Goal: Task Accomplishment & Management: Manage account settings

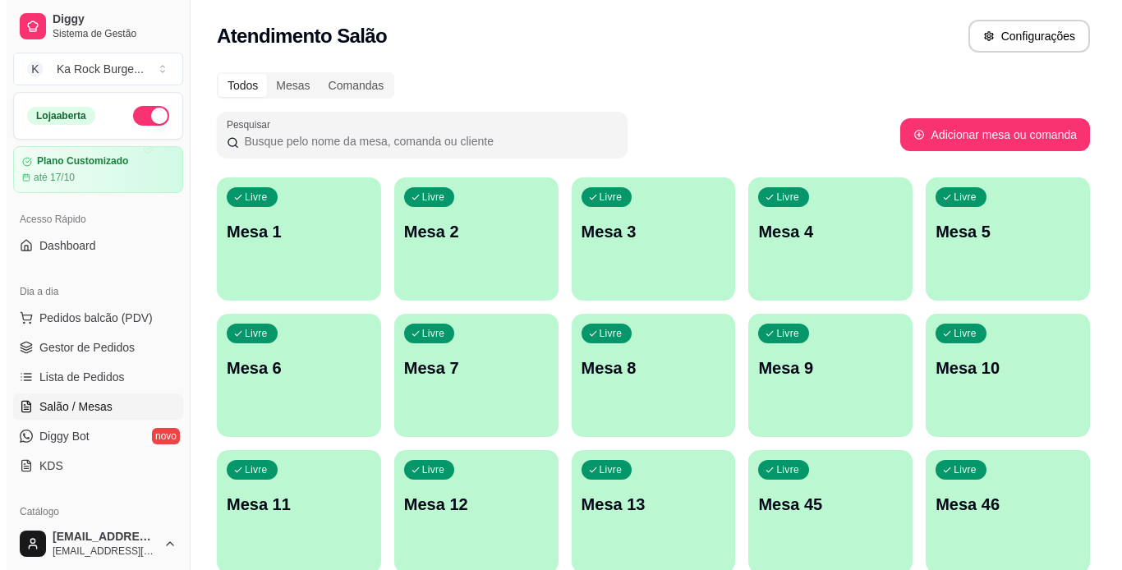
scroll to position [230, 0]
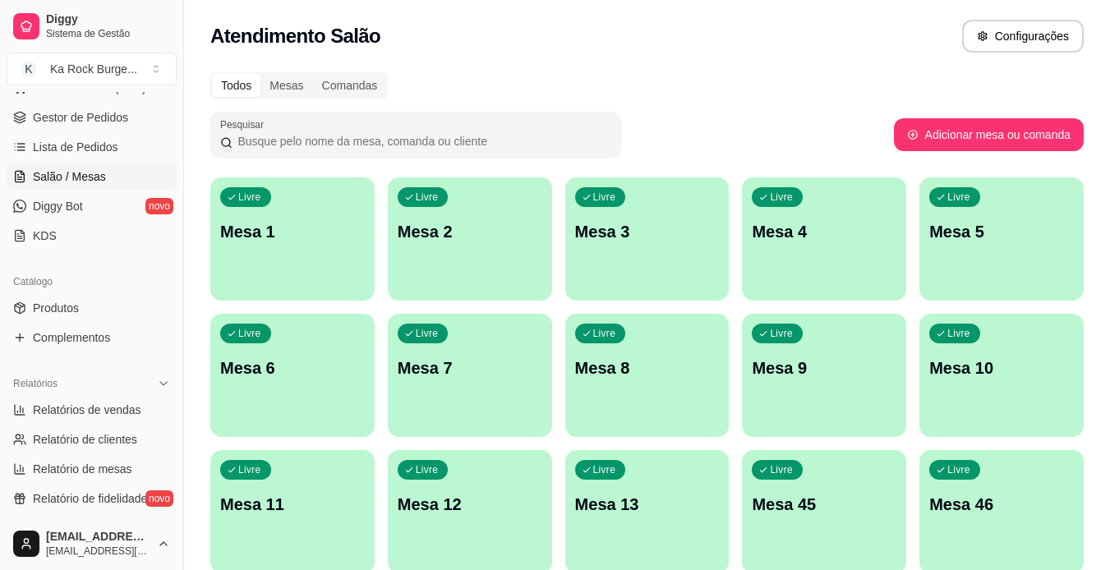
click at [685, 366] on p "Mesa 8" at bounding box center [647, 368] width 145 height 23
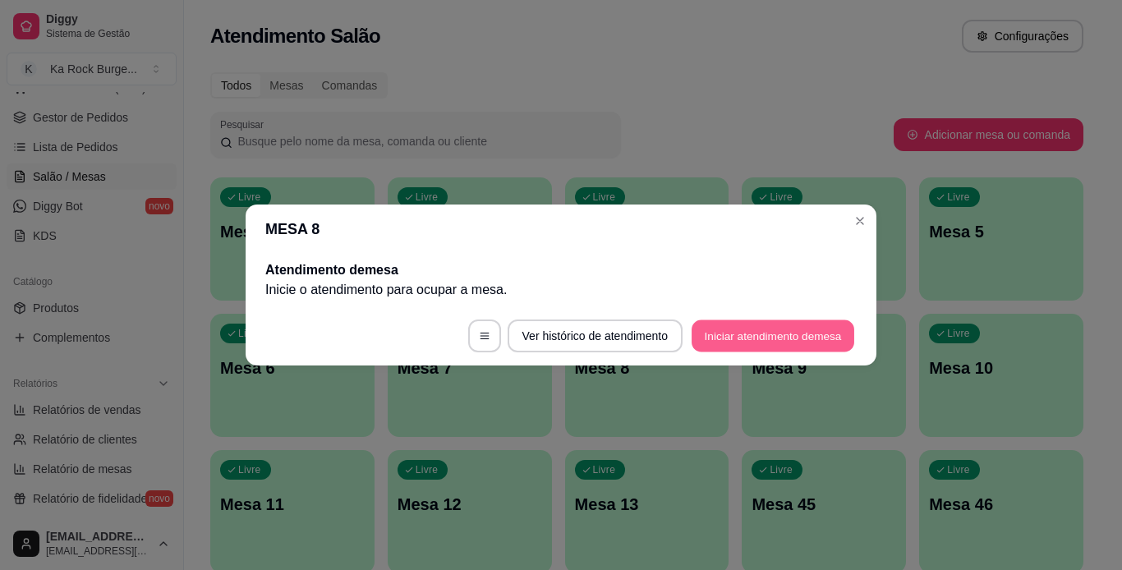
click at [785, 339] on button "Iniciar atendimento de mesa" at bounding box center [773, 336] width 163 height 32
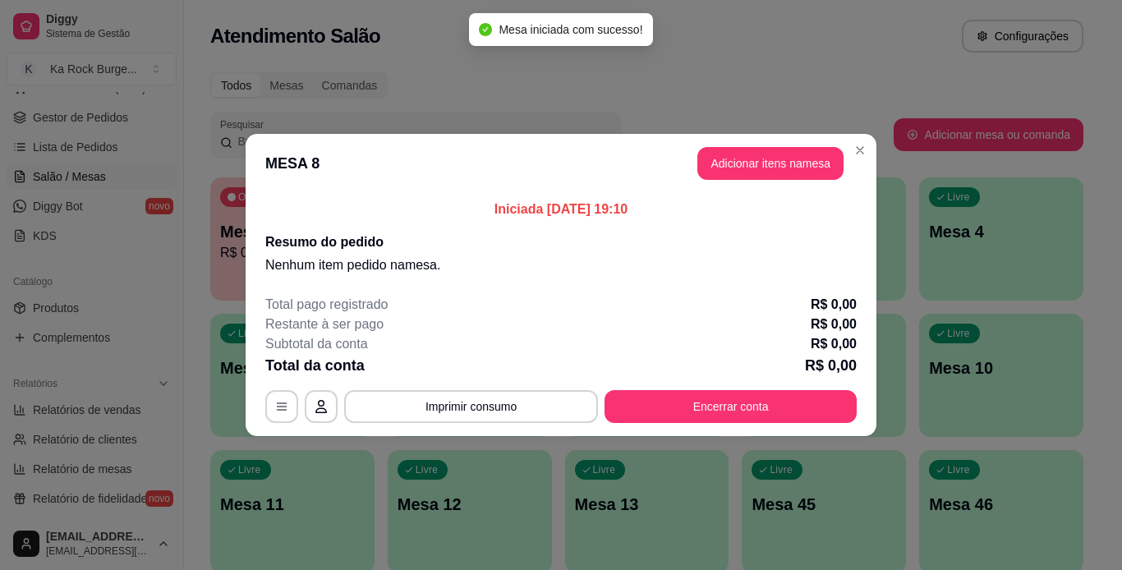
click at [760, 180] on header "MESA 8 Adicionar itens na mesa" at bounding box center [561, 163] width 631 height 59
click at [758, 177] on button "Adicionar itens na mesa" at bounding box center [770, 164] width 141 height 32
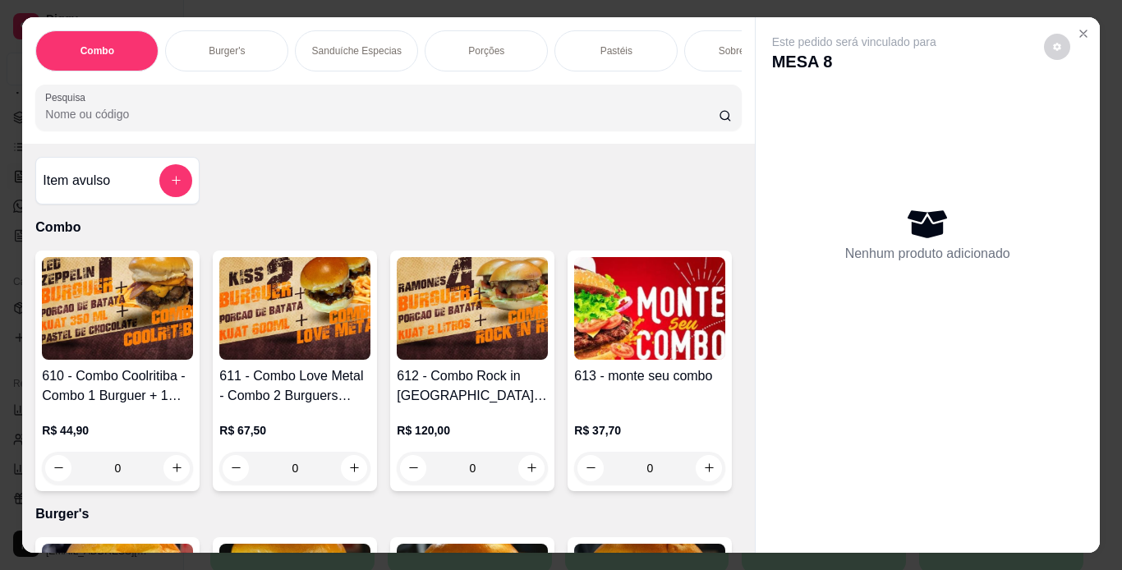
click at [613, 53] on div "Pastéis" at bounding box center [616, 50] width 123 height 41
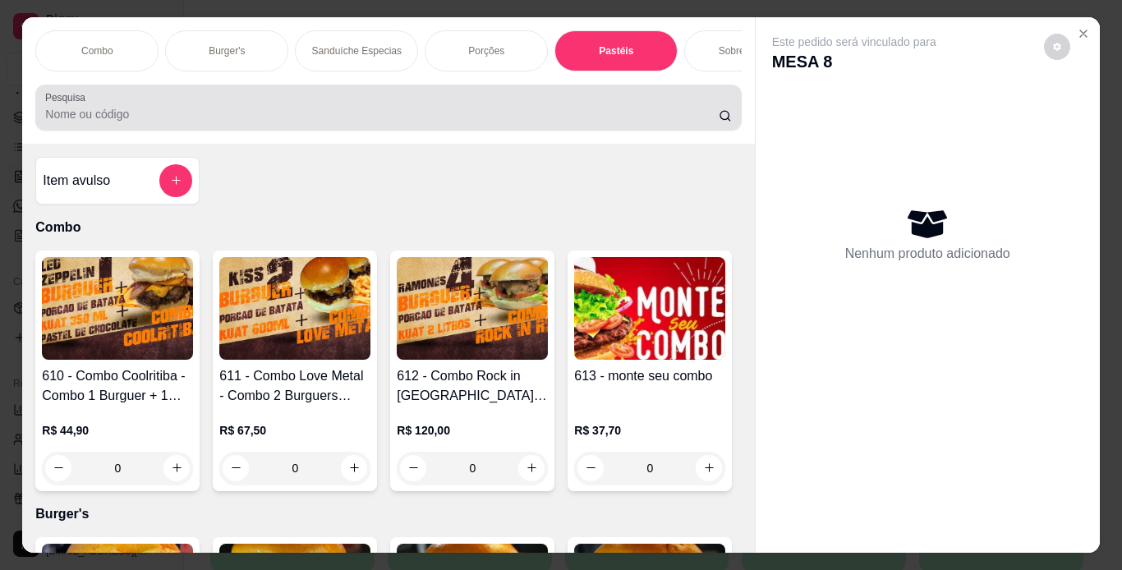
scroll to position [42, 0]
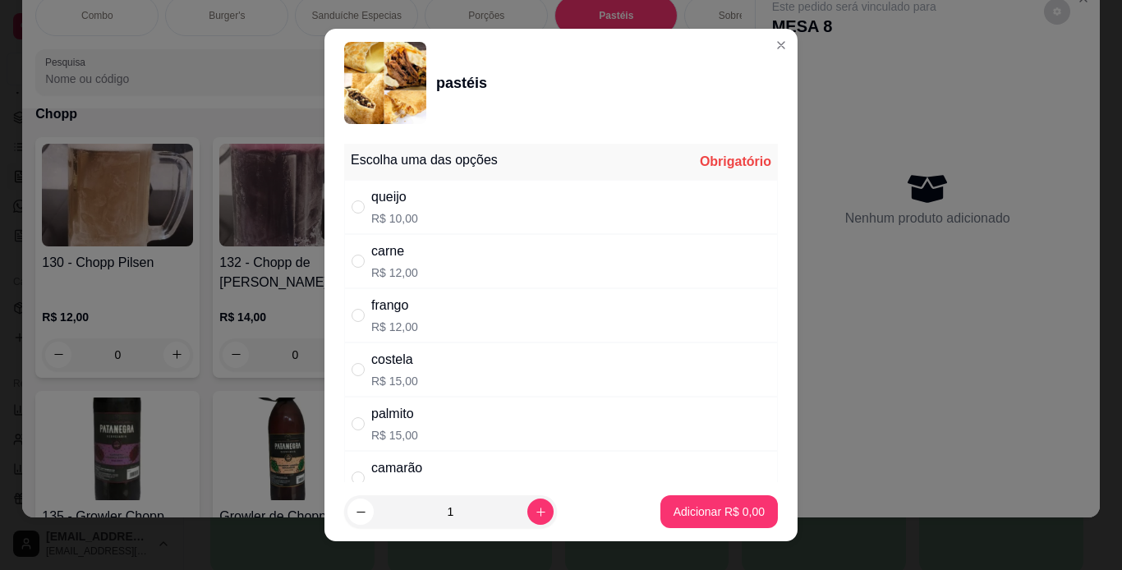
click at [435, 378] on div "costela R$ 15,00" at bounding box center [561, 370] width 434 height 54
radio input "true"
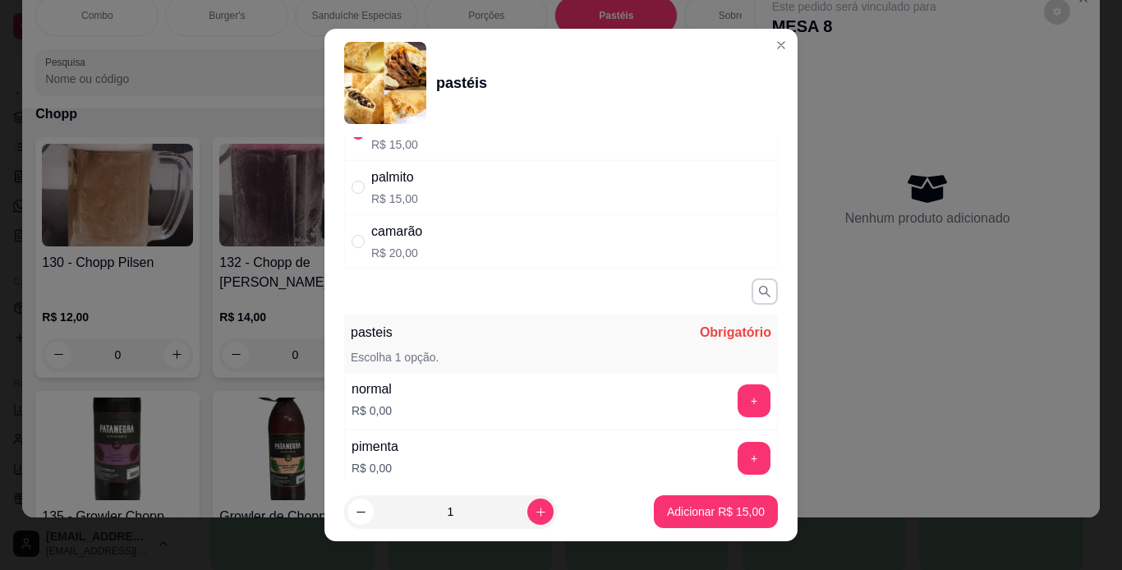
scroll to position [296, 0]
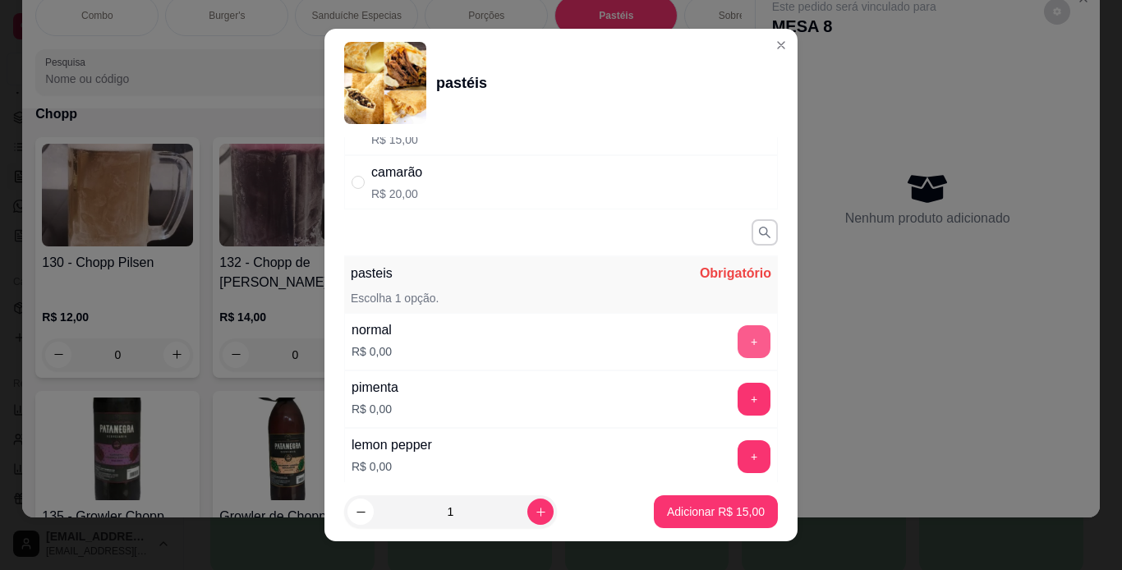
click at [738, 344] on button "+" at bounding box center [754, 341] width 33 height 33
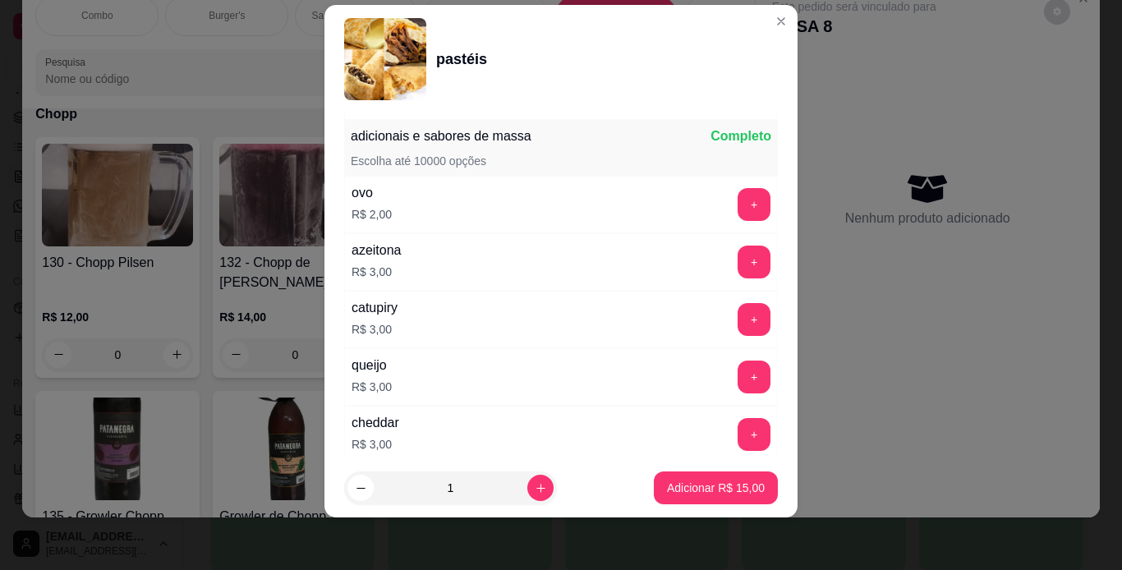
scroll to position [644, 0]
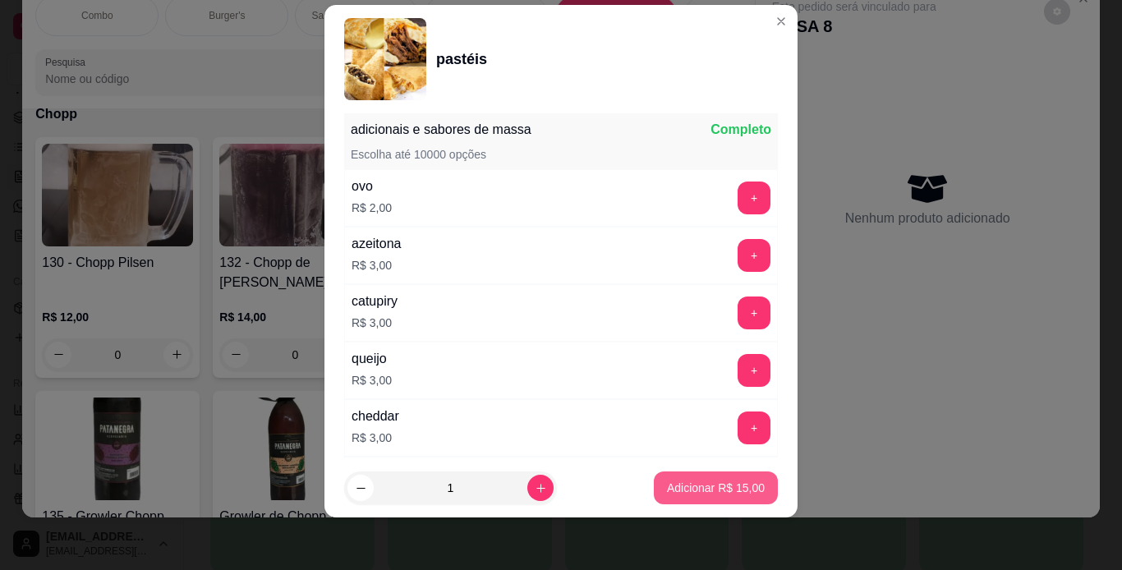
click at [730, 491] on p "Adicionar R$ 15,00" at bounding box center [716, 488] width 98 height 16
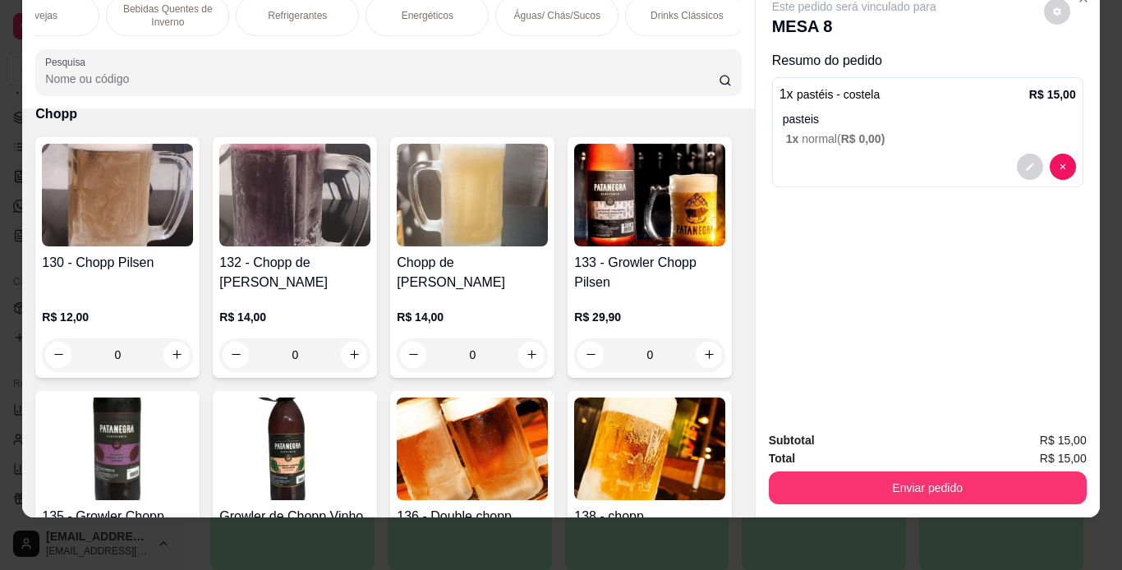
scroll to position [0, 1326]
click at [452, 9] on p "Águas/ Chás/Sucos" at bounding box center [459, 15] width 86 height 13
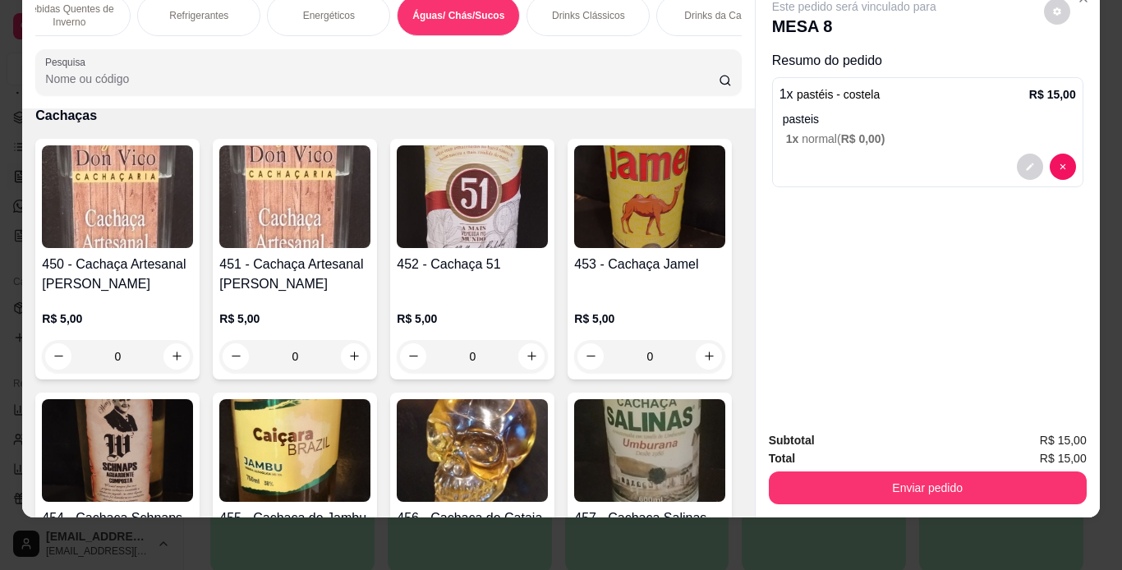
scroll to position [10370, 0]
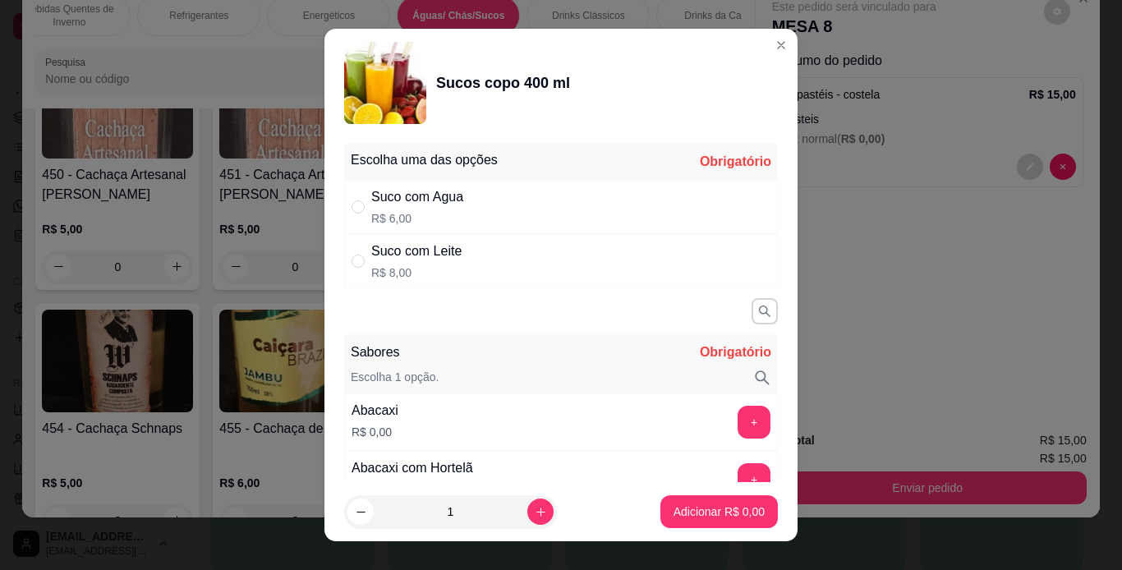
click at [513, 198] on div "Suco com Agua R$ 6,00" at bounding box center [561, 207] width 434 height 54
radio input "true"
click at [739, 476] on button "+" at bounding box center [755, 479] width 32 height 32
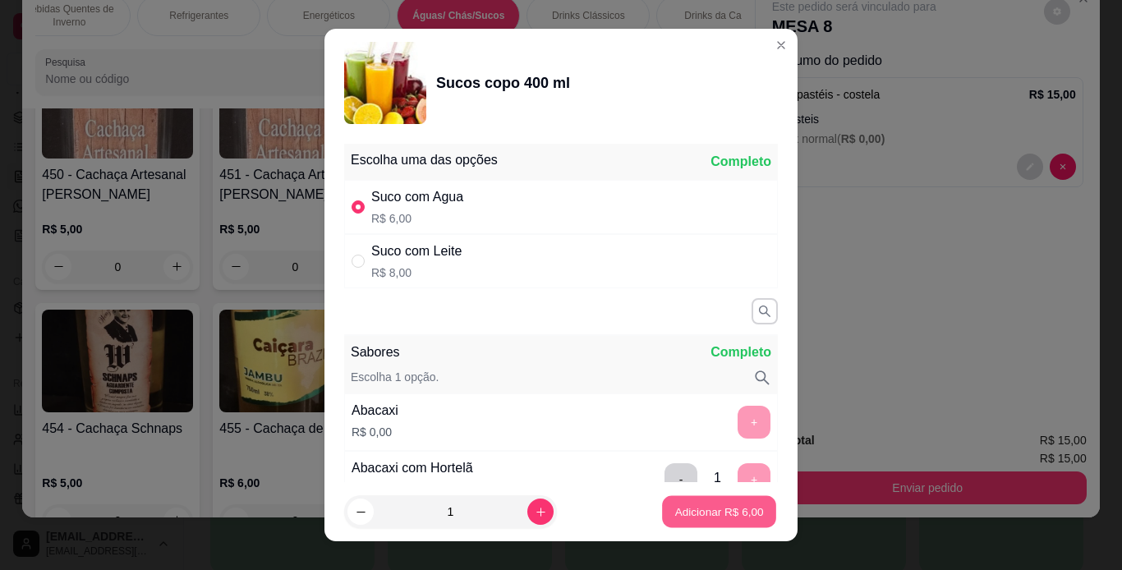
click at [730, 517] on p "Adicionar R$ 6,00" at bounding box center [719, 512] width 89 height 16
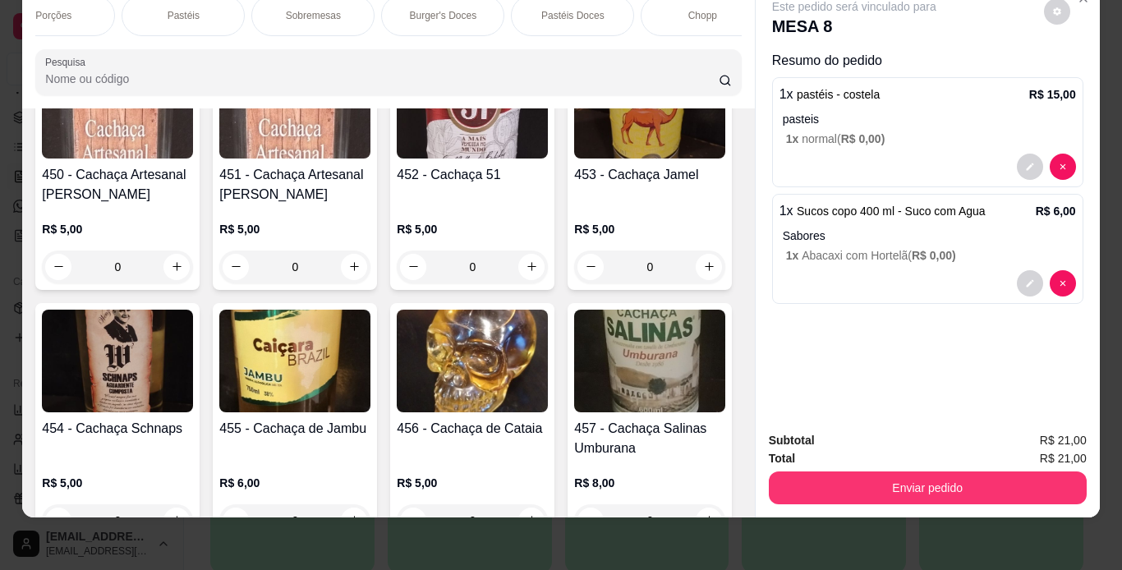
scroll to position [0, 417]
click at [235, 8] on div "Pastéis" at bounding box center [199, 15] width 123 height 41
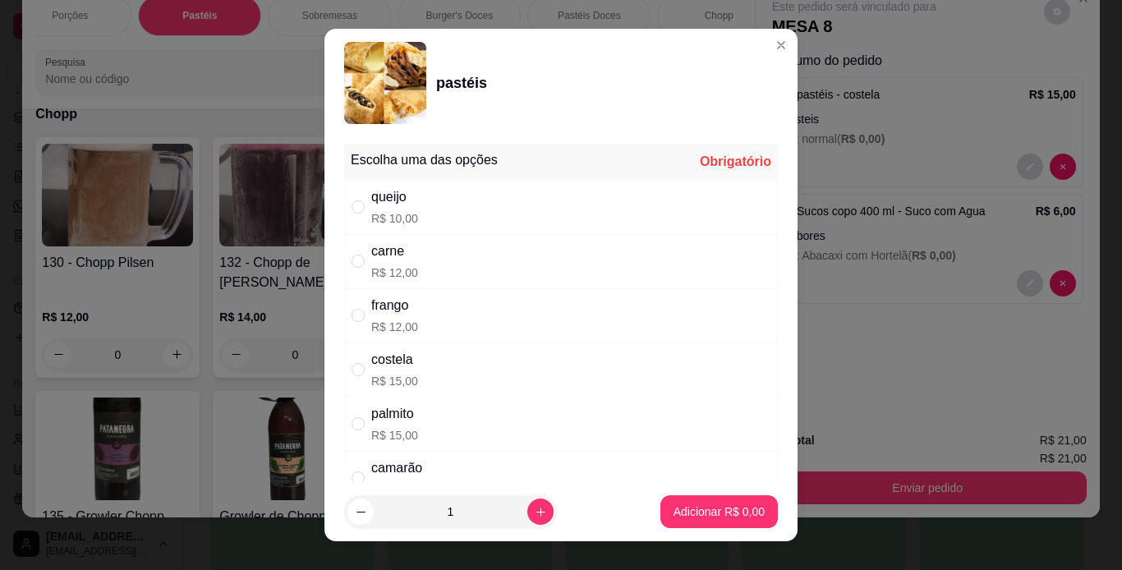
click at [499, 251] on div "carne R$ 12,00" at bounding box center [561, 261] width 434 height 54
radio input "true"
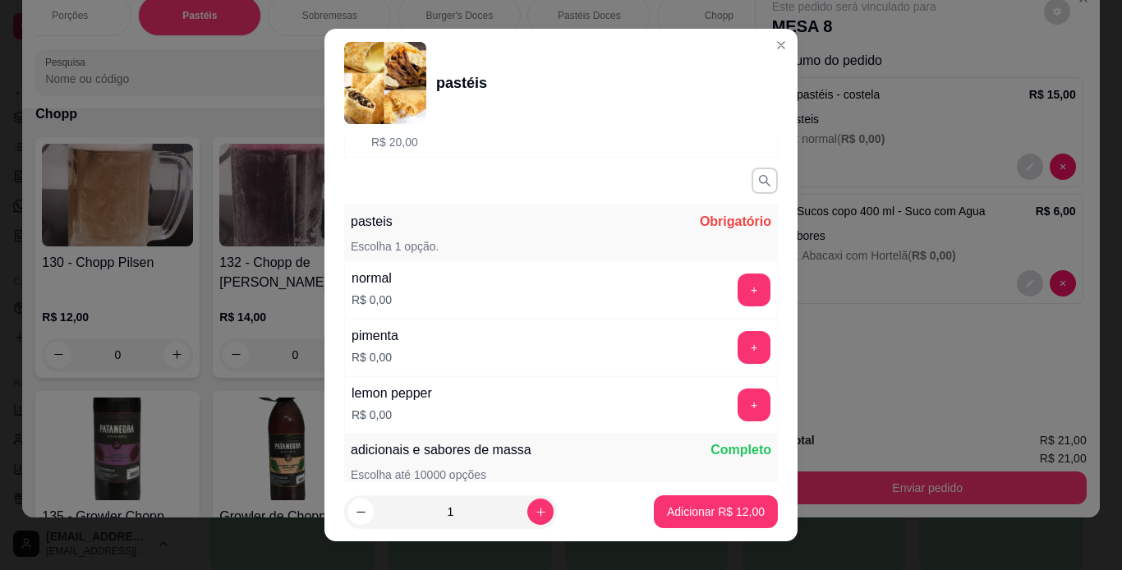
scroll to position [362, 0]
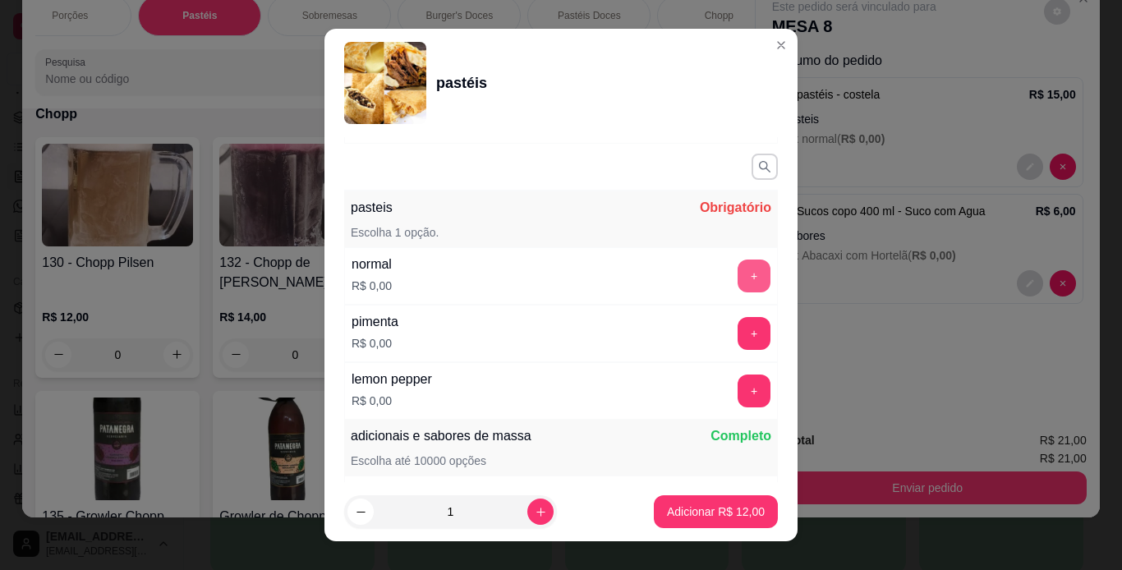
click at [738, 263] on button "+" at bounding box center [754, 276] width 33 height 33
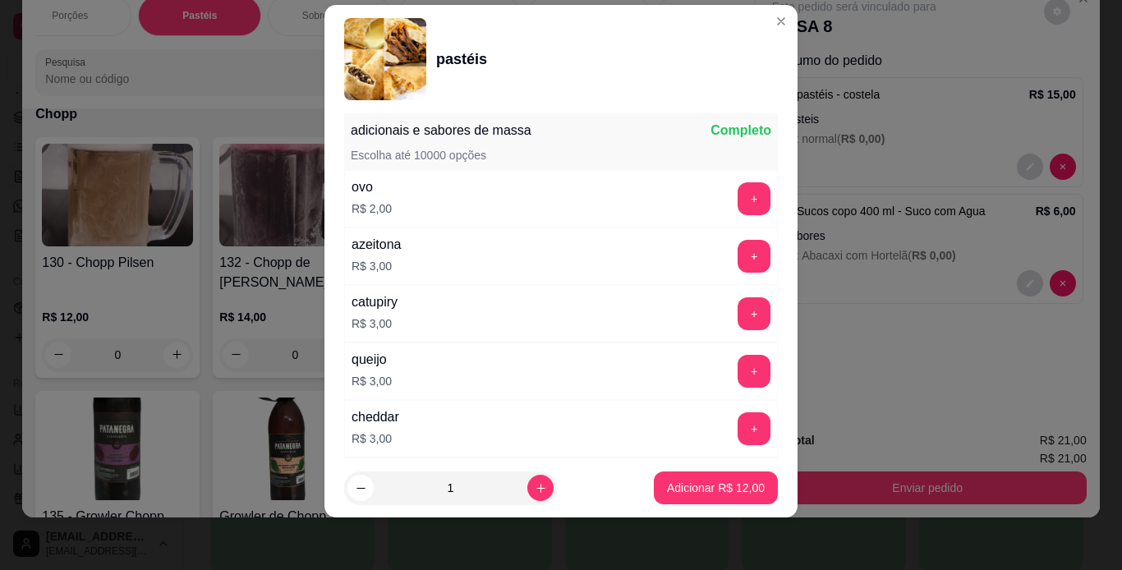
scroll to position [644, 0]
click at [738, 373] on button "+" at bounding box center [754, 370] width 33 height 33
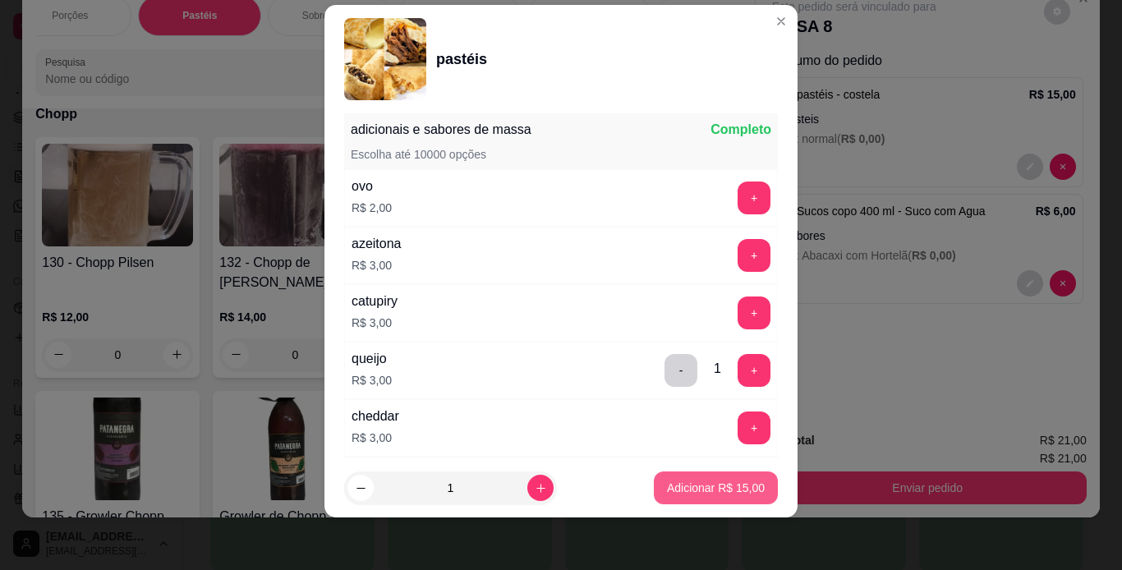
click at [726, 498] on button "Adicionar R$ 15,00" at bounding box center [716, 488] width 124 height 33
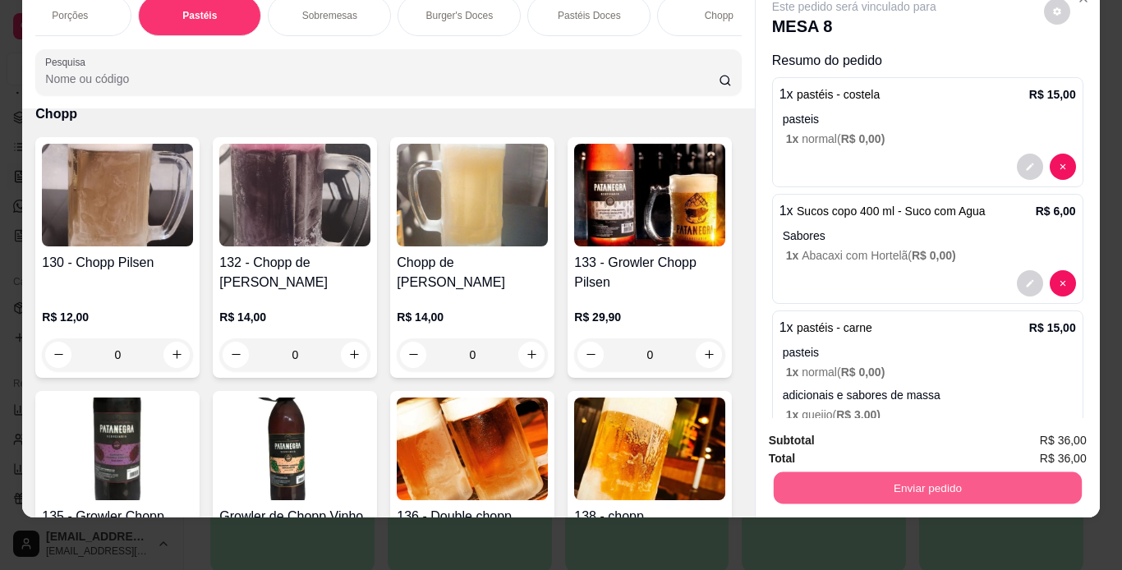
click at [890, 482] on button "Enviar pedido" at bounding box center [927, 488] width 308 height 32
click at [1027, 440] on button "Enviar pedido" at bounding box center [1044, 435] width 90 height 30
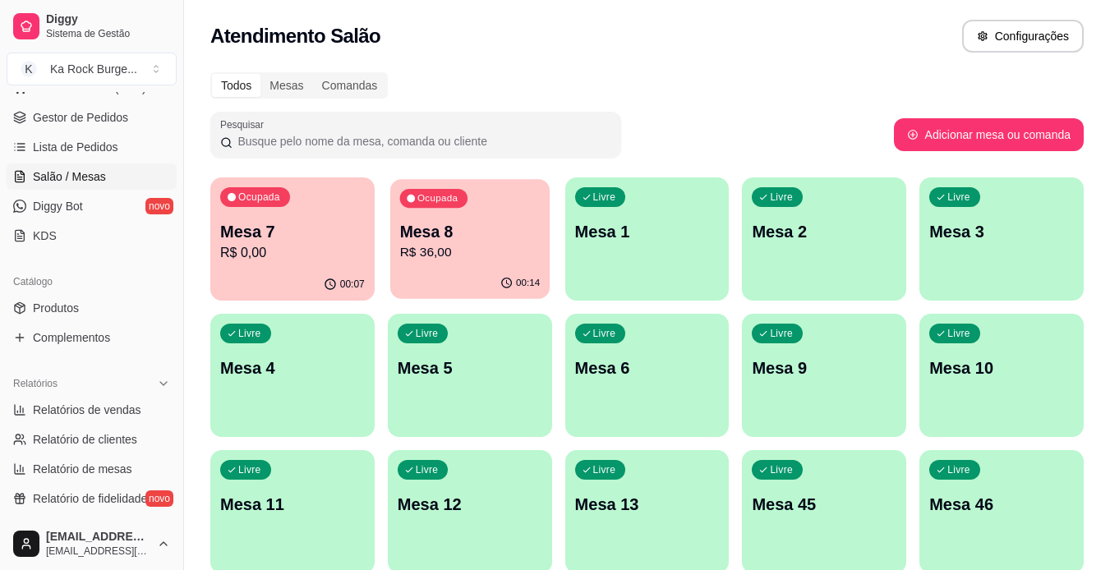
click at [488, 252] on p "R$ 36,00" at bounding box center [469, 252] width 140 height 19
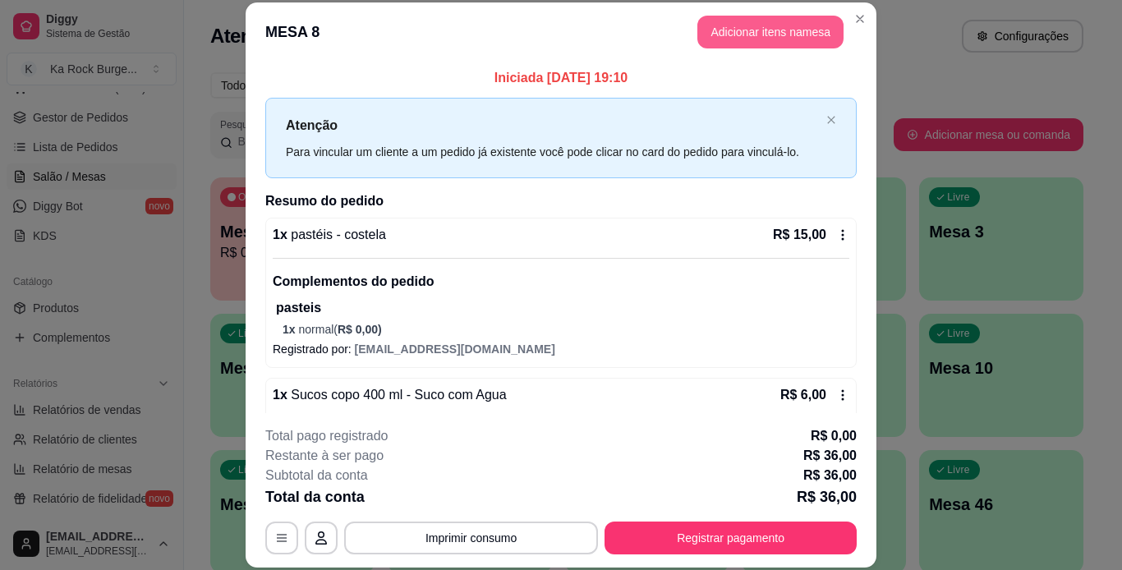
click at [756, 39] on button "Adicionar itens na mesa" at bounding box center [771, 32] width 146 height 33
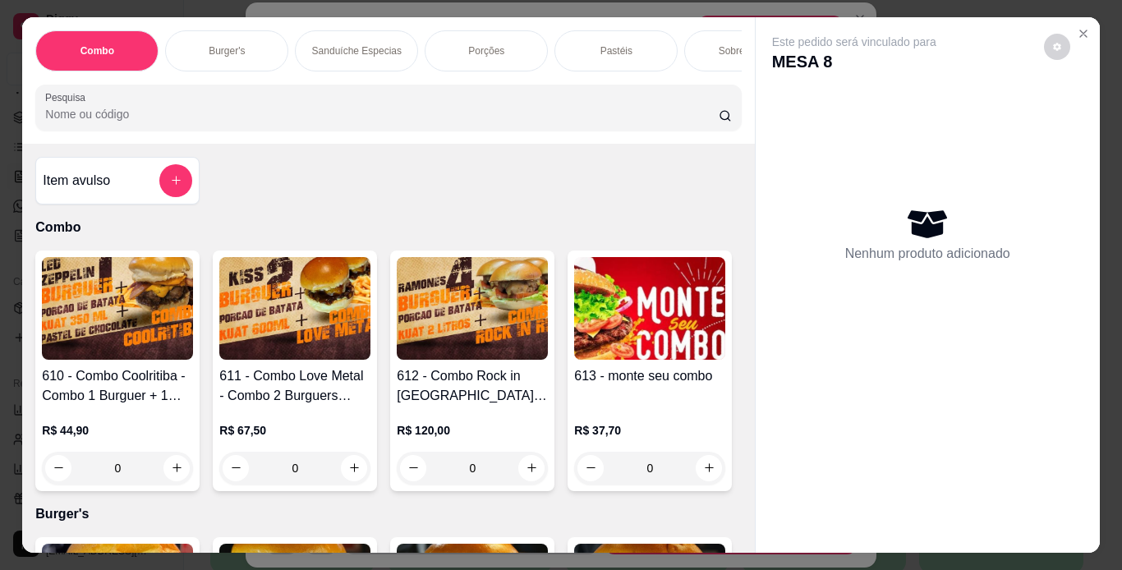
click at [512, 53] on div "Porções" at bounding box center [486, 50] width 123 height 41
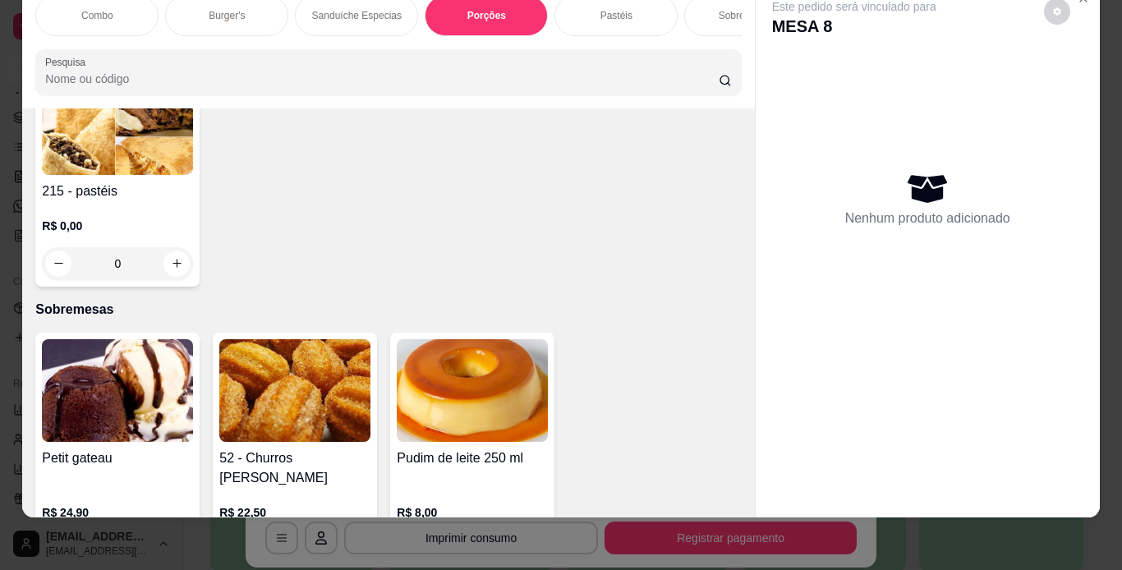
scroll to position [4277, 0]
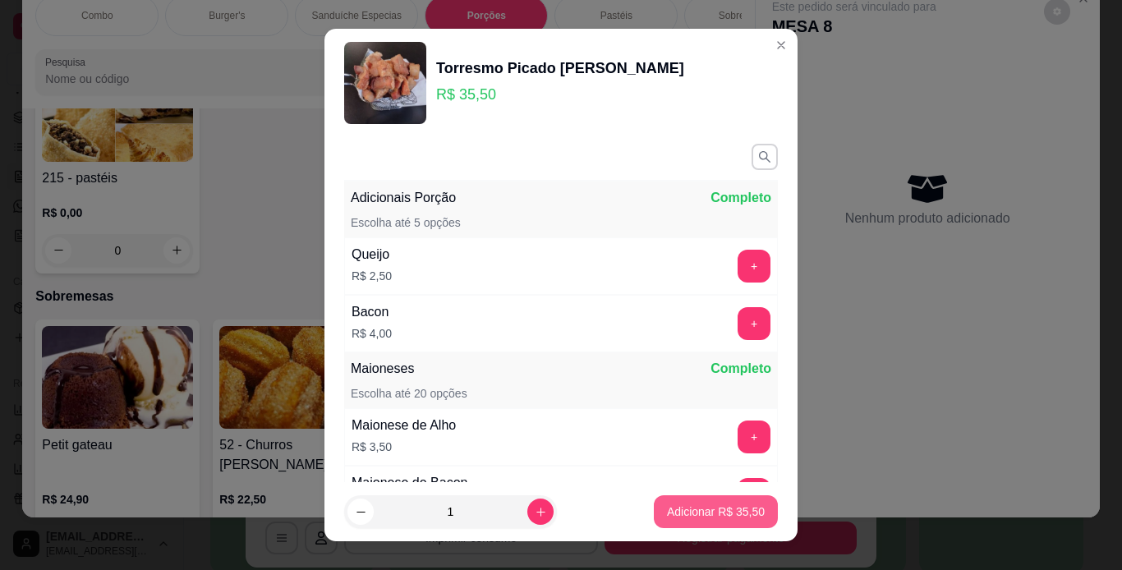
click at [691, 511] on p "Adicionar R$ 35,50" at bounding box center [716, 512] width 98 height 16
click at [670, 515] on div "Combo Burger's Sanduíche Especias Porções Pastéis Sobremesas Burger's Doces Pas…" at bounding box center [561, 285] width 1122 height 570
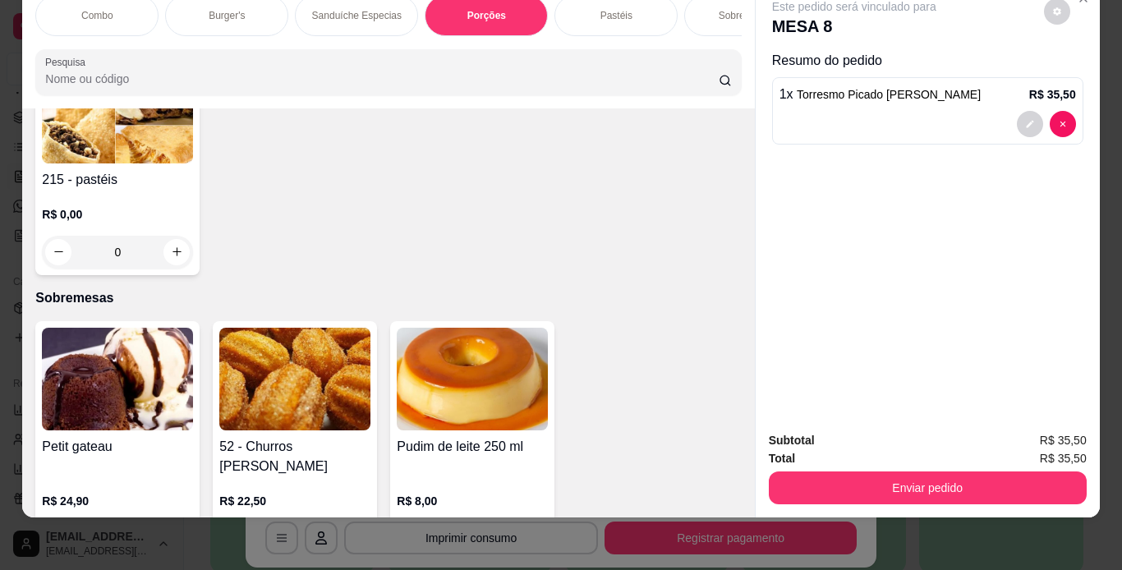
type input "1"
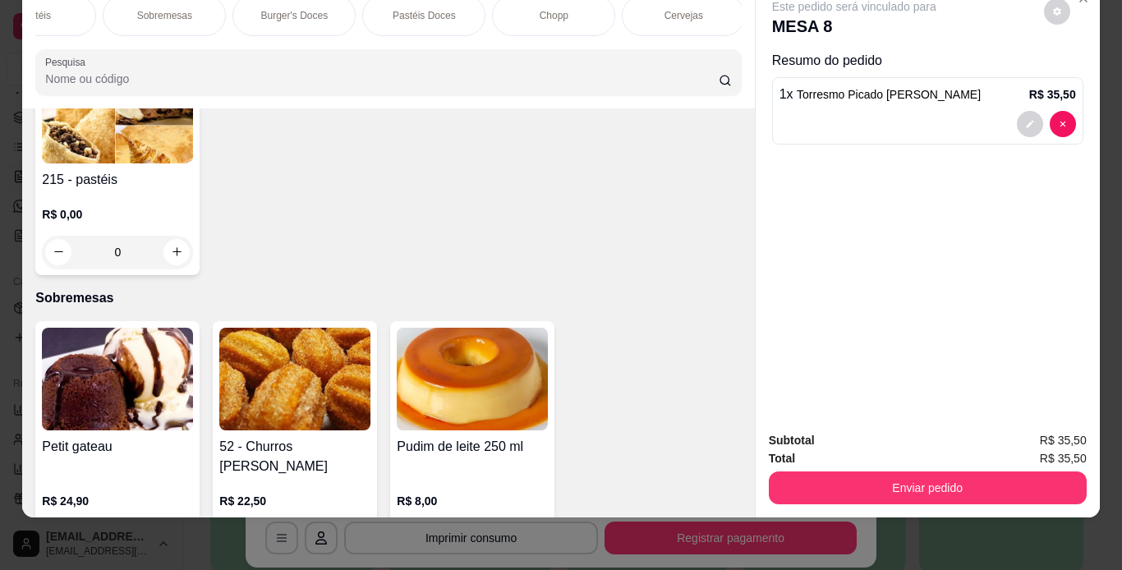
scroll to position [0, 592]
click at [564, 7] on div "Chopp" at bounding box center [543, 15] width 123 height 41
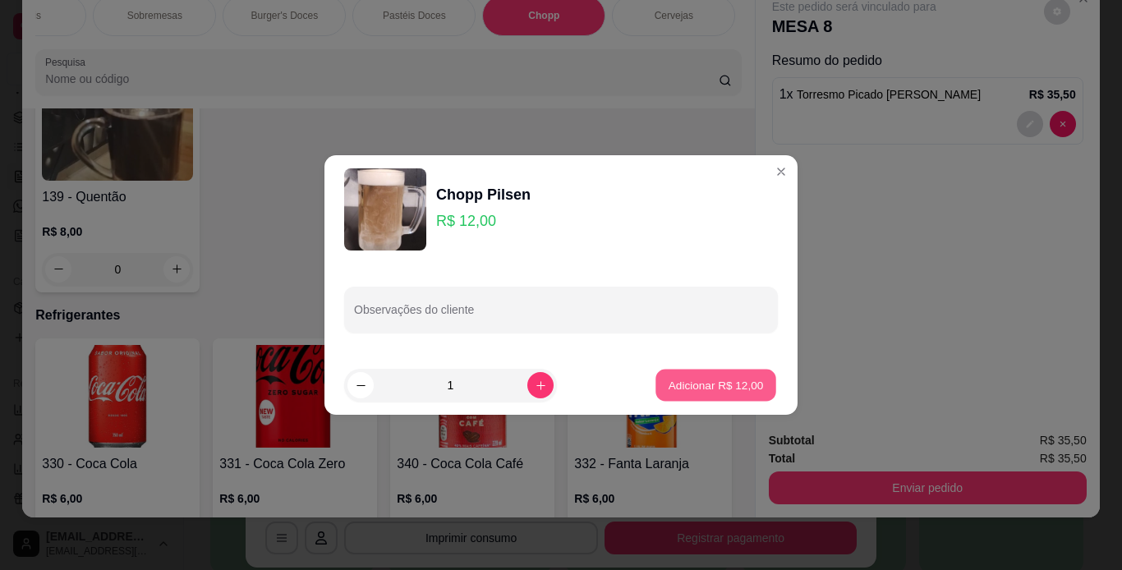
click at [713, 385] on p "Adicionar R$ 12,00" at bounding box center [716, 385] width 95 height 16
type input "1"
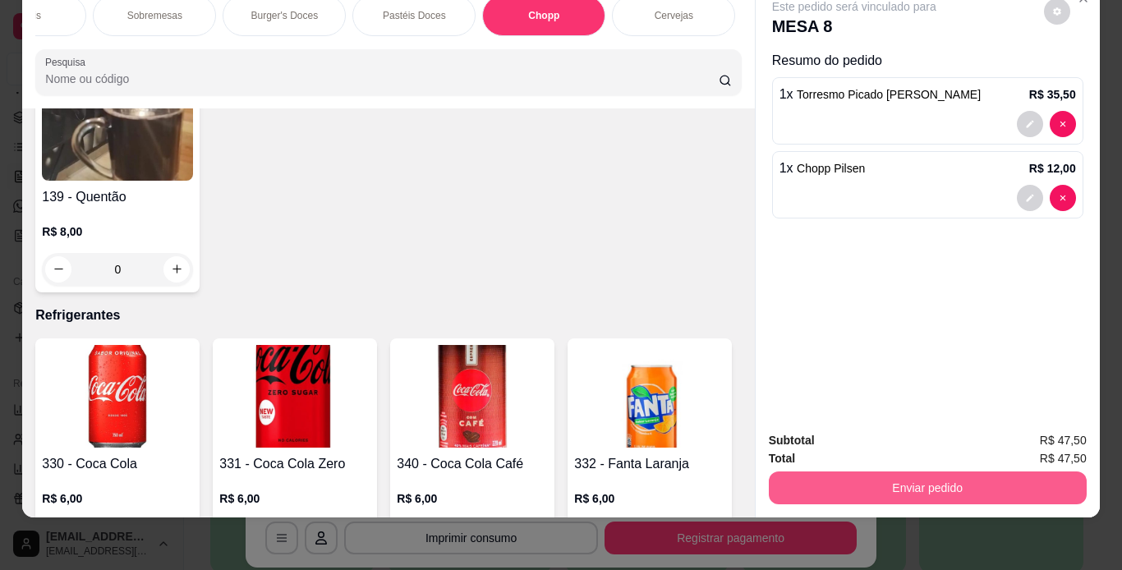
click at [881, 476] on button "Enviar pedido" at bounding box center [928, 488] width 318 height 33
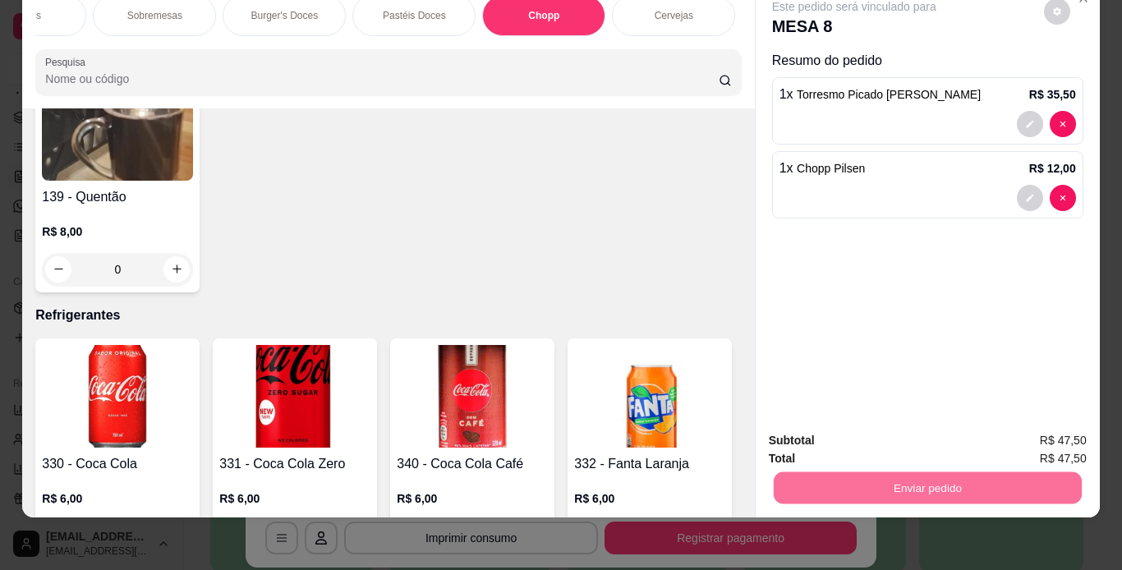
click at [1029, 429] on button "Enviar pedido" at bounding box center [1043, 435] width 93 height 31
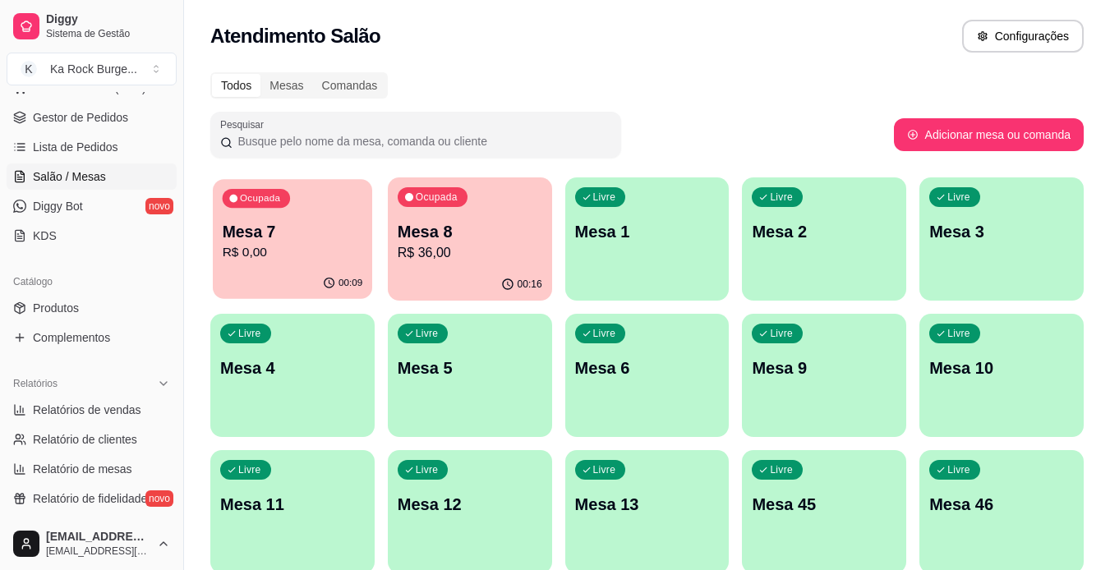
click at [277, 250] on p "R$ 0,00" at bounding box center [293, 252] width 140 height 19
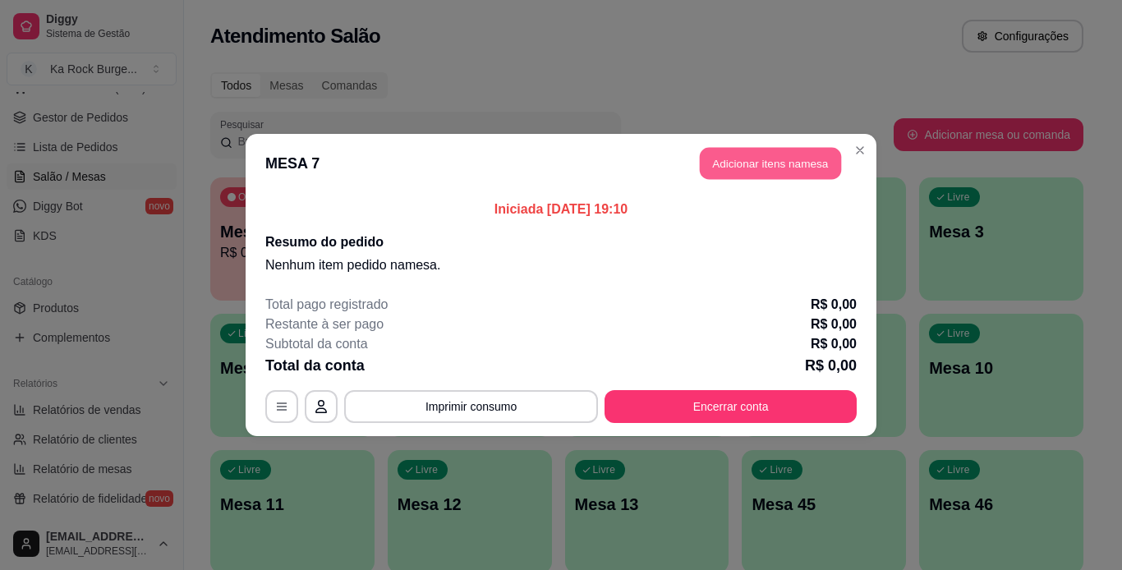
click at [761, 173] on button "Adicionar itens na mesa" at bounding box center [770, 164] width 141 height 32
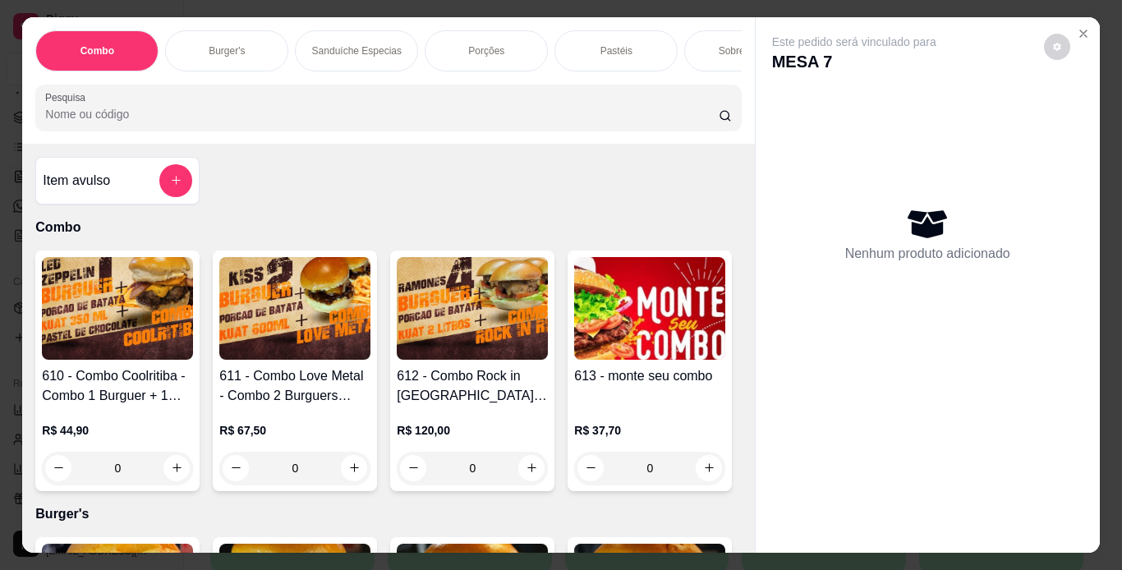
click at [244, 50] on div "Burger's" at bounding box center [226, 50] width 123 height 41
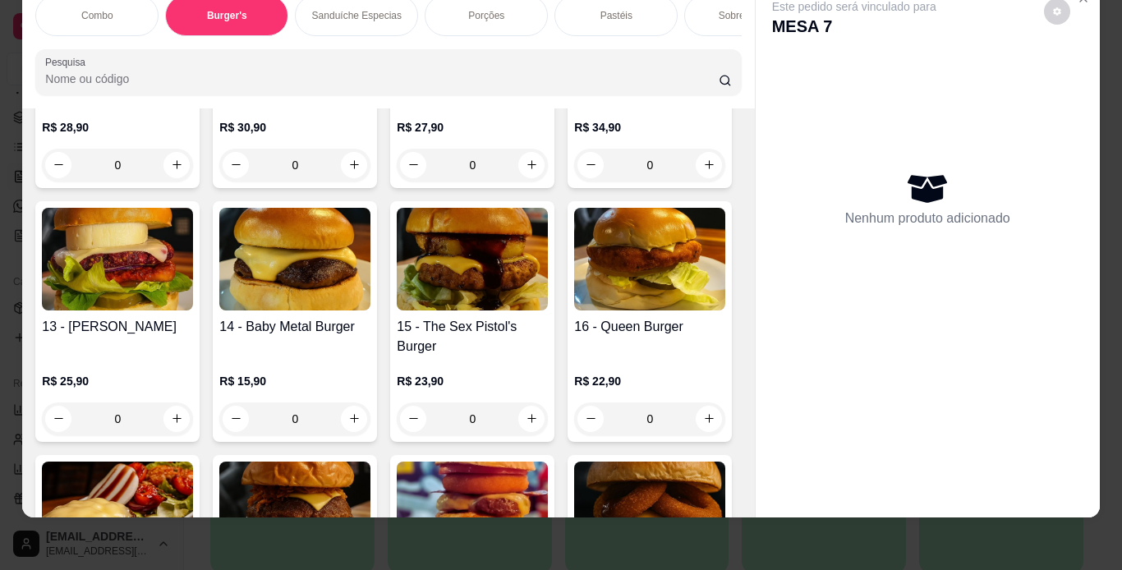
scroll to position [1088, 0]
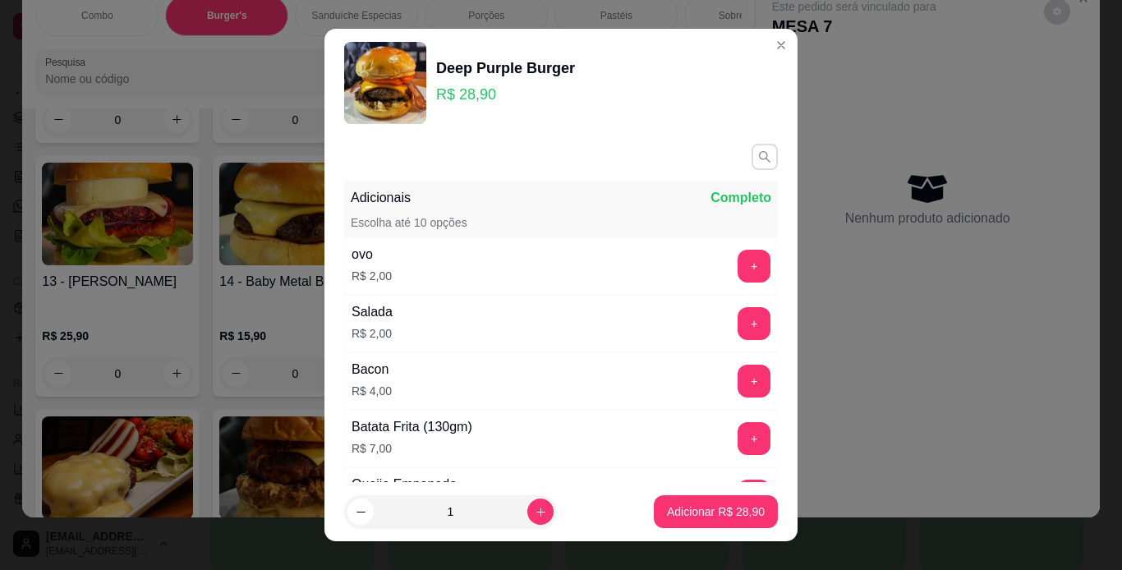
click at [758, 156] on icon "button" at bounding box center [765, 157] width 15 height 15
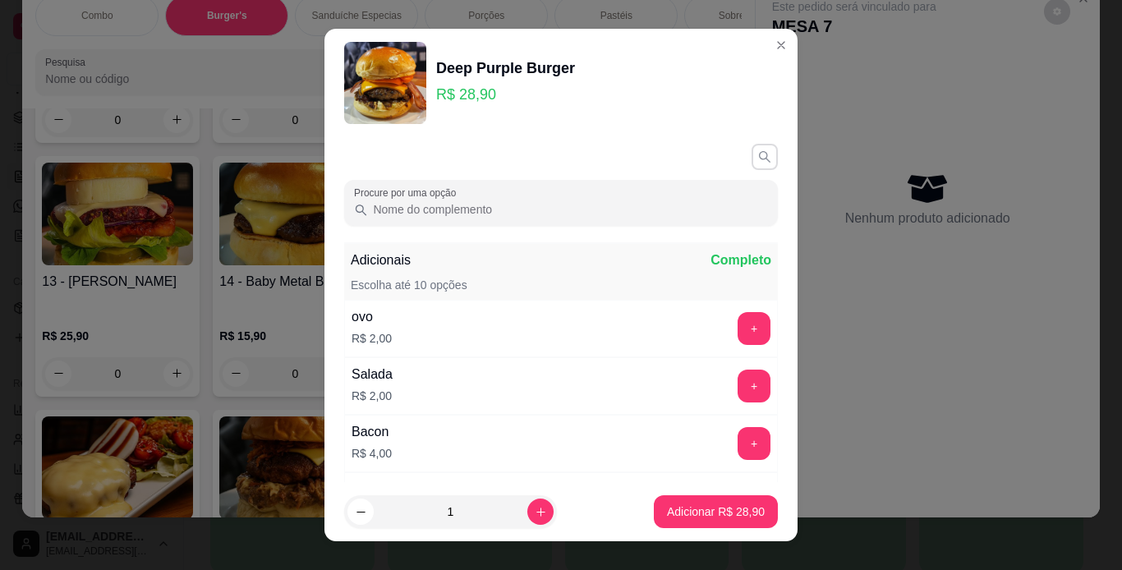
click at [758, 155] on icon "button" at bounding box center [765, 157] width 15 height 15
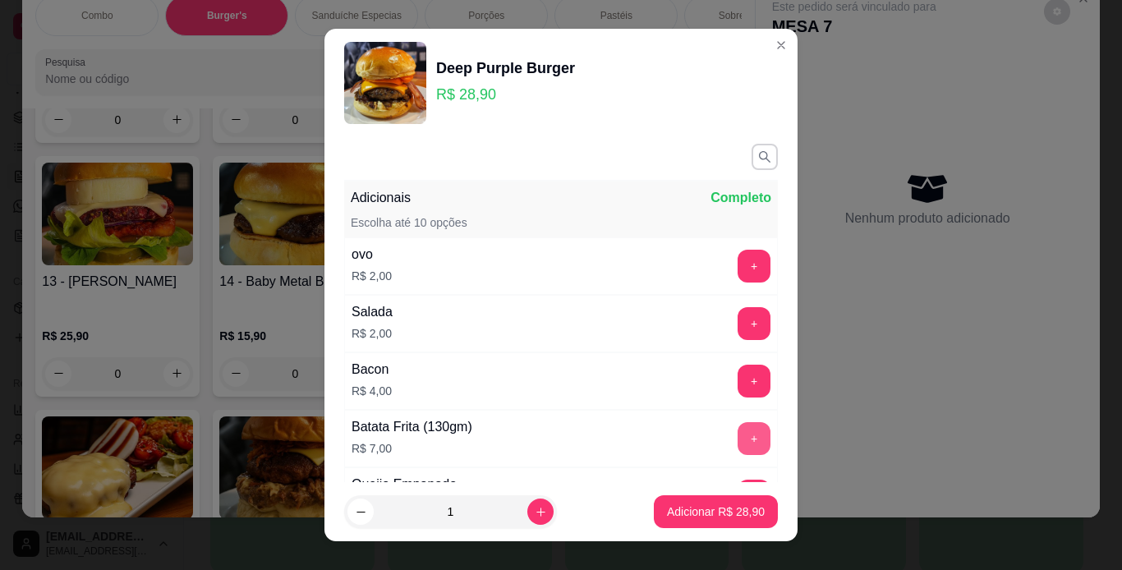
click at [738, 425] on button "+" at bounding box center [754, 438] width 33 height 33
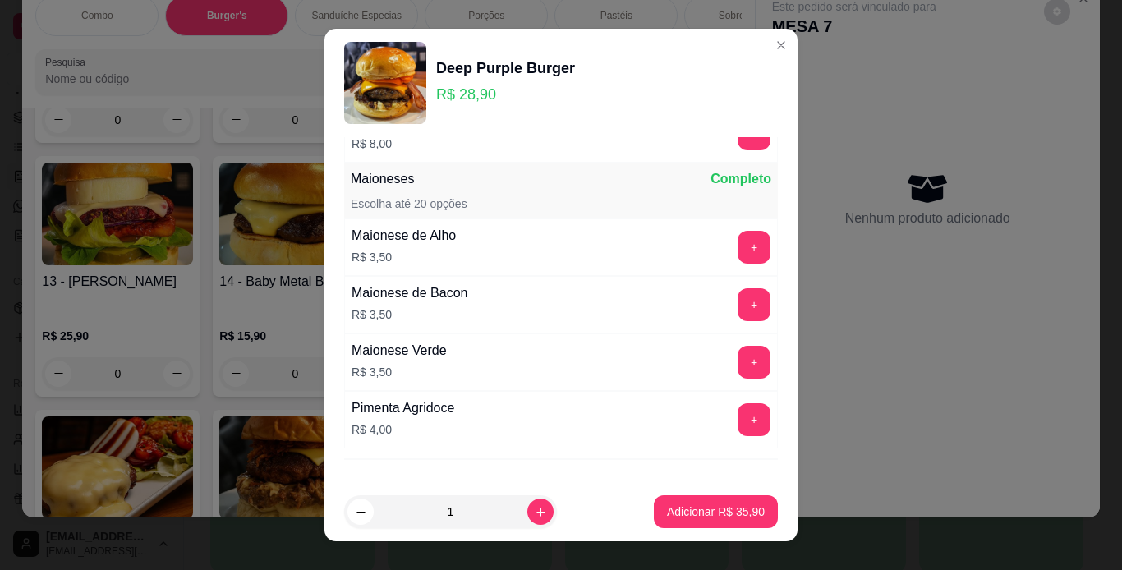
scroll to position [721, 0]
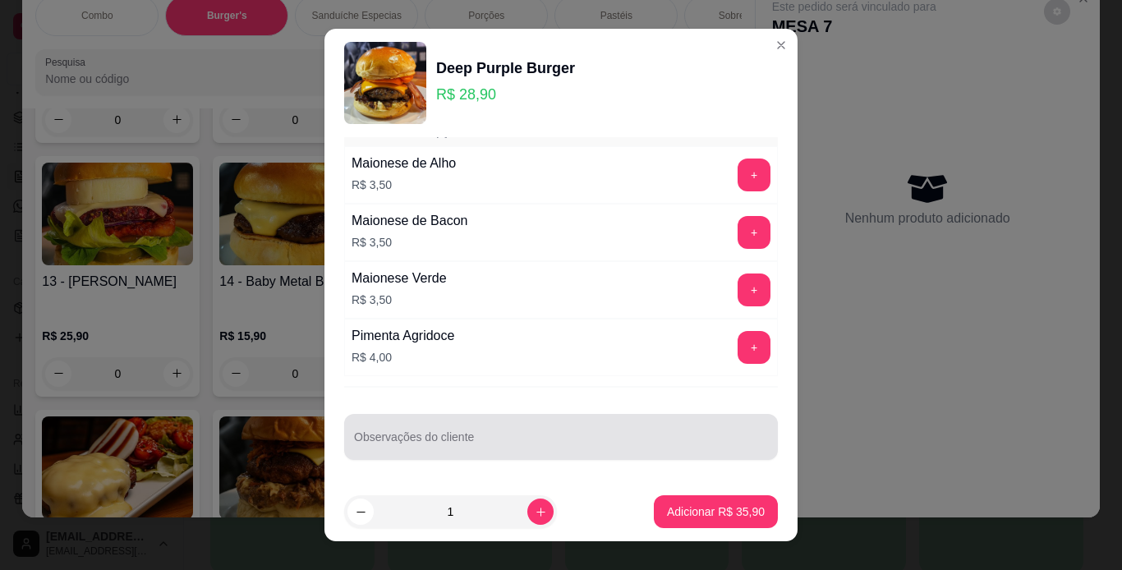
click at [530, 437] on input "Observações do cliente" at bounding box center [561, 443] width 414 height 16
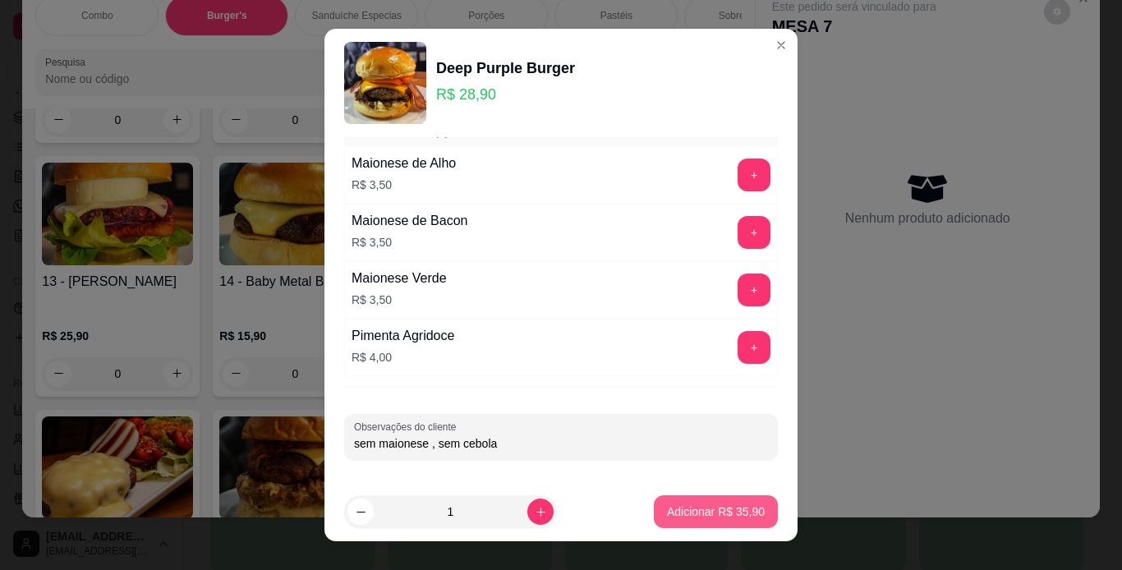
type input "sem maionese , sem cebola"
click at [700, 504] on p "Adicionar R$ 35,90" at bounding box center [716, 512] width 98 height 16
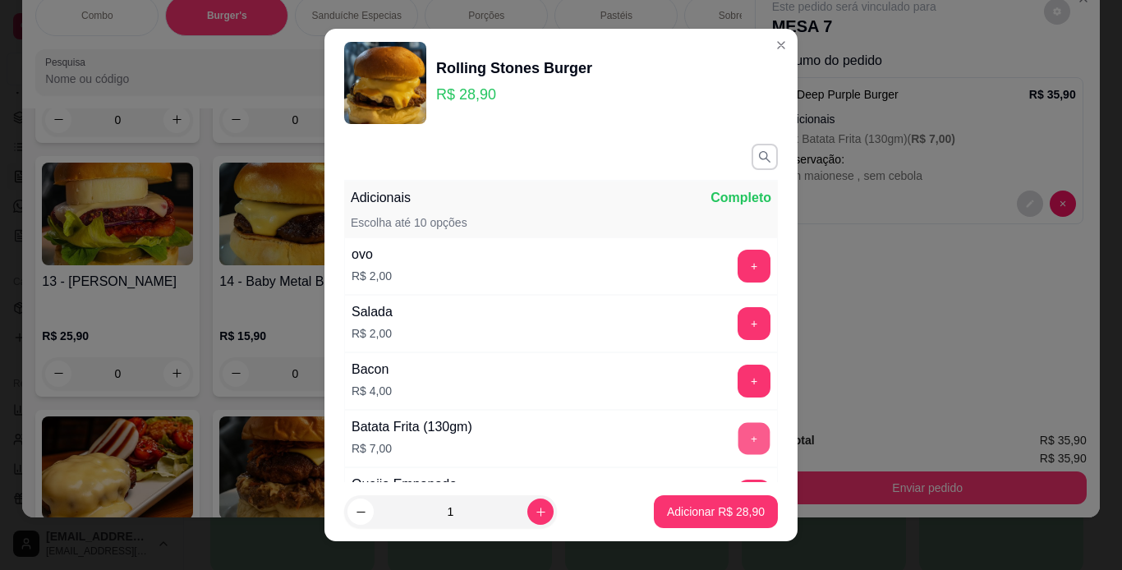
click at [739, 440] on button "+" at bounding box center [755, 438] width 32 height 32
click at [739, 513] on p "Adicionar R$ 35,90" at bounding box center [716, 512] width 95 height 16
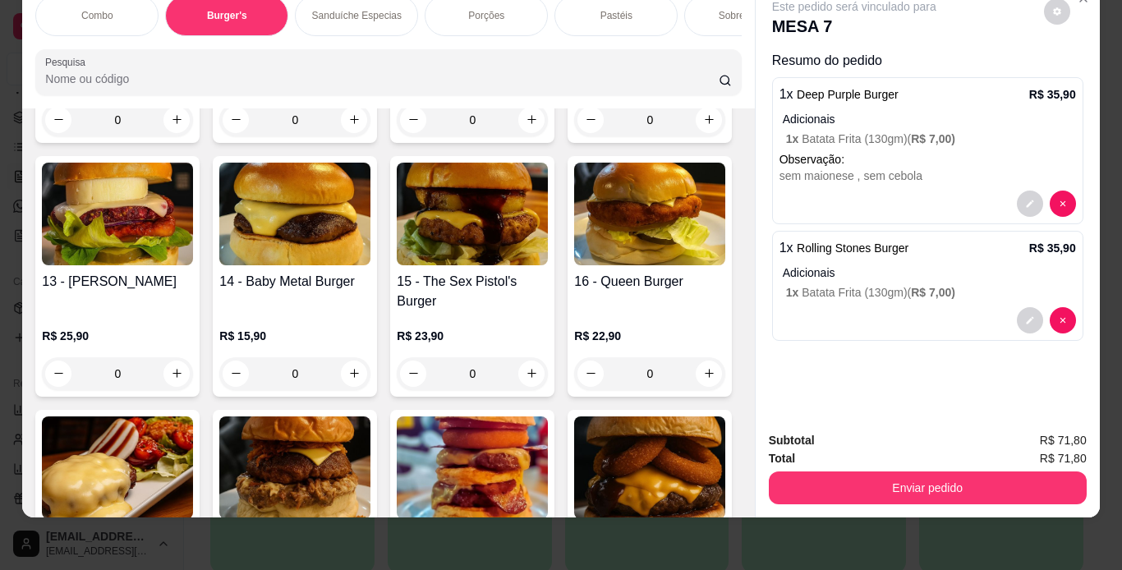
click at [485, 15] on div "Porções" at bounding box center [486, 15] width 123 height 41
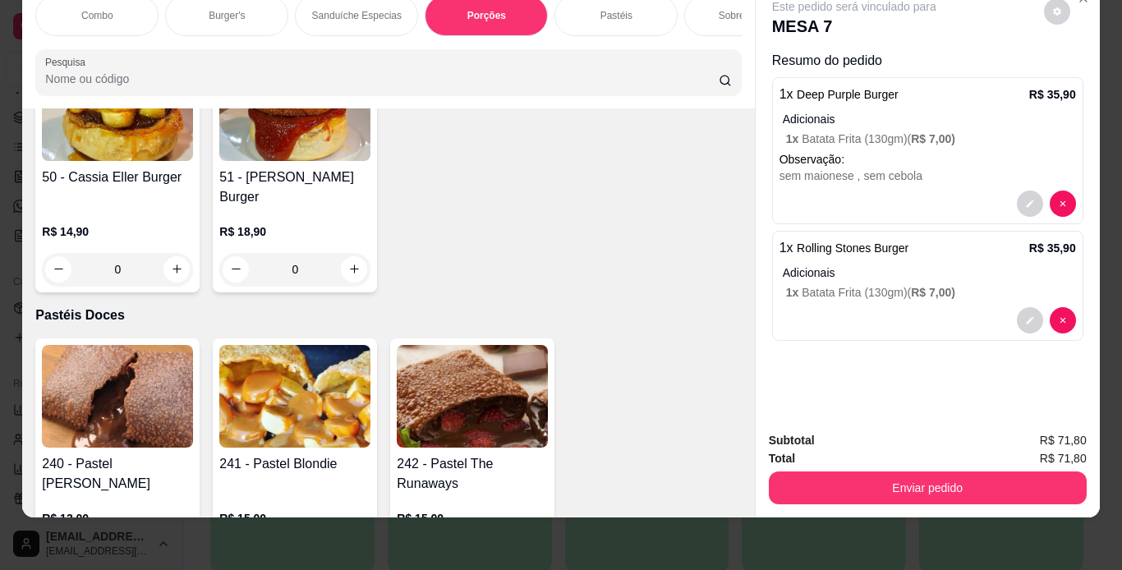
scroll to position [4836, 0]
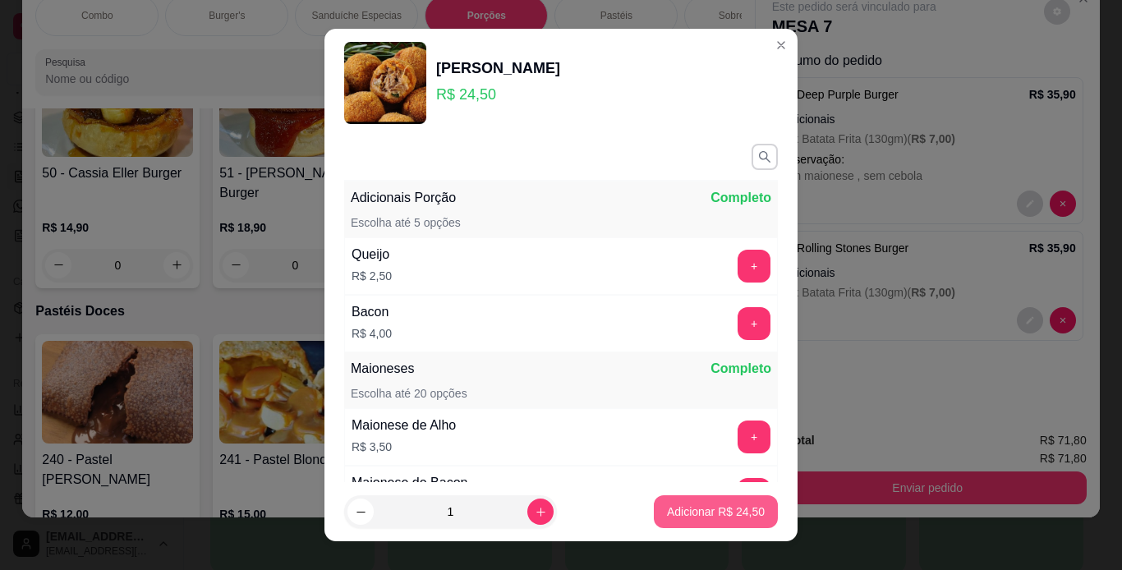
click at [711, 526] on button "Adicionar R$ 24,50" at bounding box center [716, 511] width 124 height 33
type input "1"
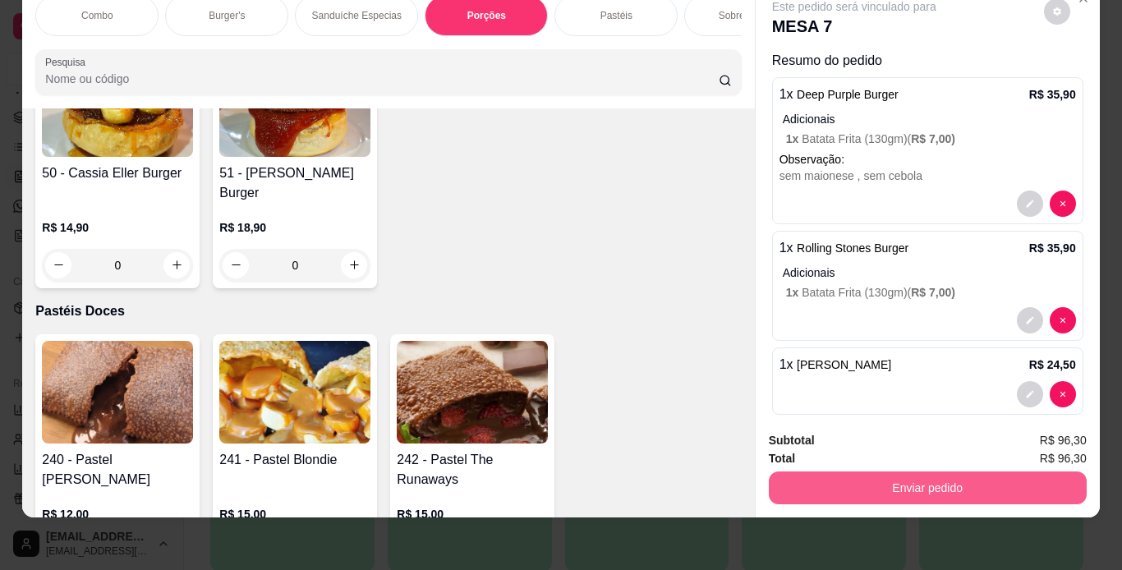
click at [968, 472] on button "Enviar pedido" at bounding box center [928, 488] width 318 height 33
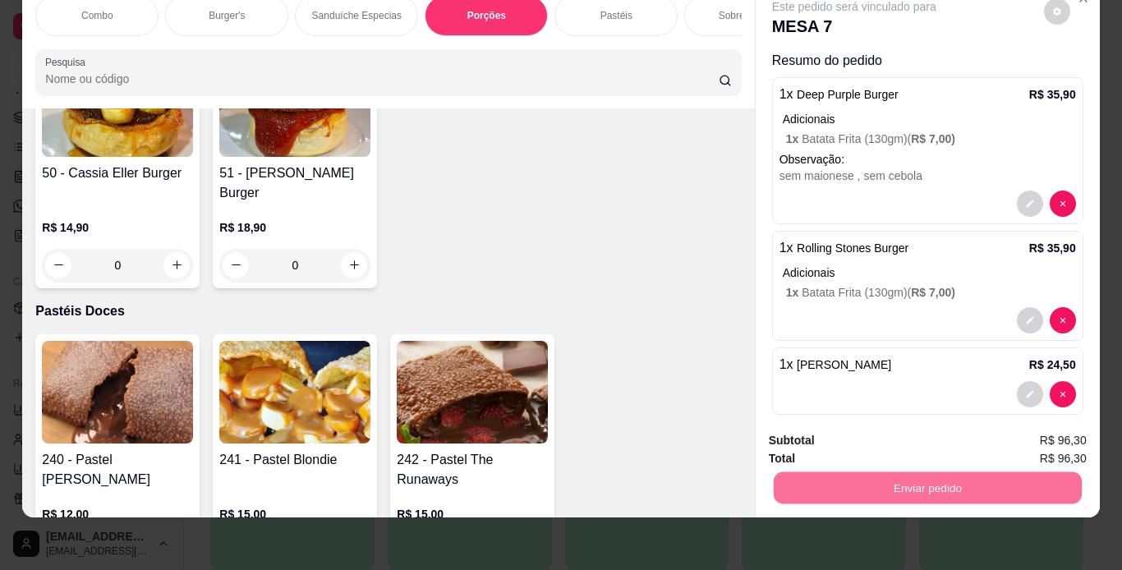
click at [1025, 432] on button "Enviar pedido" at bounding box center [1043, 435] width 93 height 31
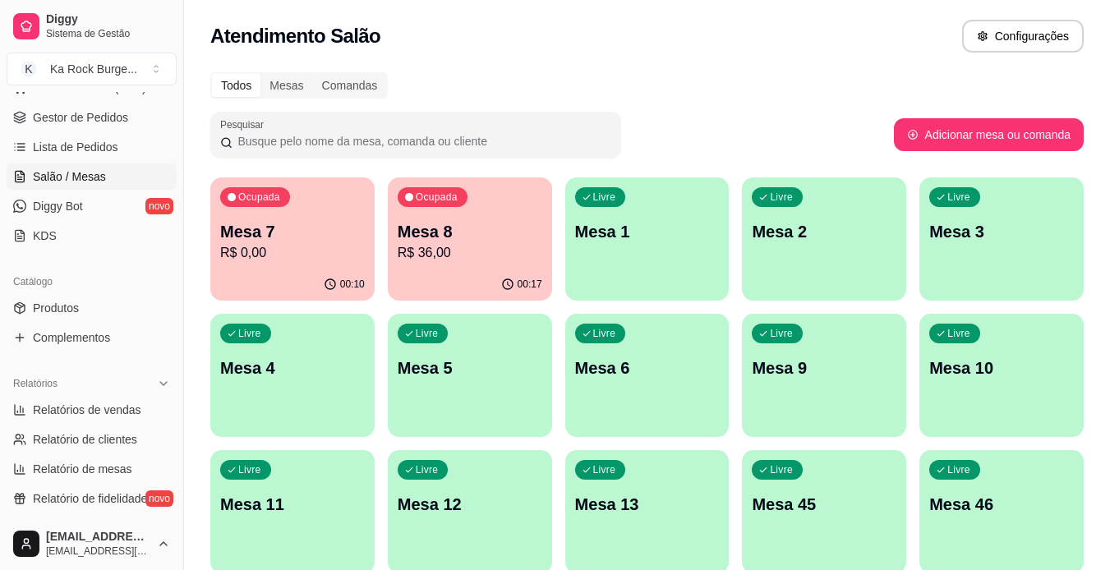
click at [304, 250] on p "R$ 0,00" at bounding box center [292, 253] width 145 height 20
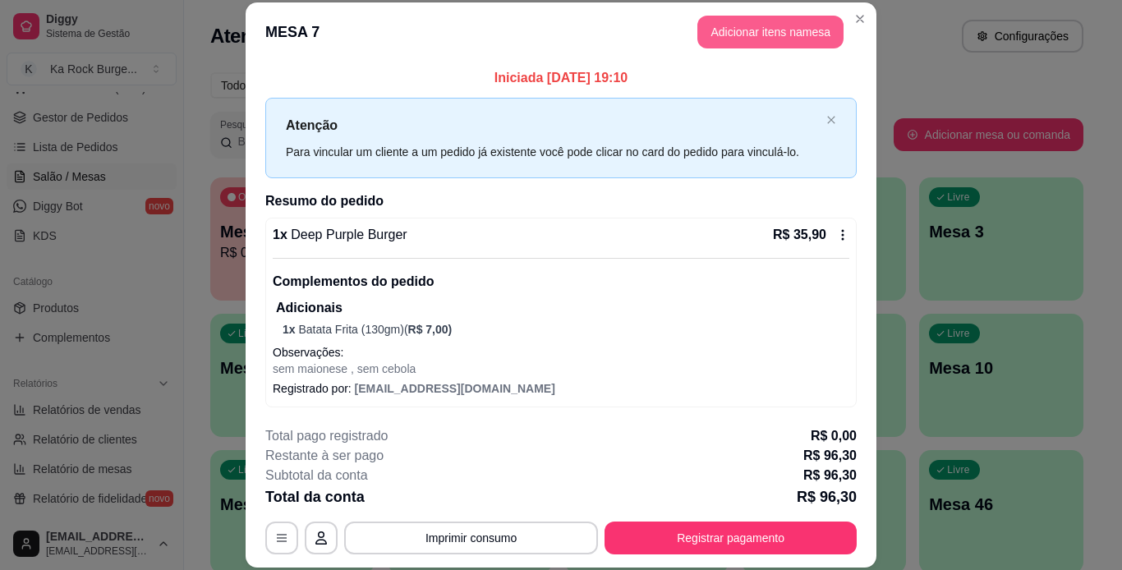
click at [801, 31] on button "Adicionar itens na mesa" at bounding box center [771, 32] width 146 height 33
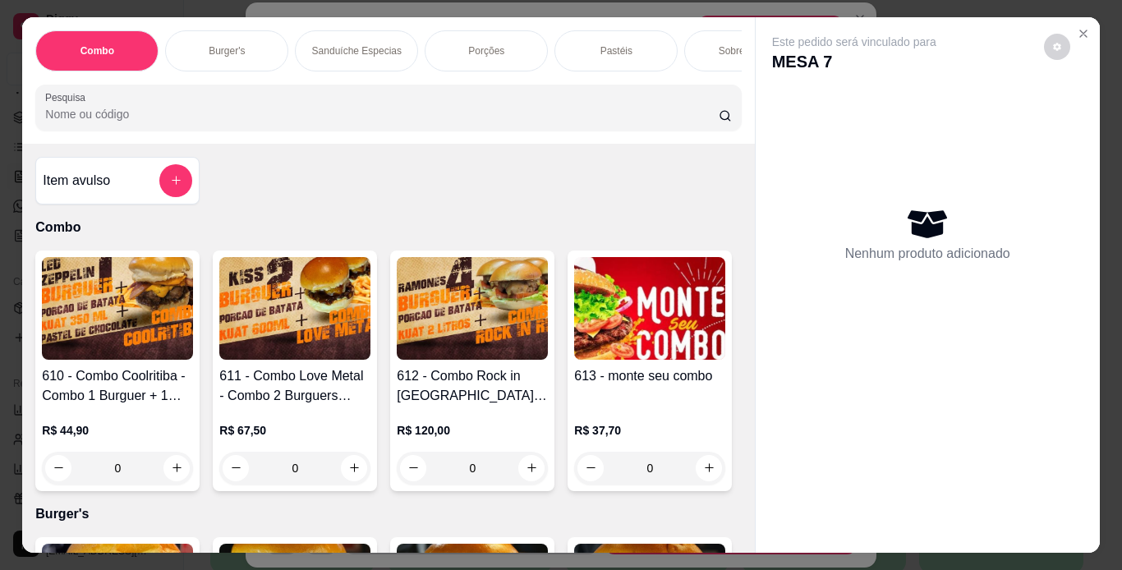
scroll to position [0, 618]
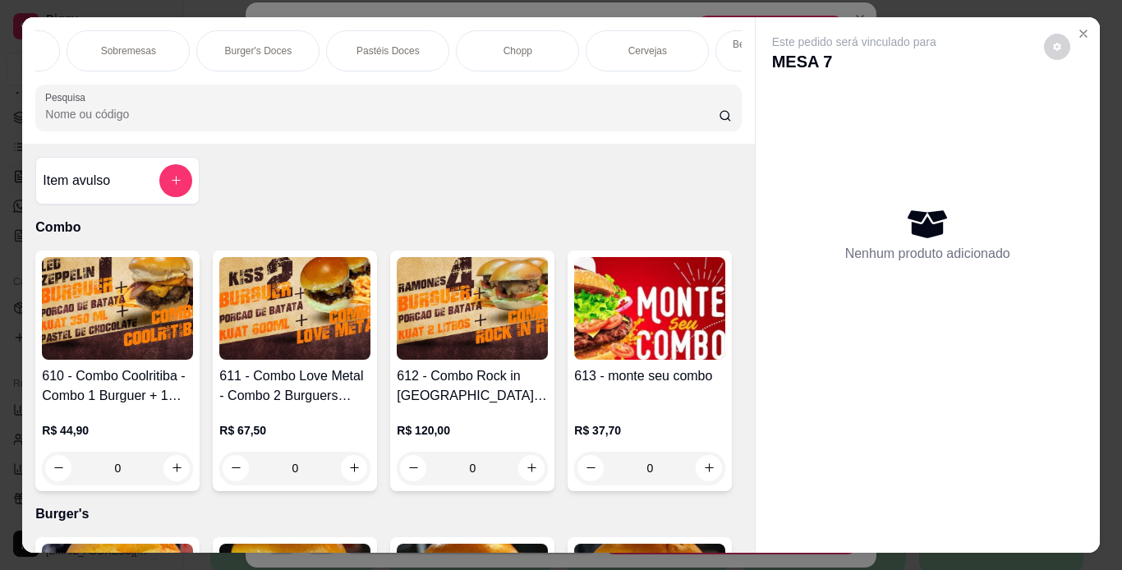
click at [534, 54] on div "Chopp" at bounding box center [517, 50] width 123 height 41
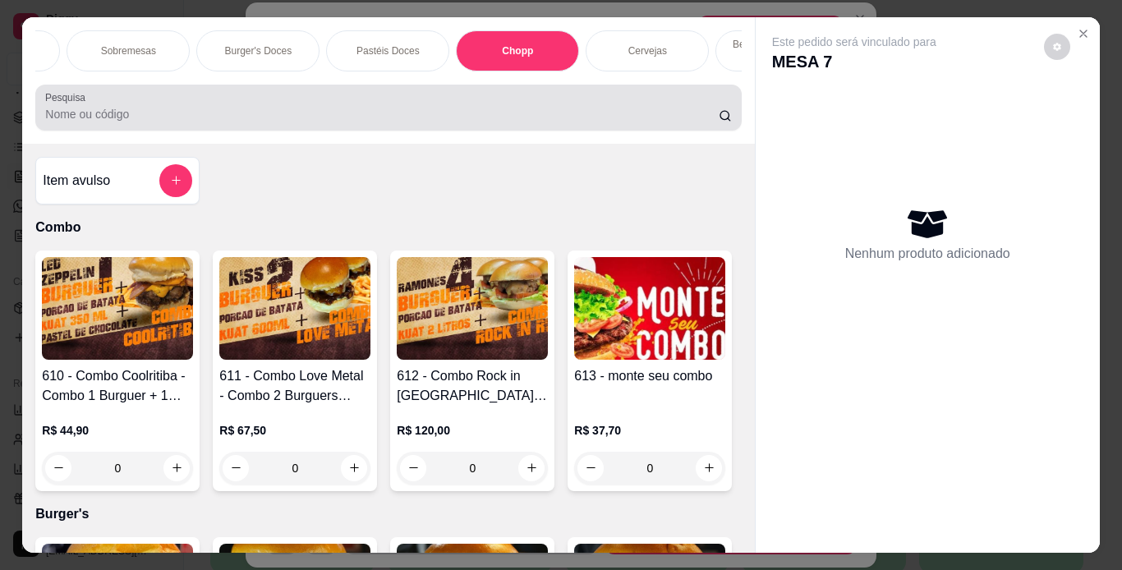
scroll to position [42, 0]
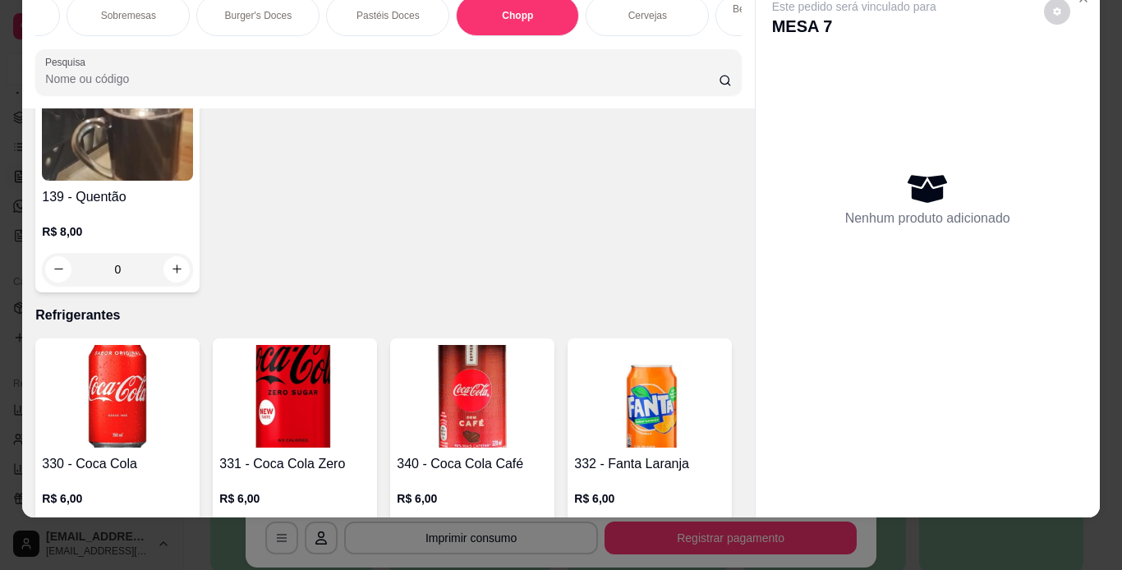
type input "1"
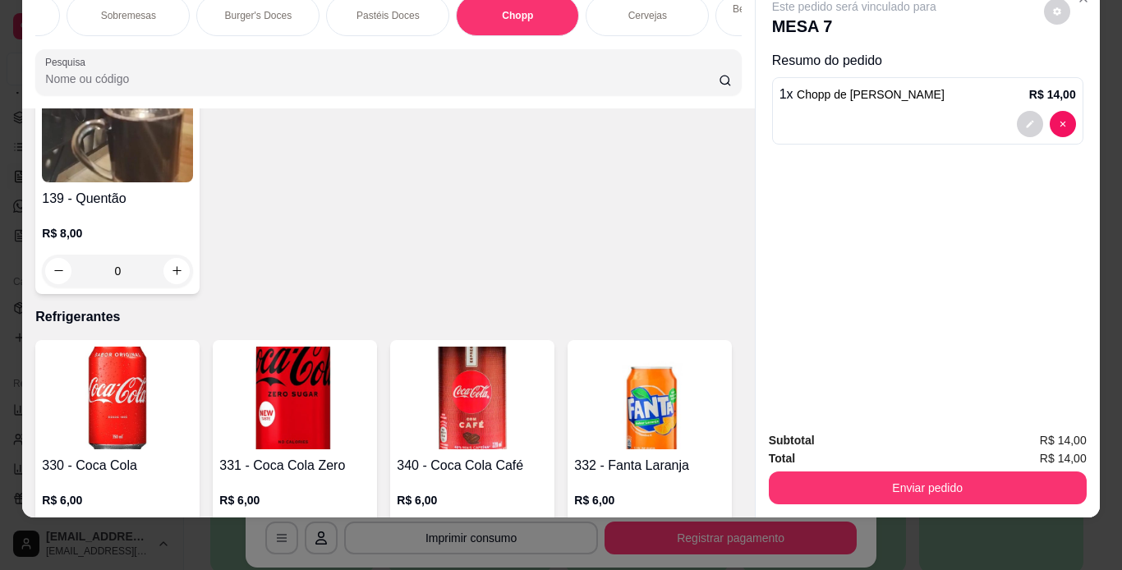
type input "1"
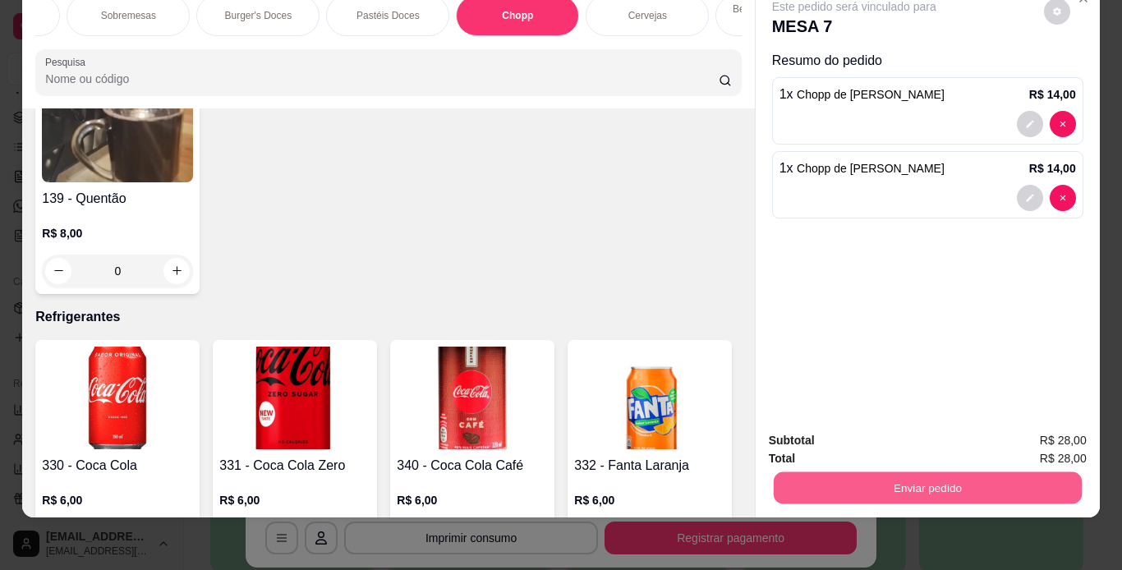
click at [790, 472] on button "Enviar pedido" at bounding box center [927, 488] width 308 height 32
click at [1020, 435] on button "Enviar pedido" at bounding box center [1044, 435] width 90 height 30
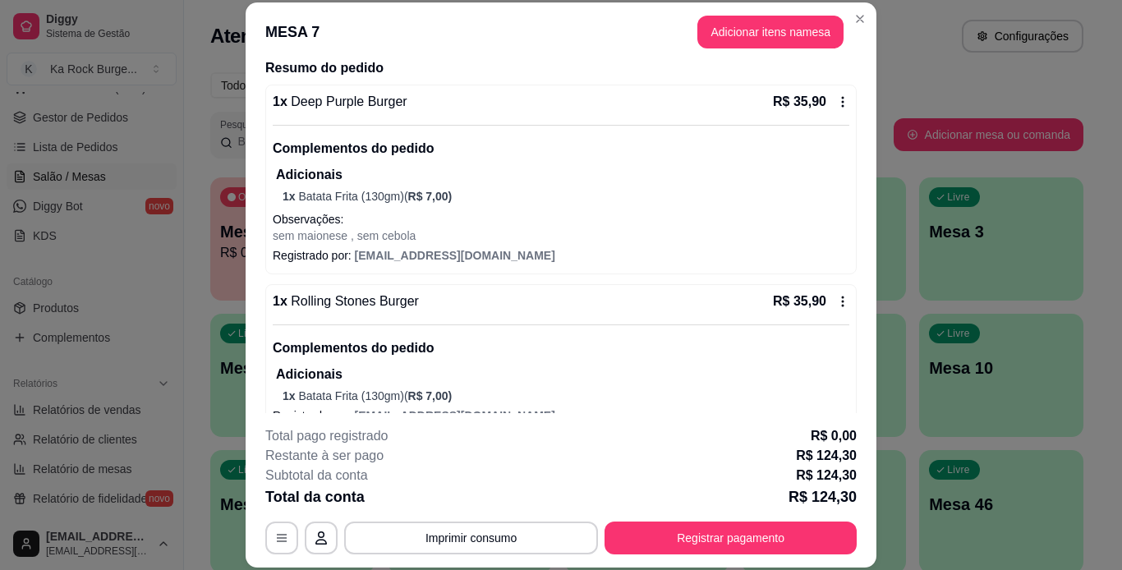
scroll to position [138, 0]
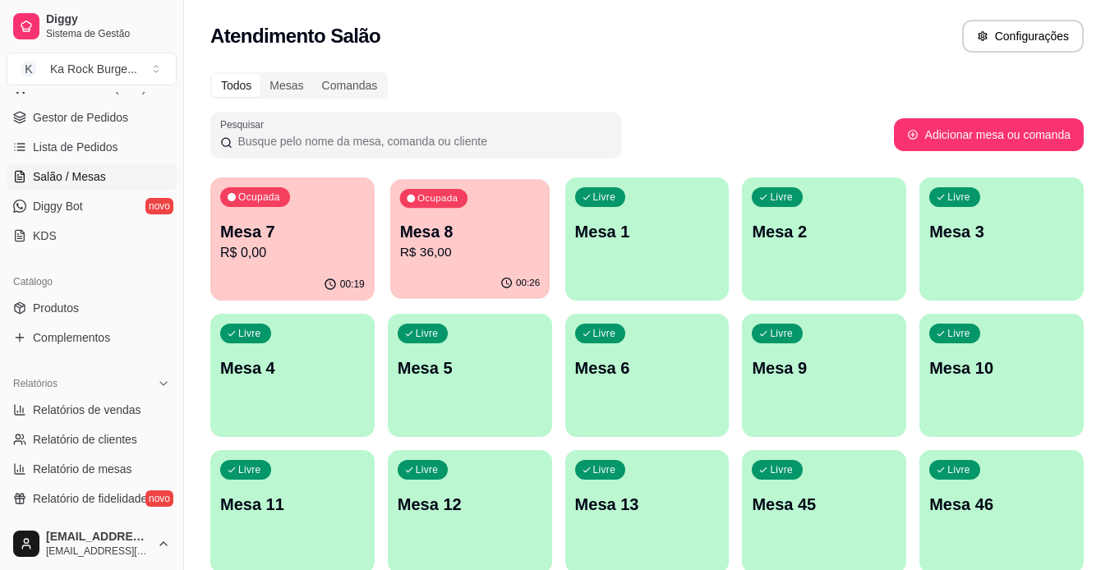
click at [470, 242] on p "Mesa 8" at bounding box center [469, 232] width 140 height 22
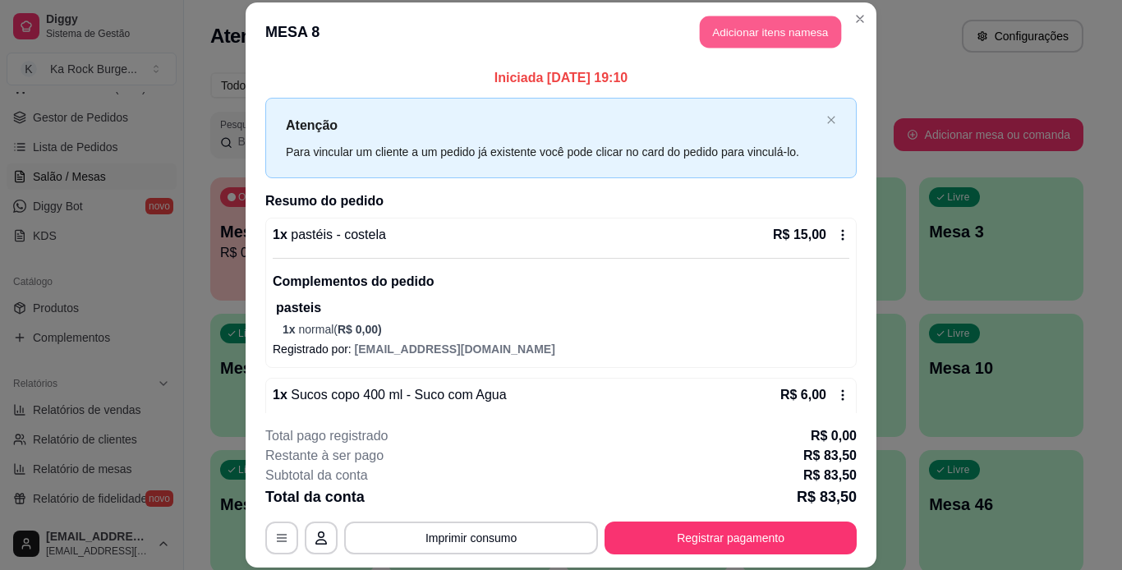
click at [736, 25] on button "Adicionar itens na mesa" at bounding box center [770, 32] width 141 height 32
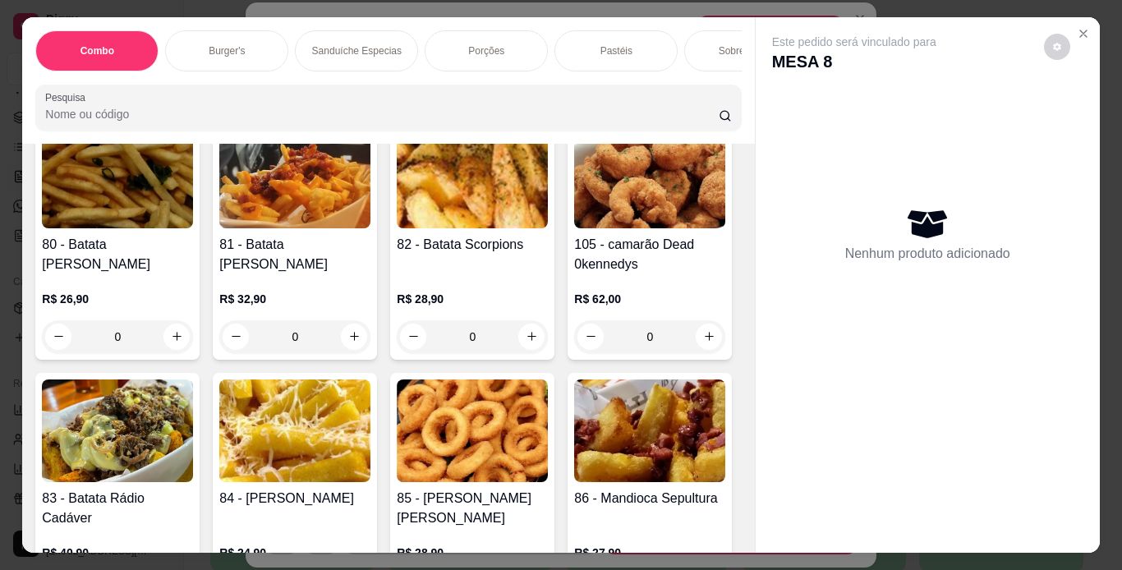
scroll to position [2784, 0]
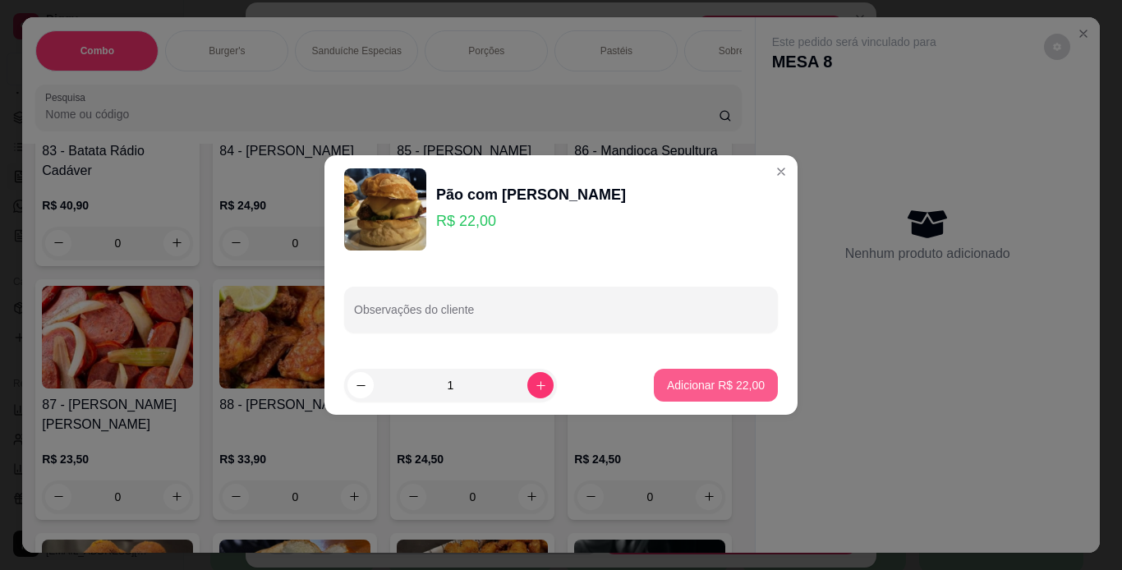
click at [667, 388] on p "Adicionar R$ 22,00" at bounding box center [716, 385] width 98 height 16
type input "1"
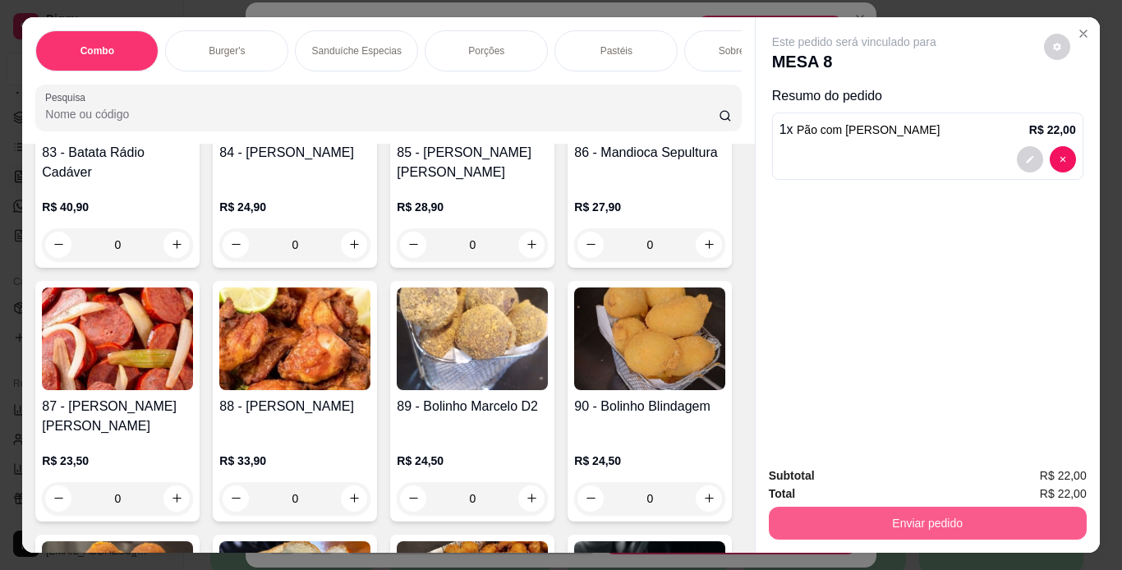
click at [866, 512] on button "Enviar pedido" at bounding box center [928, 523] width 318 height 33
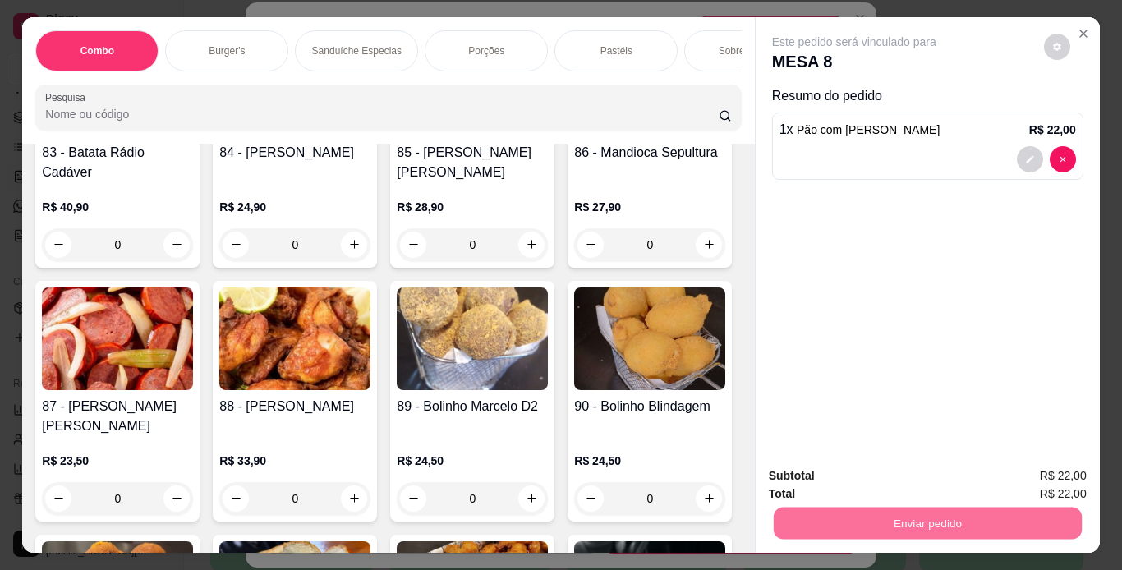
click at [1014, 481] on button "Enviar pedido" at bounding box center [1044, 477] width 90 height 30
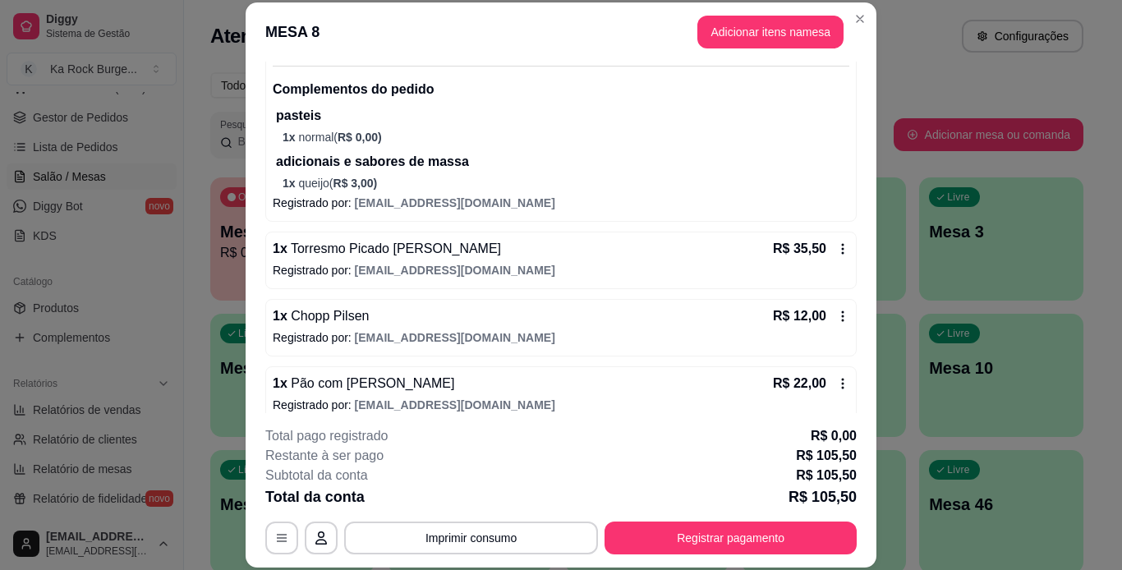
scroll to position [530, 0]
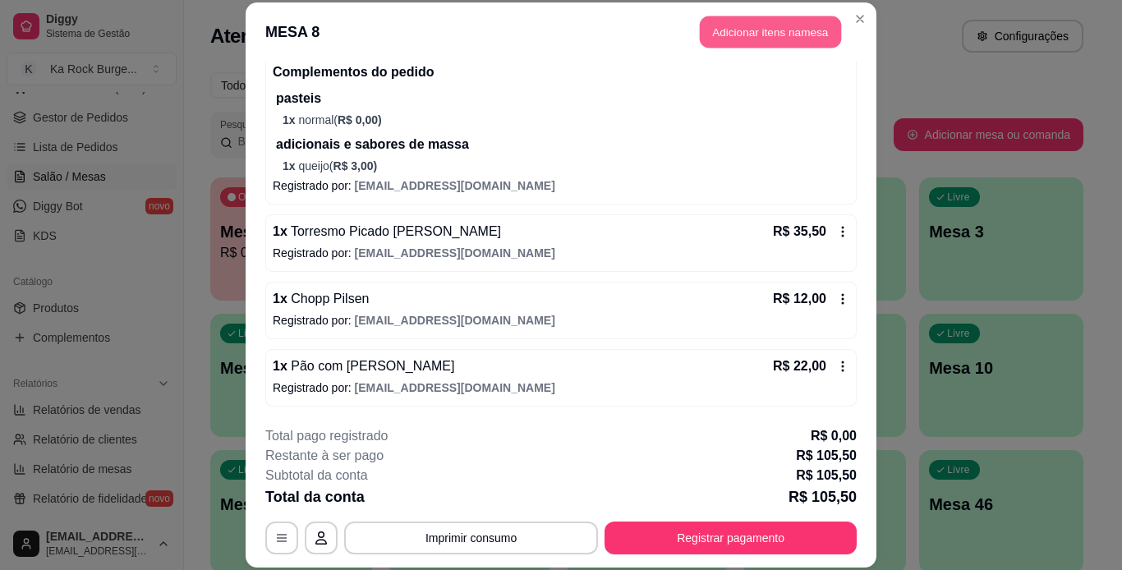
click at [743, 29] on button "Adicionar itens na mesa" at bounding box center [770, 32] width 141 height 32
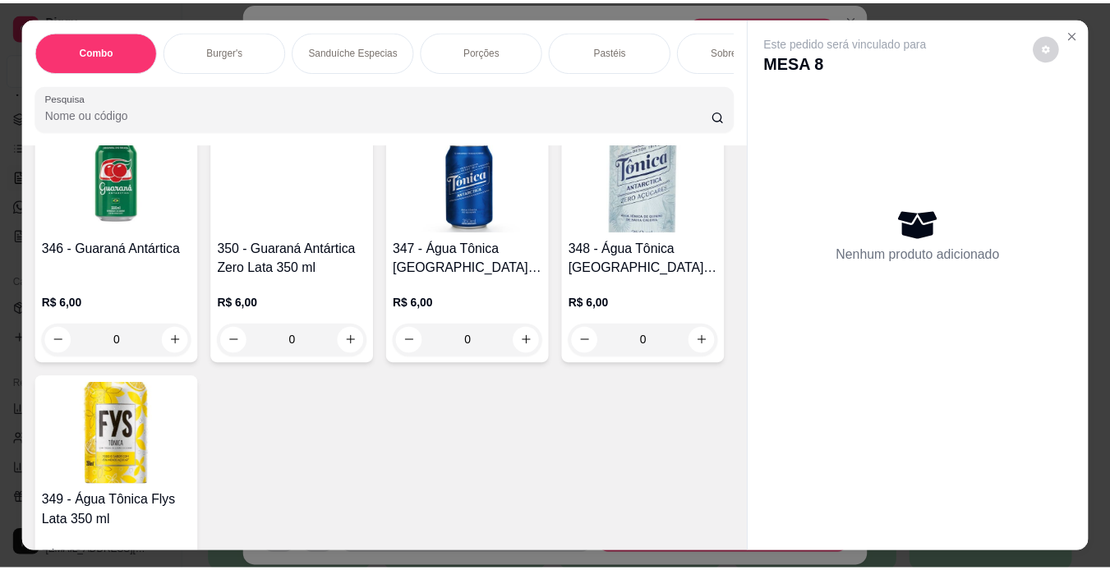
scroll to position [8003, 0]
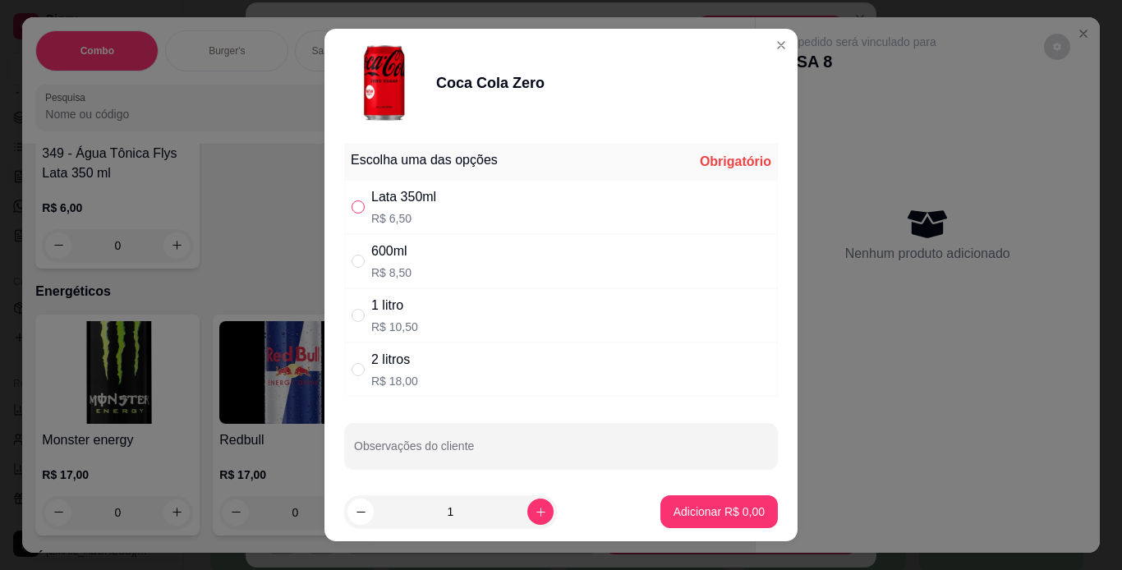
click at [352, 205] on input "" at bounding box center [358, 206] width 13 height 13
radio input "true"
click at [693, 514] on p "Adicionar R$ 6,50" at bounding box center [719, 512] width 91 height 16
type input "1"
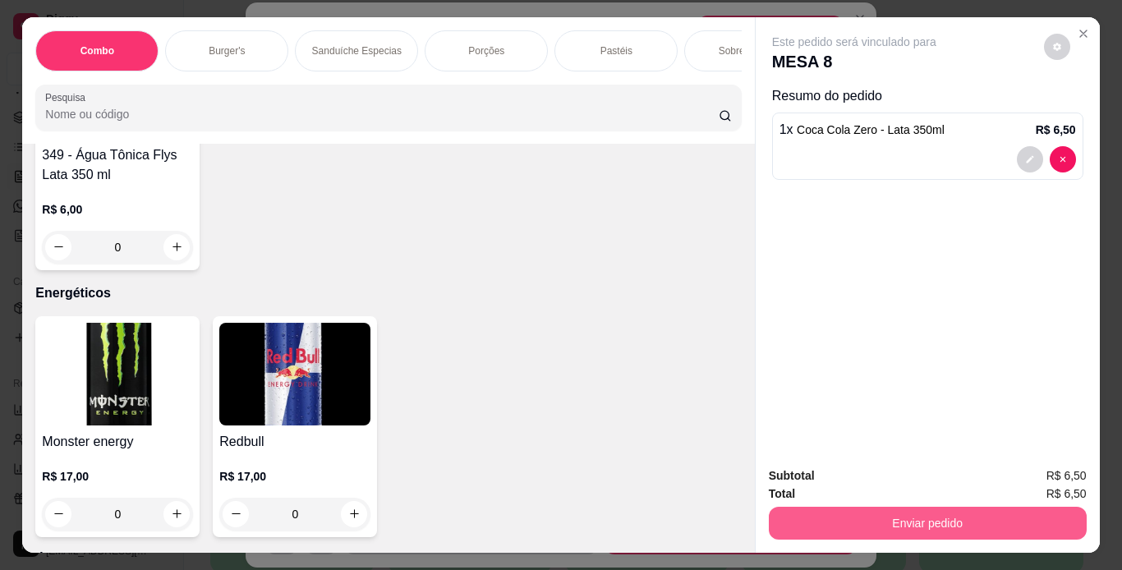
click at [815, 515] on button "Enviar pedido" at bounding box center [928, 523] width 318 height 33
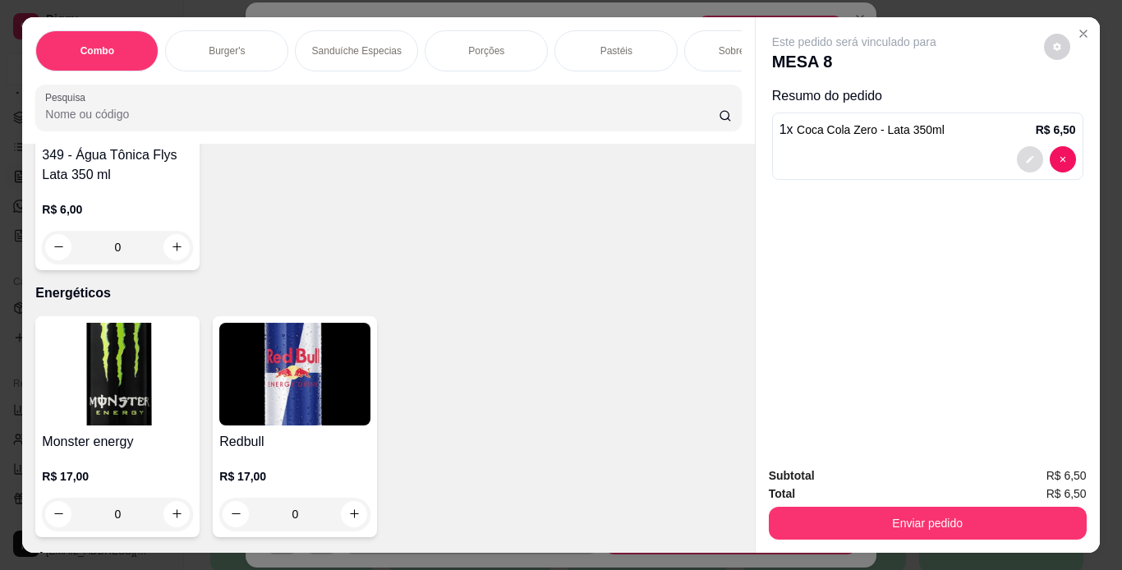
click at [1020, 146] on button "decrease-product-quantity" at bounding box center [1030, 159] width 26 height 26
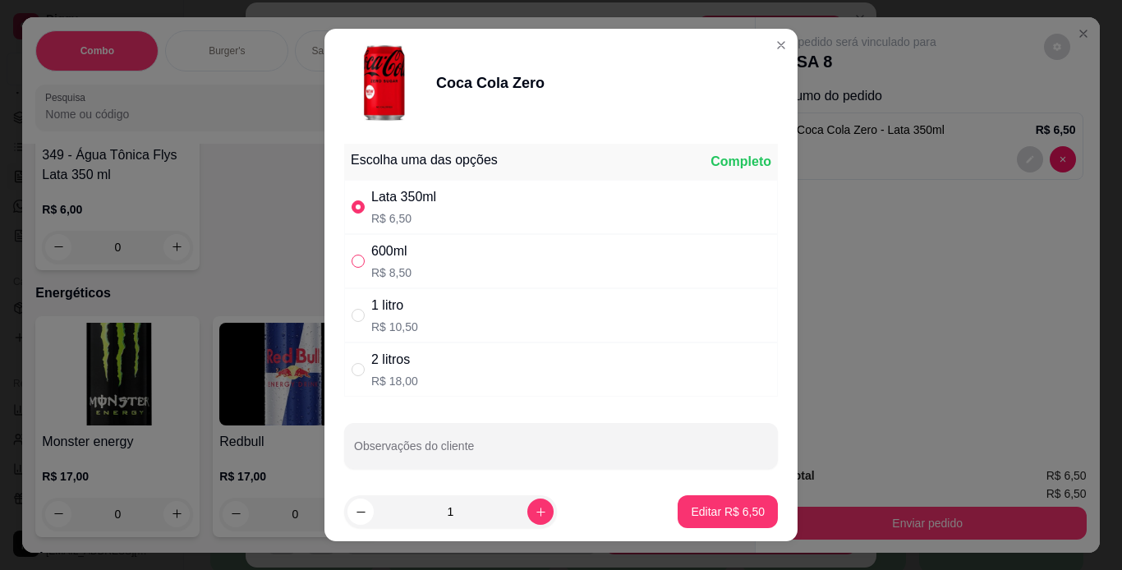
click at [356, 259] on input "" at bounding box center [358, 261] width 13 height 13
radio input "true"
radio input "false"
click at [698, 526] on button "Editar R$ 8,50" at bounding box center [728, 511] width 100 height 33
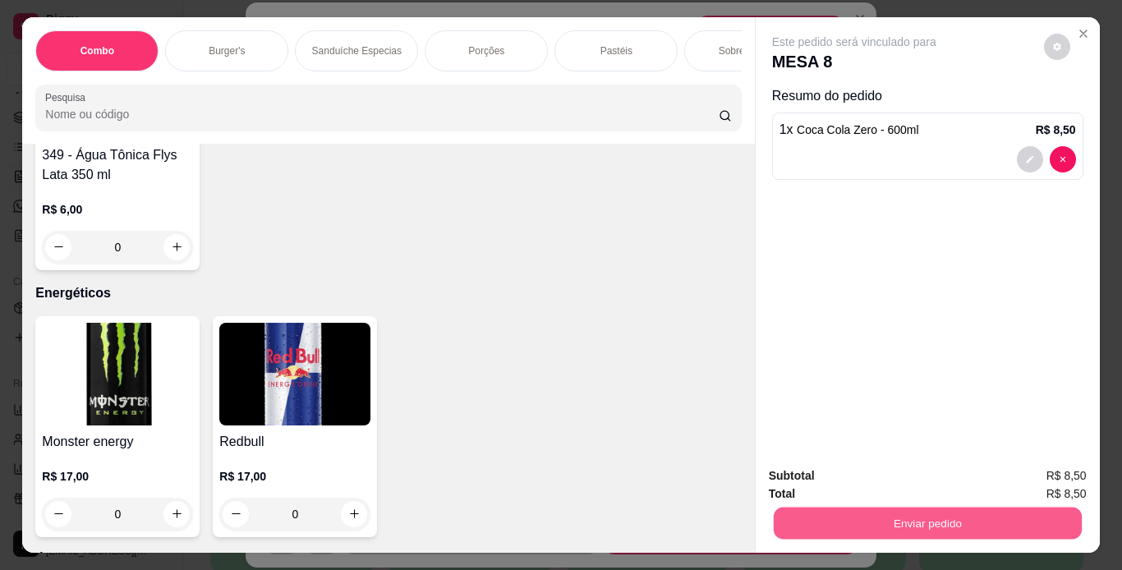
click at [872, 503] on div "Enviar pedido" at bounding box center [928, 521] width 318 height 37
click at [867, 508] on button "Enviar pedido" at bounding box center [927, 524] width 308 height 32
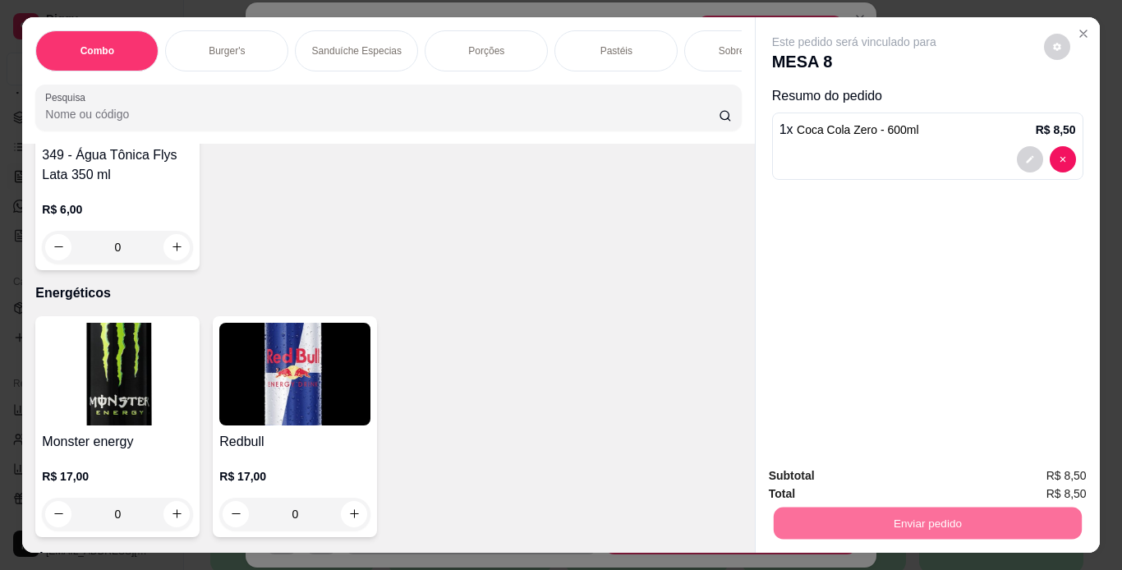
click at [1020, 481] on button "Enviar pedido" at bounding box center [1043, 477] width 93 height 31
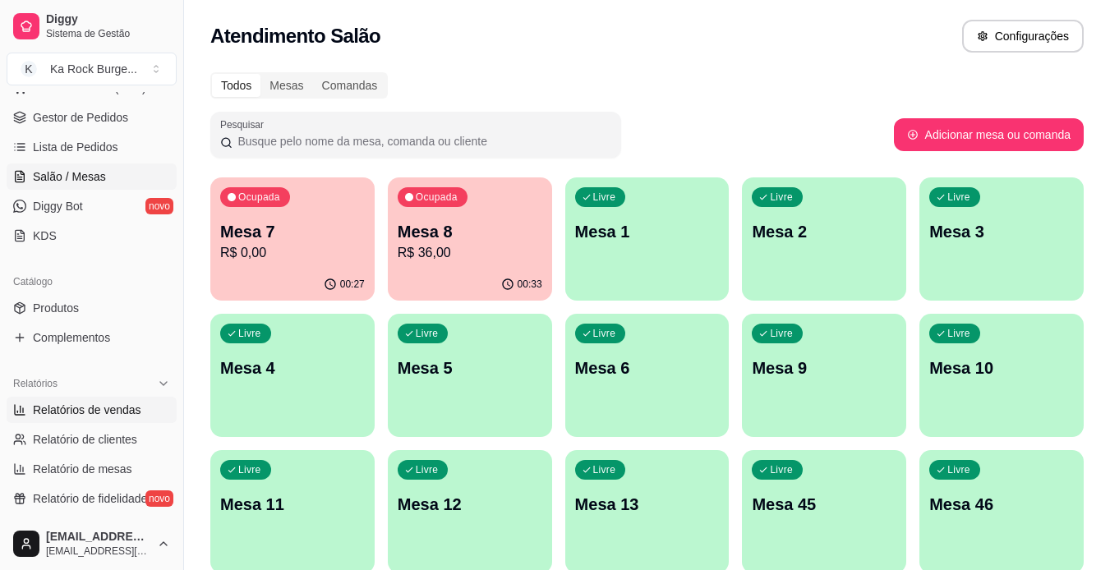
click at [111, 404] on span "Relatórios de vendas" at bounding box center [87, 410] width 108 height 16
select select "ALL"
select select "0"
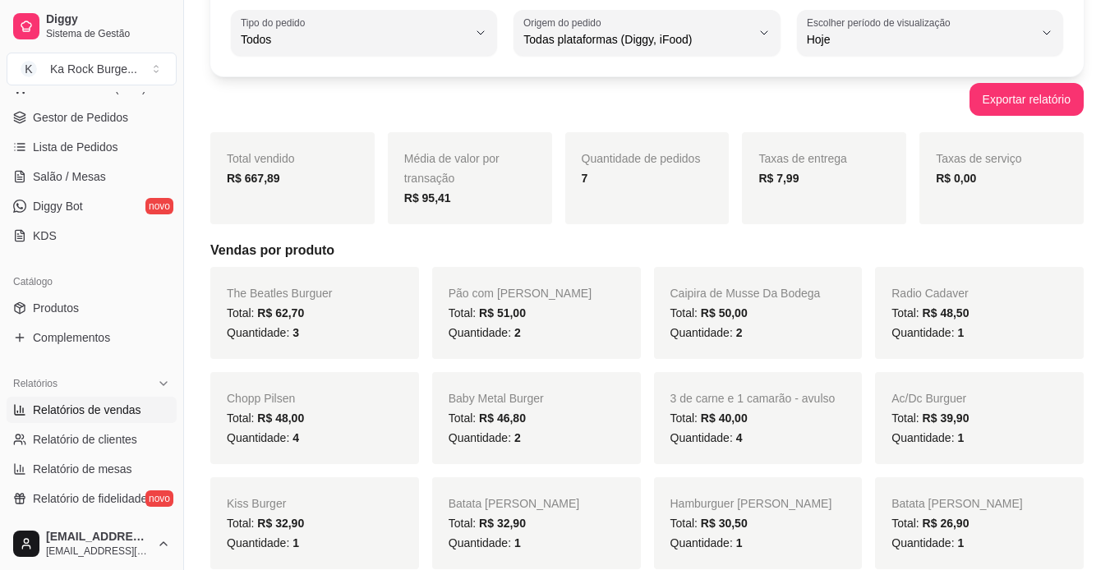
scroll to position [85, 0]
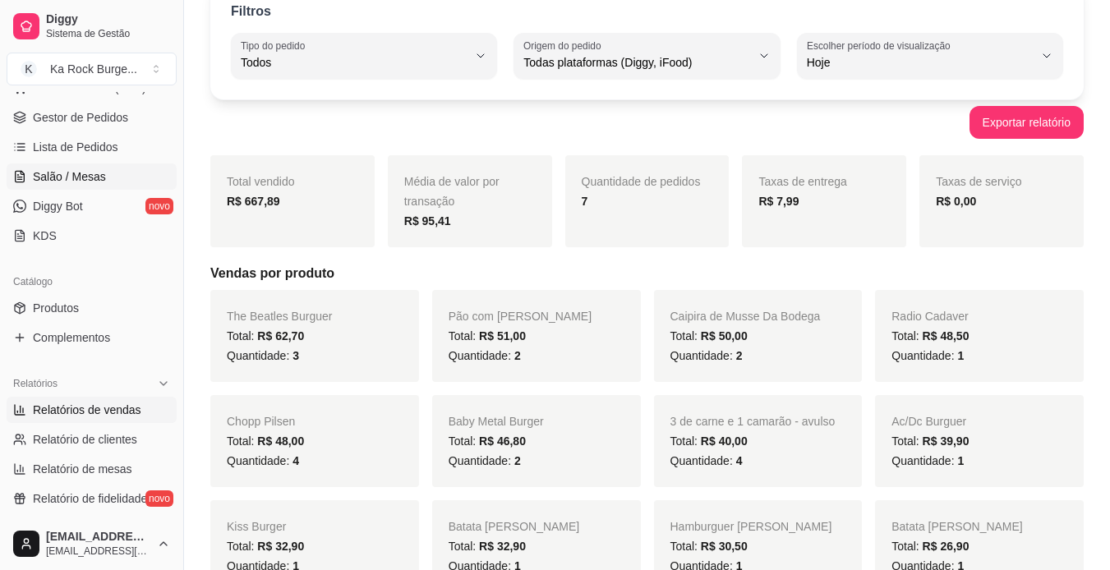
click at [87, 166] on link "Salão / Mesas" at bounding box center [92, 177] width 170 height 26
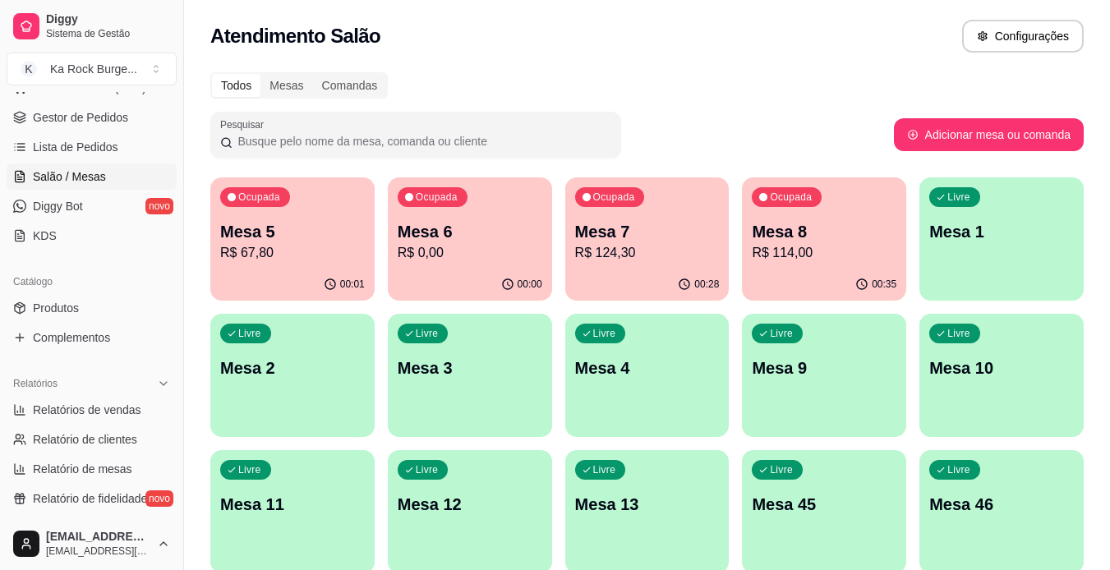
click at [719, 214] on div "Ocupada Mesa 7 R$ 124,30" at bounding box center [647, 222] width 164 height 91
click at [836, 238] on p "Mesa 8" at bounding box center [824, 232] width 140 height 22
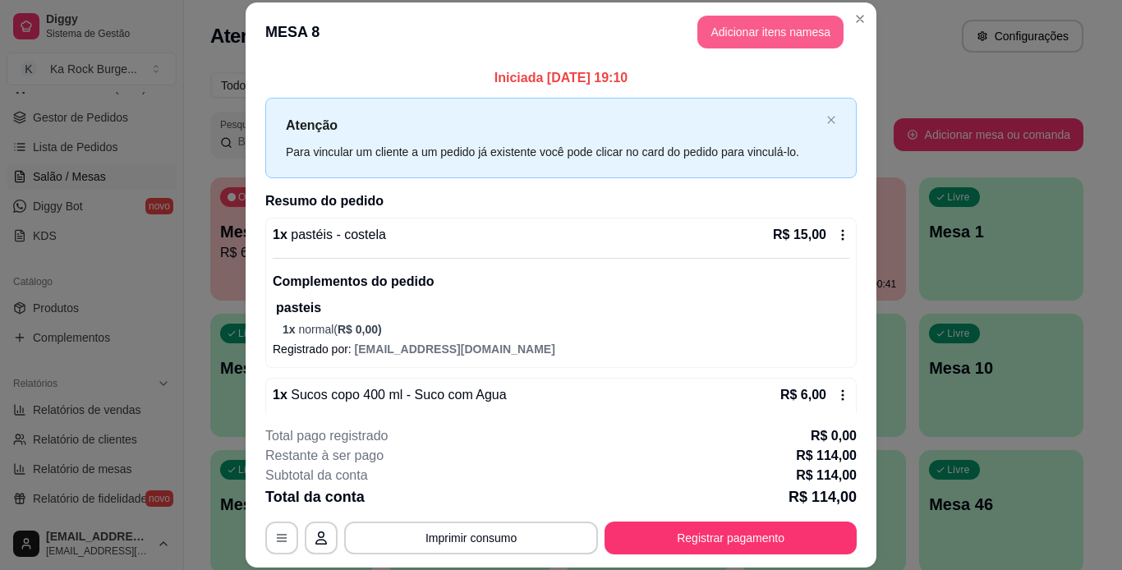
click at [774, 38] on button "Adicionar itens na mesa" at bounding box center [771, 32] width 146 height 33
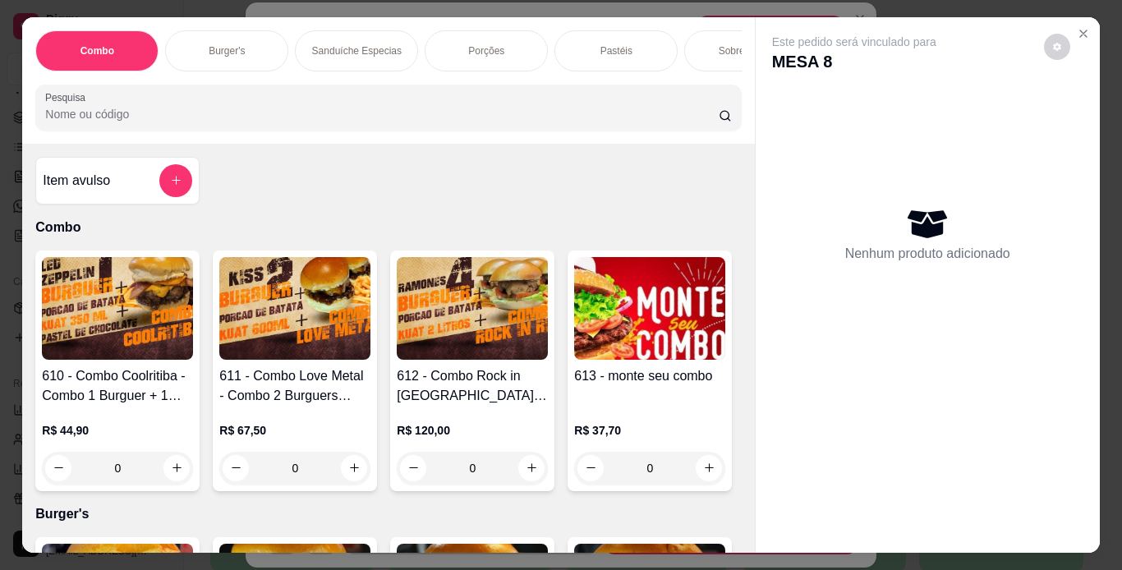
click at [306, 61] on div "Sanduíche Especias" at bounding box center [356, 50] width 123 height 41
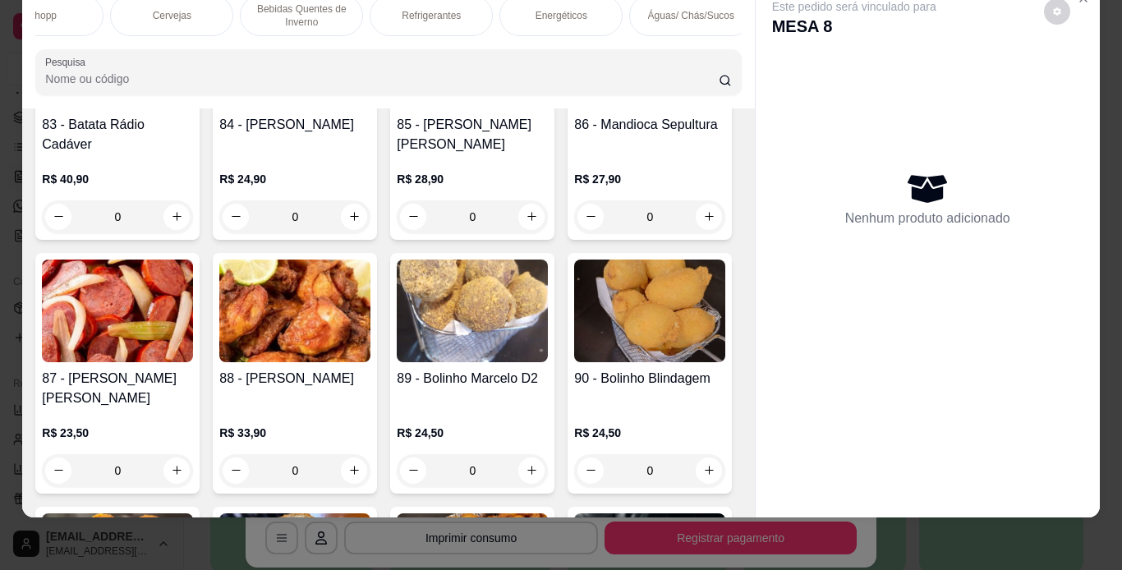
scroll to position [0, 1098]
click at [415, 12] on div "Refrigerantes" at bounding box center [427, 15] width 123 height 41
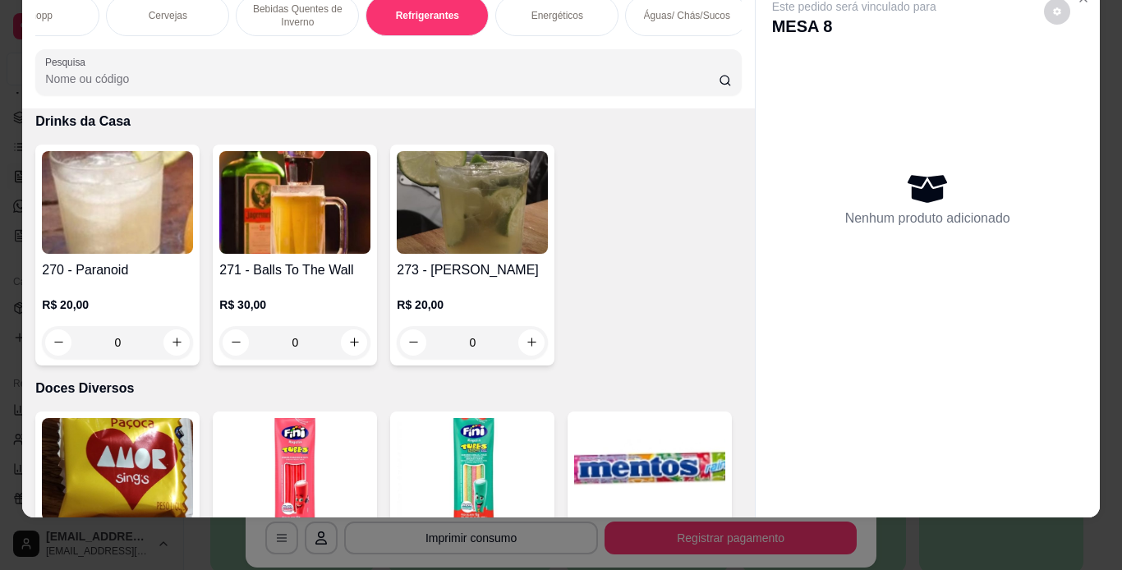
scroll to position [9482, 0]
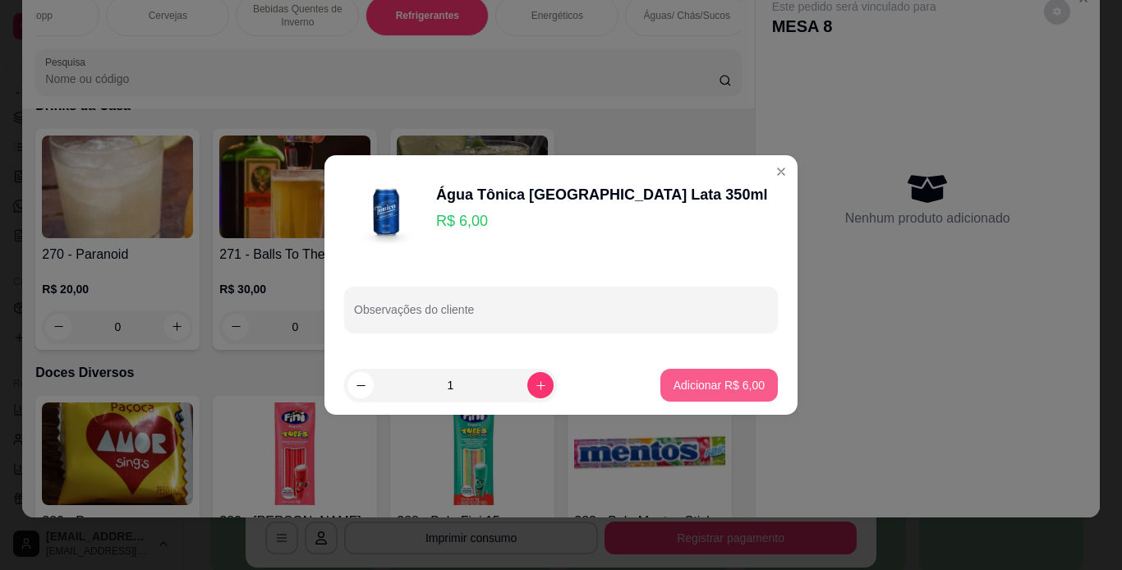
click at [716, 389] on p "Adicionar R$ 6,00" at bounding box center [719, 385] width 91 height 16
type input "1"
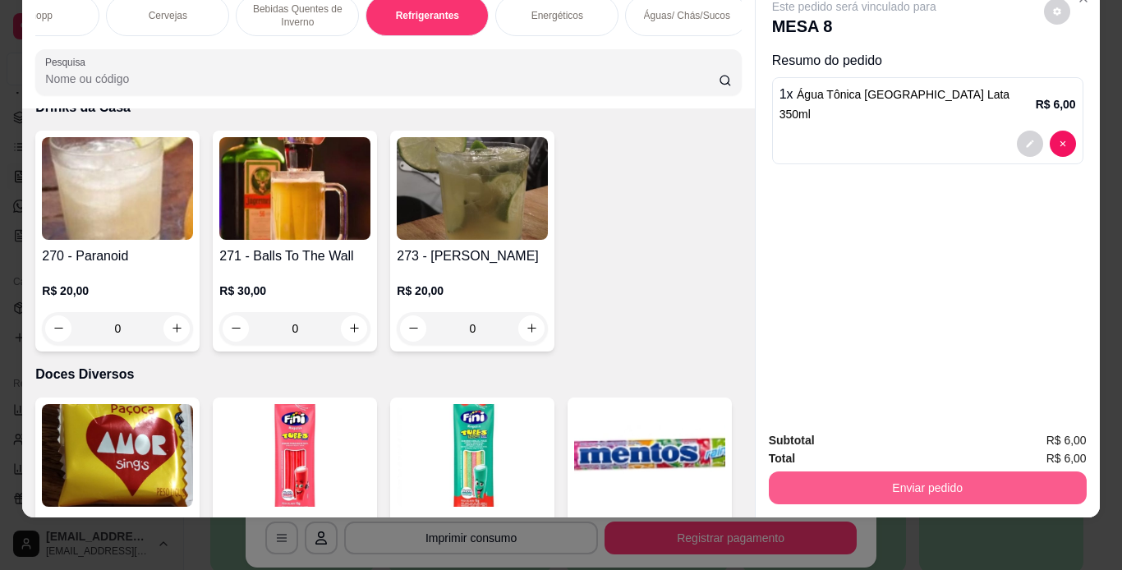
click at [993, 472] on button "Enviar pedido" at bounding box center [928, 488] width 318 height 33
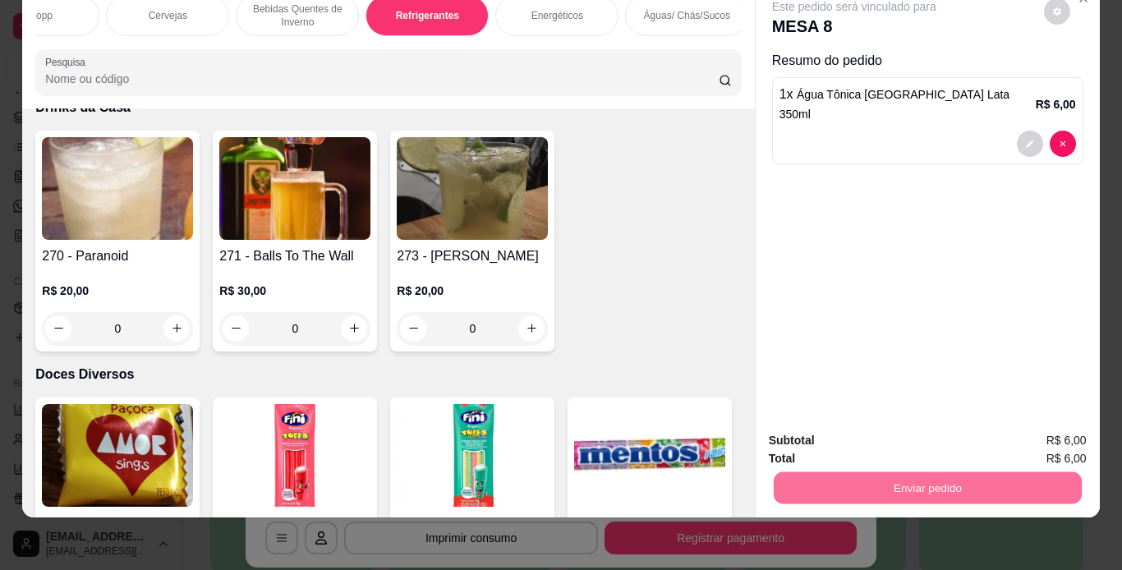
click at [1019, 442] on button "Enviar pedido" at bounding box center [1044, 435] width 90 height 30
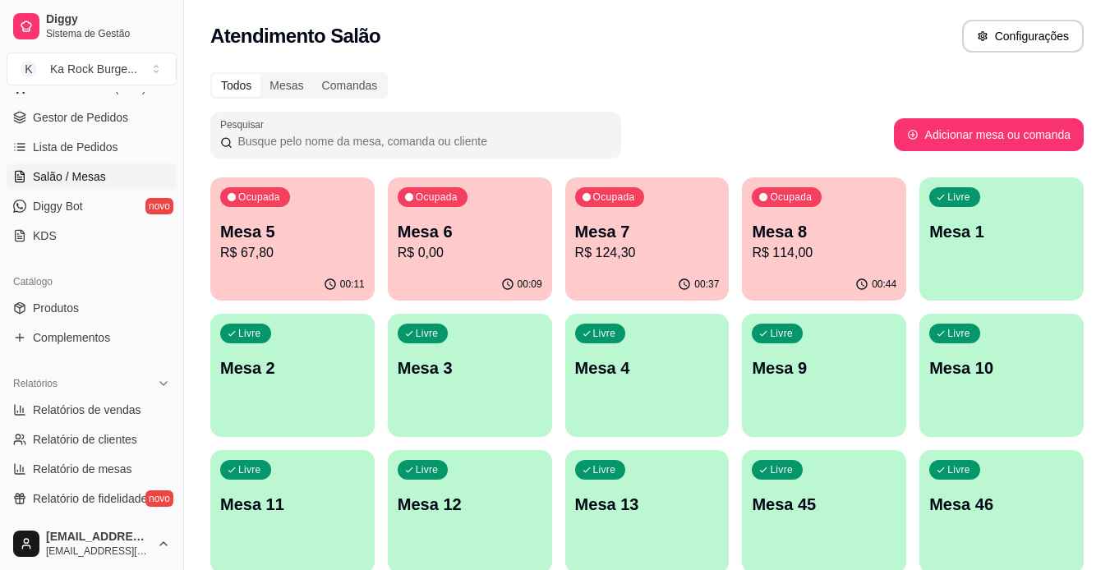
click at [482, 245] on p "R$ 0,00" at bounding box center [470, 253] width 145 height 20
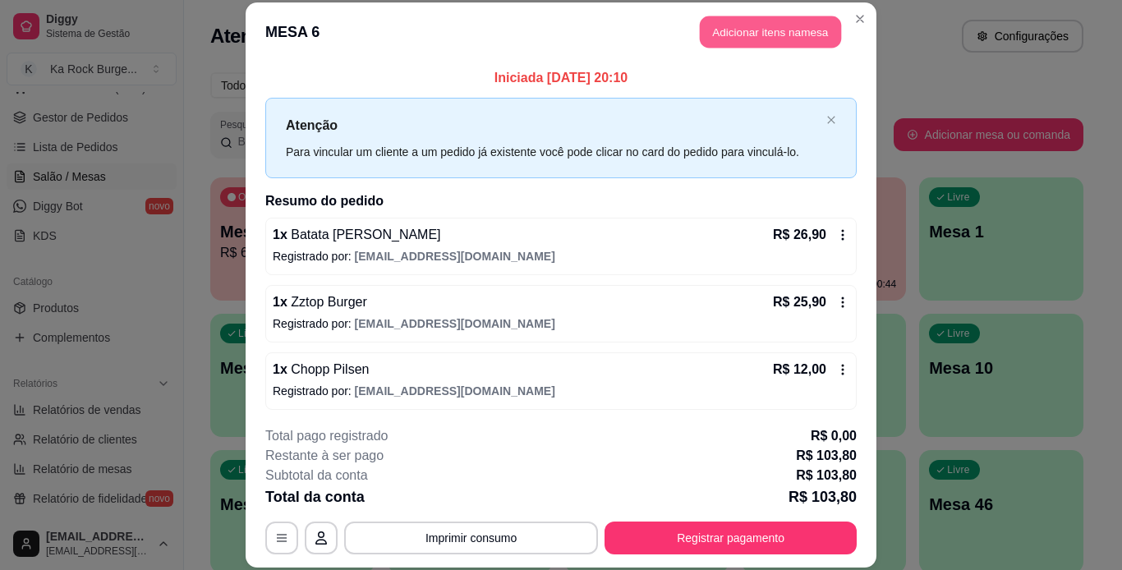
click at [785, 26] on button "Adicionar itens na mesa" at bounding box center [770, 32] width 141 height 32
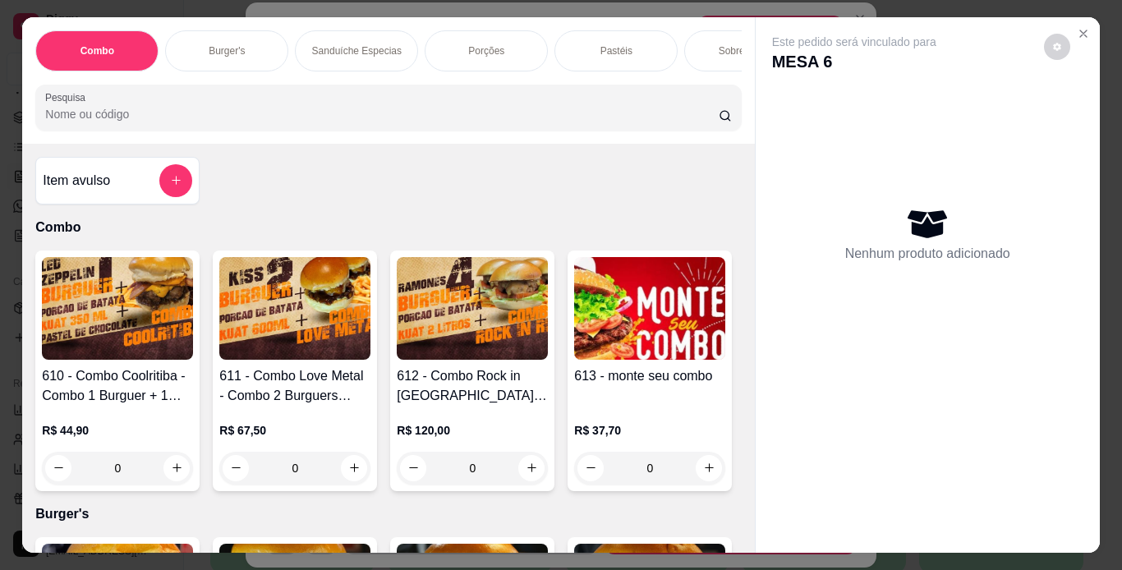
click at [511, 71] on div "Combo Burger's Sanduíche Especias Porções Pastéis Sobremesas Burger's Doces Pas…" at bounding box center [388, 50] width 706 height 41
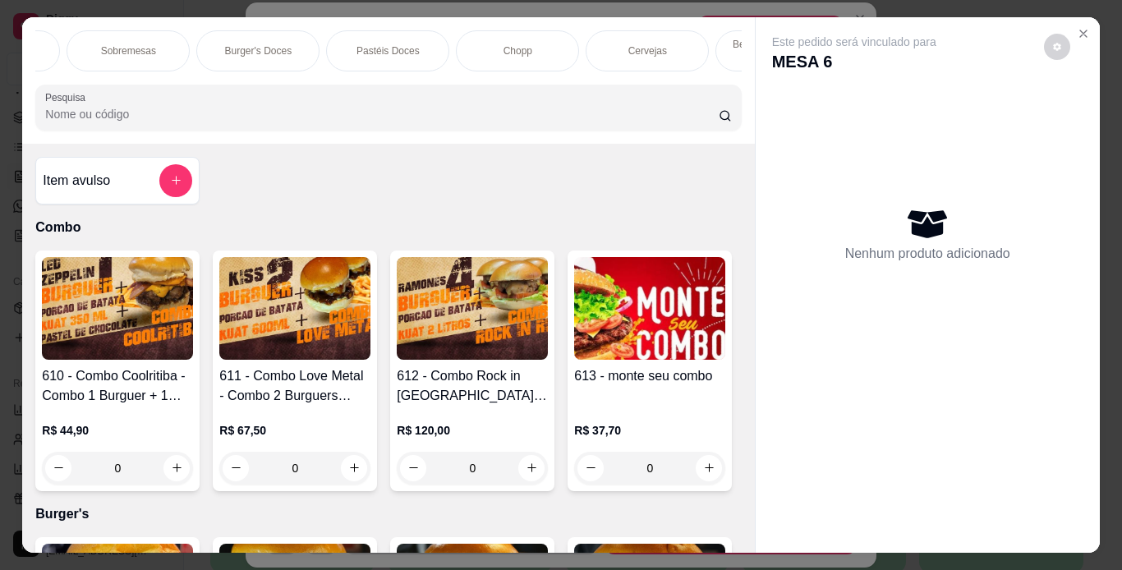
click at [522, 56] on div "Chopp" at bounding box center [517, 50] width 123 height 41
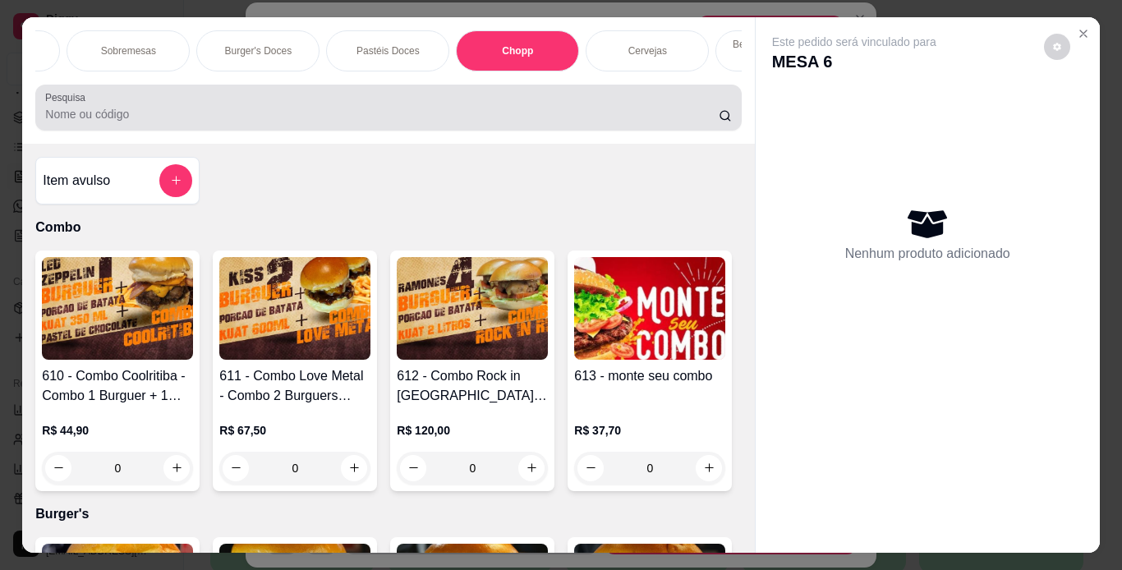
scroll to position [42, 0]
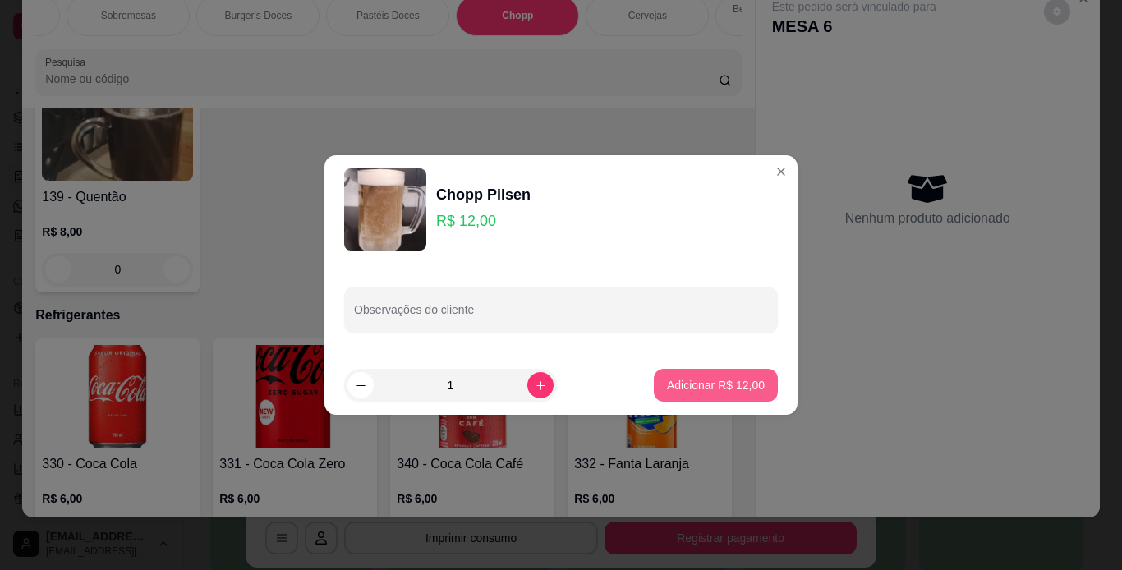
click at [736, 378] on p "Adicionar R$ 12,00" at bounding box center [716, 385] width 98 height 16
type input "1"
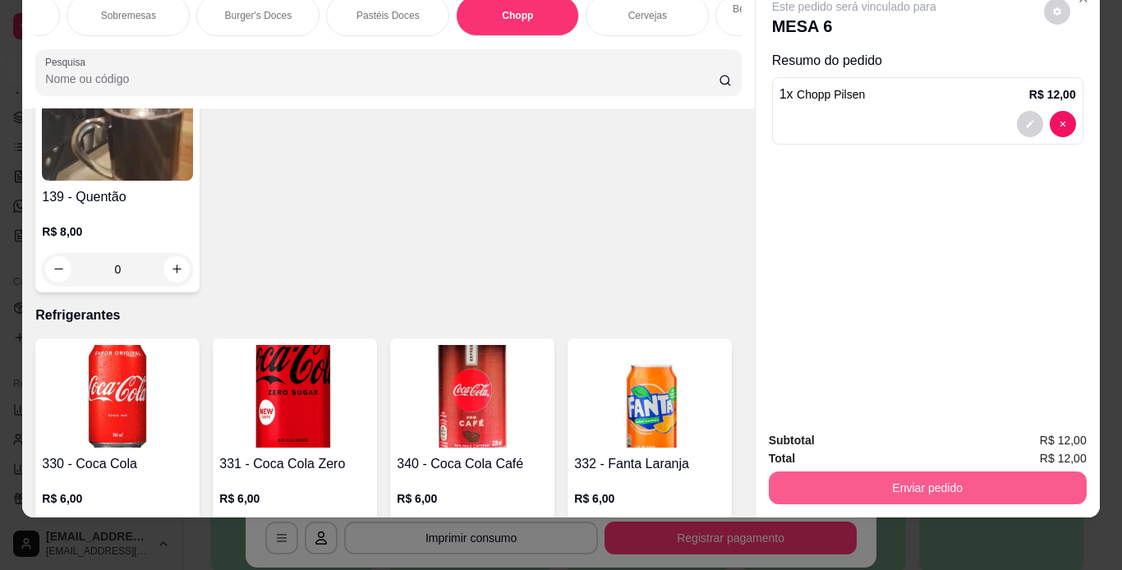
click at [853, 472] on button "Enviar pedido" at bounding box center [928, 488] width 318 height 33
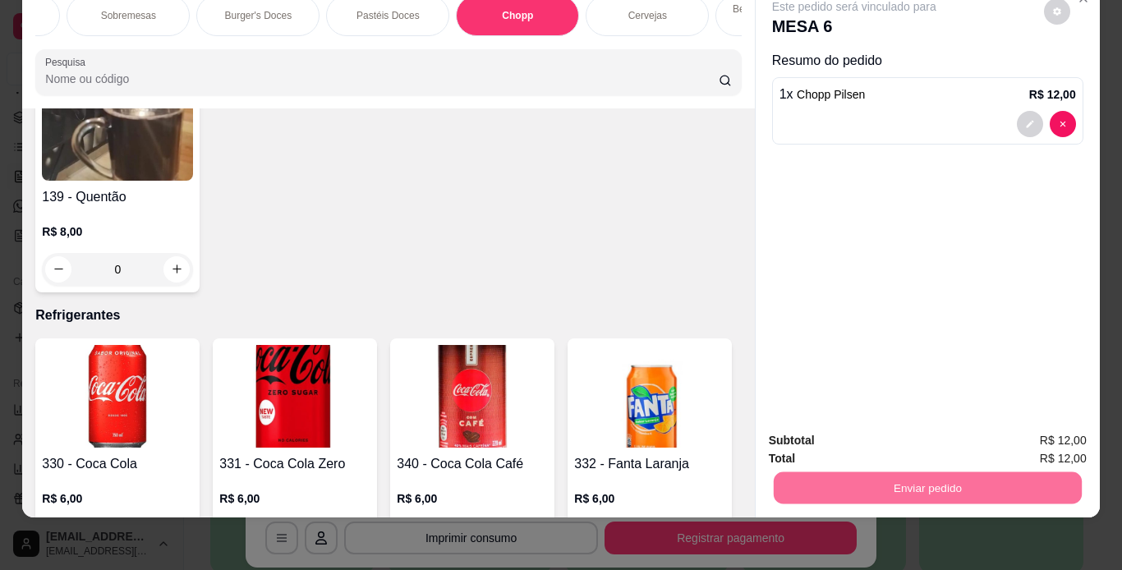
click at [1030, 432] on button "Enviar pedido" at bounding box center [1044, 435] width 90 height 30
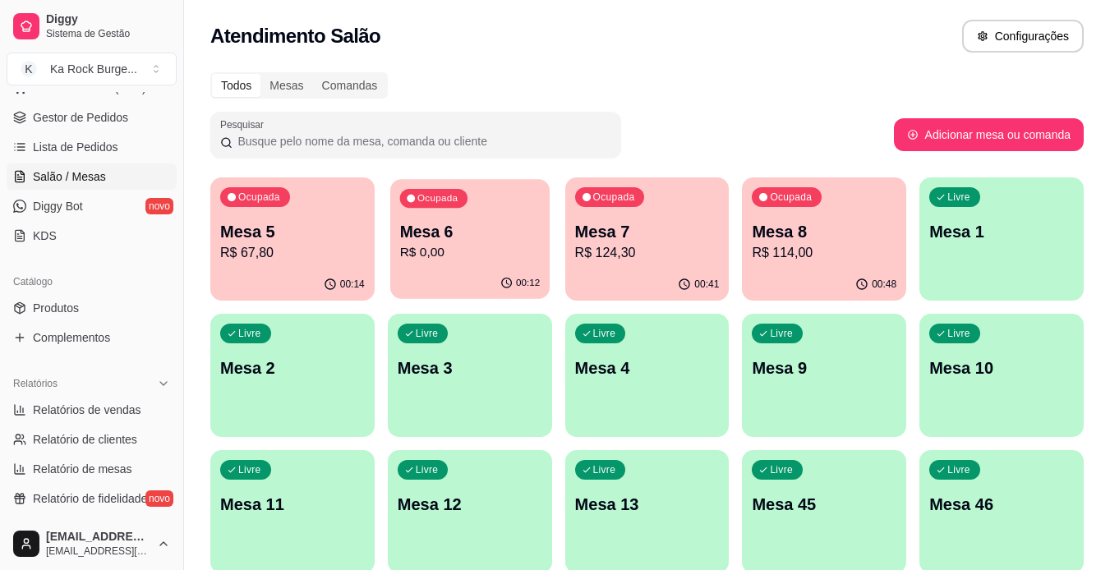
click at [498, 247] on p "R$ 0,00" at bounding box center [469, 252] width 140 height 19
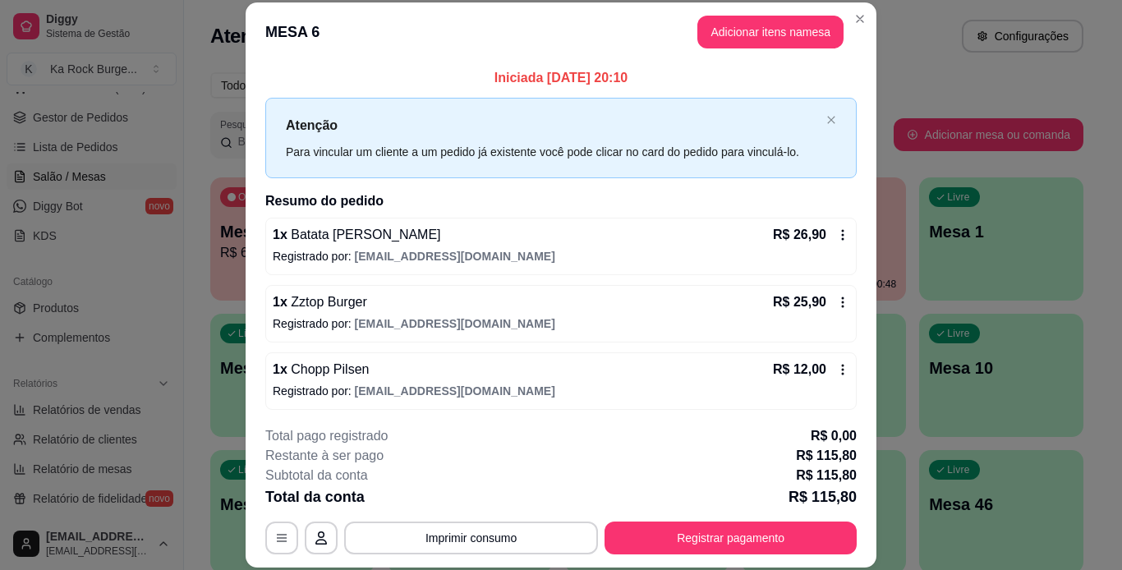
click at [810, 7] on header "MESA 6 Adicionar itens na mesa" at bounding box center [561, 31] width 631 height 59
click at [811, 26] on button "Adicionar itens na mesa" at bounding box center [771, 32] width 146 height 33
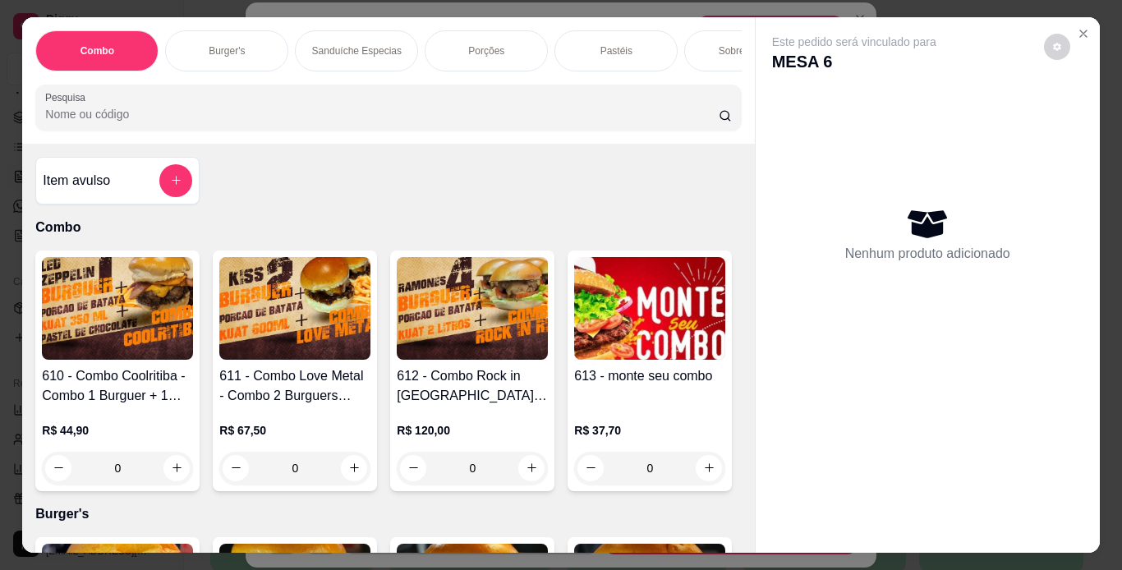
click at [210, 53] on div "Burger's" at bounding box center [226, 50] width 123 height 41
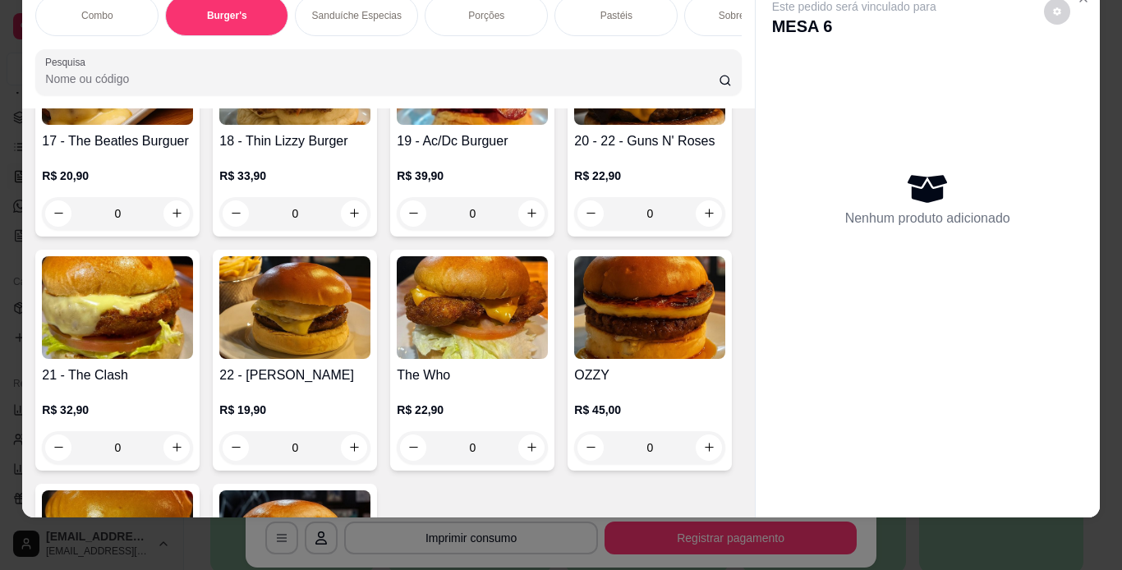
scroll to position [1515, 0]
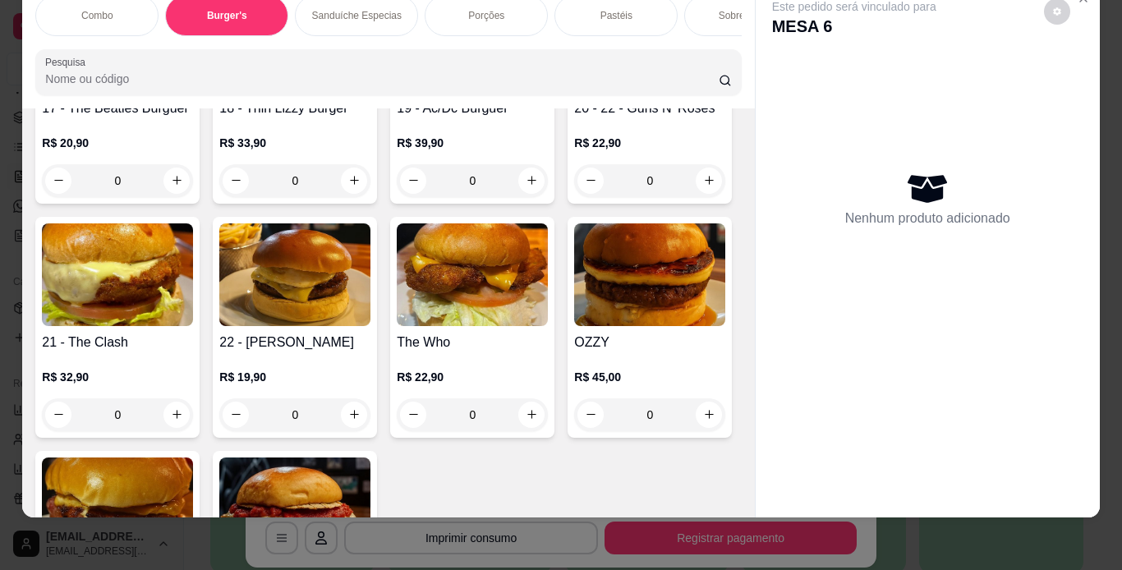
click at [755, 497] on div "Este pedido será vinculado para MESA 6 Nenhum produto adicionado" at bounding box center [927, 250] width 345 height 536
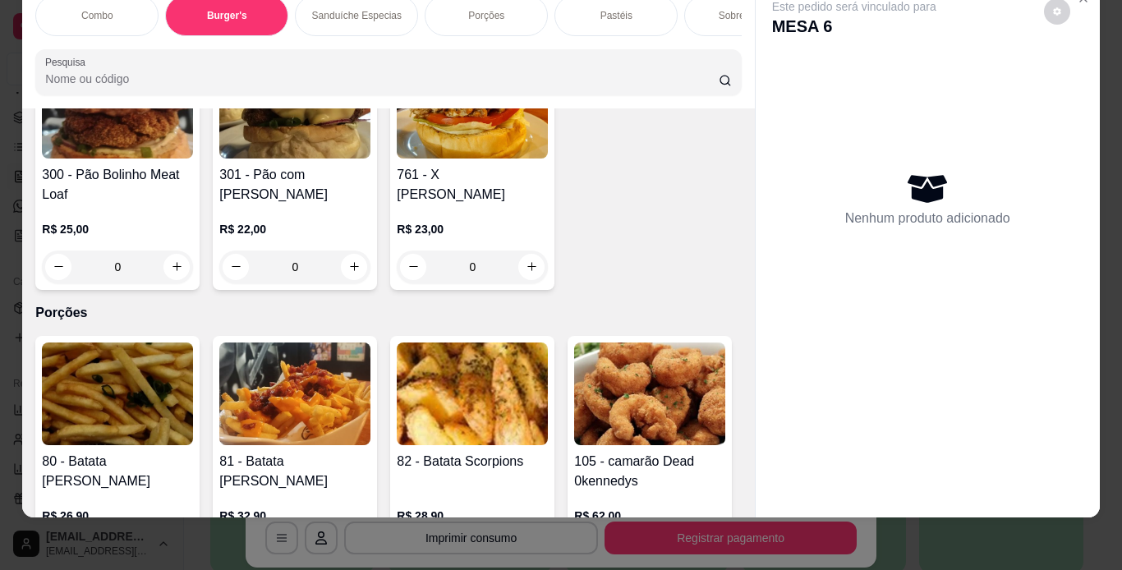
scroll to position [2238, 0]
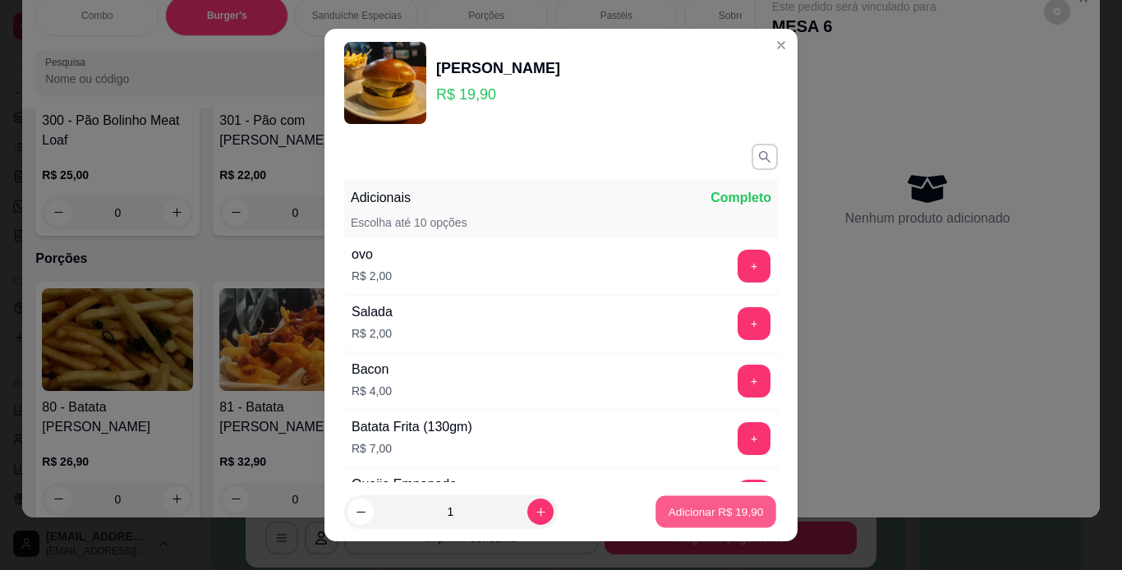
click at [674, 512] on p "Adicionar R$ 19,90" at bounding box center [716, 512] width 95 height 16
type input "1"
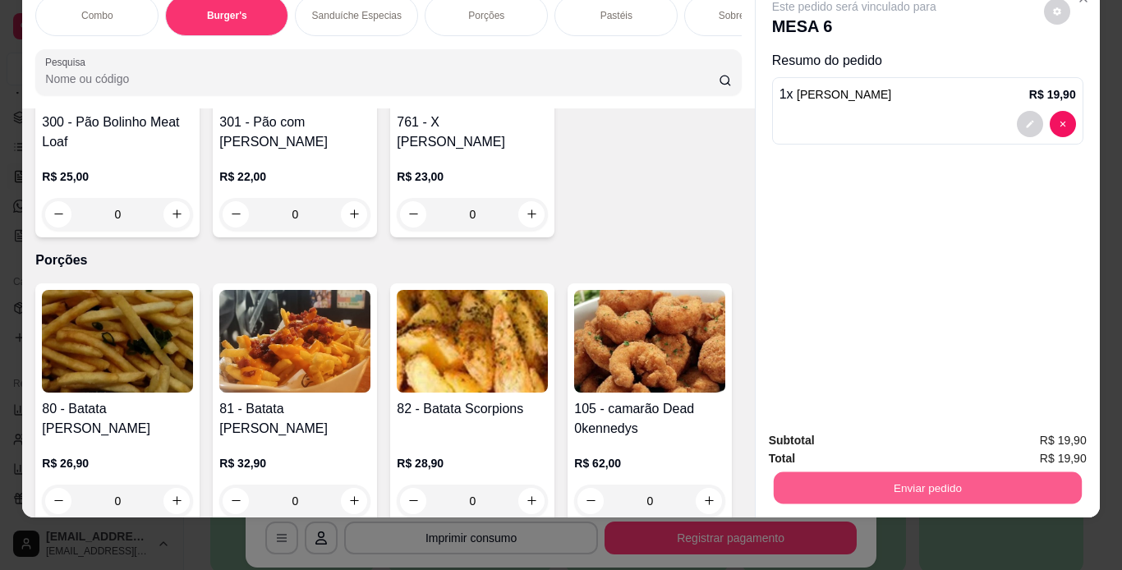
click at [891, 476] on button "Enviar pedido" at bounding box center [927, 488] width 308 height 32
click at [1066, 444] on button "Enviar pedido" at bounding box center [1044, 435] width 90 height 30
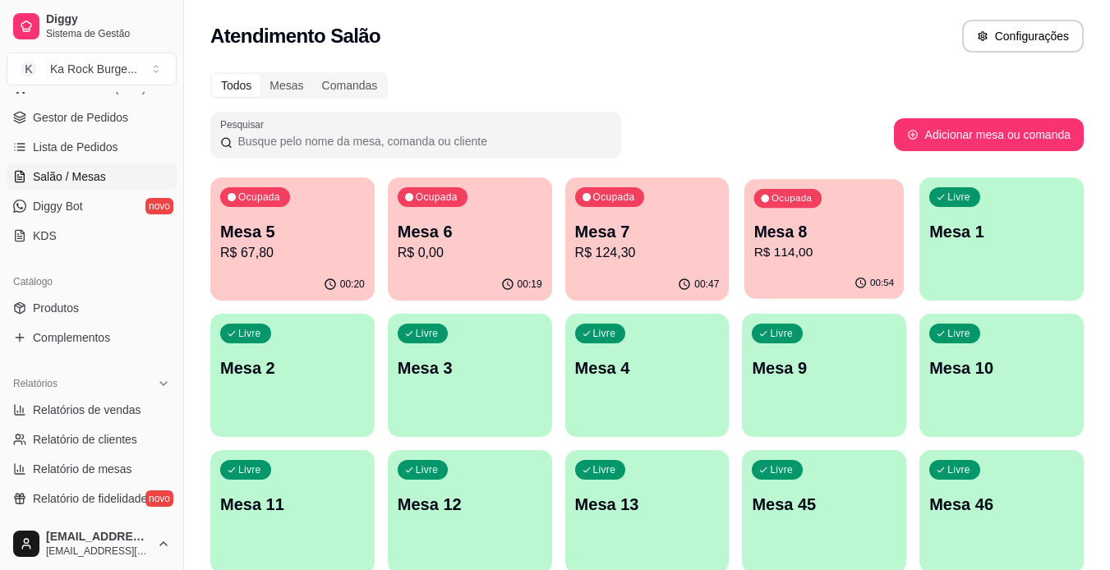
click at [804, 272] on div "00:54" at bounding box center [823, 283] width 159 height 31
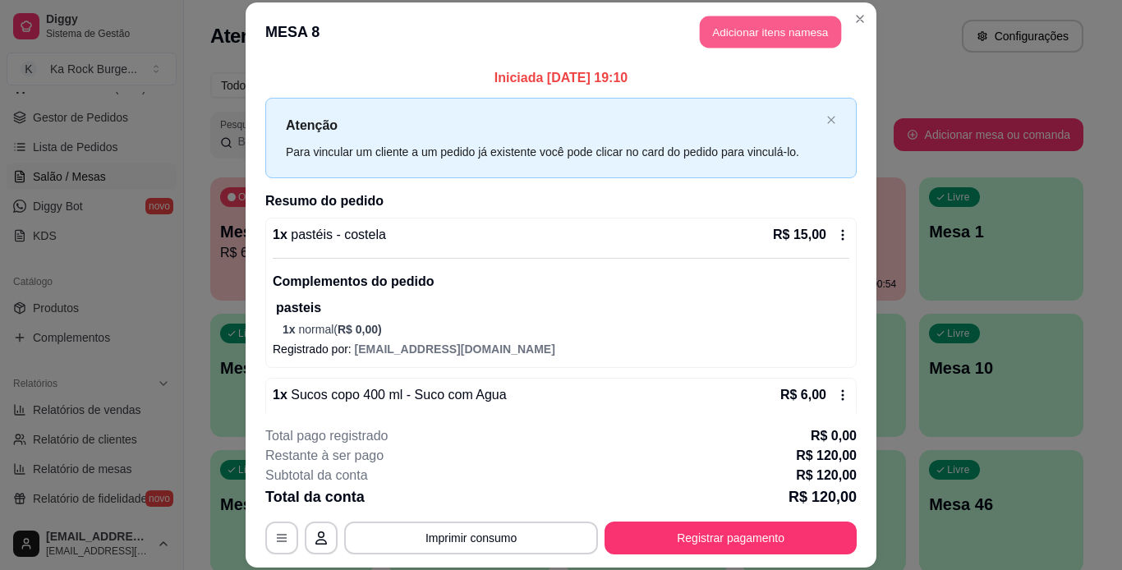
click at [776, 40] on button "Adicionar itens na mesa" at bounding box center [770, 32] width 141 height 32
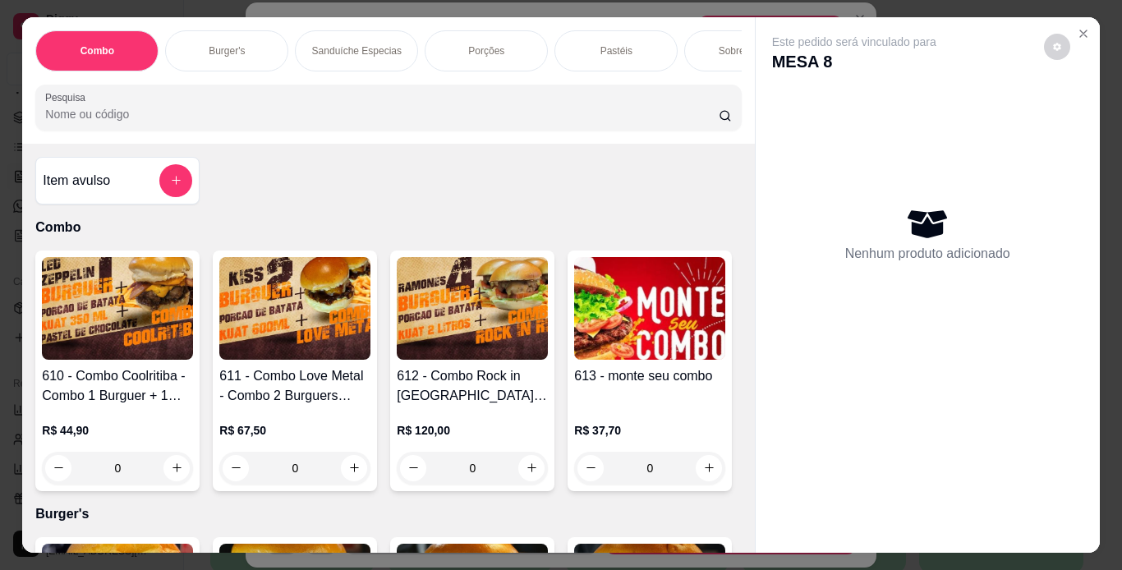
click at [603, 53] on div "Pastéis" at bounding box center [616, 50] width 123 height 41
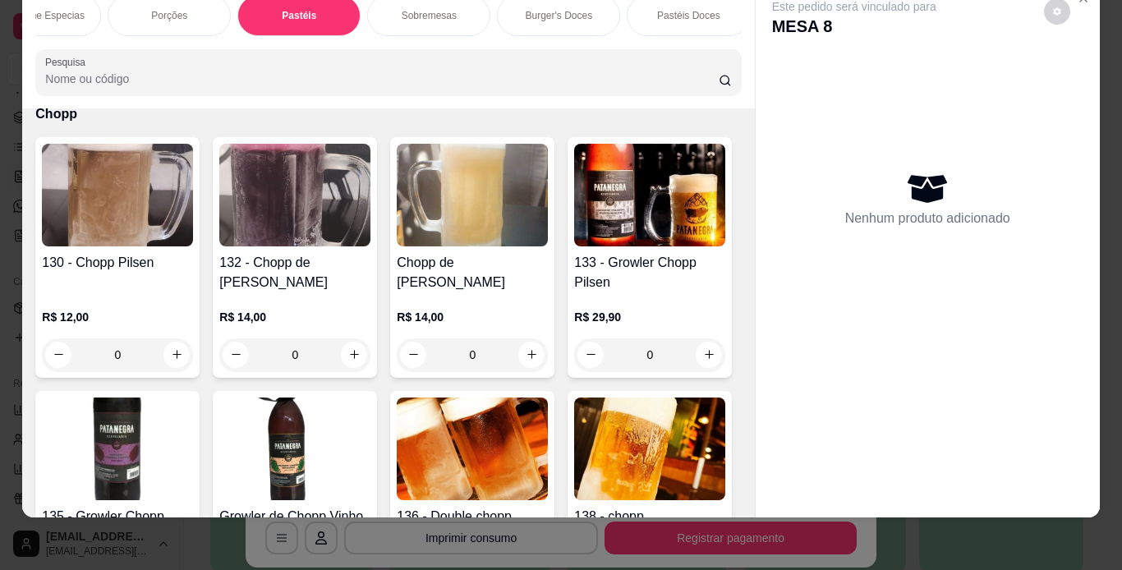
scroll to position [0, 329]
click at [655, 15] on div "Pastéis Doces" at bounding box center [676, 15] width 123 height 41
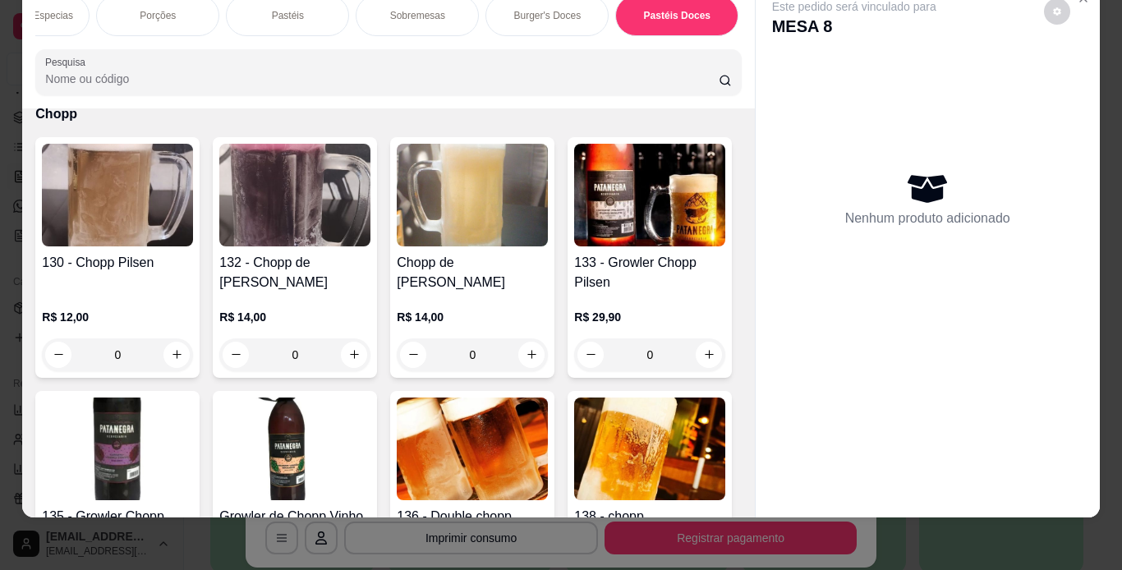
scroll to position [6141, 0]
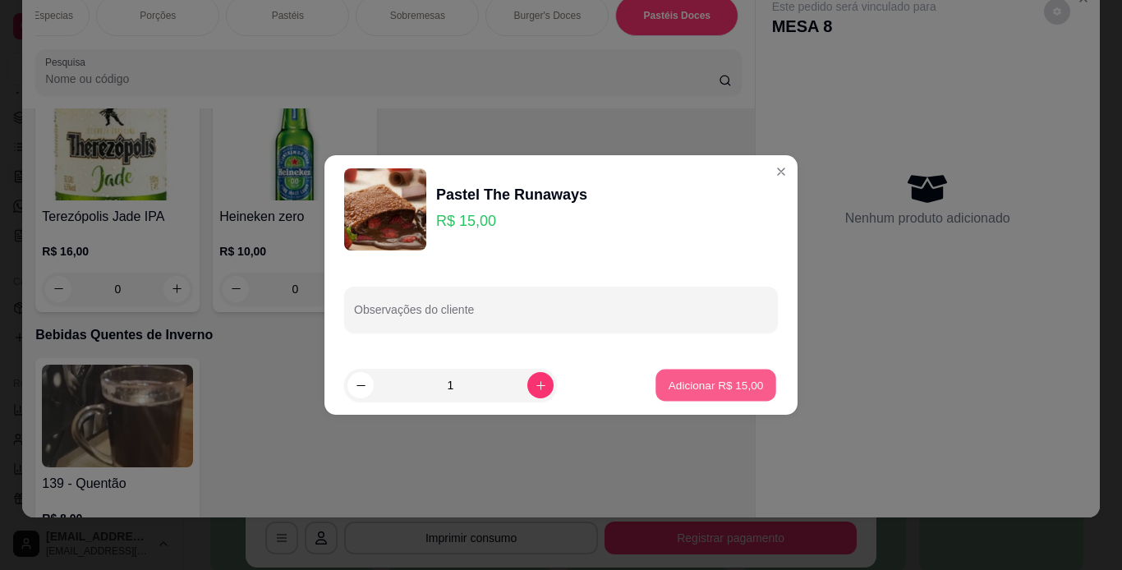
click at [743, 398] on button "Adicionar R$ 15,00" at bounding box center [716, 386] width 121 height 32
type input "1"
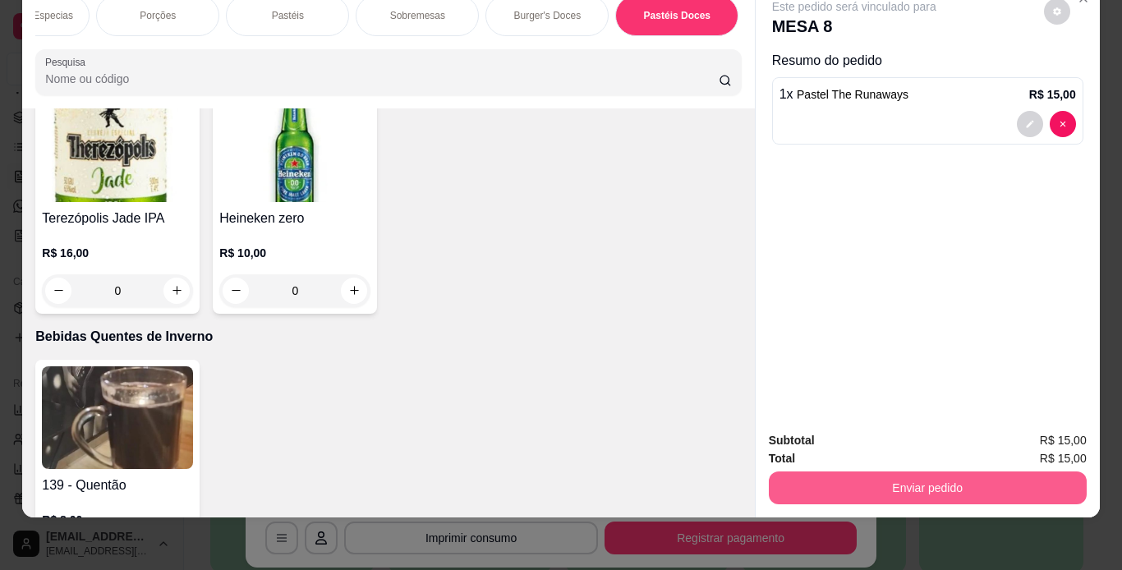
click at [941, 487] on button "Enviar pedido" at bounding box center [928, 488] width 318 height 33
click at [965, 472] on button "Enviar pedido" at bounding box center [927, 488] width 308 height 32
click at [970, 479] on button "Enviar pedido" at bounding box center [927, 488] width 308 height 32
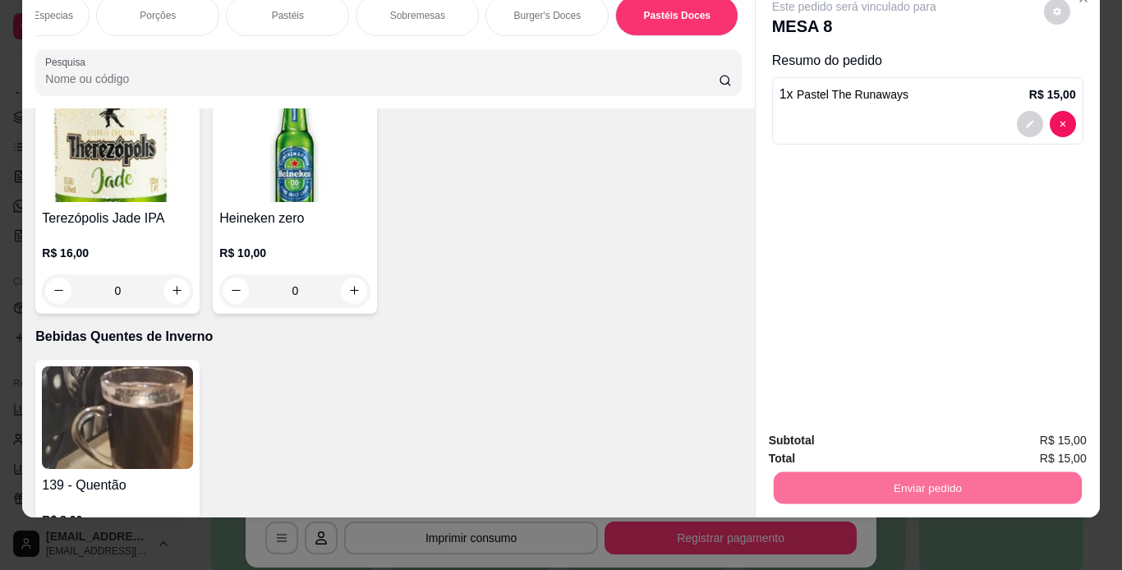
click at [1074, 434] on button "Enviar pedido" at bounding box center [1044, 435] width 90 height 30
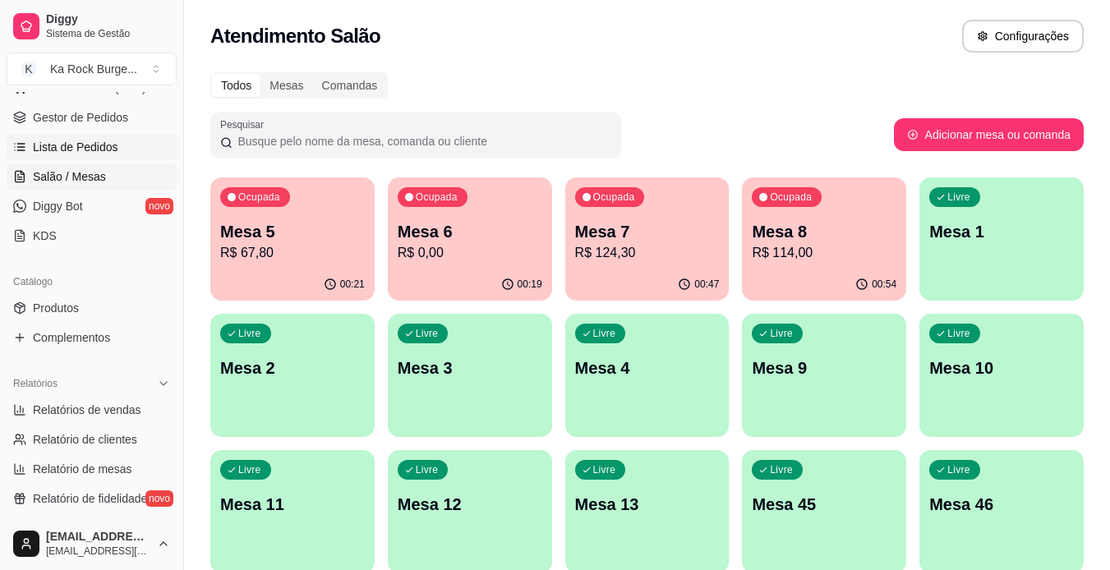
click at [93, 141] on span "Lista de Pedidos" at bounding box center [75, 147] width 85 height 16
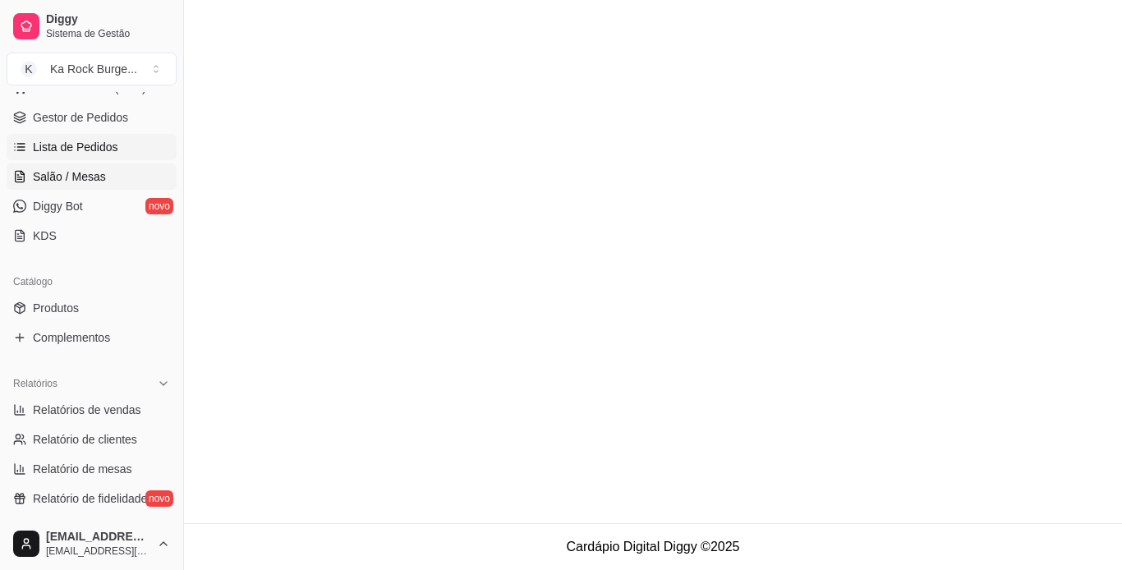
click at [86, 173] on span "Salão / Mesas" at bounding box center [69, 176] width 73 height 16
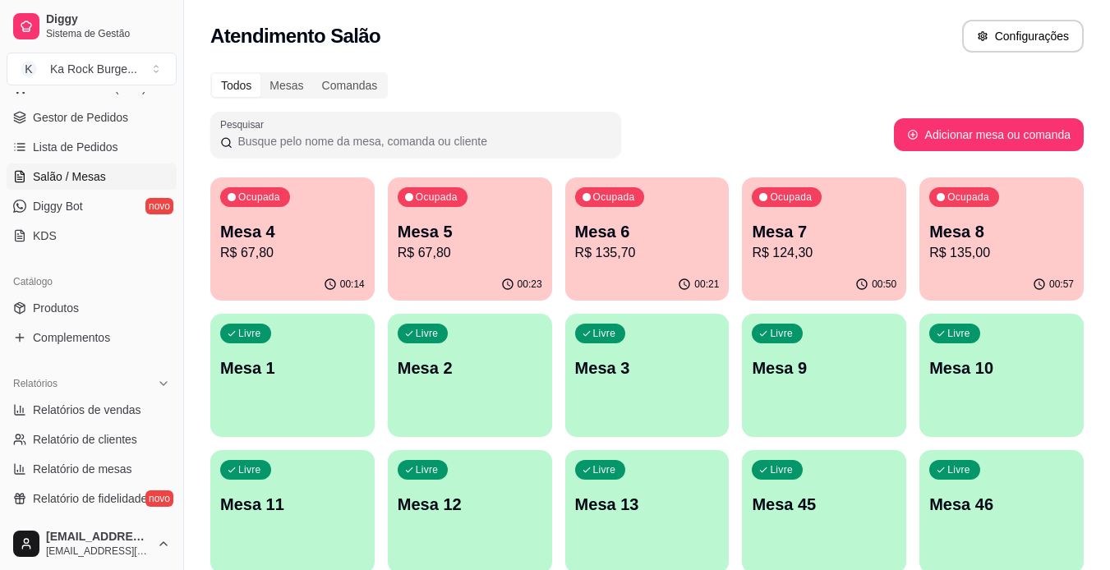
click at [303, 247] on p "R$ 67,80" at bounding box center [292, 253] width 145 height 20
click at [628, 266] on div "Ocupada Mesa 6 R$ 135,70" at bounding box center [647, 222] width 164 height 91
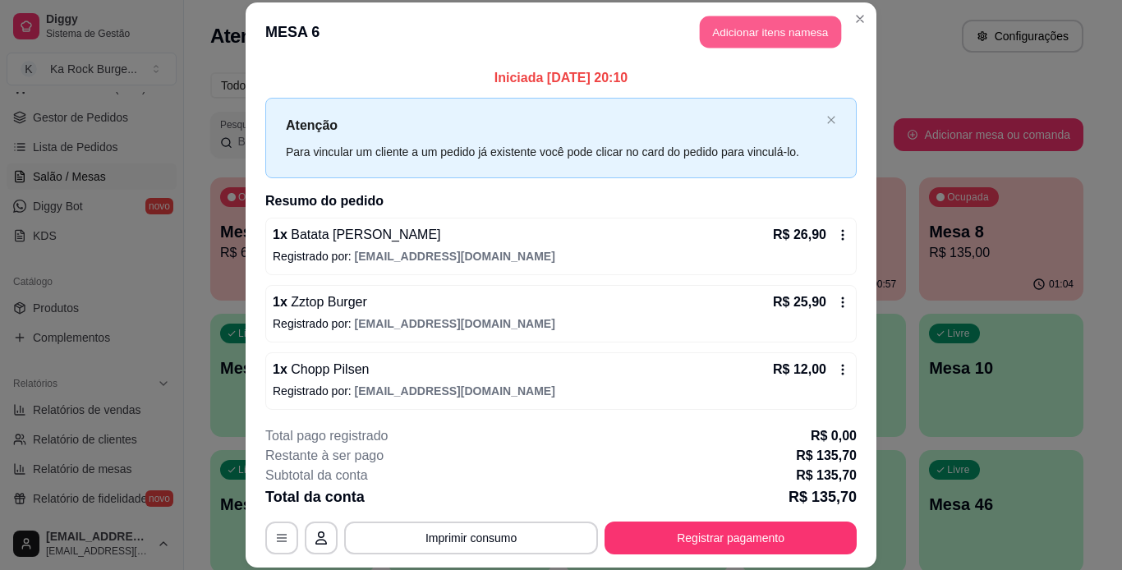
click at [785, 47] on button "Adicionar itens na mesa" at bounding box center [770, 32] width 141 height 32
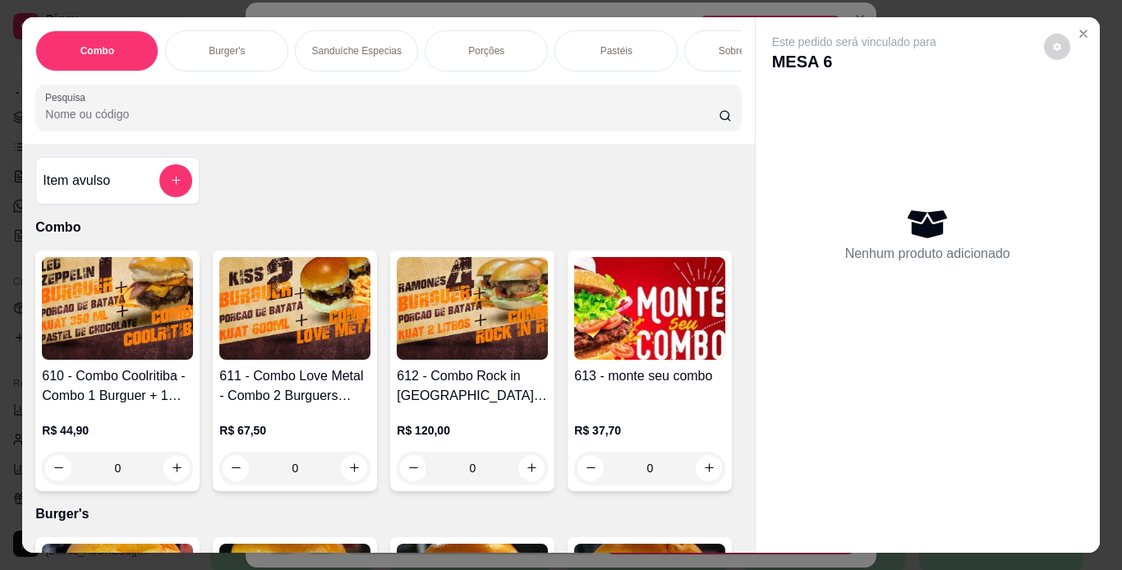
scroll to position [0, 618]
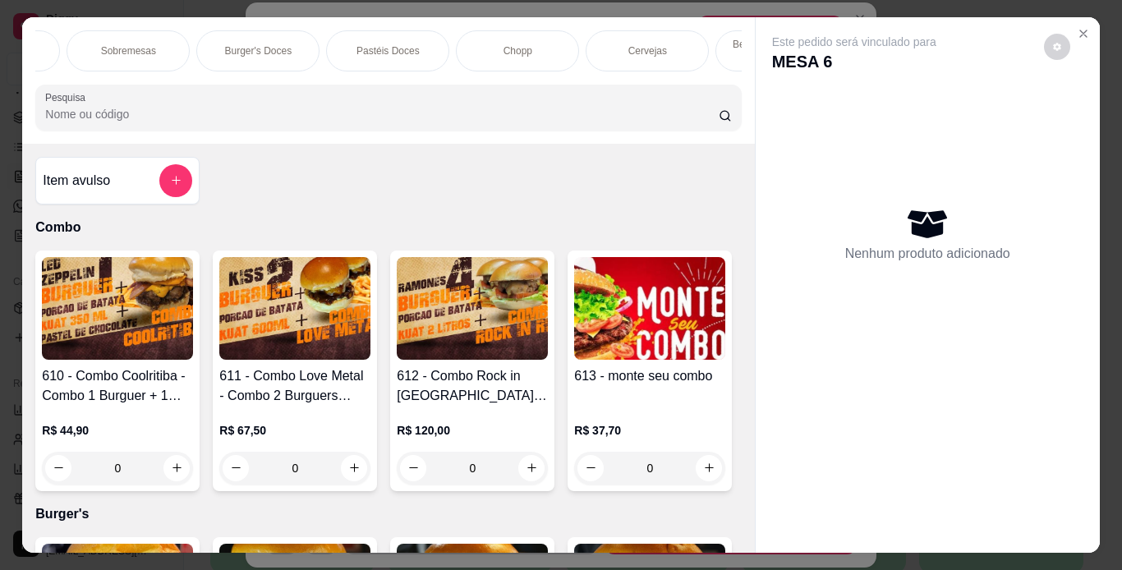
click at [524, 51] on p "Chopp" at bounding box center [518, 50] width 29 height 13
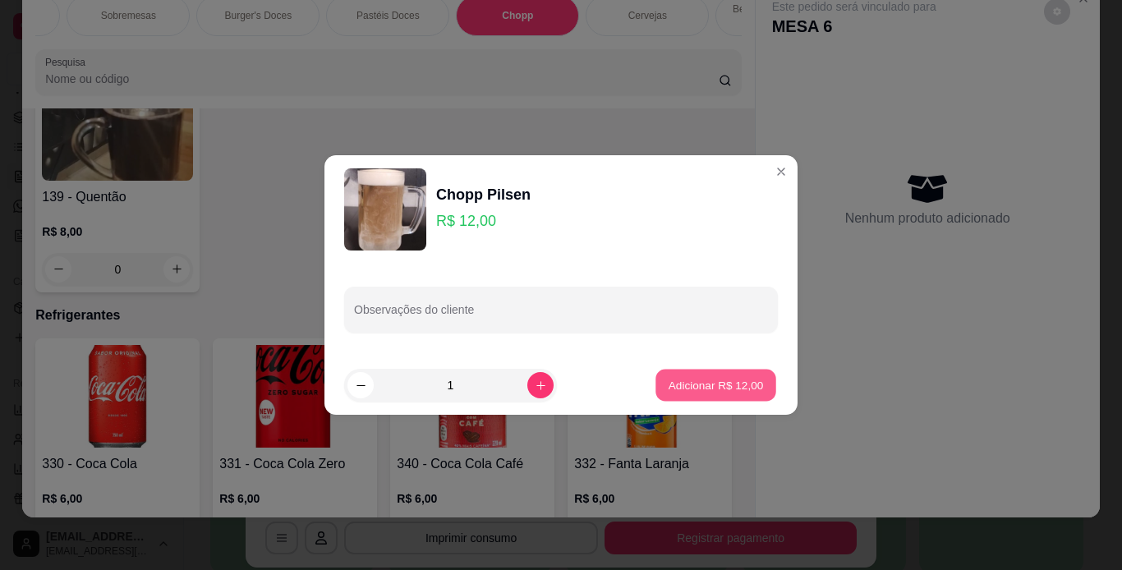
click at [702, 389] on p "Adicionar R$ 12,00" at bounding box center [716, 385] width 95 height 16
type input "1"
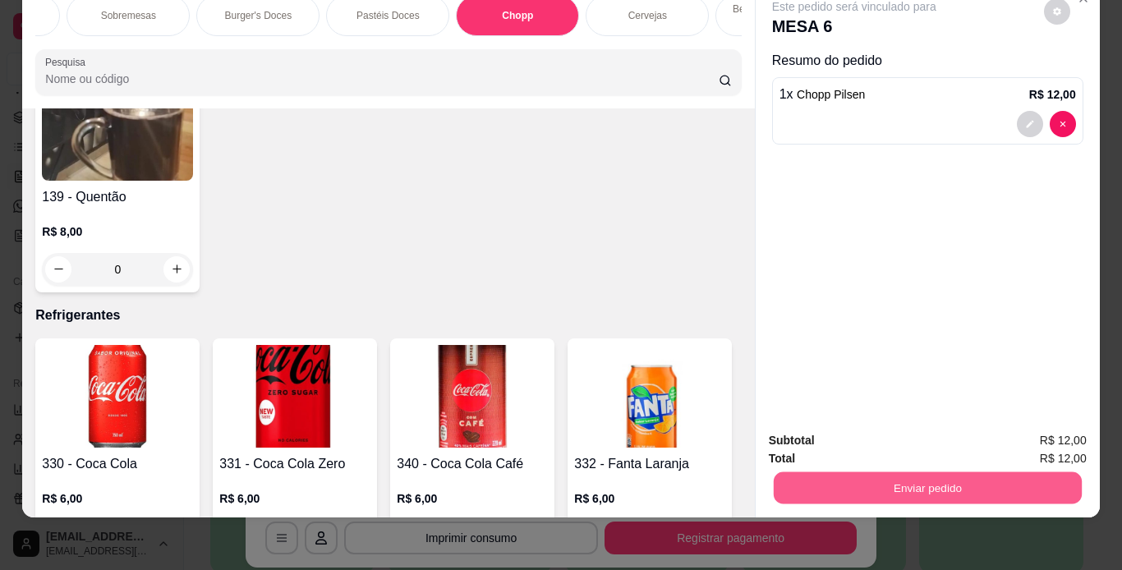
click at [939, 483] on button "Enviar pedido" at bounding box center [927, 488] width 308 height 32
click at [1040, 434] on button "Enviar pedido" at bounding box center [1044, 435] width 90 height 30
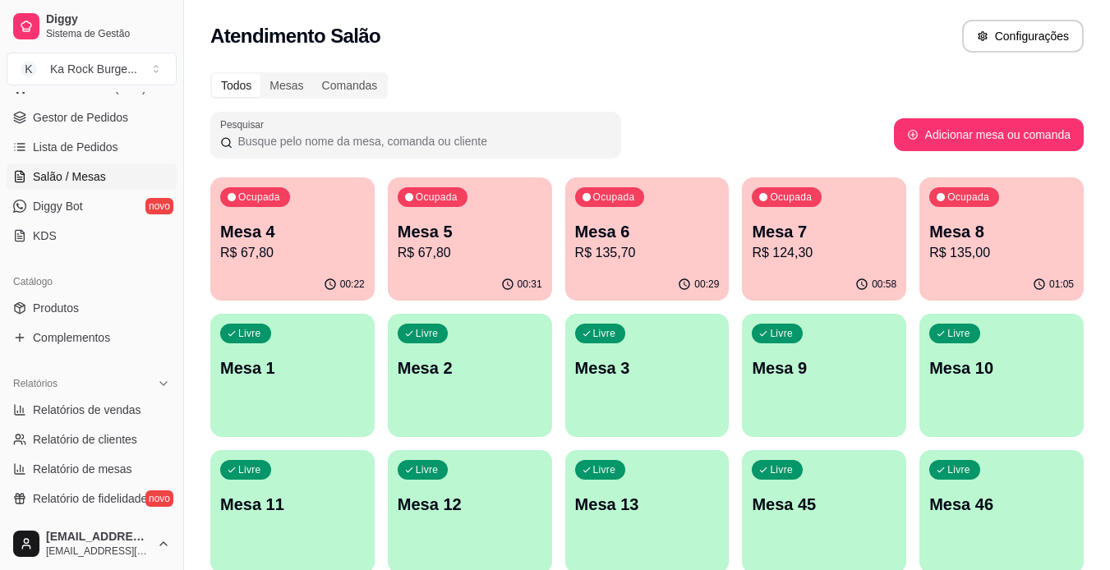
click at [783, 238] on p "Mesa 7" at bounding box center [824, 231] width 145 height 23
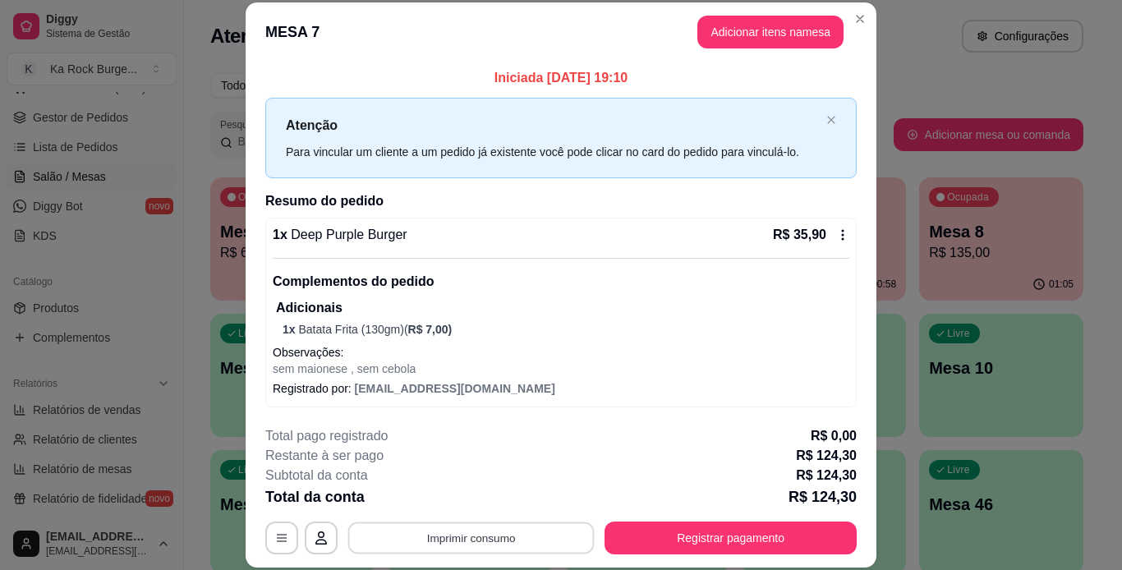
click at [546, 540] on button "Imprimir consumo" at bounding box center [471, 538] width 246 height 32
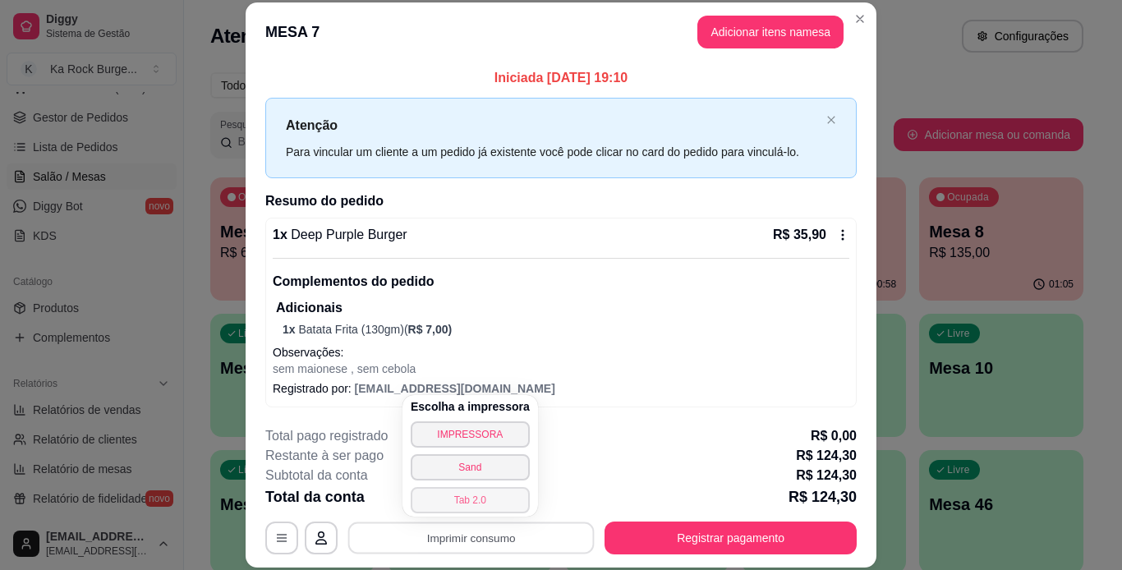
click at [493, 499] on button "Tab 2.0" at bounding box center [470, 500] width 119 height 26
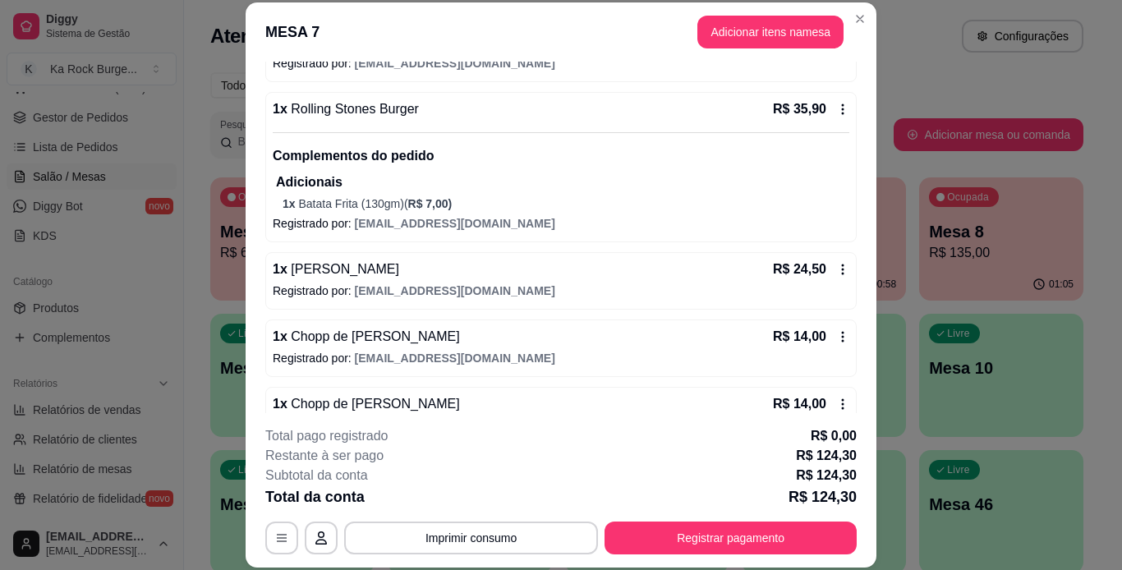
scroll to position [363, 0]
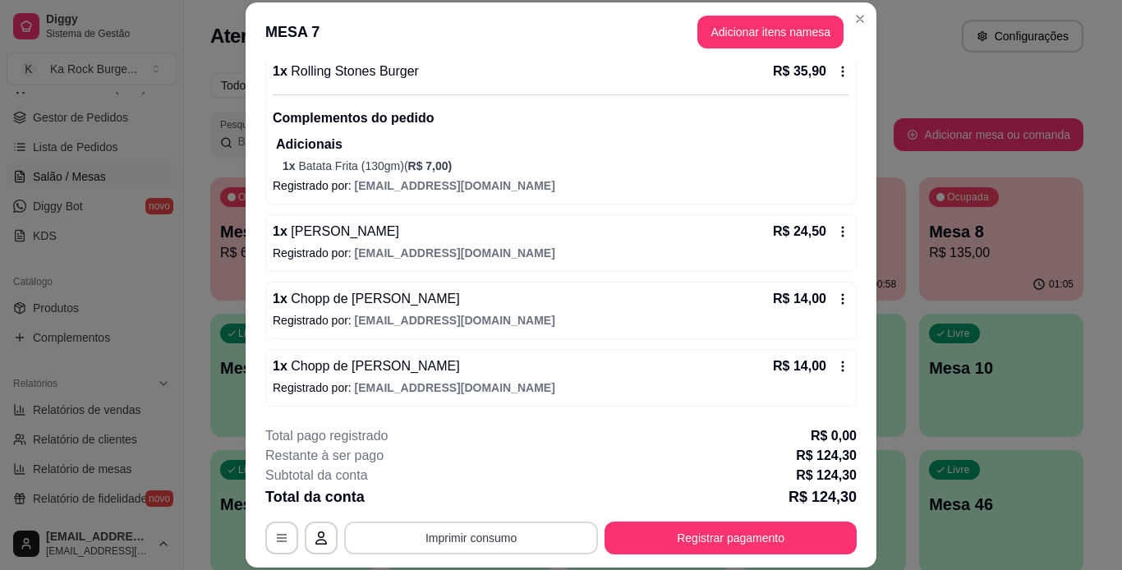
click at [454, 531] on button "Imprimir consumo" at bounding box center [471, 538] width 254 height 33
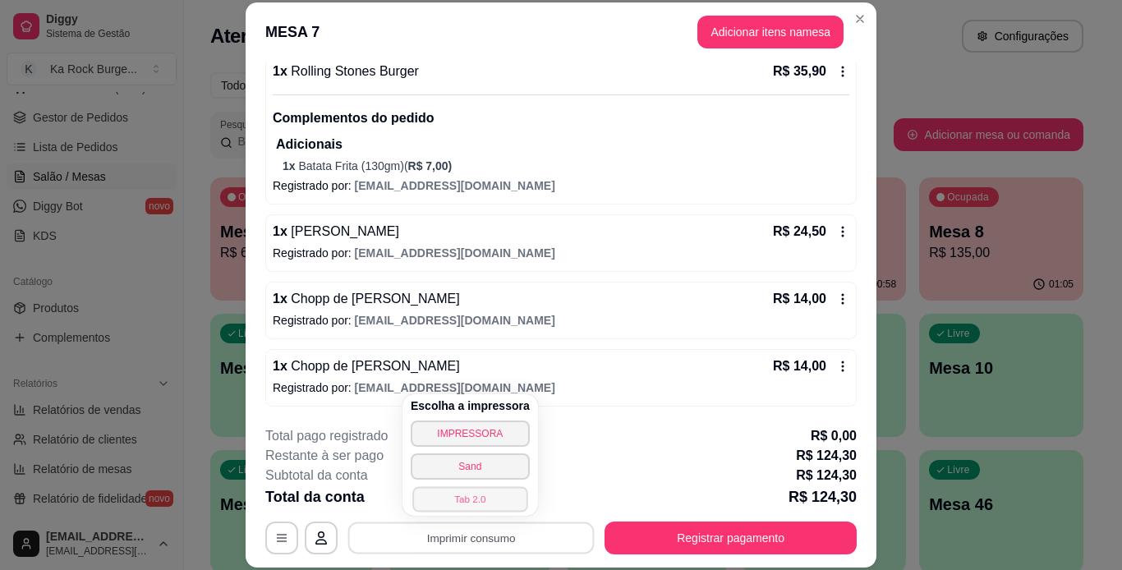
click at [479, 500] on button "Tab 2.0" at bounding box center [469, 498] width 115 height 25
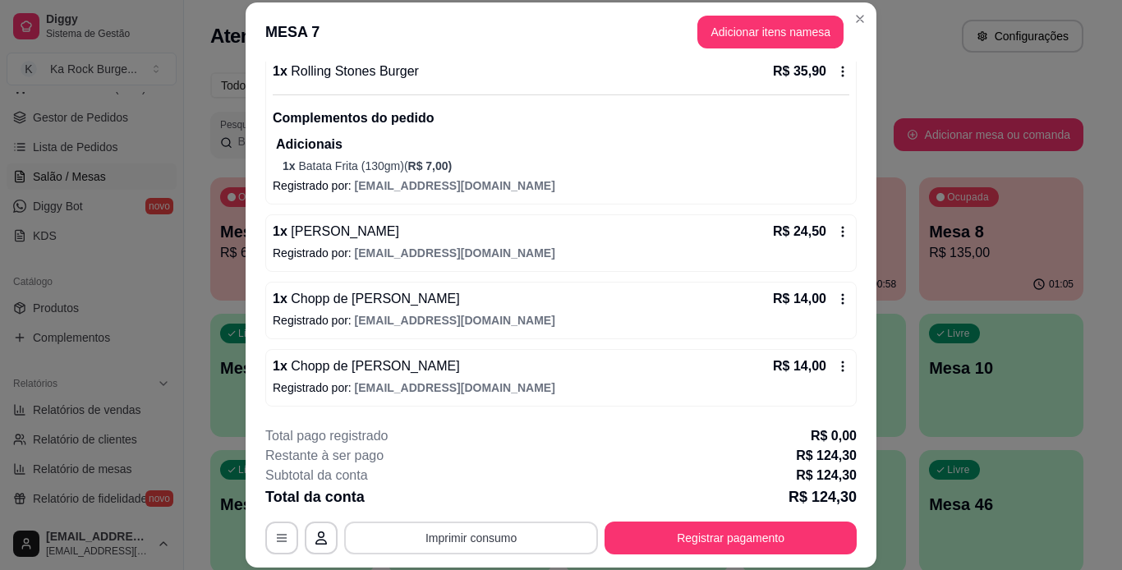
click at [483, 536] on button "Imprimir consumo" at bounding box center [471, 538] width 254 height 33
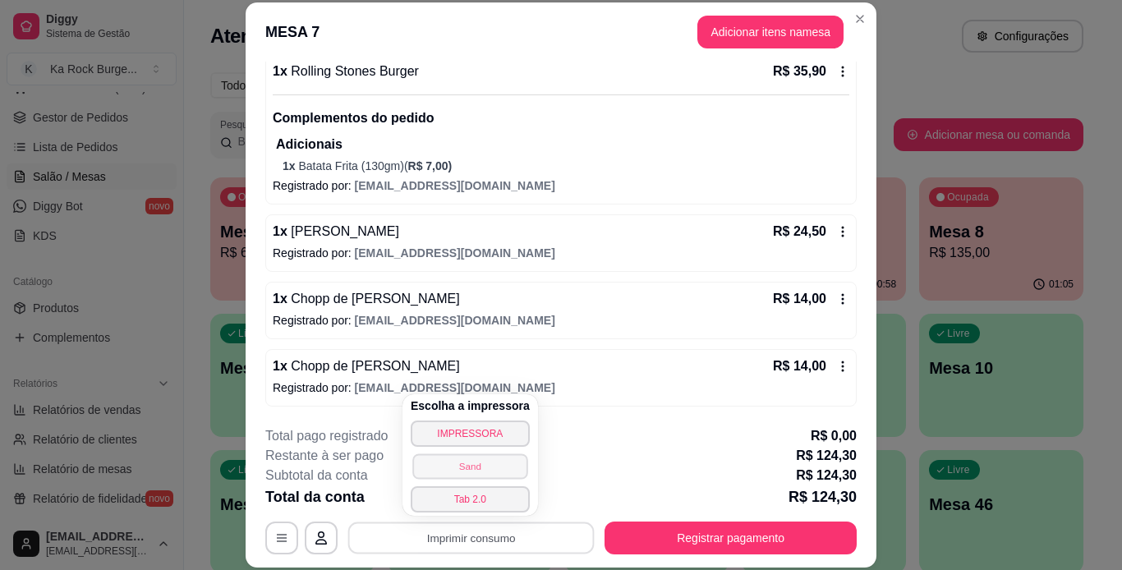
click at [477, 464] on button "Sand" at bounding box center [469, 466] width 115 height 25
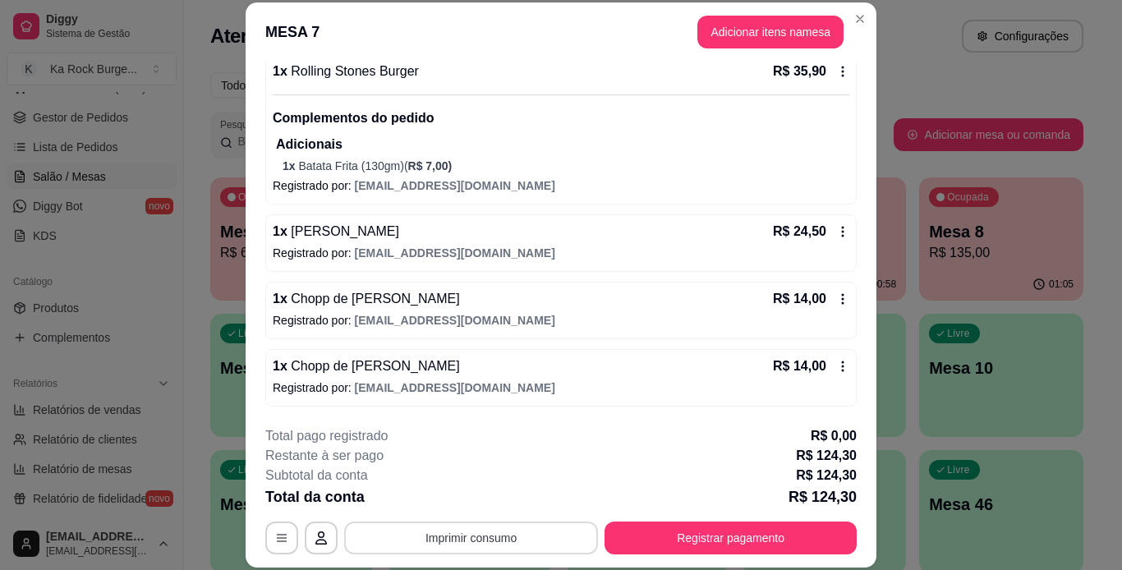
click at [486, 537] on button "Imprimir consumo" at bounding box center [471, 538] width 254 height 33
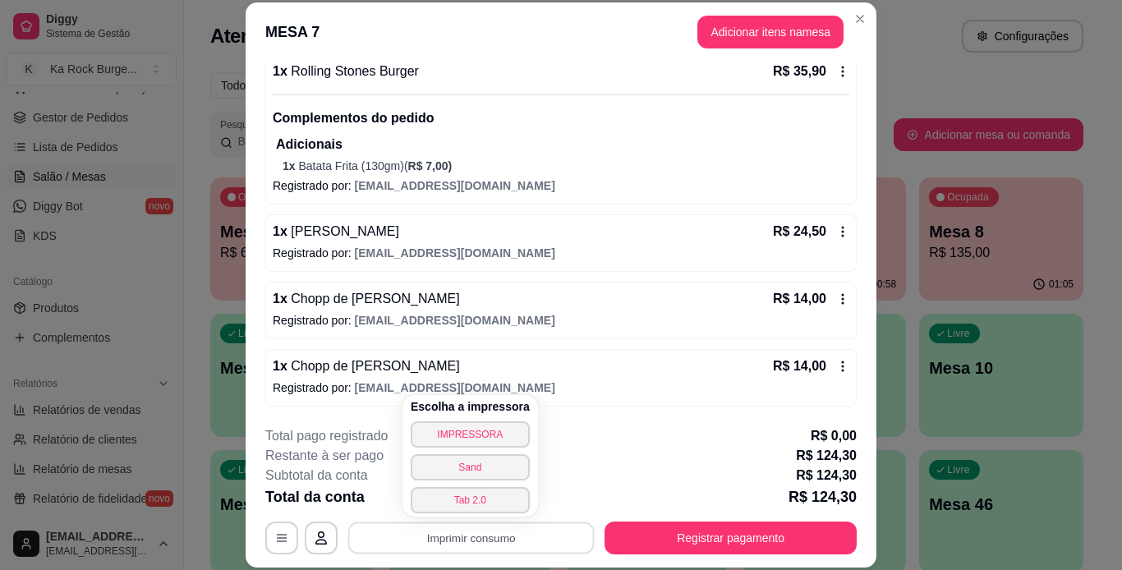
click at [662, 481] on div "Subtotal da conta R$ 124,30" at bounding box center [561, 476] width 592 height 20
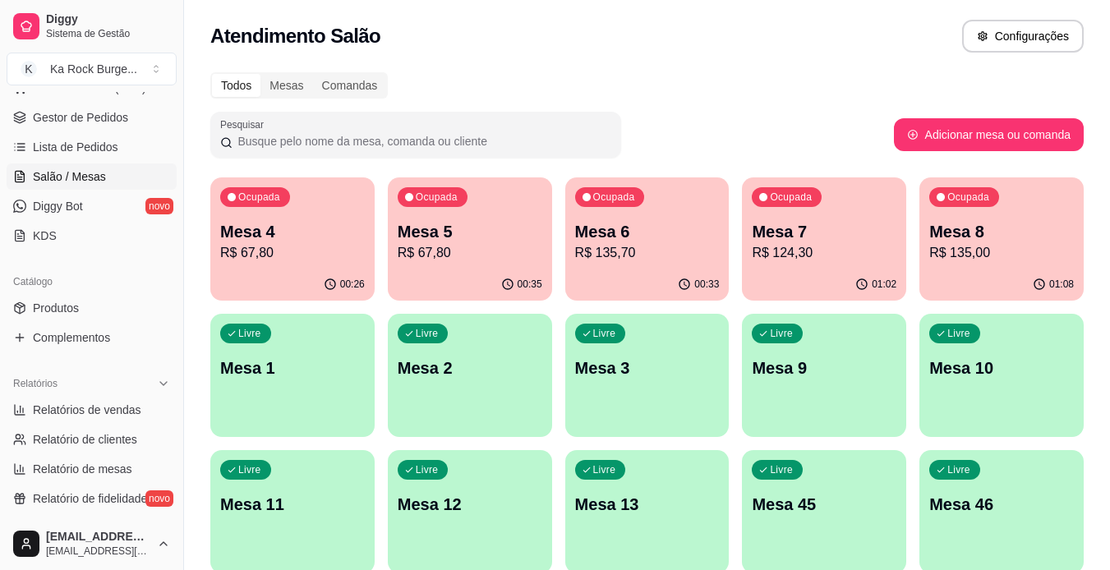
click at [696, 231] on p "Mesa 6" at bounding box center [647, 231] width 145 height 23
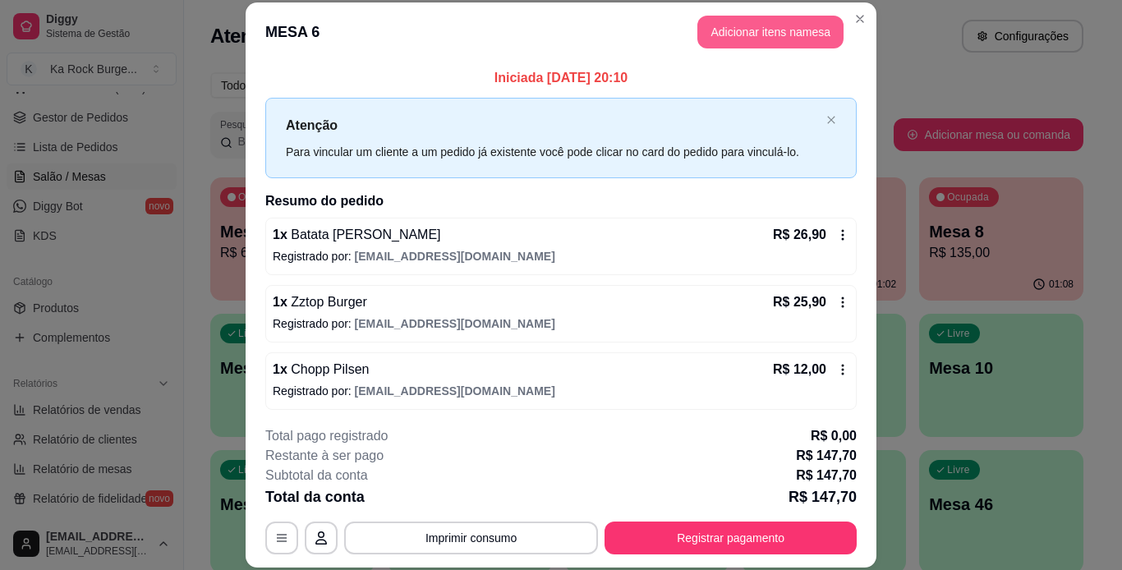
click at [765, 28] on button "Adicionar itens na mesa" at bounding box center [771, 32] width 146 height 33
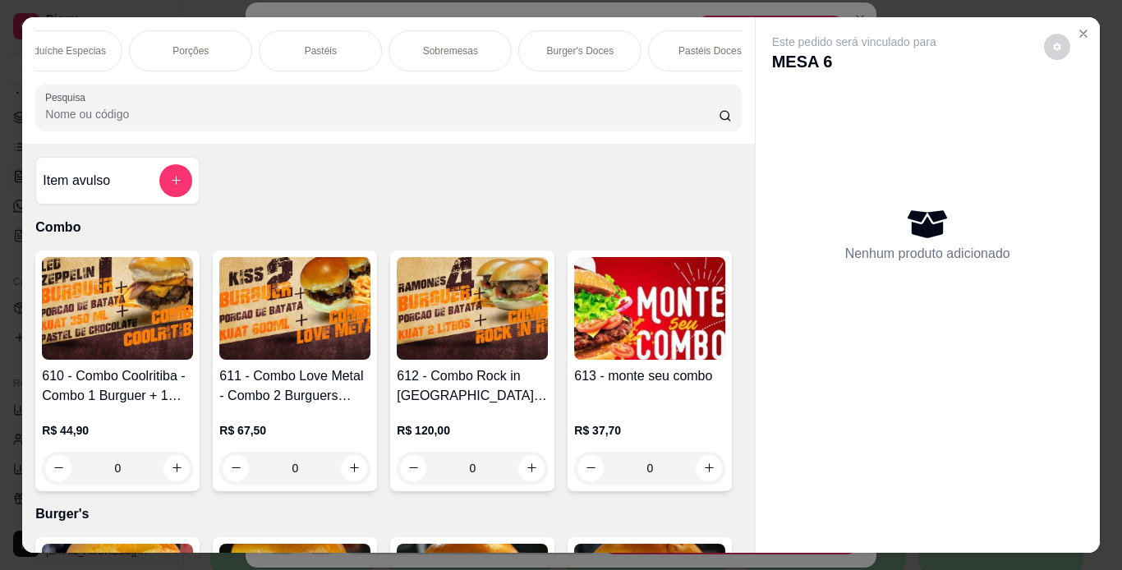
scroll to position [0, 329]
click at [702, 36] on div "Pastéis Doces" at bounding box center [676, 50] width 123 height 41
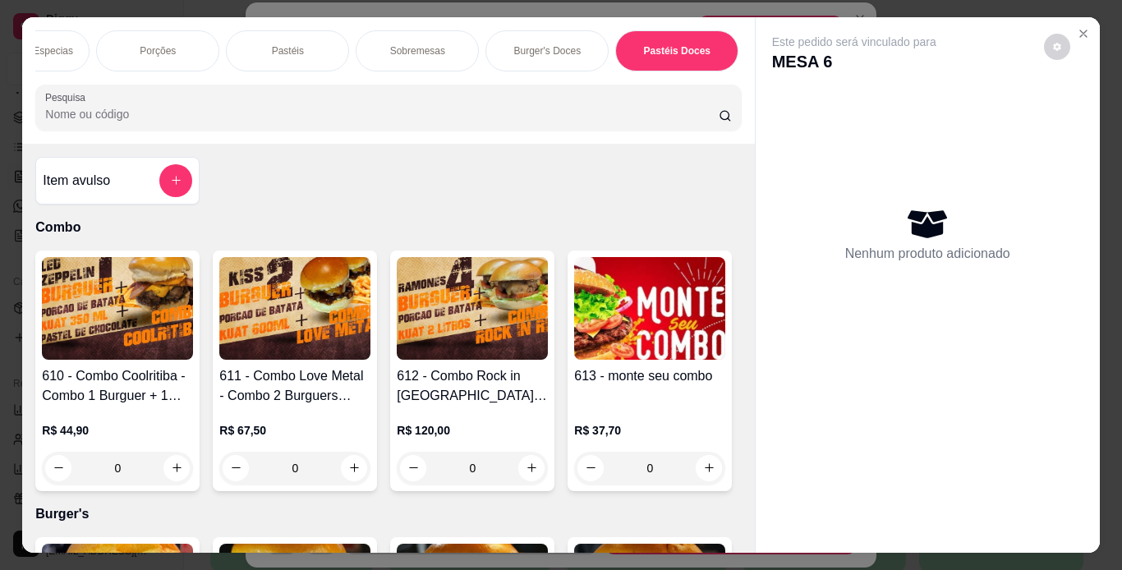
scroll to position [42, 0]
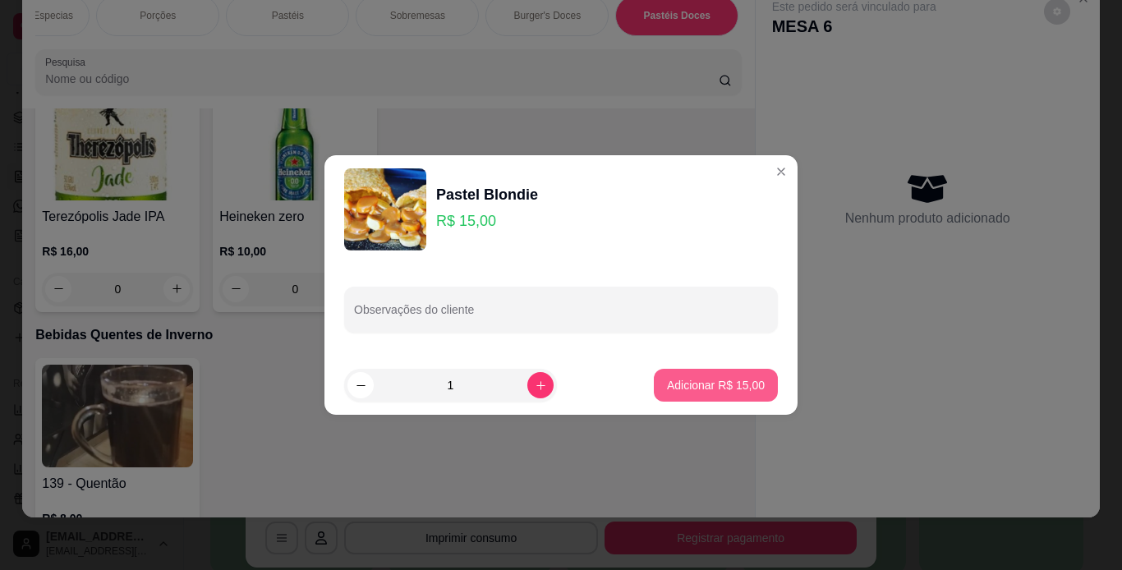
click at [722, 381] on p "Adicionar R$ 15,00" at bounding box center [716, 385] width 98 height 16
type input "1"
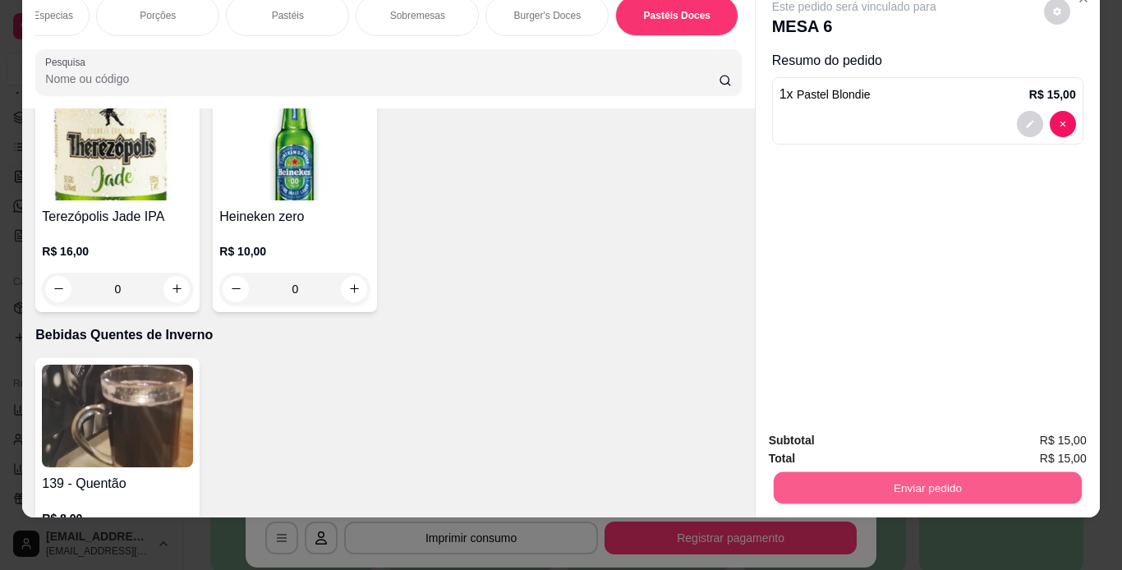
click at [911, 487] on button "Enviar pedido" at bounding box center [927, 488] width 308 height 32
click at [1037, 439] on button "Enviar pedido" at bounding box center [1044, 435] width 90 height 30
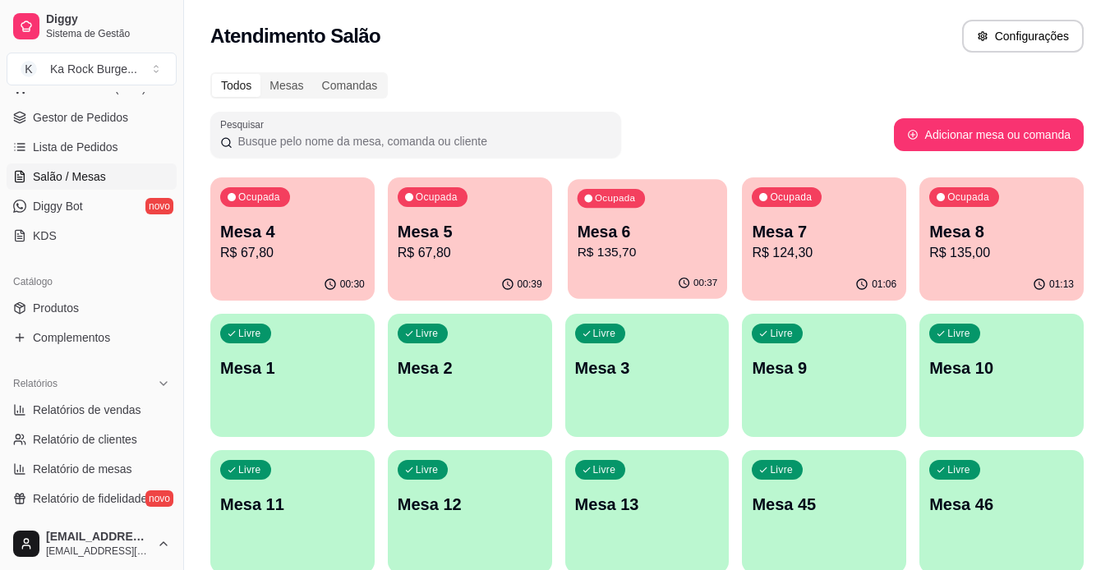
click at [674, 254] on p "R$ 135,70" at bounding box center [647, 252] width 140 height 19
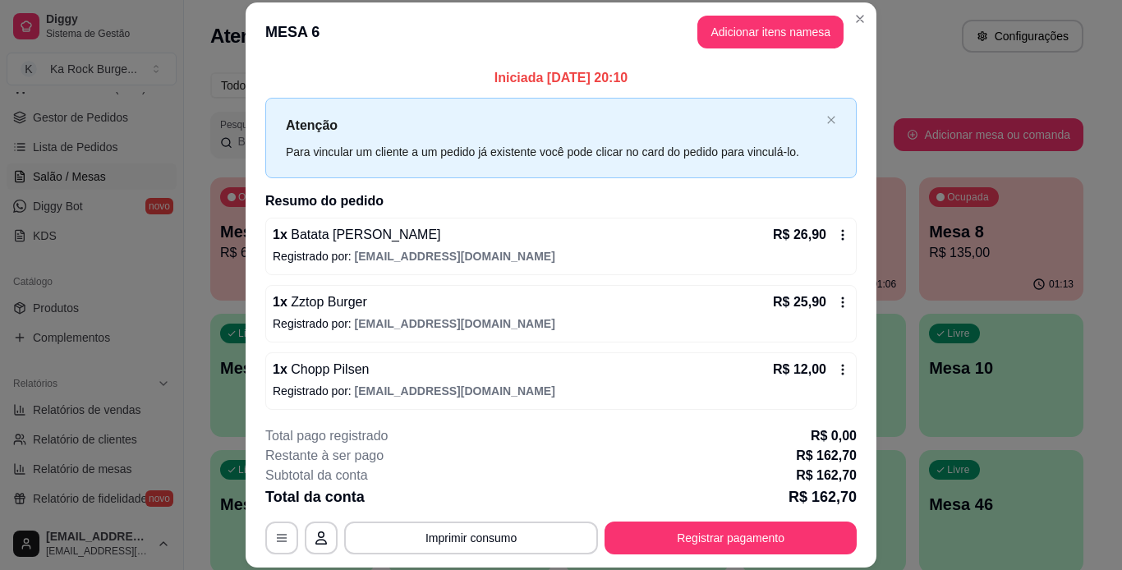
scroll to position [500, 0]
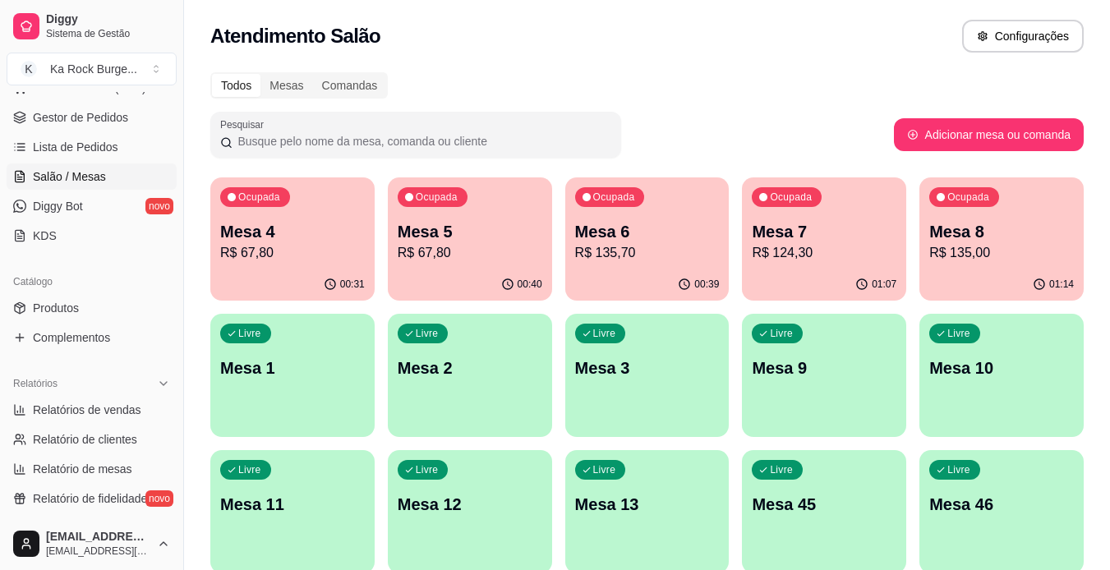
click at [505, 211] on div "Ocupada Mesa 5 R$ 67,80" at bounding box center [470, 222] width 164 height 91
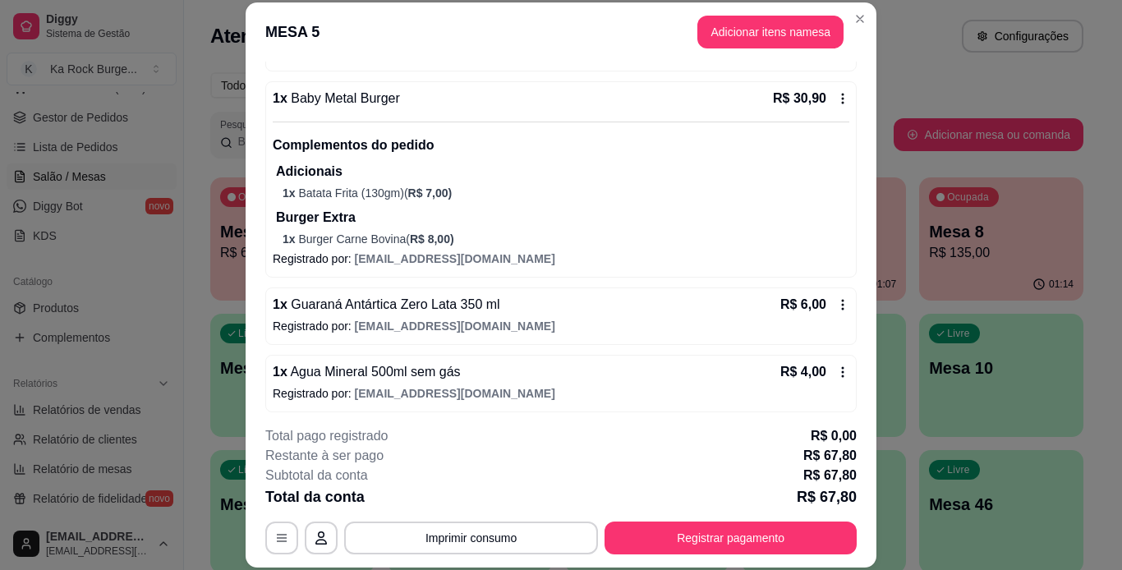
scroll to position [322, 0]
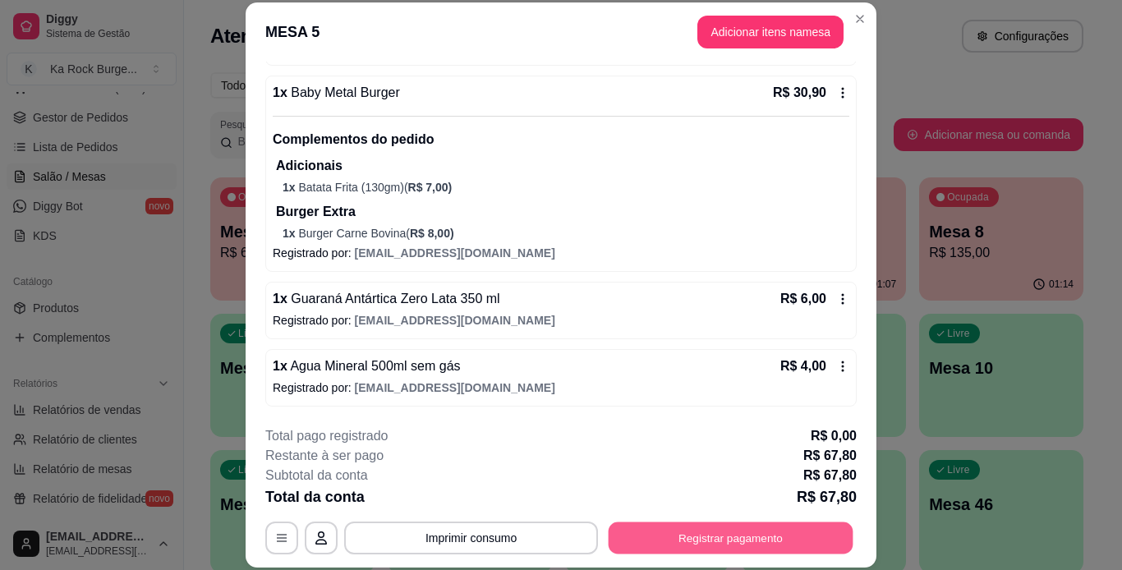
click at [702, 531] on button "Registrar pagamento" at bounding box center [731, 538] width 245 height 32
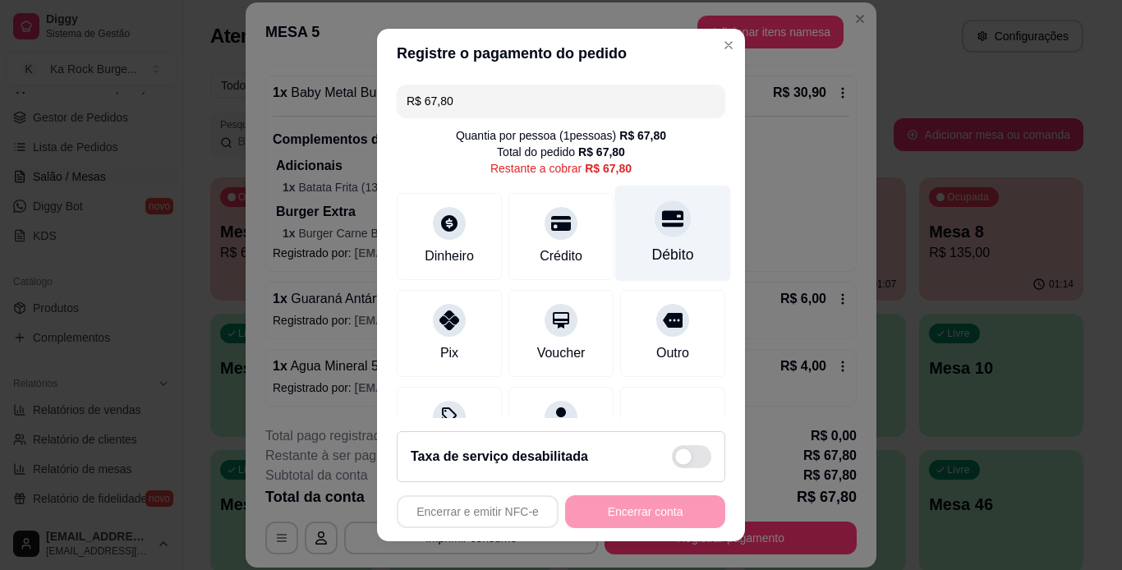
click at [652, 251] on div "Débito" at bounding box center [673, 254] width 42 height 21
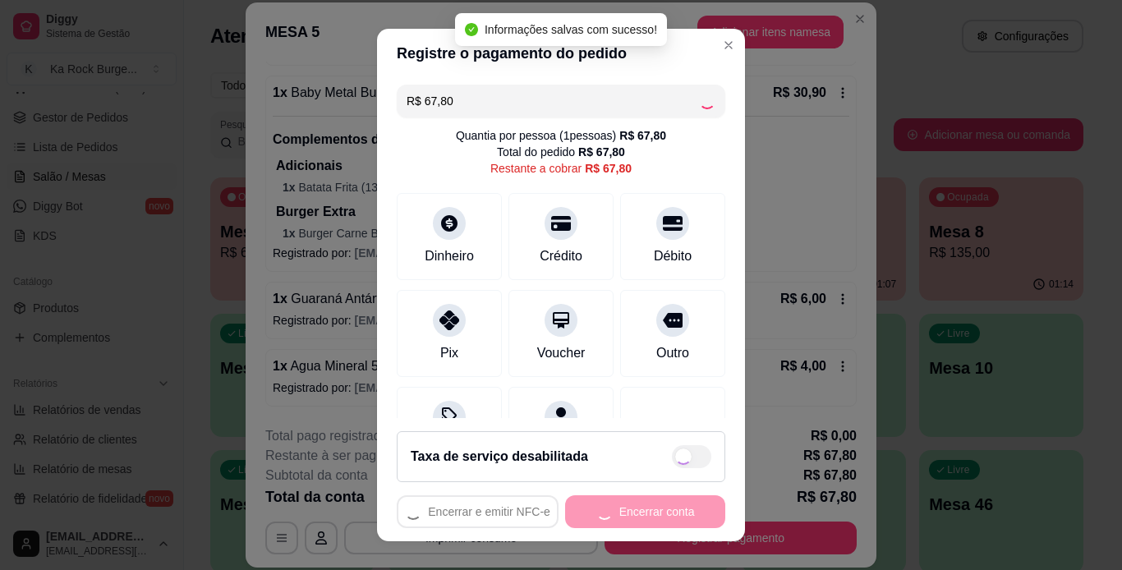
type input "R$ 0,00"
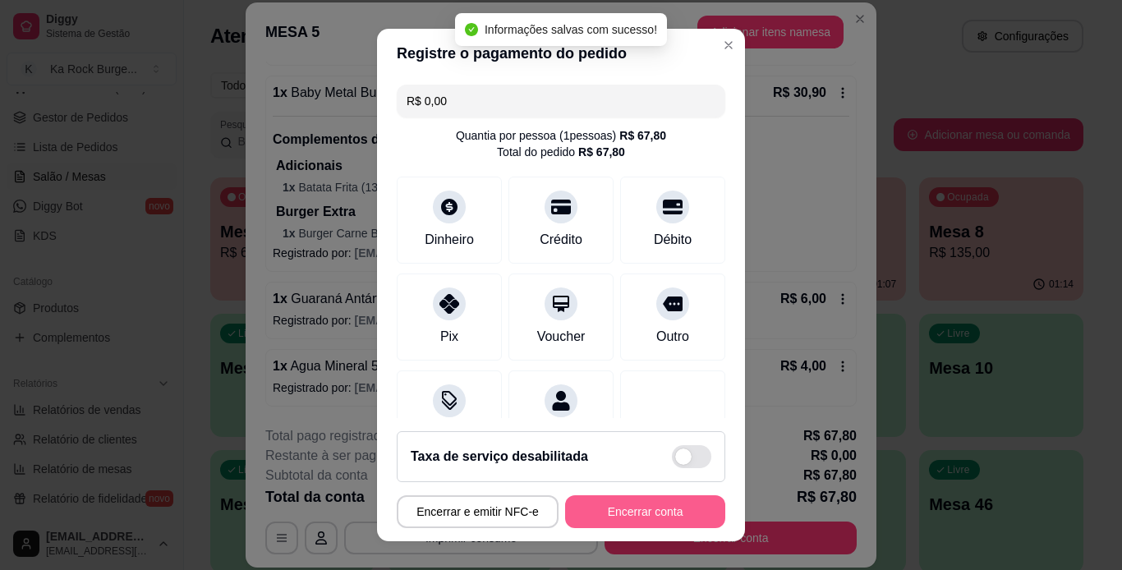
click at [670, 504] on button "Encerrar conta" at bounding box center [645, 511] width 160 height 33
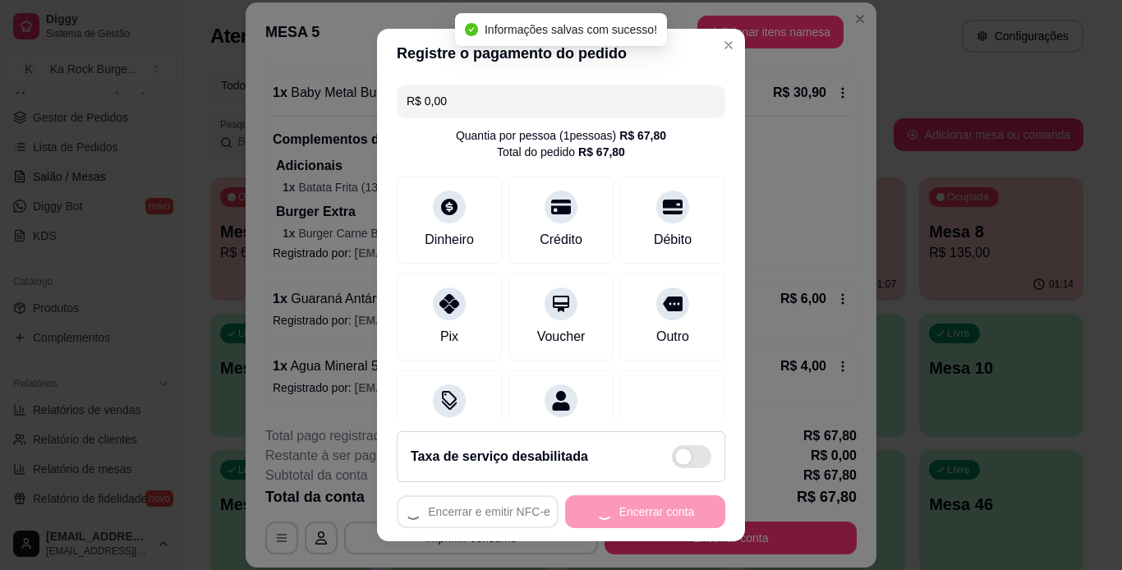
click at [670, 504] on div "Encerrar e emitir NFC-e Encerrar conta" at bounding box center [561, 511] width 329 height 33
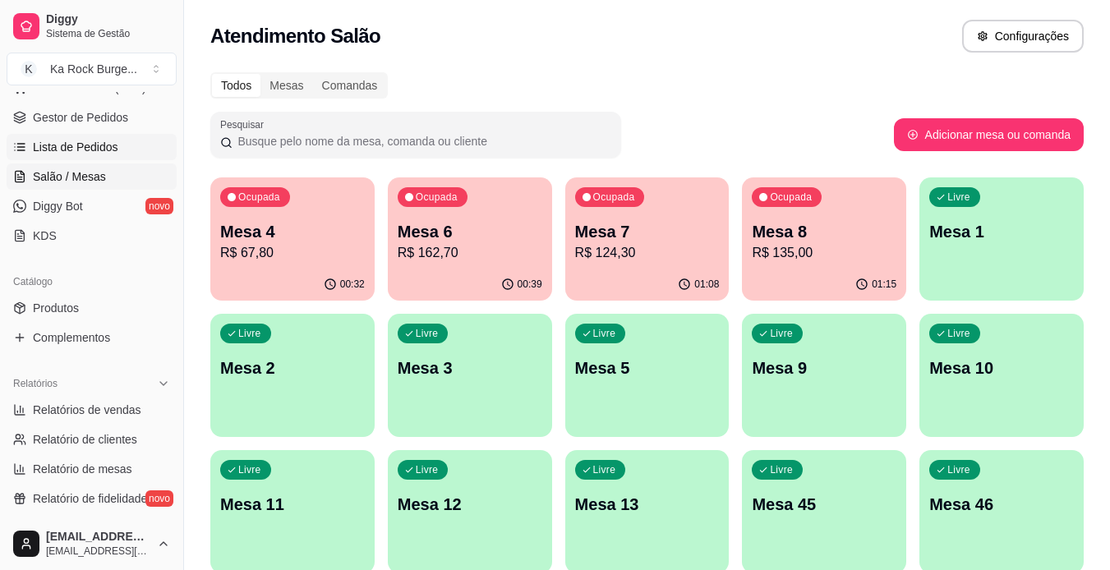
click at [81, 146] on span "Lista de Pedidos" at bounding box center [75, 147] width 85 height 16
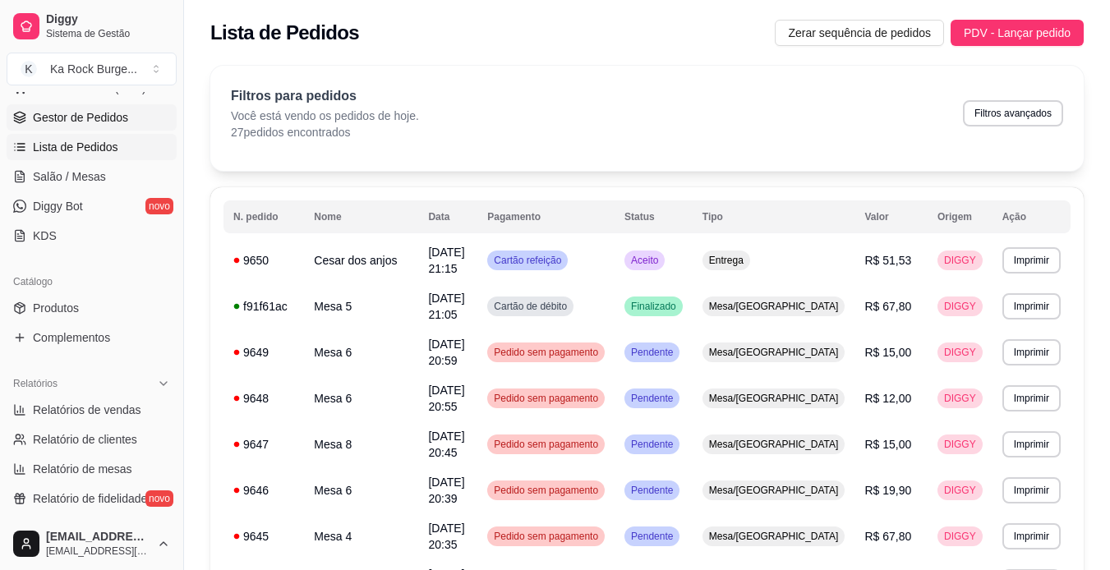
click at [85, 116] on span "Gestor de Pedidos" at bounding box center [80, 117] width 95 height 16
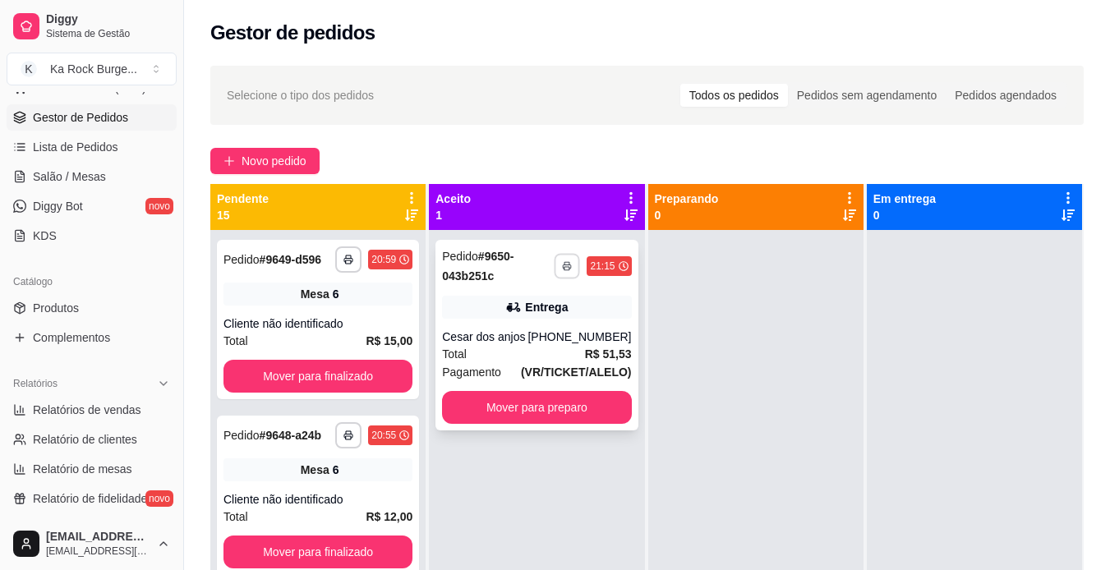
click at [564, 269] on icon "button" at bounding box center [568, 266] width 10 height 10
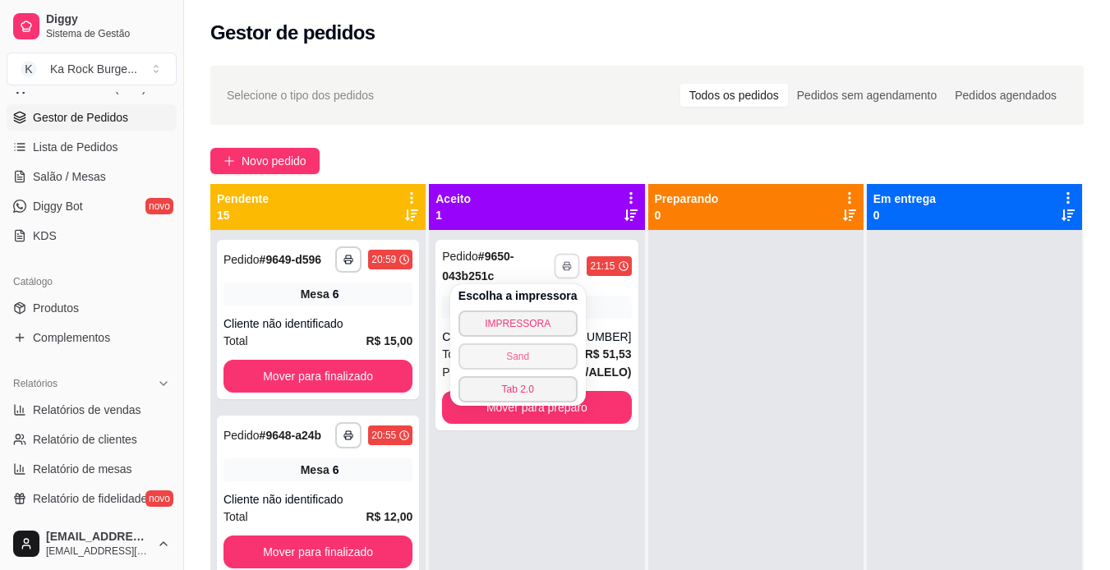
click at [529, 359] on button "Sand" at bounding box center [517, 356] width 119 height 26
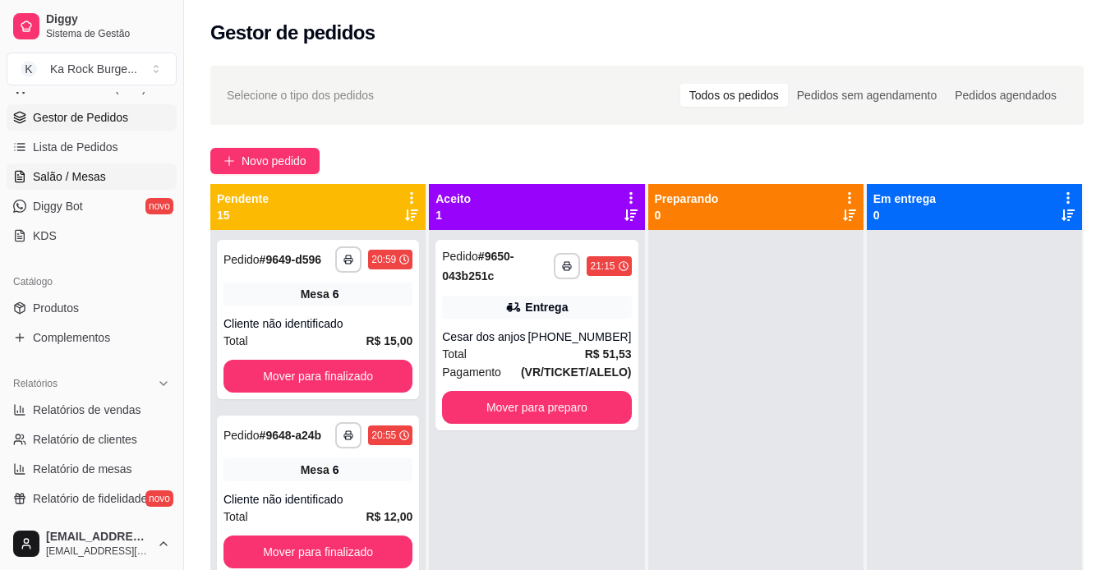
click at [67, 183] on span "Salão / Mesas" at bounding box center [69, 176] width 73 height 16
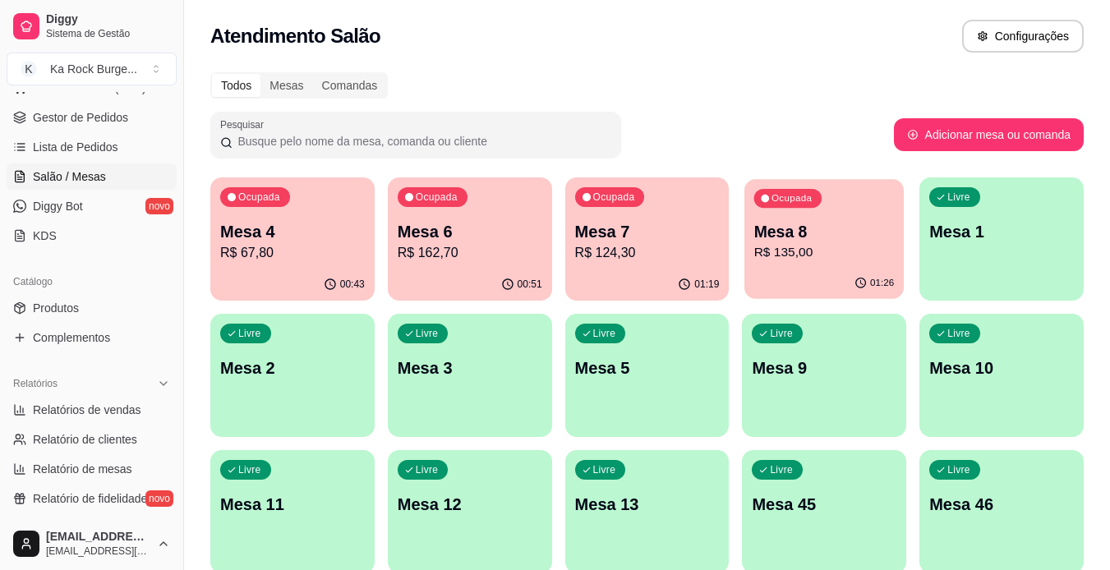
click at [819, 256] on p "R$ 135,00" at bounding box center [824, 252] width 140 height 19
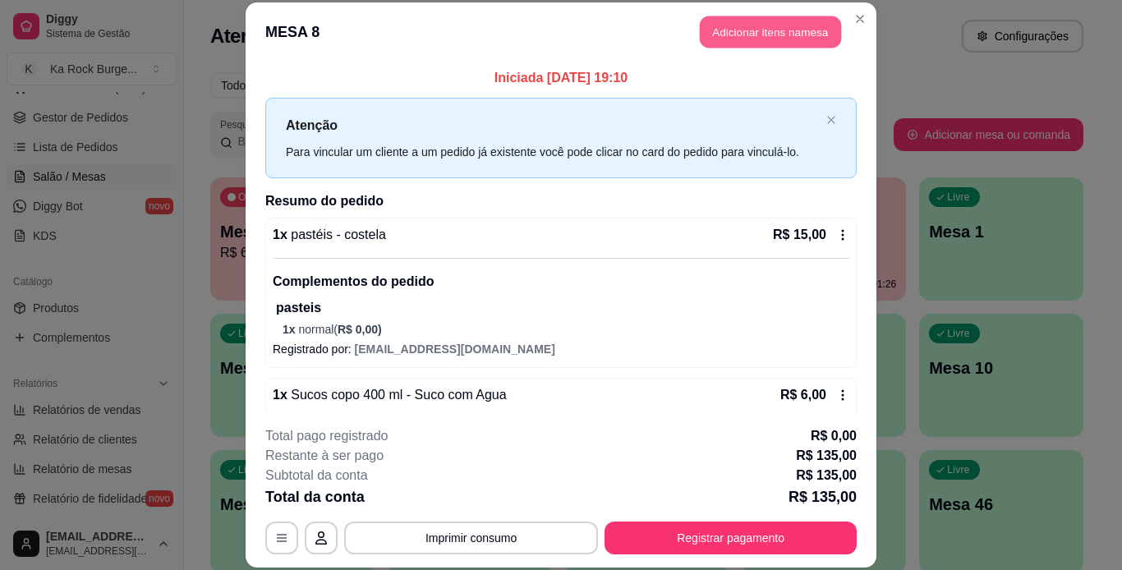
click at [775, 33] on button "Adicionar itens na mesa" at bounding box center [770, 32] width 141 height 32
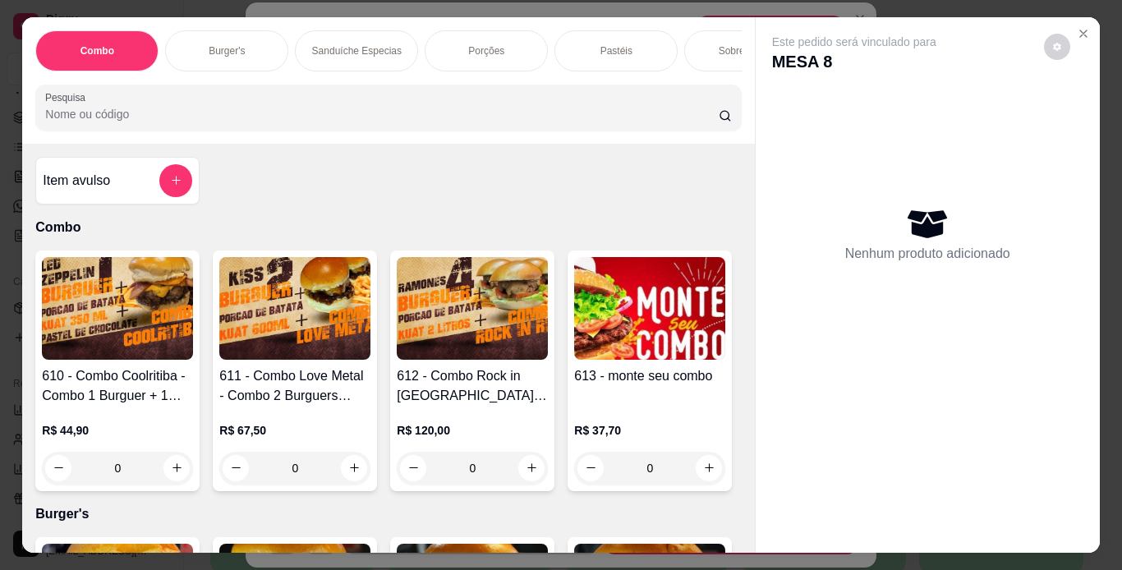
click at [505, 51] on div "Porções" at bounding box center [486, 50] width 123 height 41
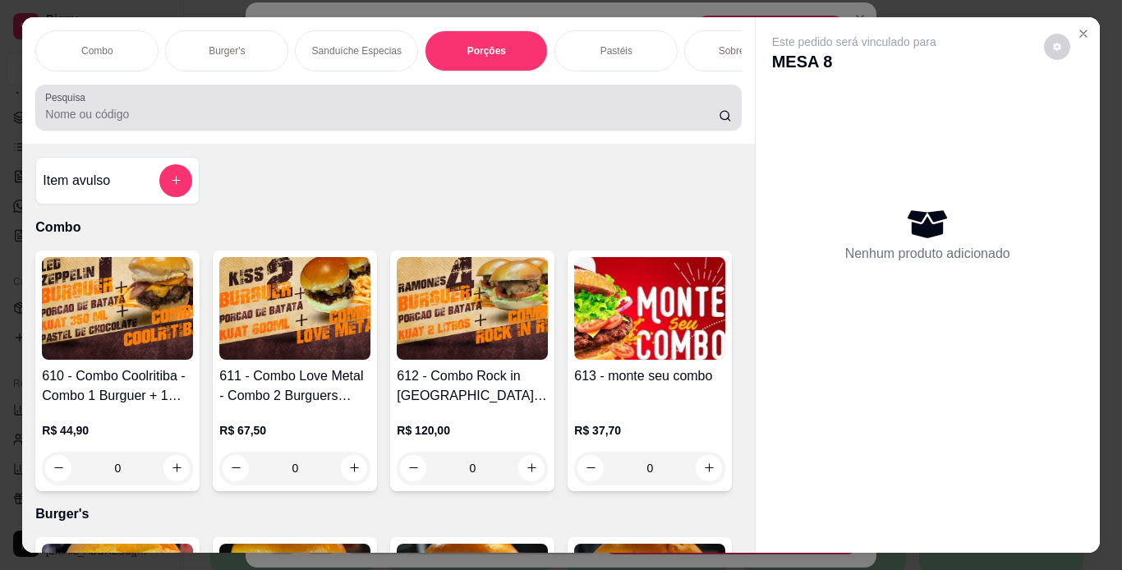
scroll to position [42, 0]
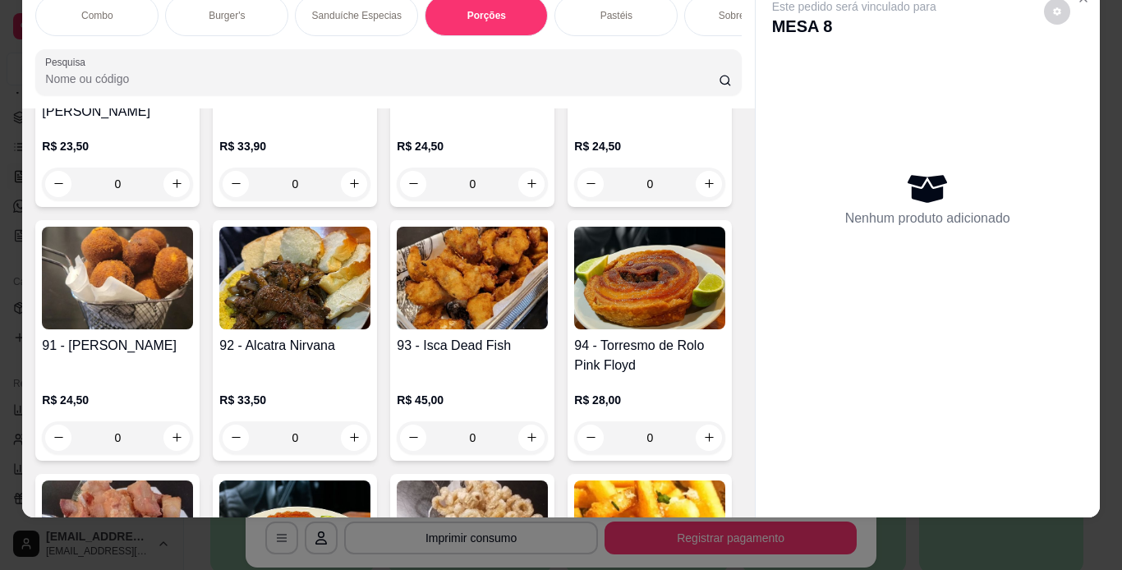
click at [627, 13] on div "Pastéis" at bounding box center [616, 15] width 123 height 41
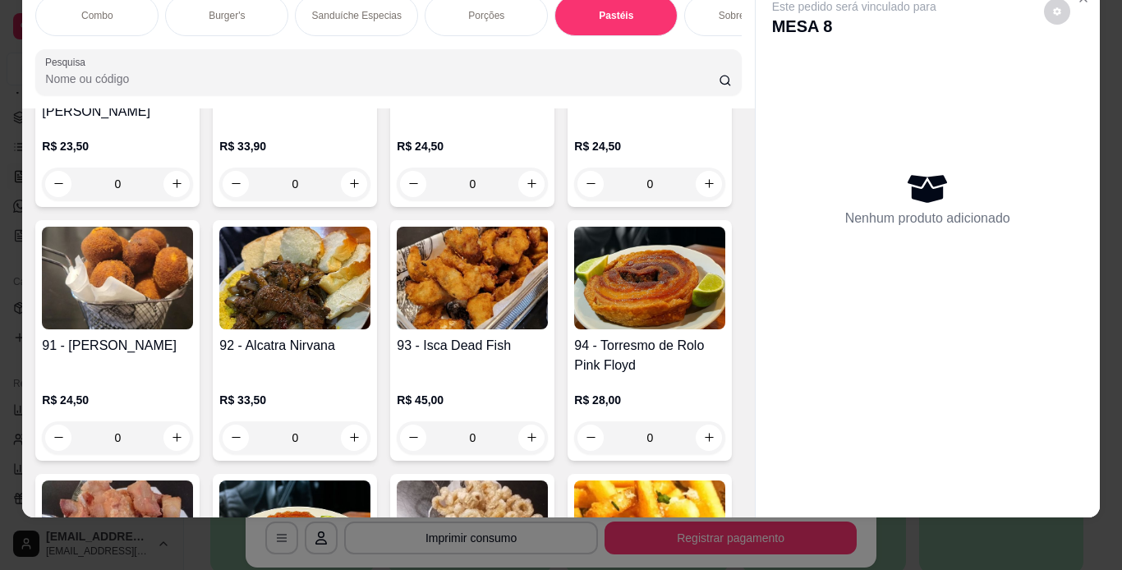
scroll to position [5320, 0]
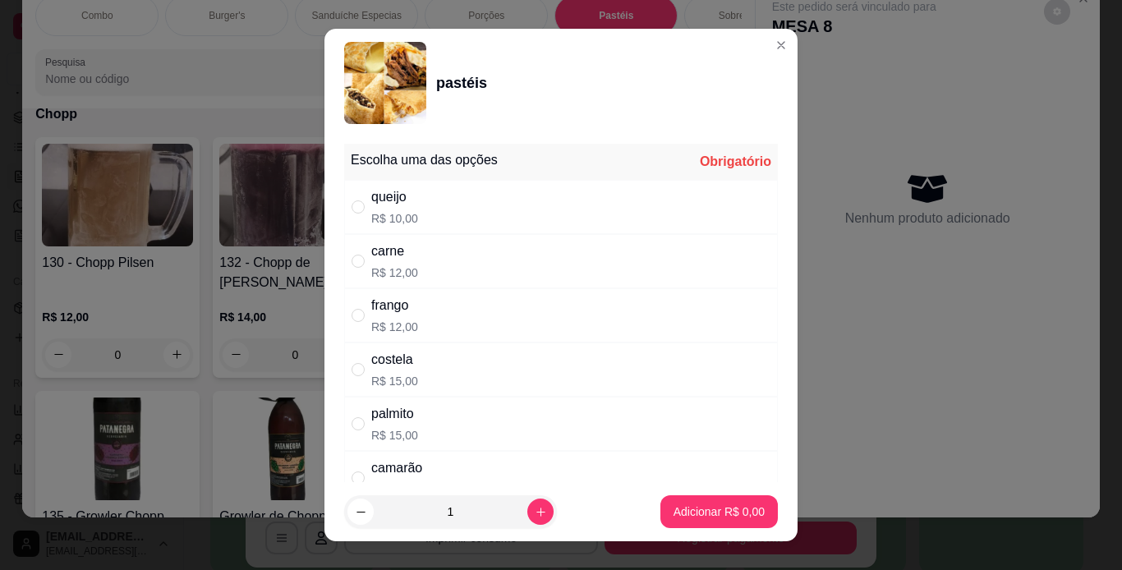
click at [407, 256] on div "carne" at bounding box center [394, 252] width 47 height 20
radio input "true"
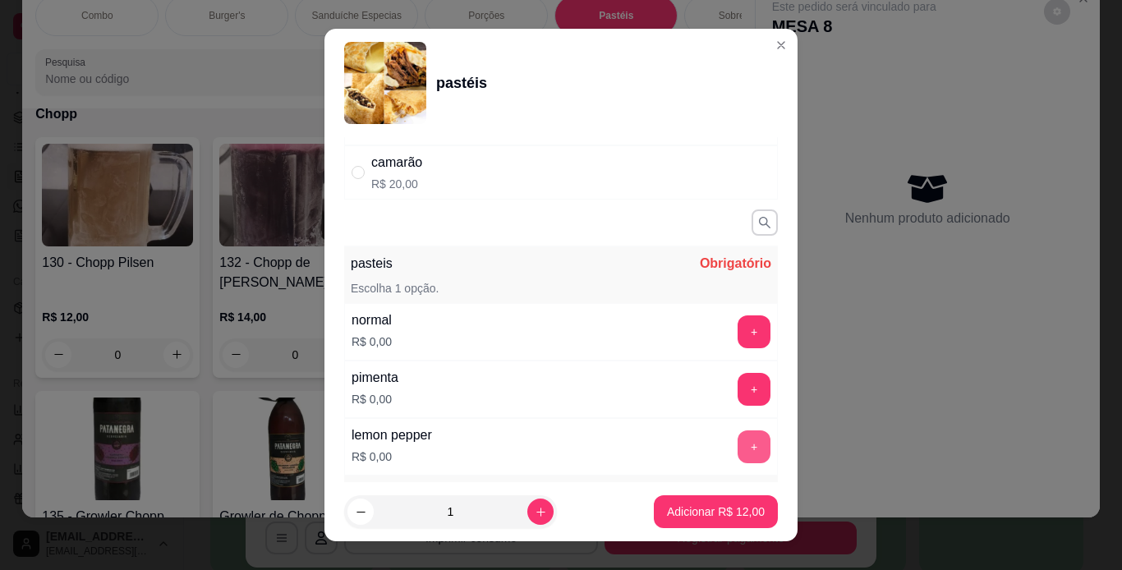
scroll to position [329, 0]
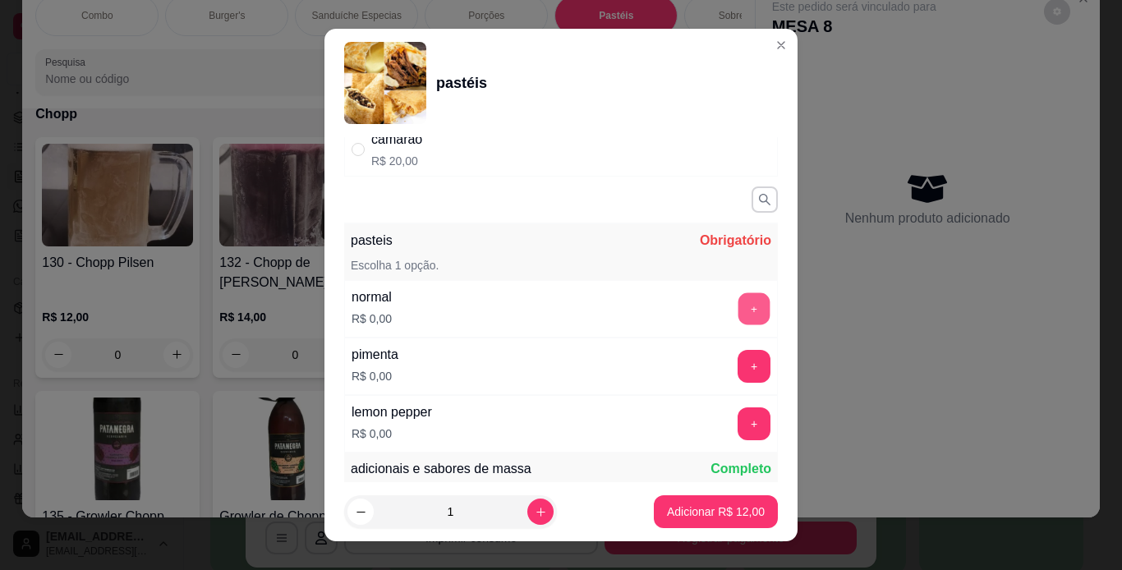
click at [739, 307] on button "+" at bounding box center [755, 308] width 32 height 32
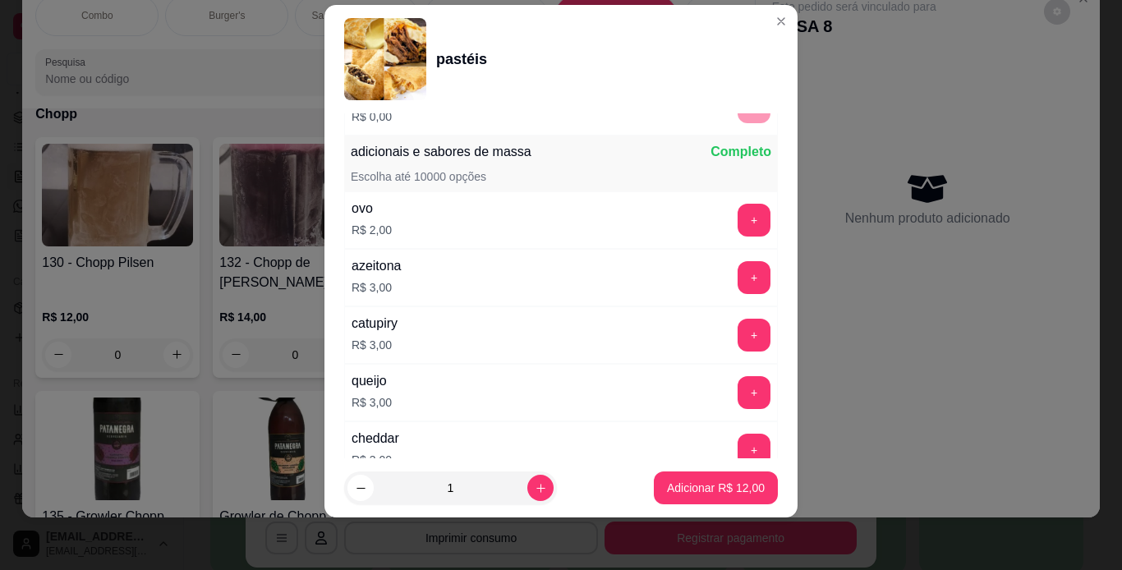
scroll to position [644, 0]
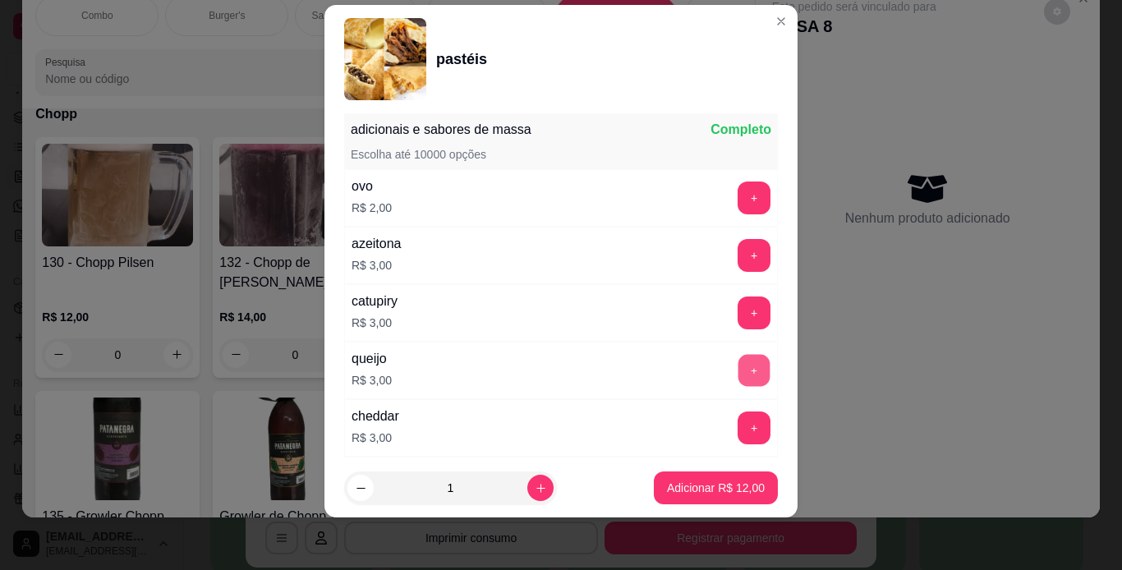
click at [739, 373] on button "+" at bounding box center [755, 370] width 32 height 32
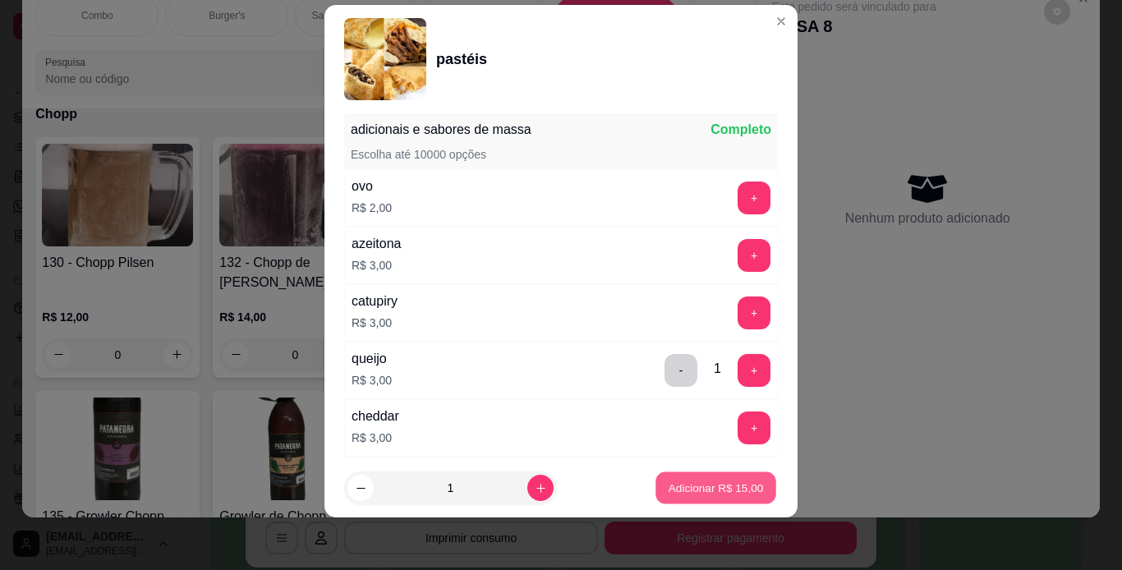
click at [734, 481] on p "Adicionar R$ 15,00" at bounding box center [716, 489] width 95 height 16
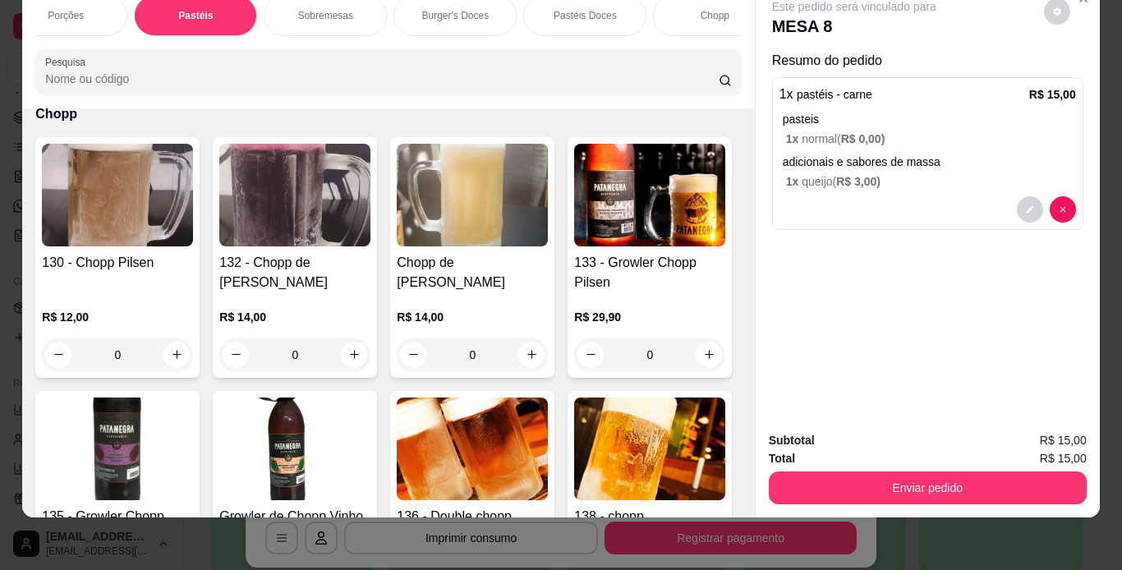
scroll to position [0, 460]
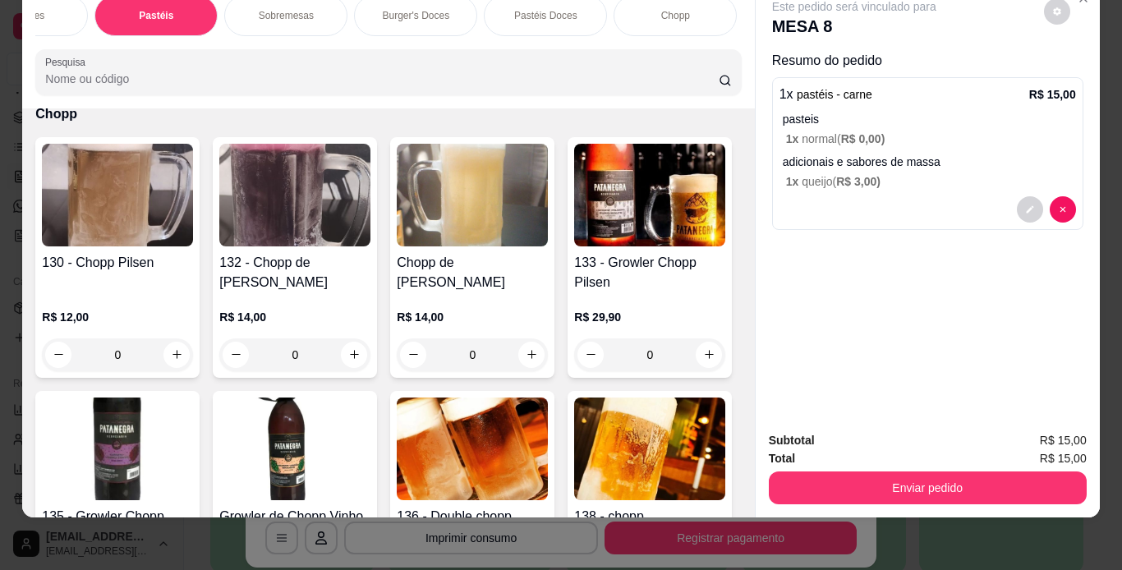
click at [690, 11] on div "Chopp" at bounding box center [675, 15] width 123 height 41
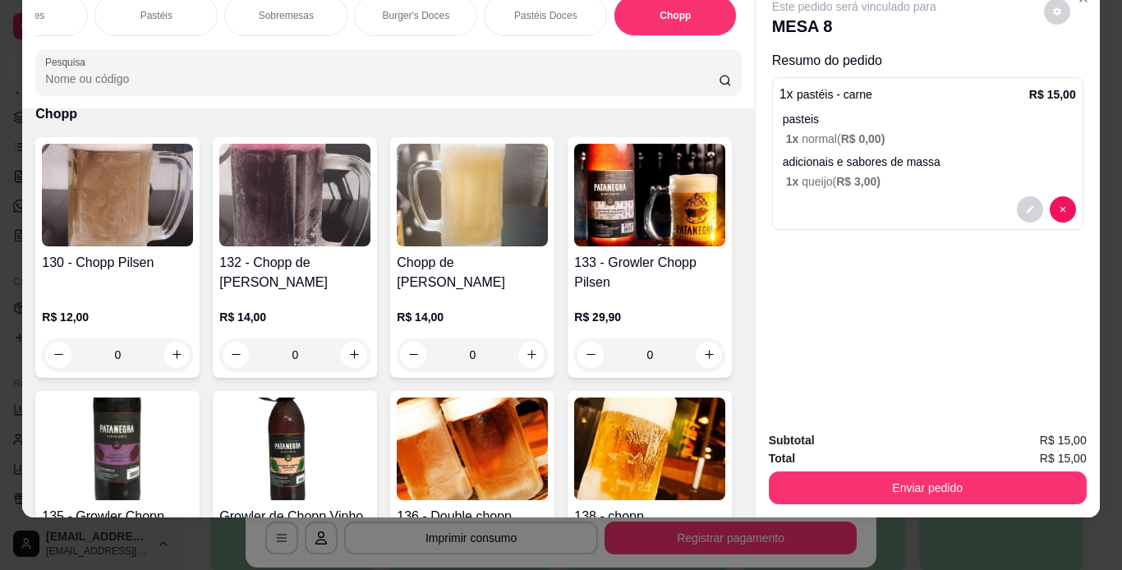
scroll to position [6427, 0]
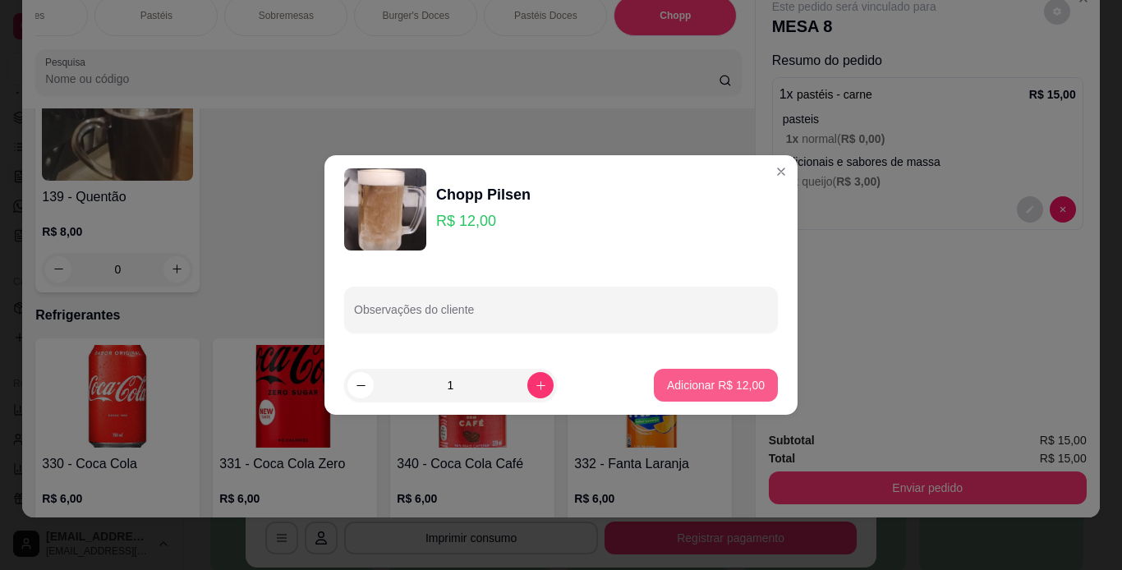
click at [732, 372] on button "Adicionar R$ 12,00" at bounding box center [716, 385] width 124 height 33
type input "1"
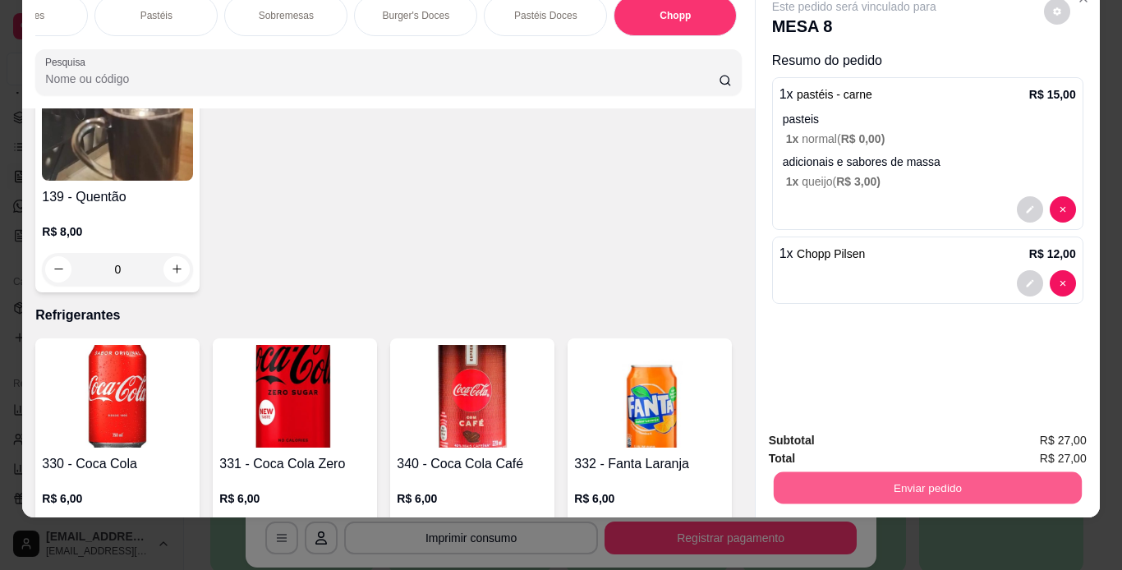
click at [858, 472] on button "Enviar pedido" at bounding box center [927, 488] width 308 height 32
click at [1039, 438] on button "Enviar pedido" at bounding box center [1044, 435] width 90 height 30
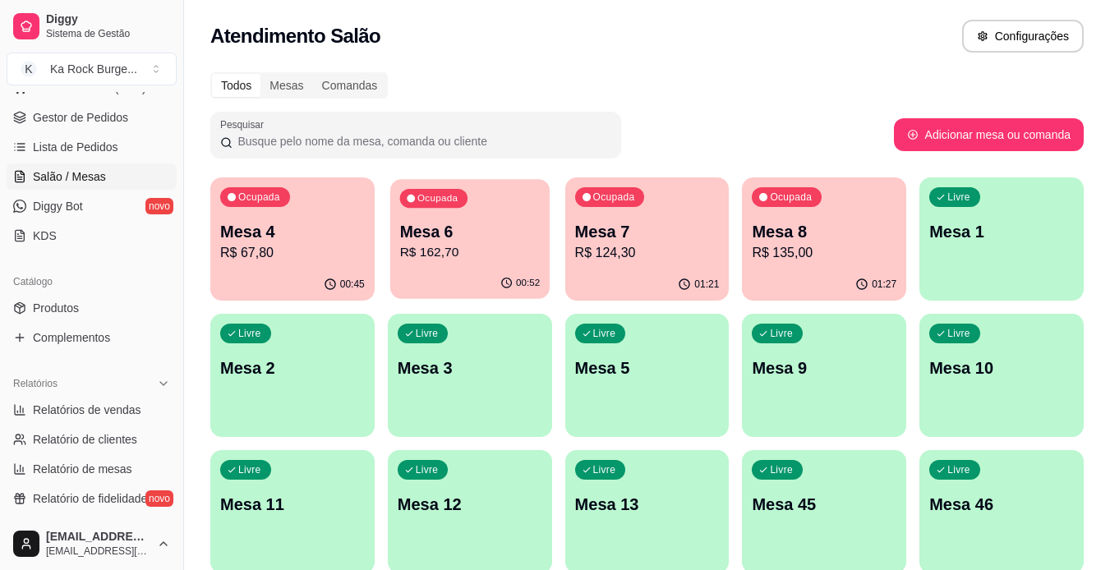
click at [484, 246] on p "R$ 162,70" at bounding box center [469, 252] width 140 height 19
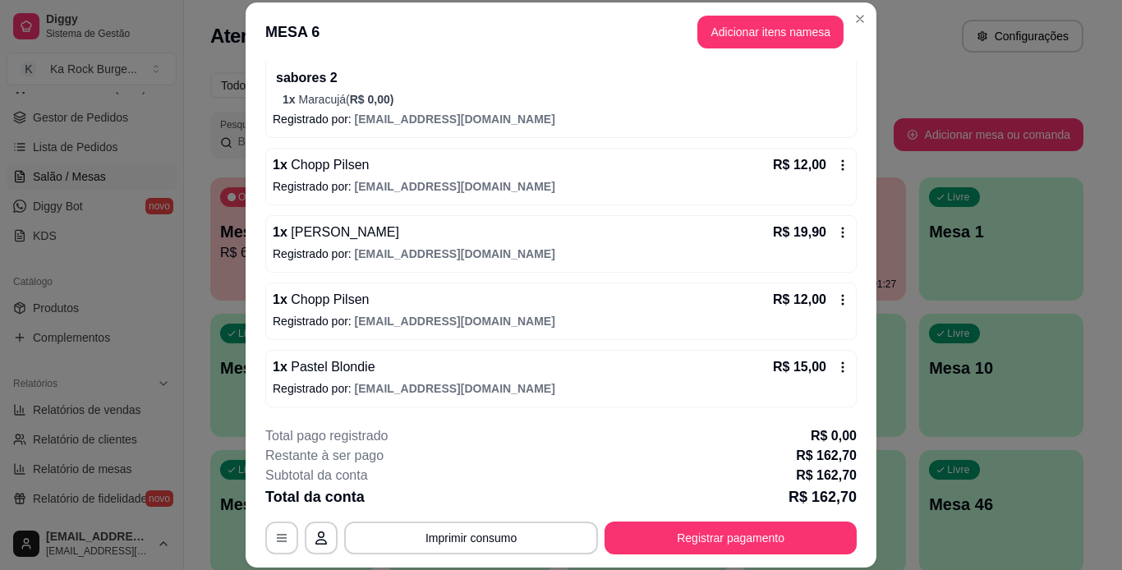
scroll to position [500, 0]
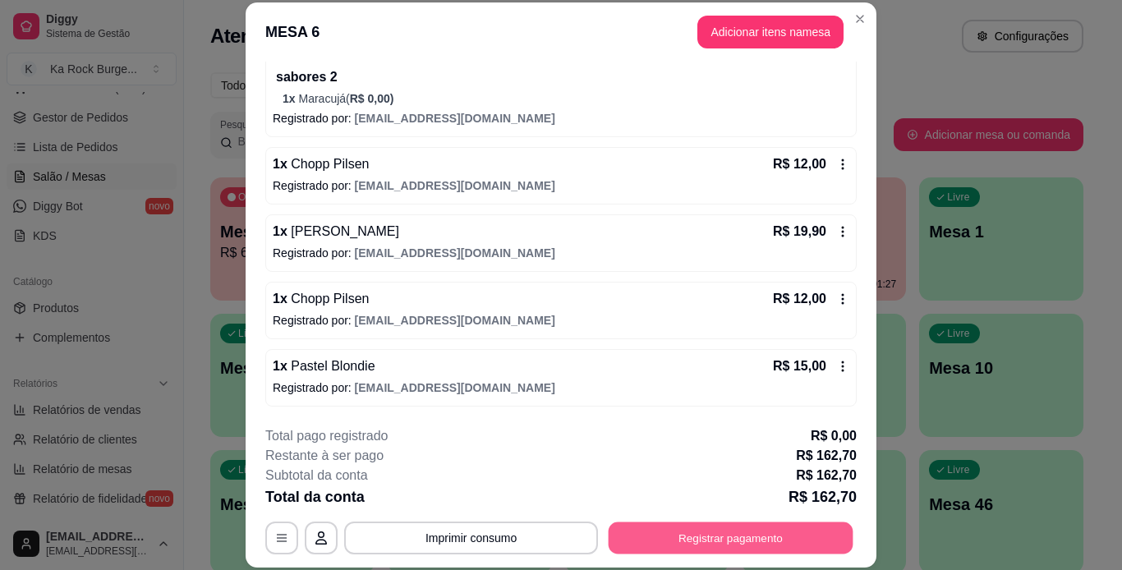
click at [831, 543] on button "Registrar pagamento" at bounding box center [731, 538] width 245 height 32
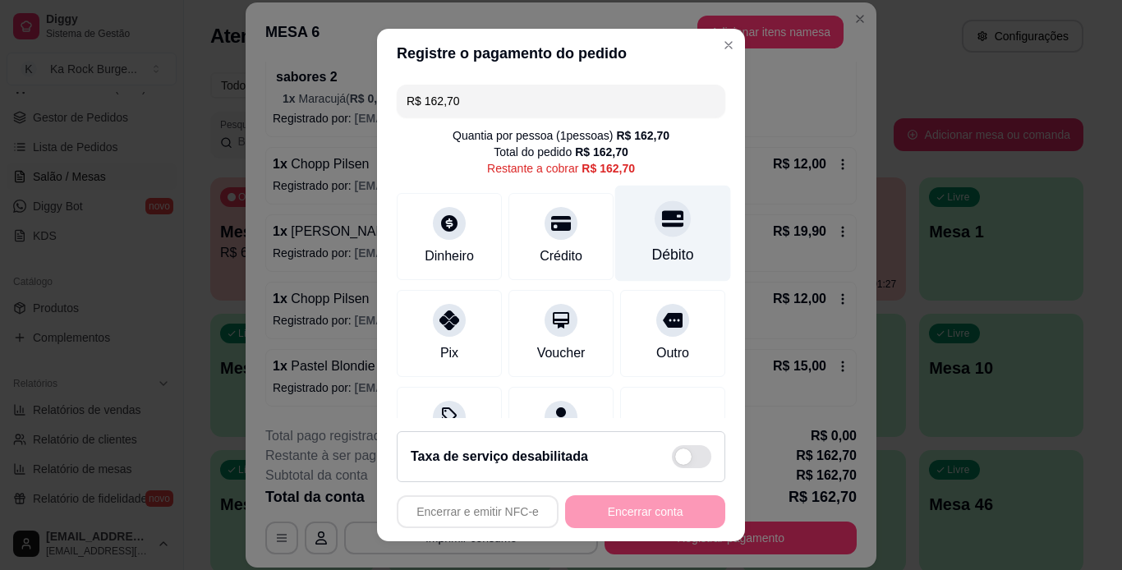
click at [665, 255] on div "Débito" at bounding box center [673, 254] width 42 height 21
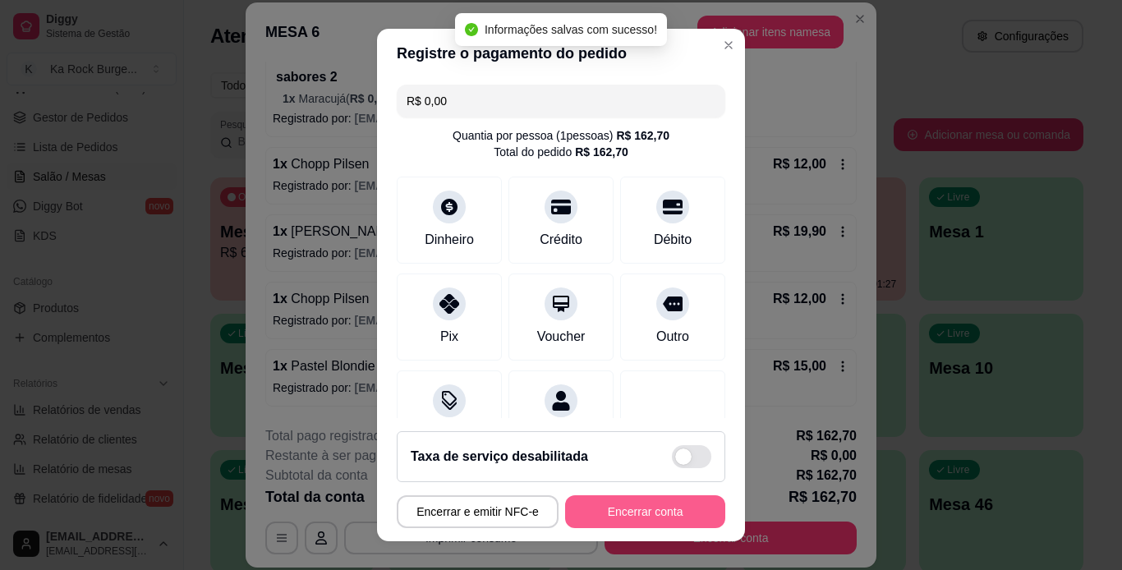
type input "R$ 0,00"
click at [671, 518] on button "Encerrar conta" at bounding box center [645, 512] width 155 height 32
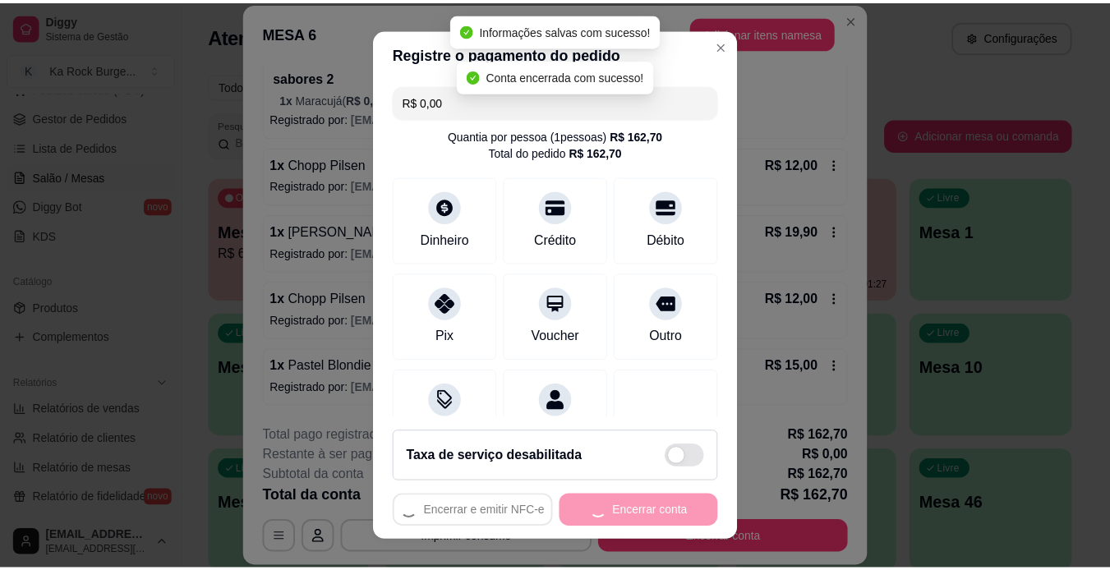
scroll to position [0, 0]
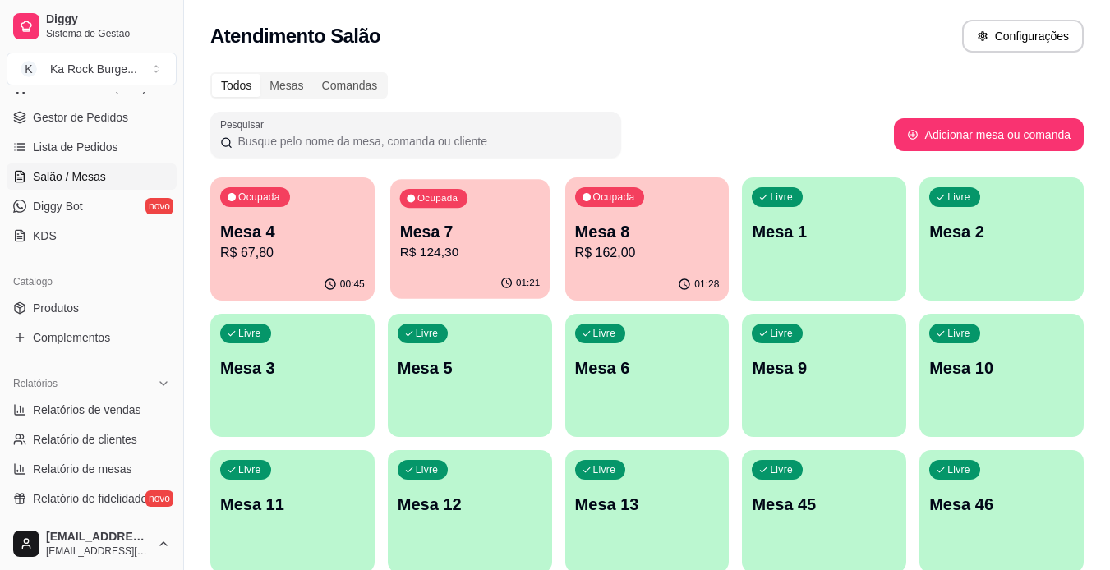
click at [469, 243] on p "R$ 124,30" at bounding box center [469, 252] width 140 height 19
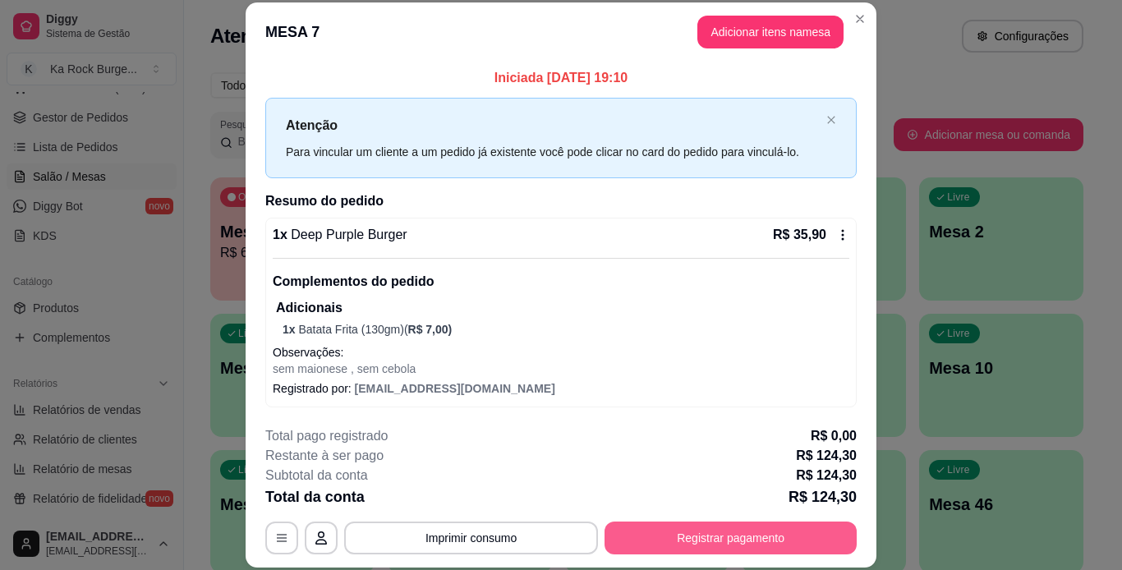
click at [803, 526] on button "Registrar pagamento" at bounding box center [731, 538] width 252 height 33
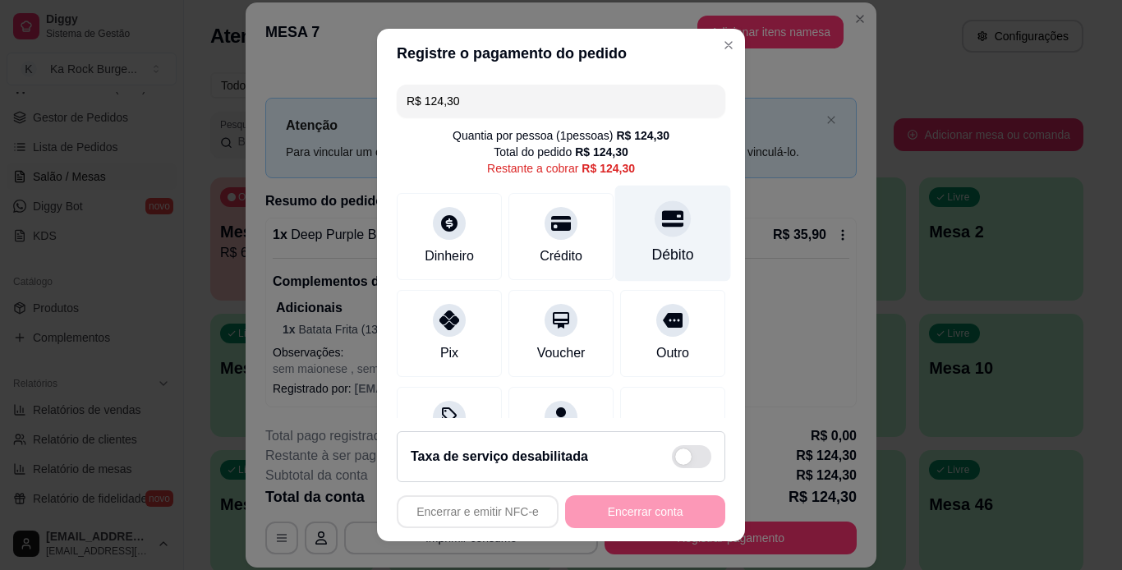
click at [628, 226] on div "Débito" at bounding box center [673, 233] width 116 height 96
type input "R$ 0,00"
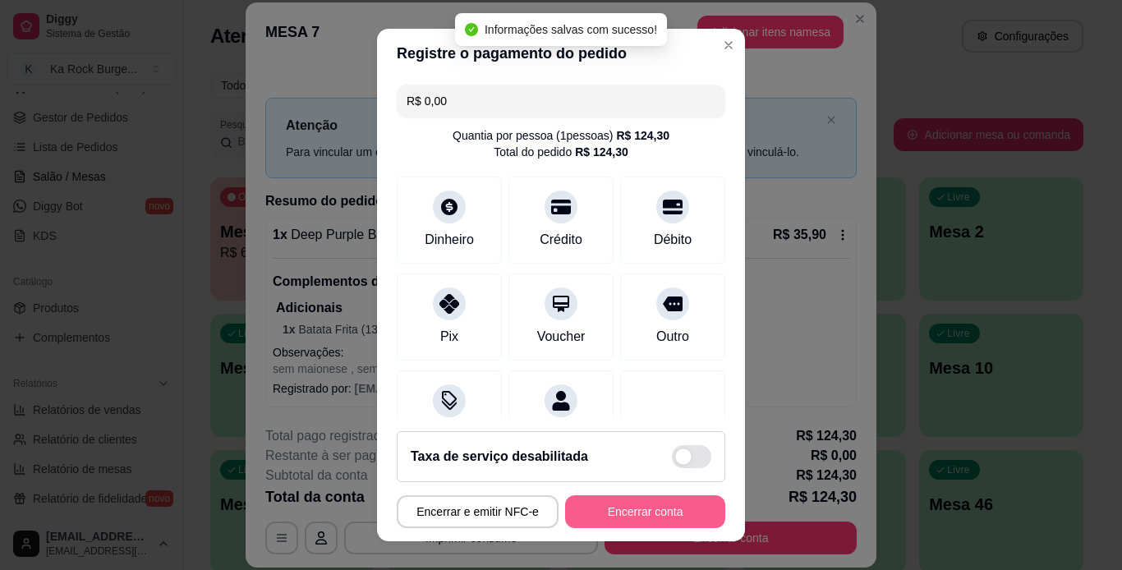
click at [638, 506] on button "Encerrar conta" at bounding box center [645, 511] width 160 height 33
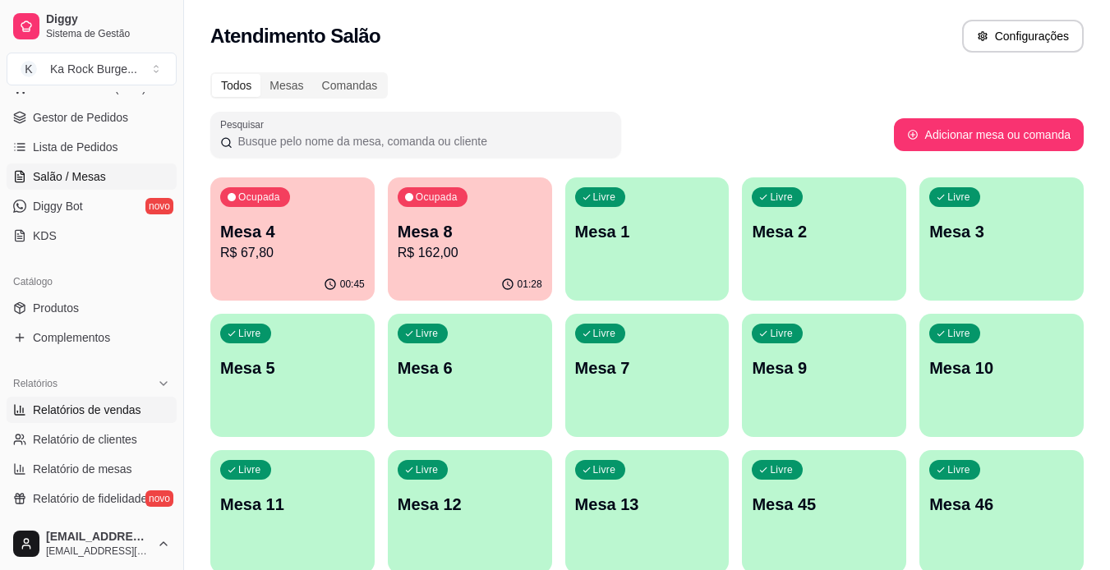
click at [113, 410] on span "Relatórios de vendas" at bounding box center [87, 410] width 108 height 16
select select "ALL"
select select "0"
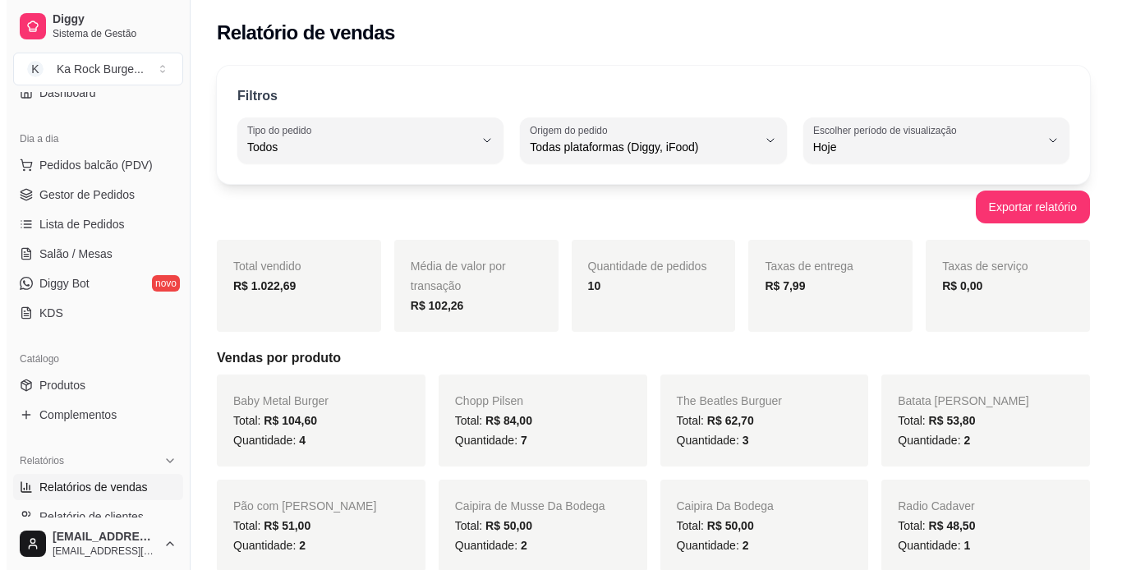
scroll to position [149, 0]
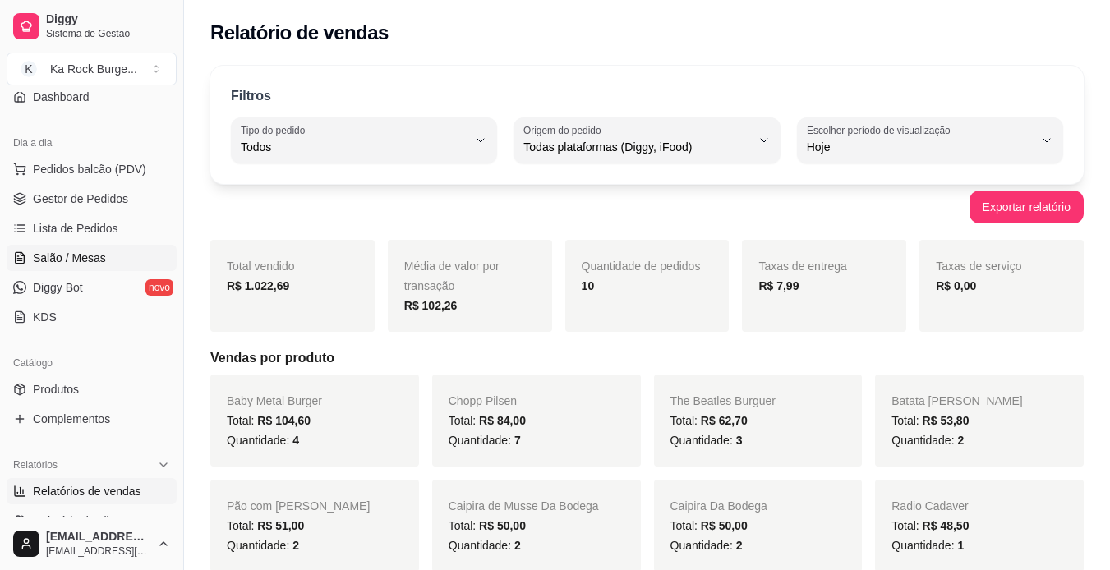
click at [99, 249] on link "Salão / Mesas" at bounding box center [92, 258] width 170 height 26
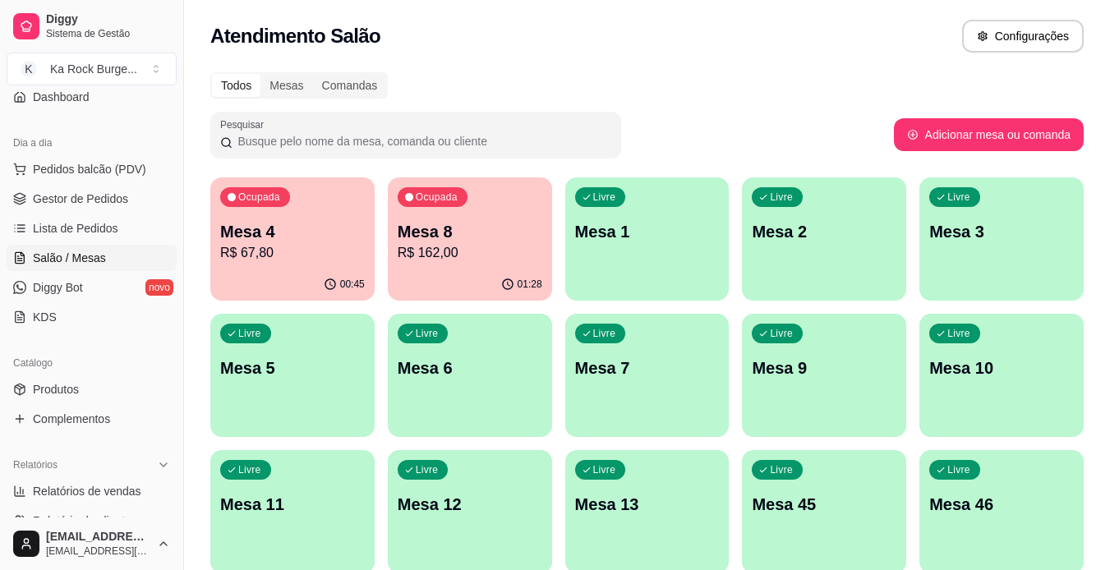
click at [306, 269] on div "00:45" at bounding box center [292, 285] width 164 height 32
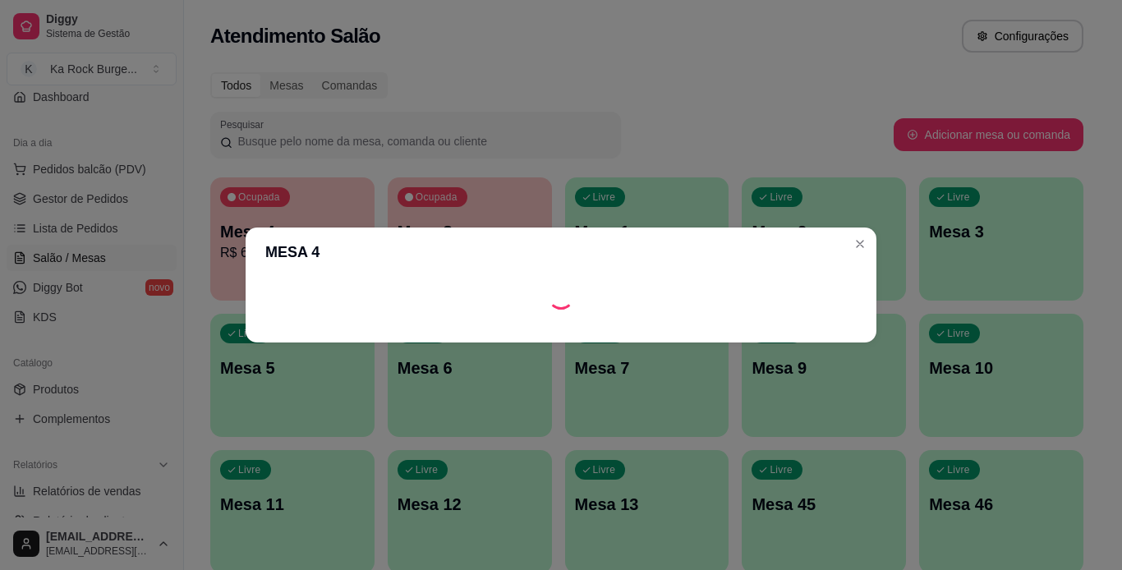
click at [324, 256] on header "MESA 4" at bounding box center [561, 252] width 631 height 49
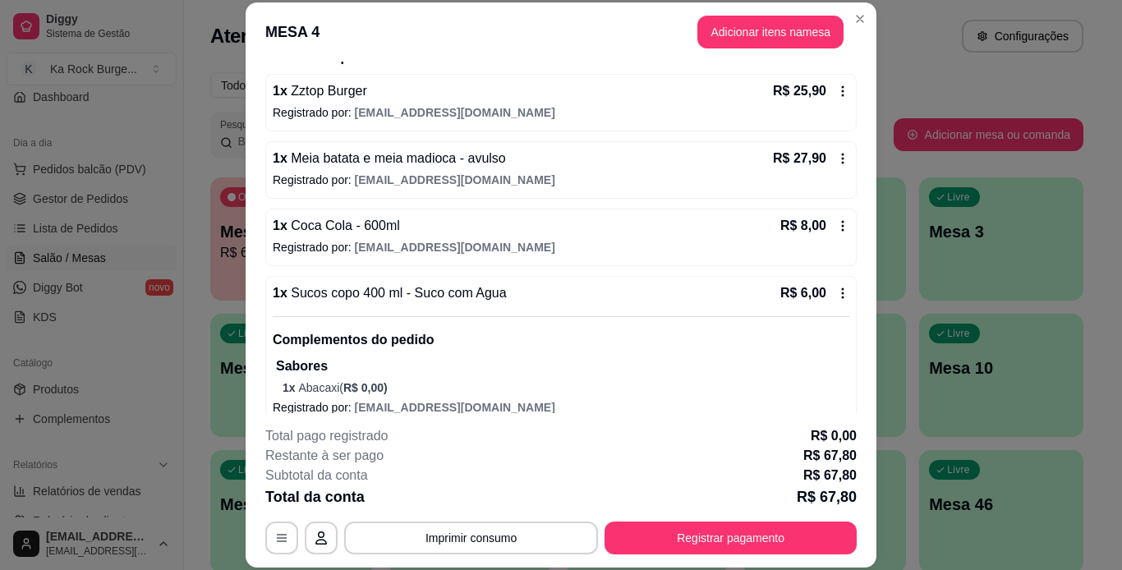
scroll to position [164, 0]
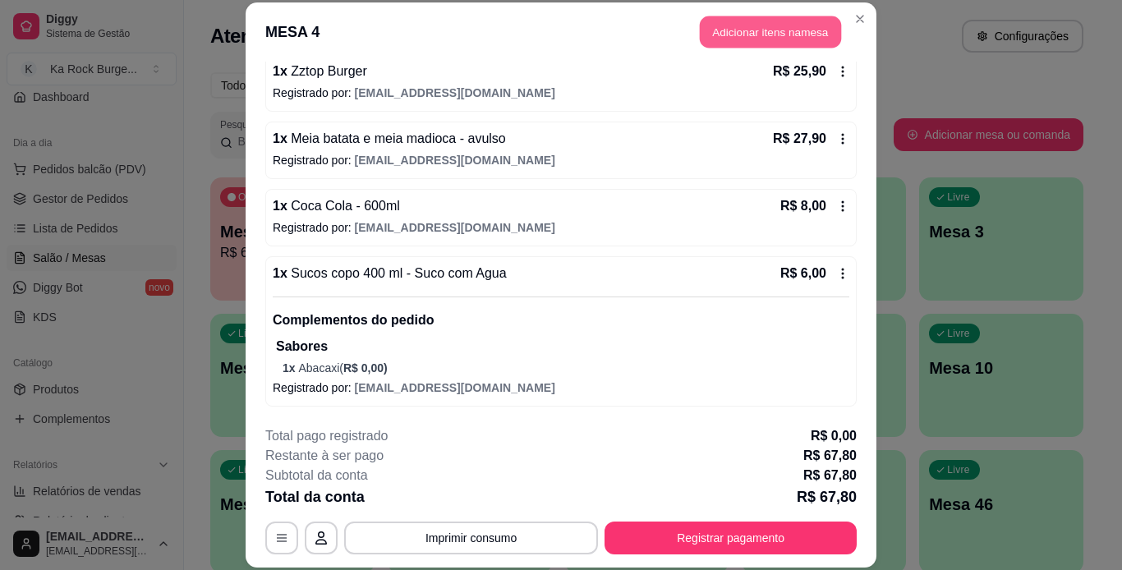
click at [724, 39] on button "Adicionar itens na mesa" at bounding box center [770, 32] width 141 height 32
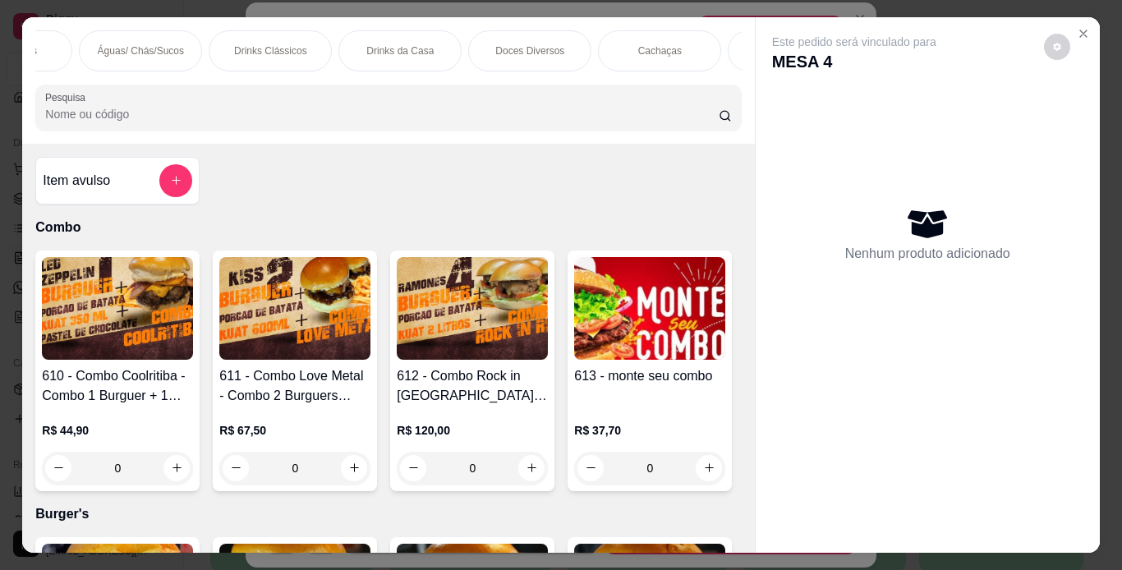
scroll to position [0, 1648]
click at [532, 30] on div "Doces Diversos" at bounding box center [525, 50] width 123 height 41
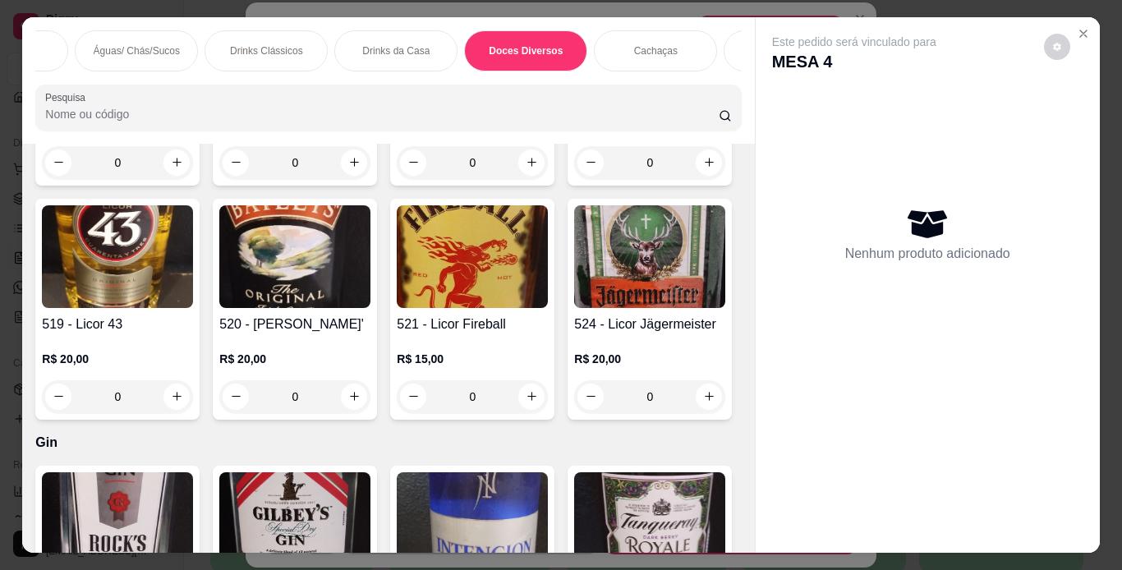
scroll to position [42, 0]
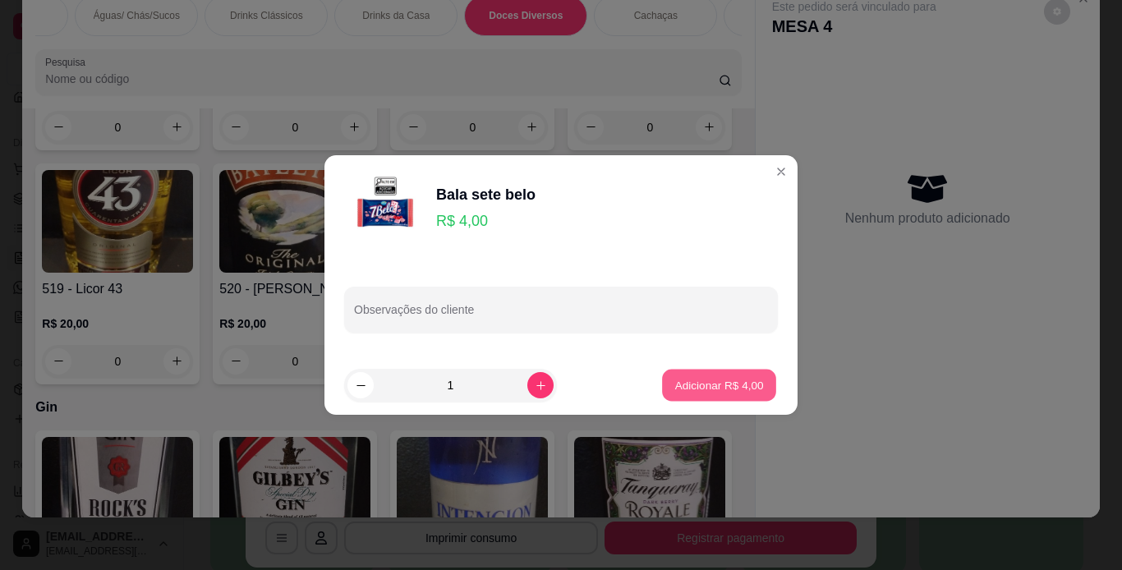
click at [741, 398] on button "Adicionar R$ 4,00" at bounding box center [719, 386] width 114 height 32
type input "1"
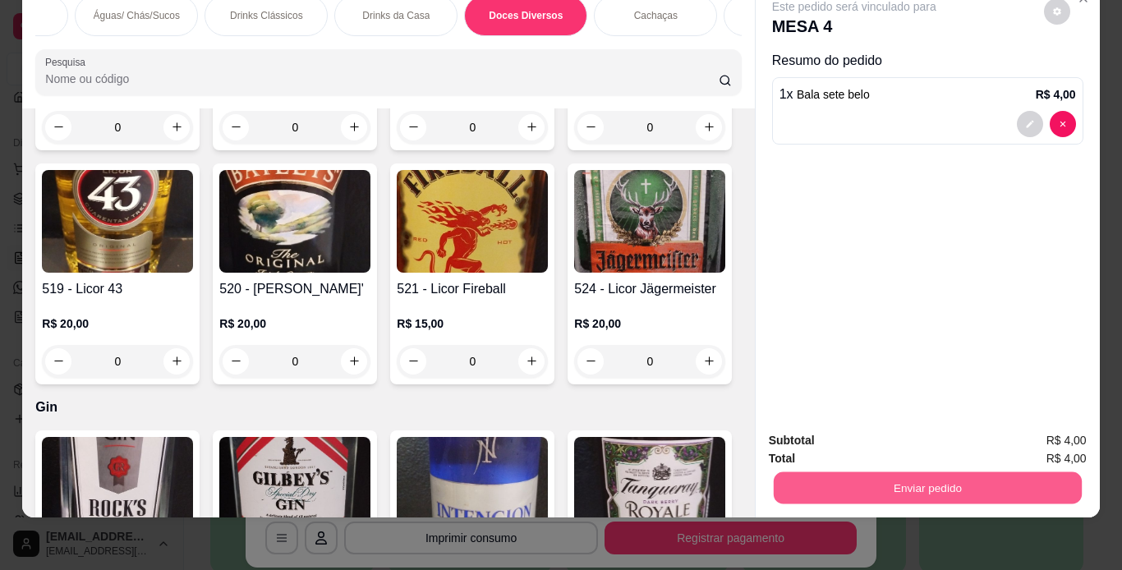
click at [931, 485] on button "Enviar pedido" at bounding box center [927, 488] width 308 height 32
click at [1030, 431] on button "Enviar pedido" at bounding box center [1043, 435] width 93 height 31
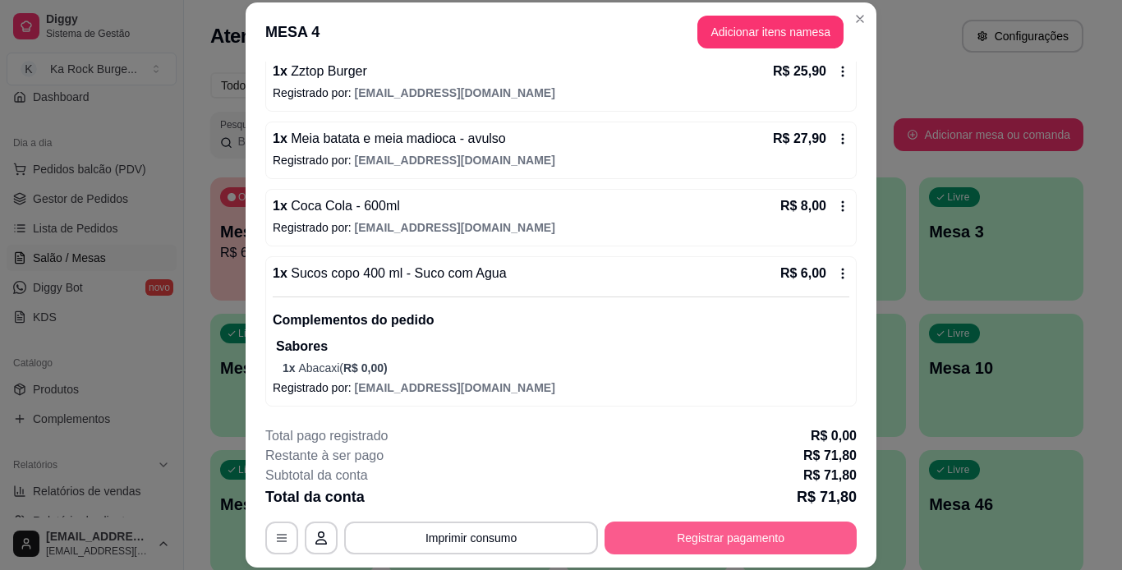
click at [845, 527] on button "Registrar pagamento" at bounding box center [731, 538] width 252 height 33
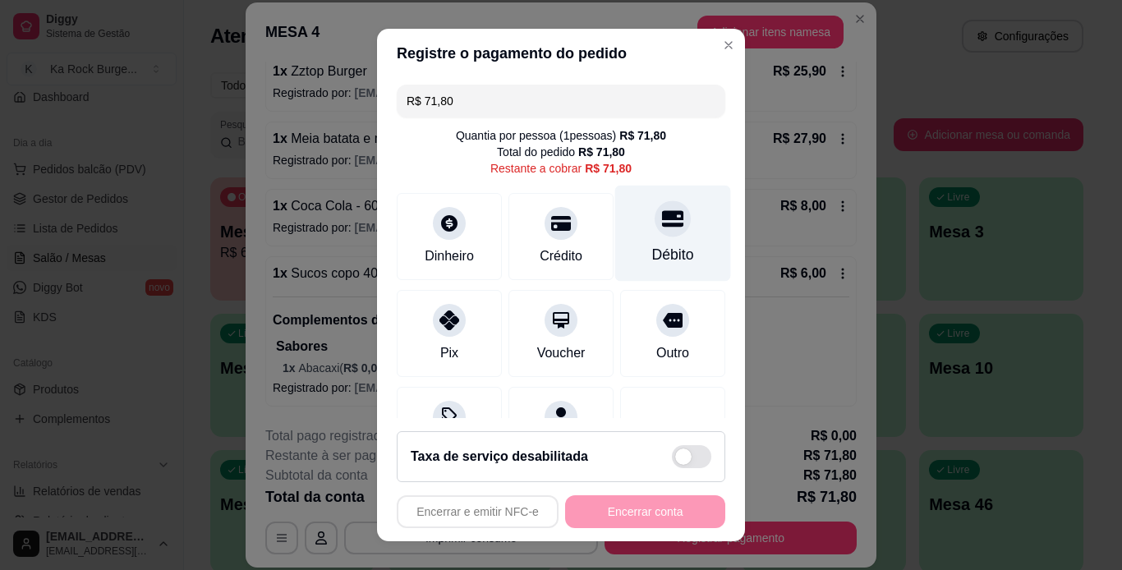
click at [642, 243] on div "Débito" at bounding box center [673, 233] width 116 height 96
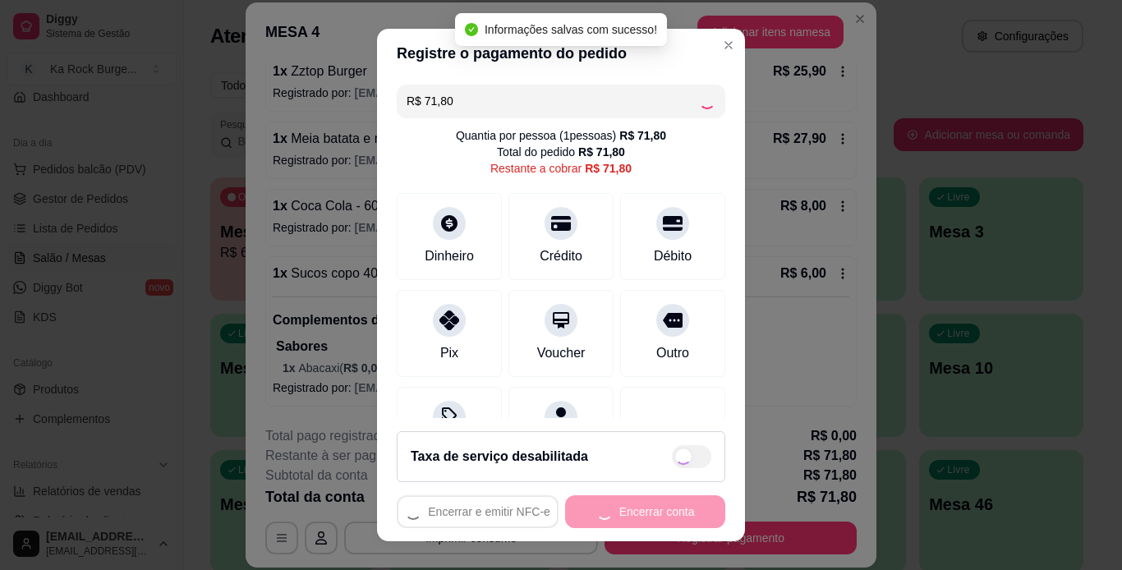
type input "R$ 0,00"
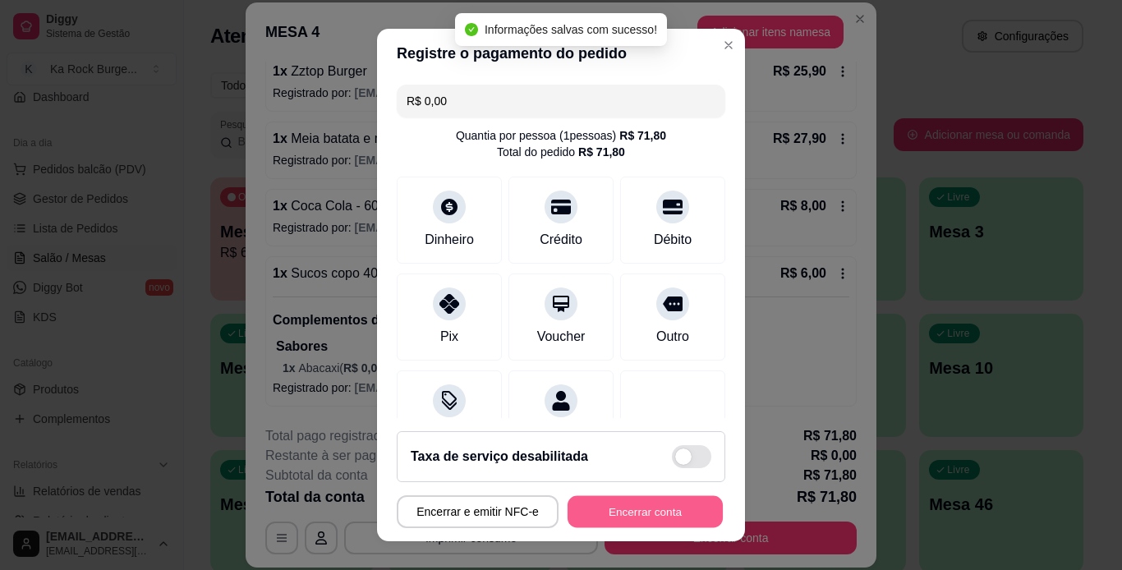
click at [680, 515] on button "Encerrar conta" at bounding box center [645, 512] width 155 height 32
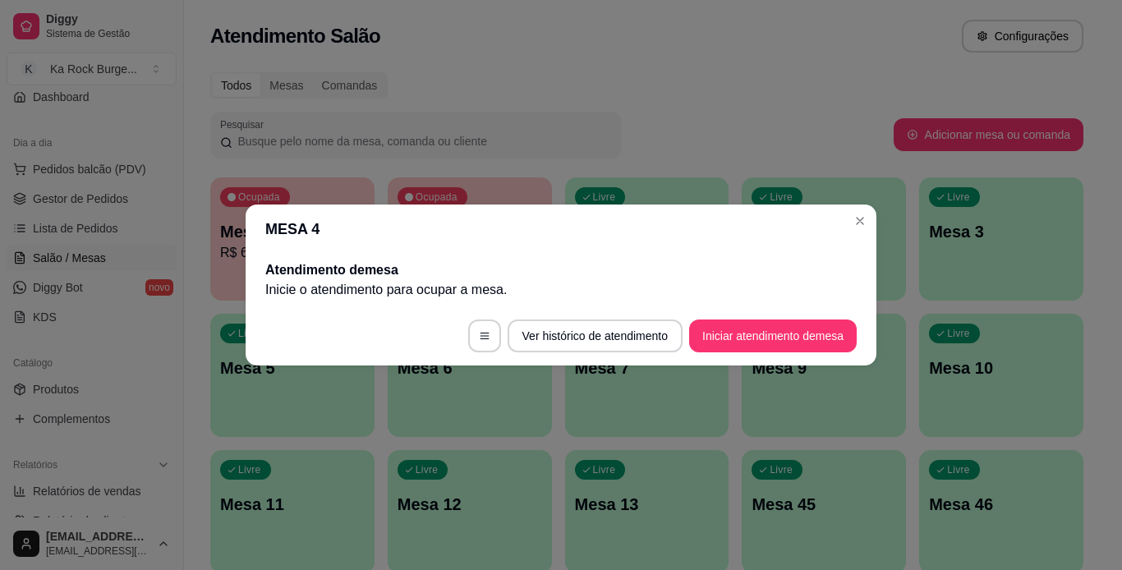
scroll to position [0, 0]
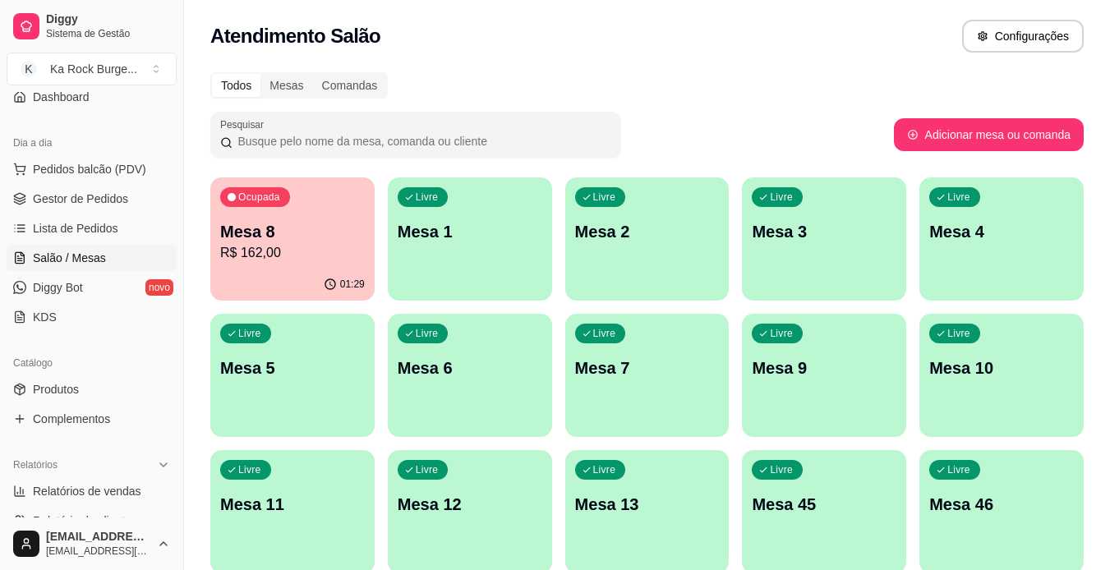
click at [337, 272] on div "01:29" at bounding box center [292, 285] width 164 height 32
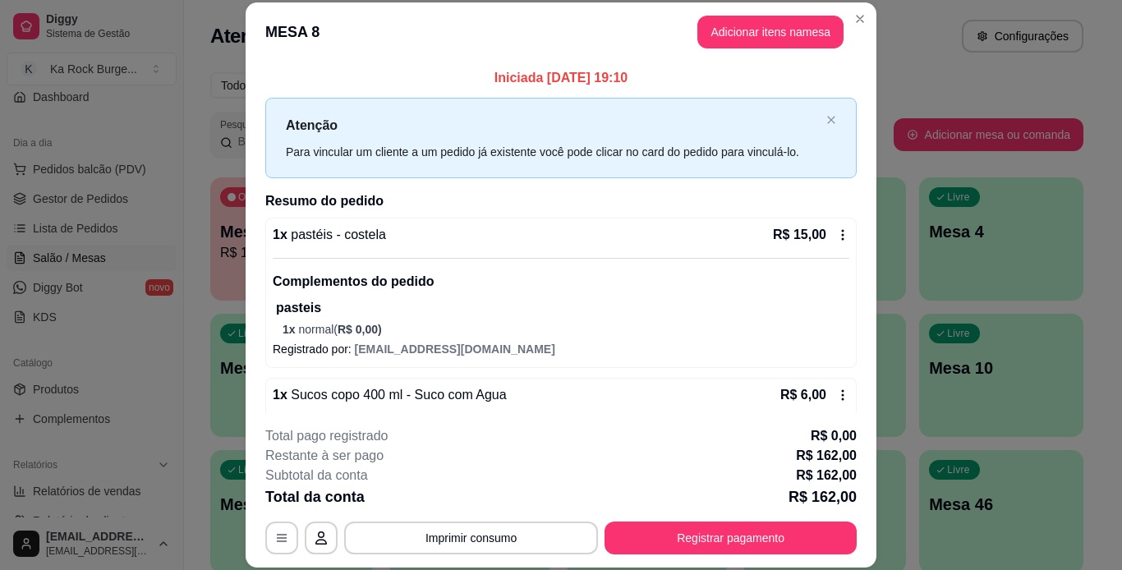
click at [718, 50] on header "MESA 8 Adicionar itens na mesa" at bounding box center [561, 31] width 631 height 59
click at [722, 39] on button "Adicionar itens na mesa" at bounding box center [771, 32] width 146 height 33
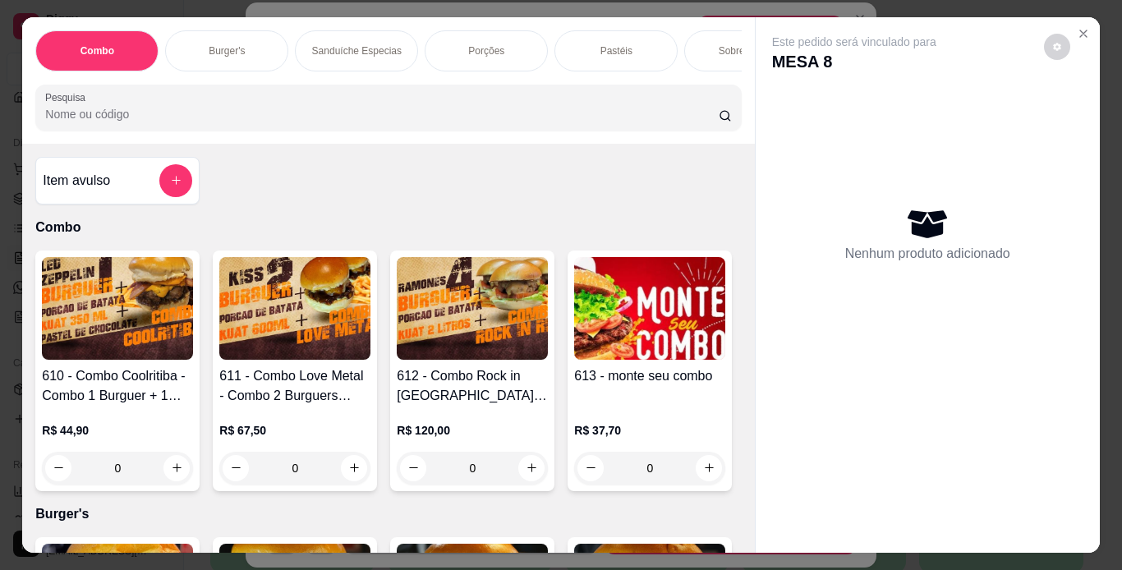
click at [233, 46] on p "Burger's" at bounding box center [227, 50] width 36 height 13
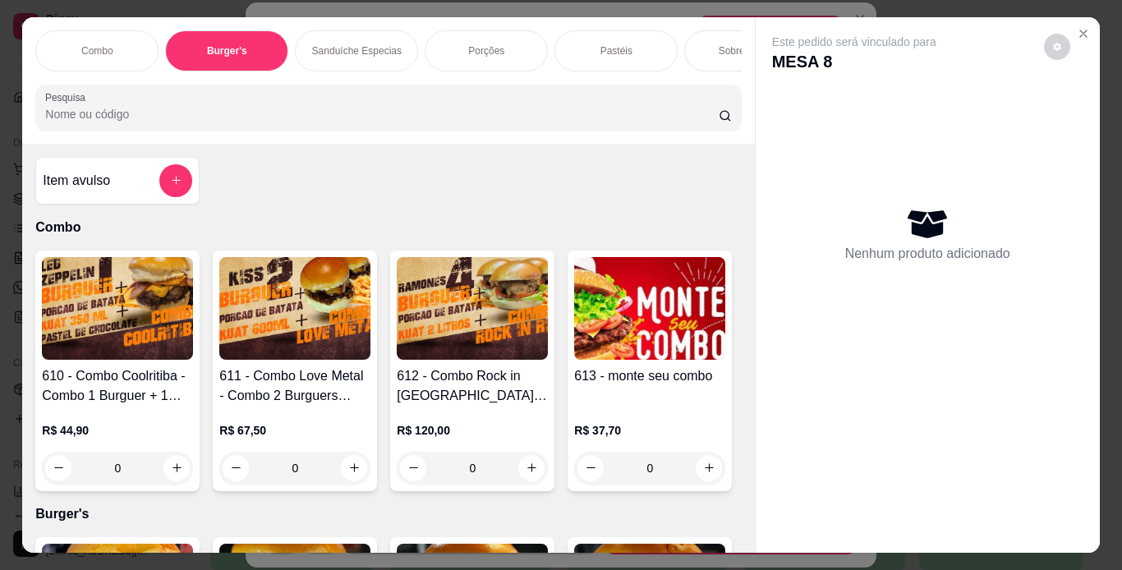
scroll to position [42, 0]
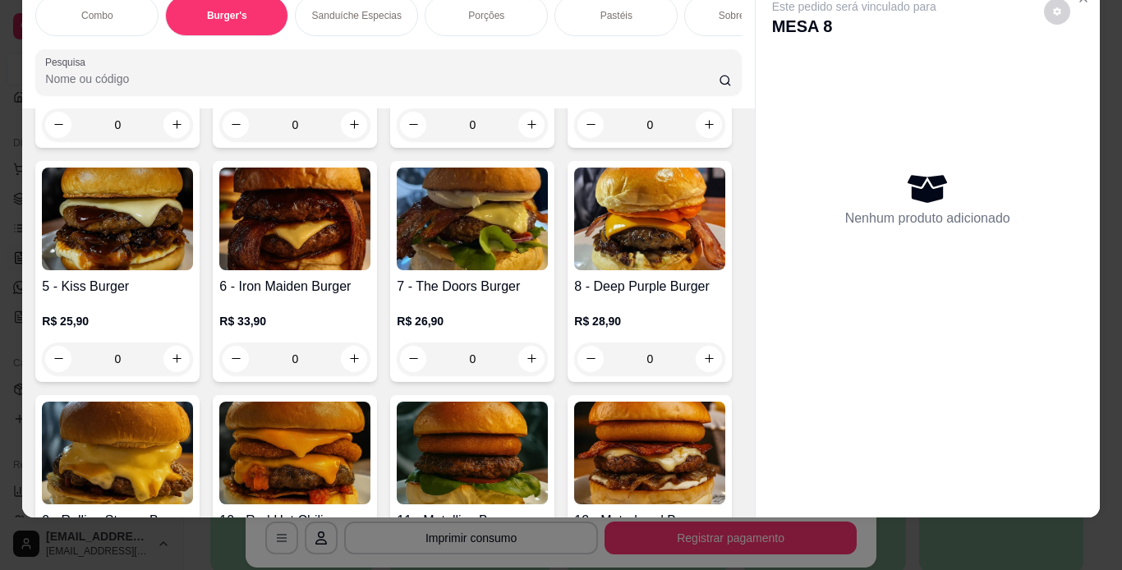
click at [494, 15] on div "Porções" at bounding box center [486, 15] width 123 height 41
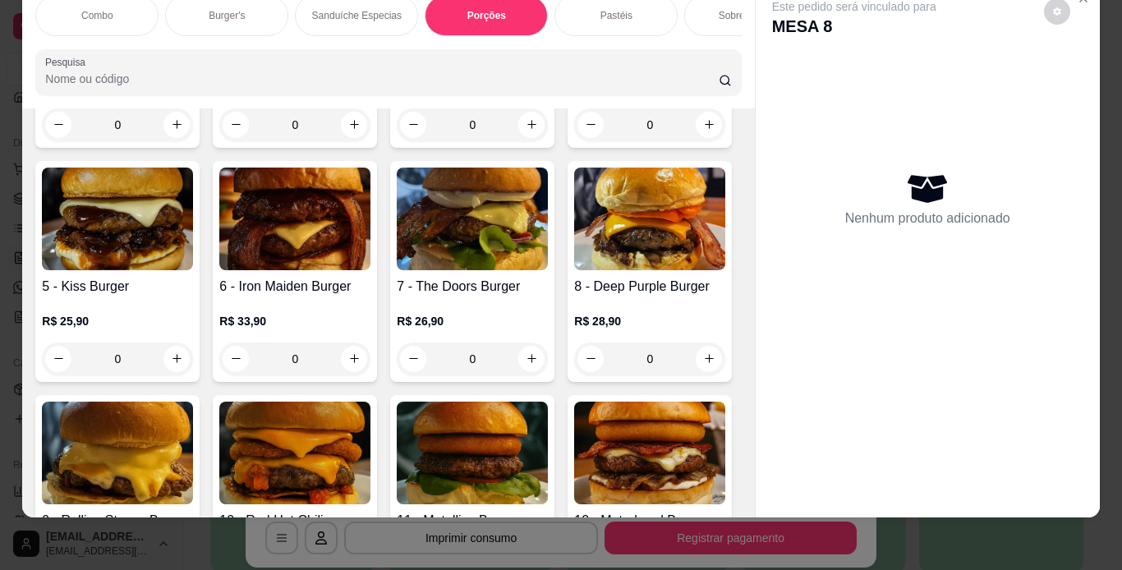
scroll to position [3061, 0]
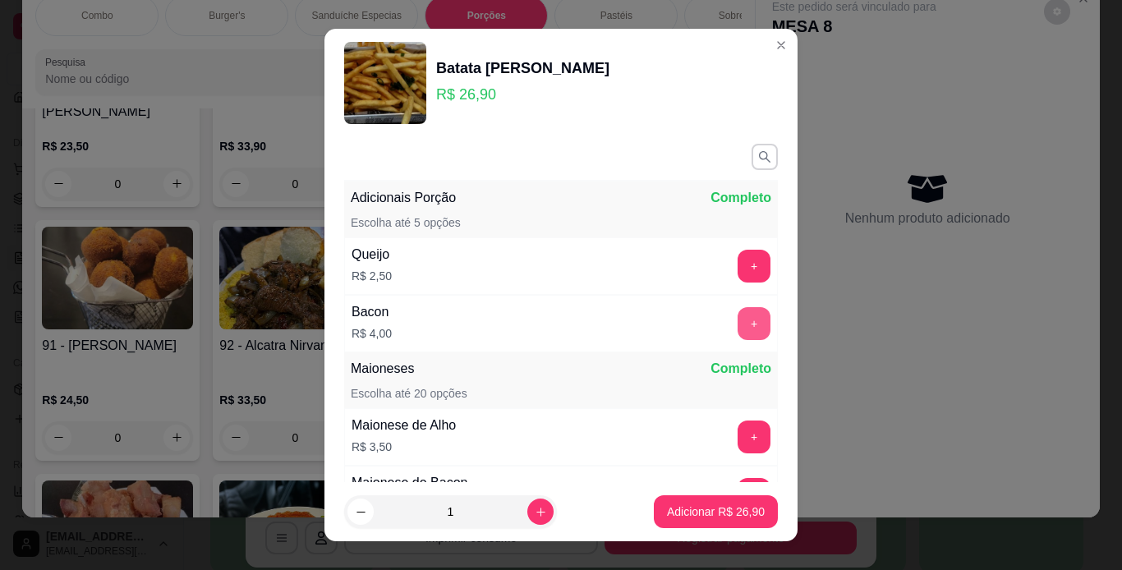
click at [738, 326] on button "+" at bounding box center [754, 323] width 33 height 33
click at [706, 523] on button "Adicionar R$ 30,90" at bounding box center [716, 512] width 121 height 32
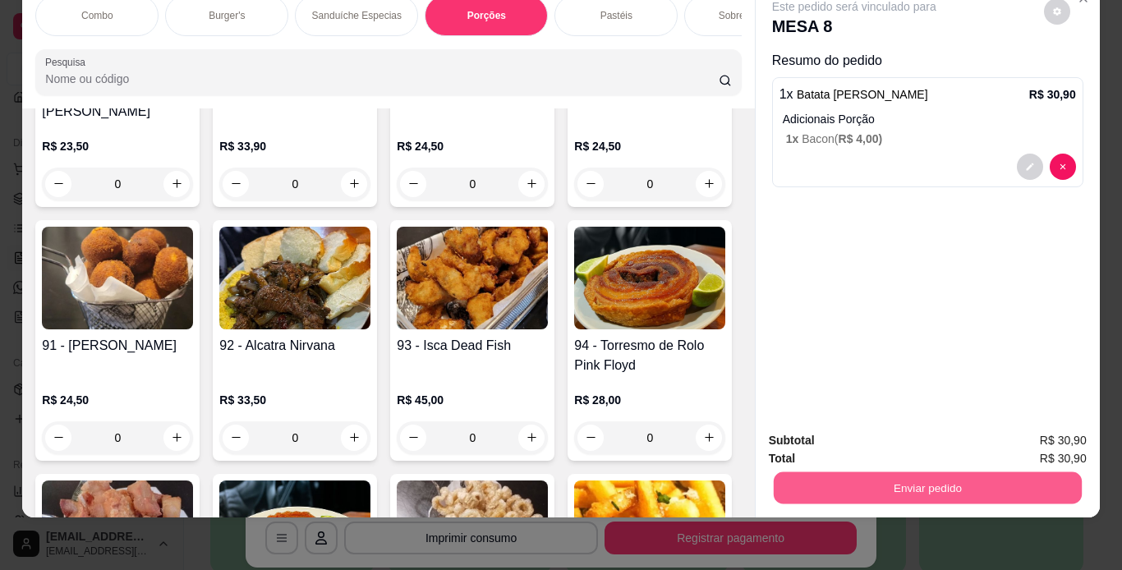
click at [864, 481] on button "Enviar pedido" at bounding box center [927, 488] width 308 height 32
click at [1054, 438] on button "Enviar pedido" at bounding box center [1044, 435] width 90 height 30
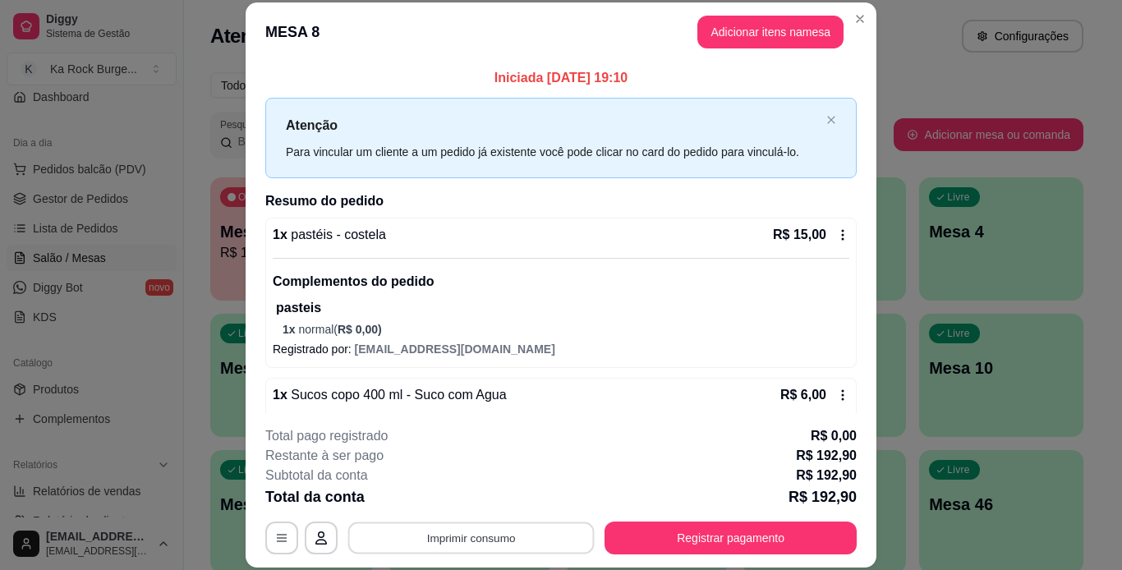
click at [558, 537] on button "Imprimir consumo" at bounding box center [471, 538] width 246 height 32
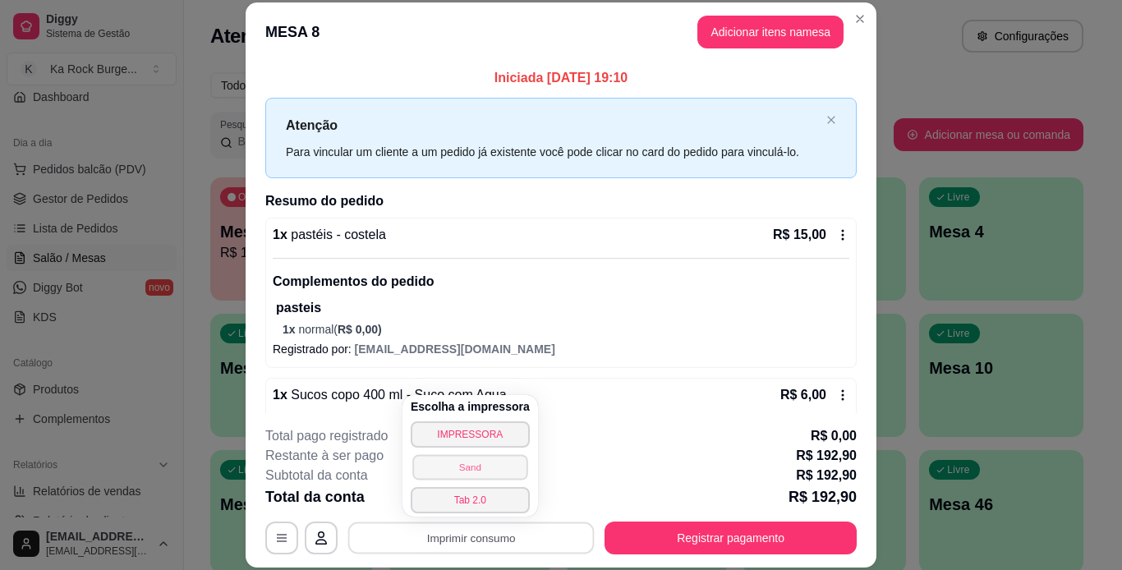
click at [493, 464] on button "Sand" at bounding box center [469, 466] width 115 height 25
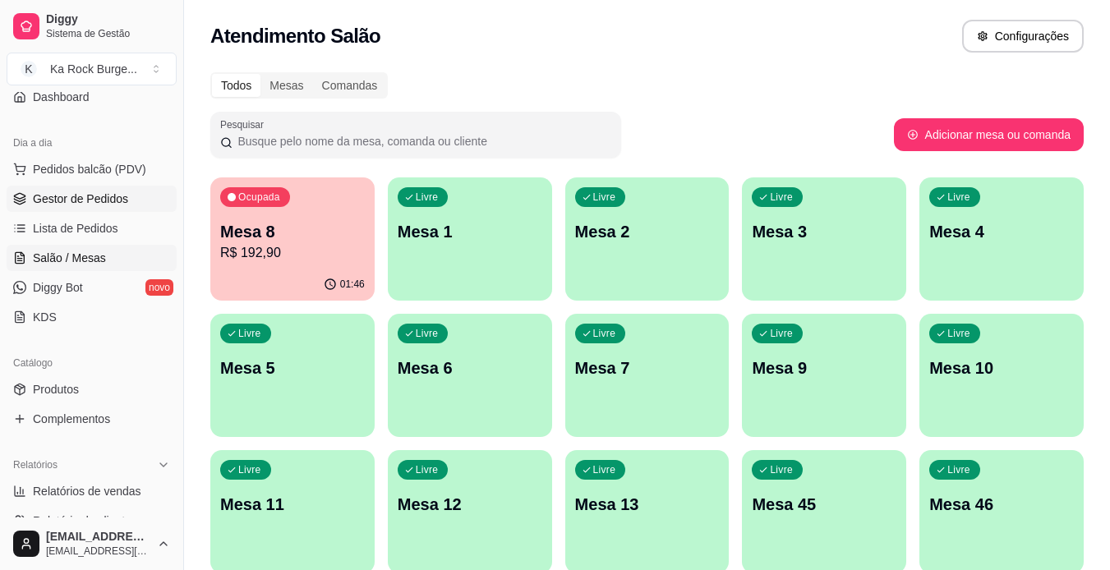
click at [85, 196] on span "Gestor de Pedidos" at bounding box center [80, 199] width 95 height 16
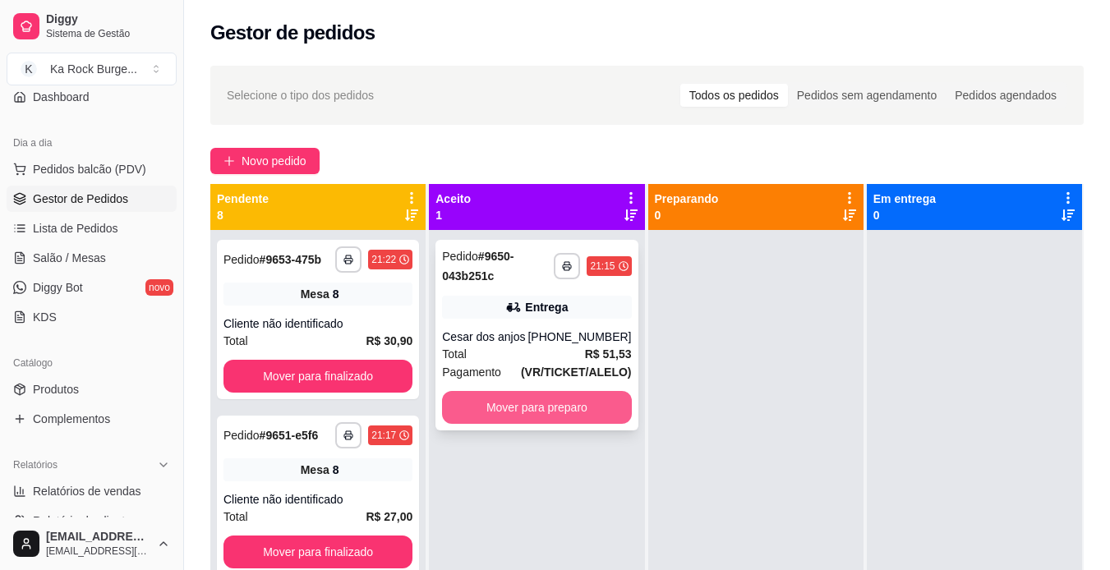
click at [539, 412] on button "Mover para preparo" at bounding box center [536, 407] width 189 height 33
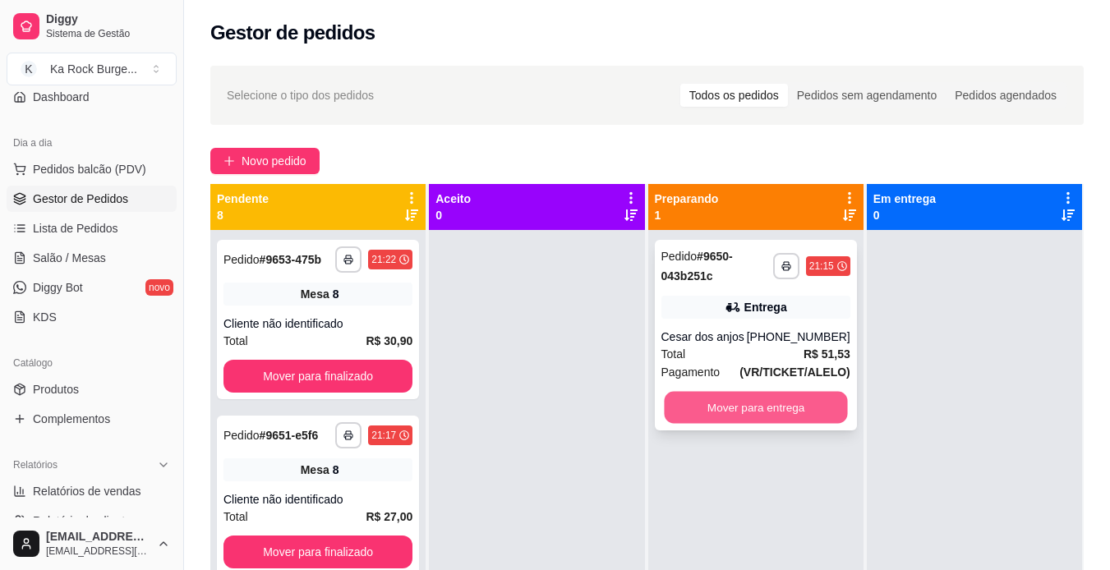
click at [785, 406] on button "Mover para entrega" at bounding box center [755, 408] width 183 height 32
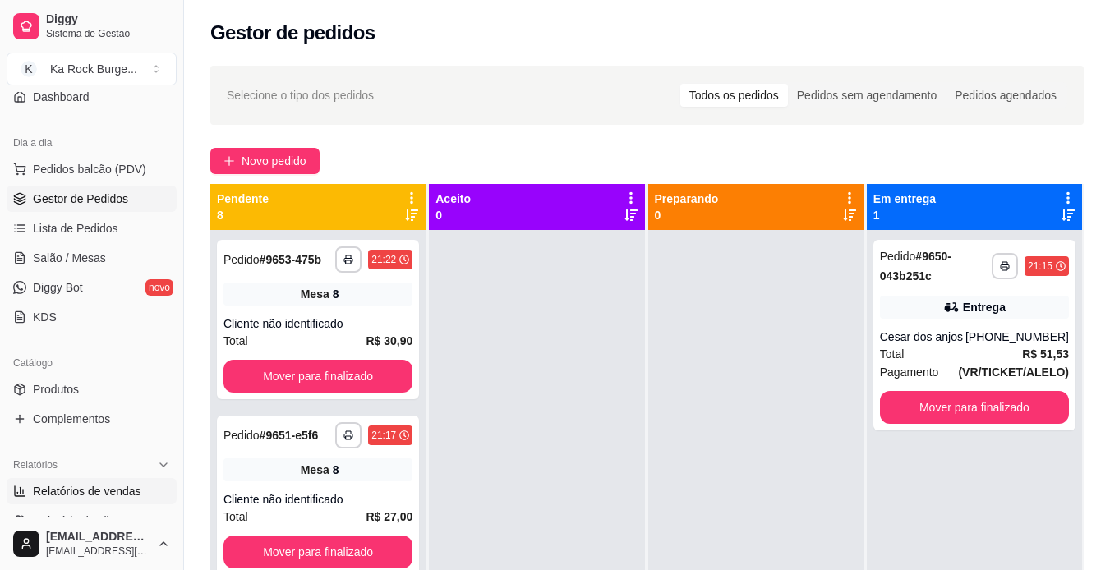
click at [117, 486] on span "Relatórios de vendas" at bounding box center [87, 491] width 108 height 16
select select "ALL"
select select "0"
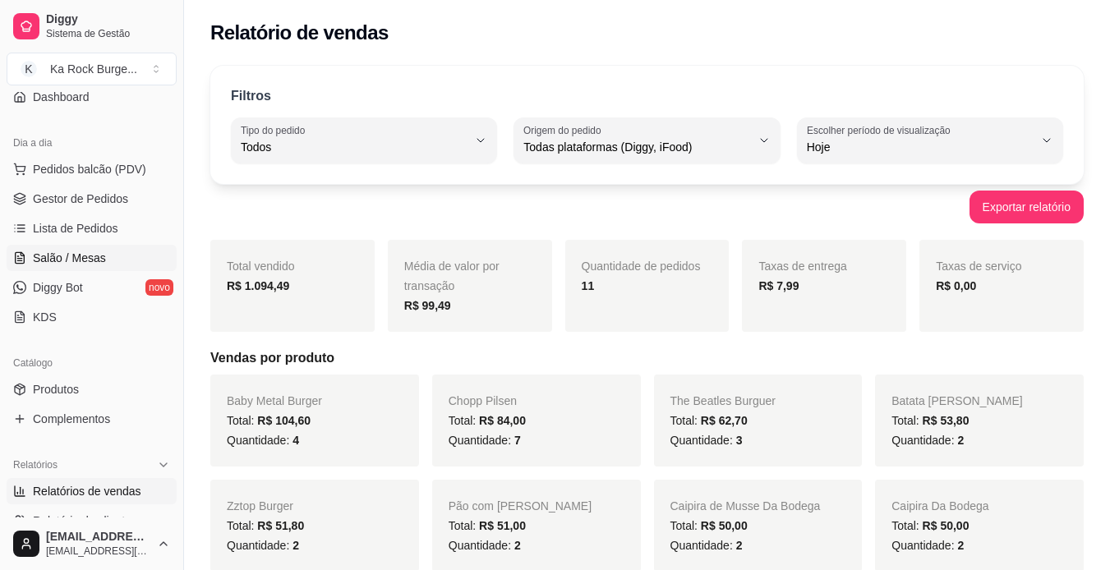
click at [93, 258] on span "Salão / Mesas" at bounding box center [69, 258] width 73 height 16
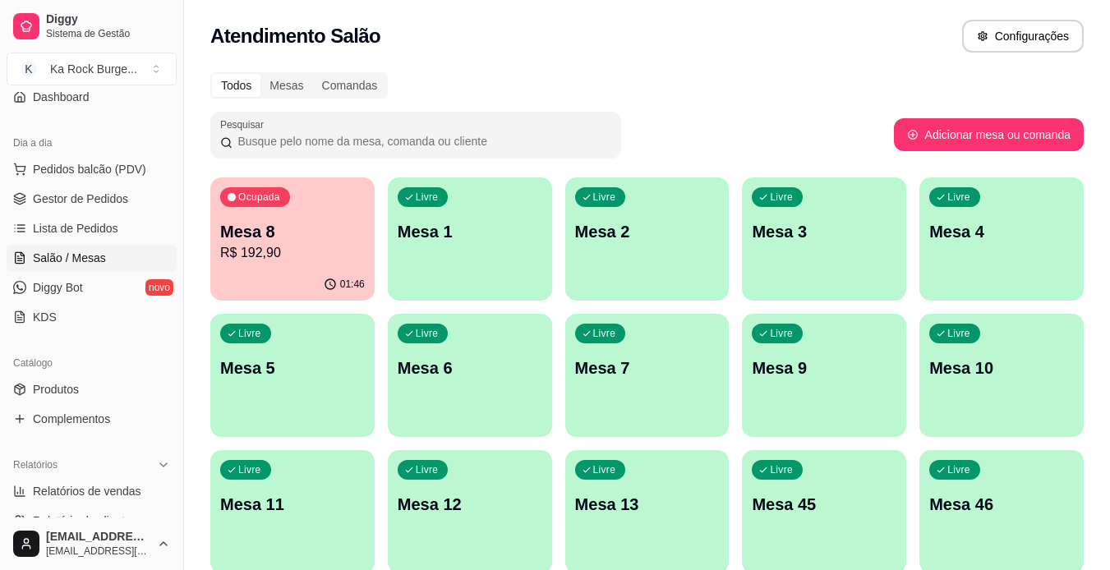
click at [289, 240] on p "Mesa 8" at bounding box center [292, 231] width 145 height 23
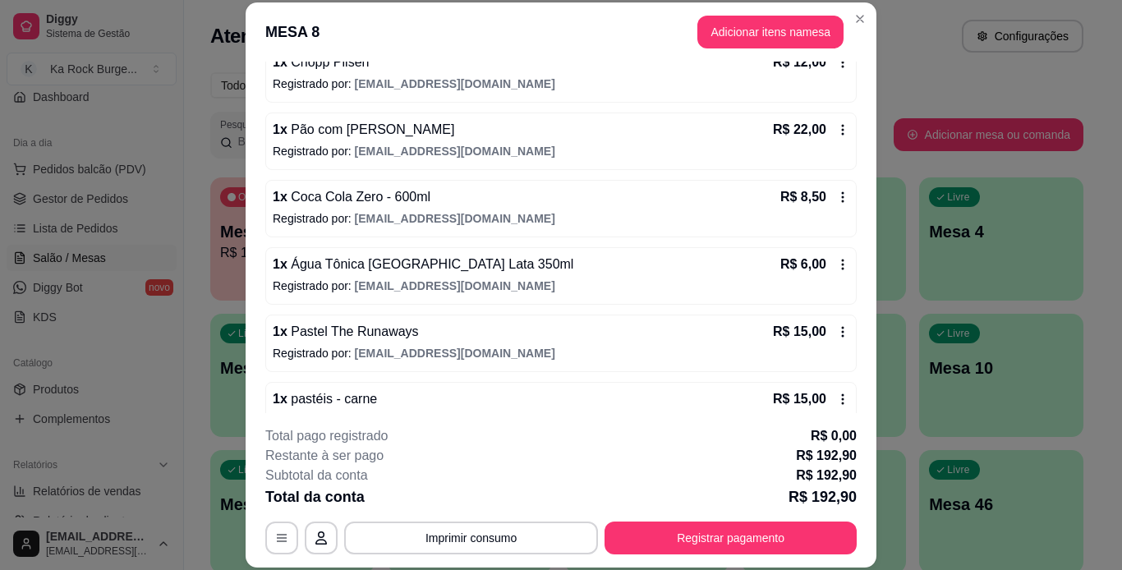
scroll to position [662, 0]
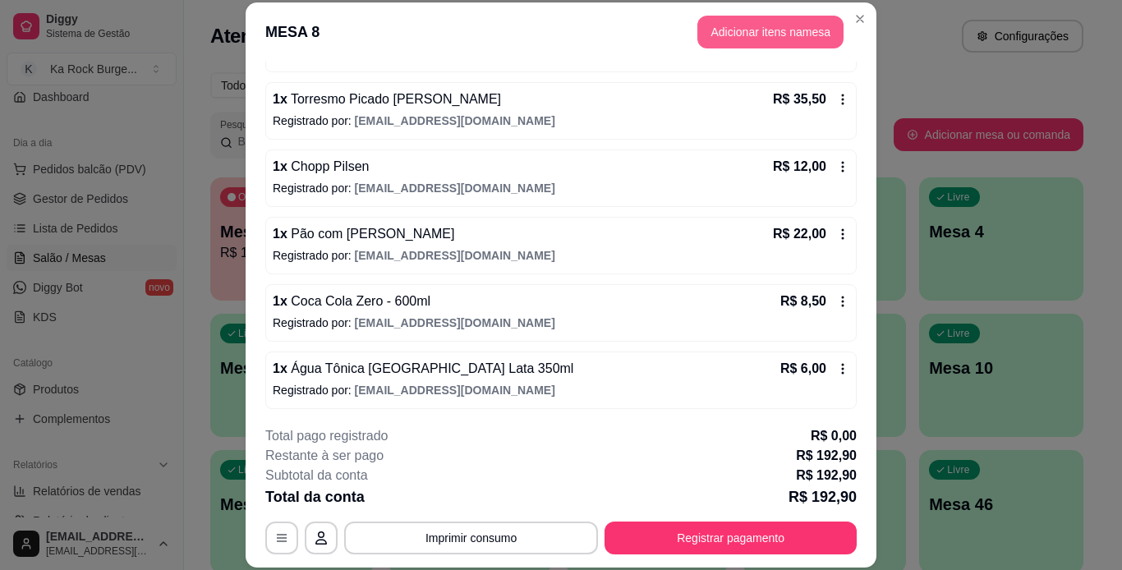
click at [812, 39] on button "Adicionar itens na mesa" at bounding box center [771, 32] width 146 height 33
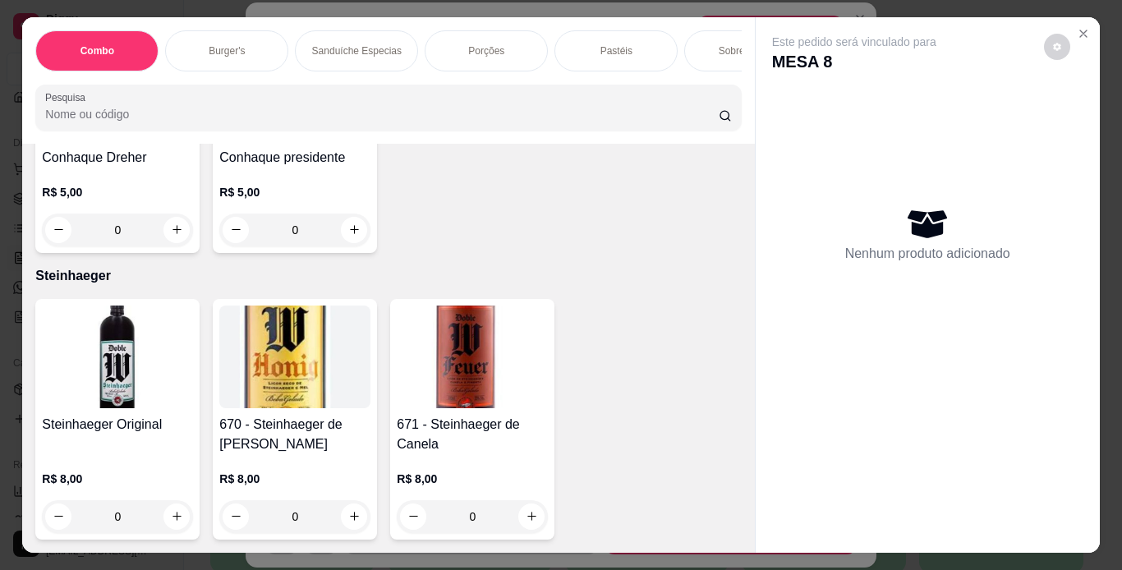
scroll to position [14266, 0]
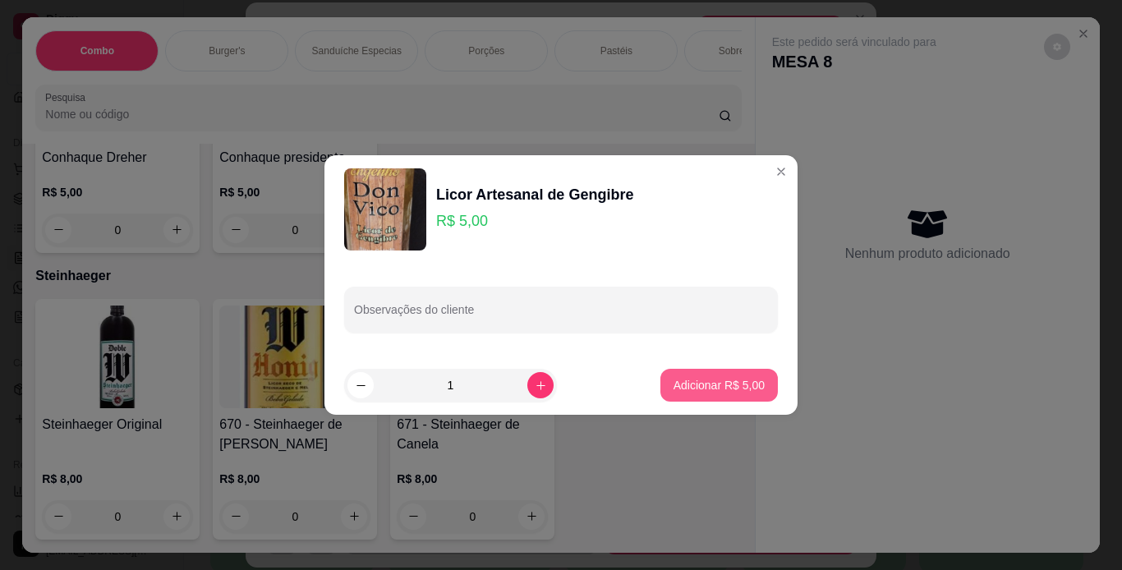
click at [674, 385] on p "Adicionar R$ 5,00" at bounding box center [719, 385] width 91 height 16
type input "1"
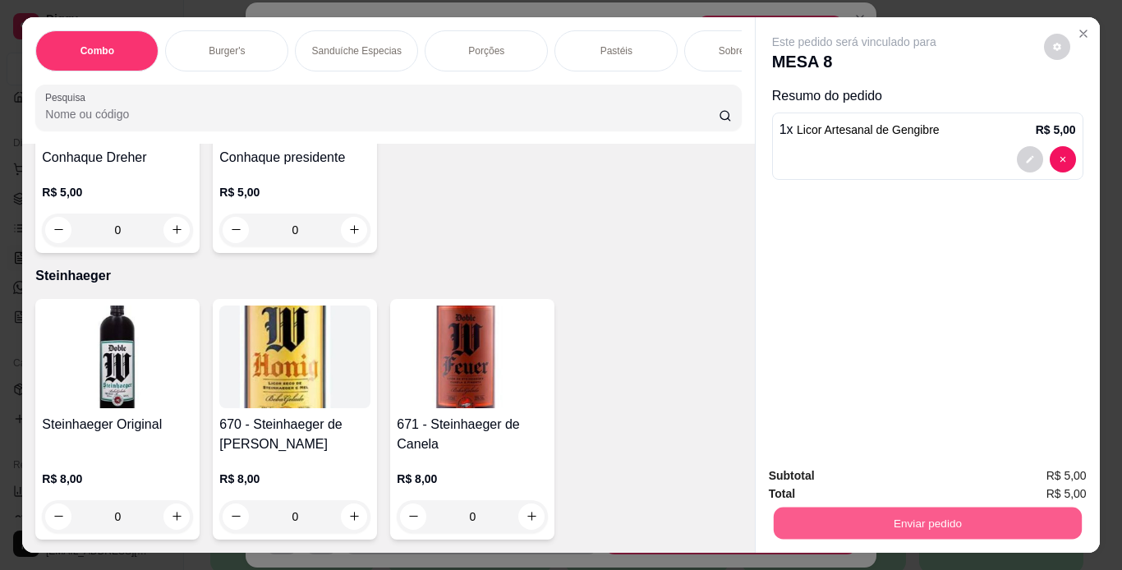
click at [875, 527] on button "Enviar pedido" at bounding box center [927, 524] width 308 height 32
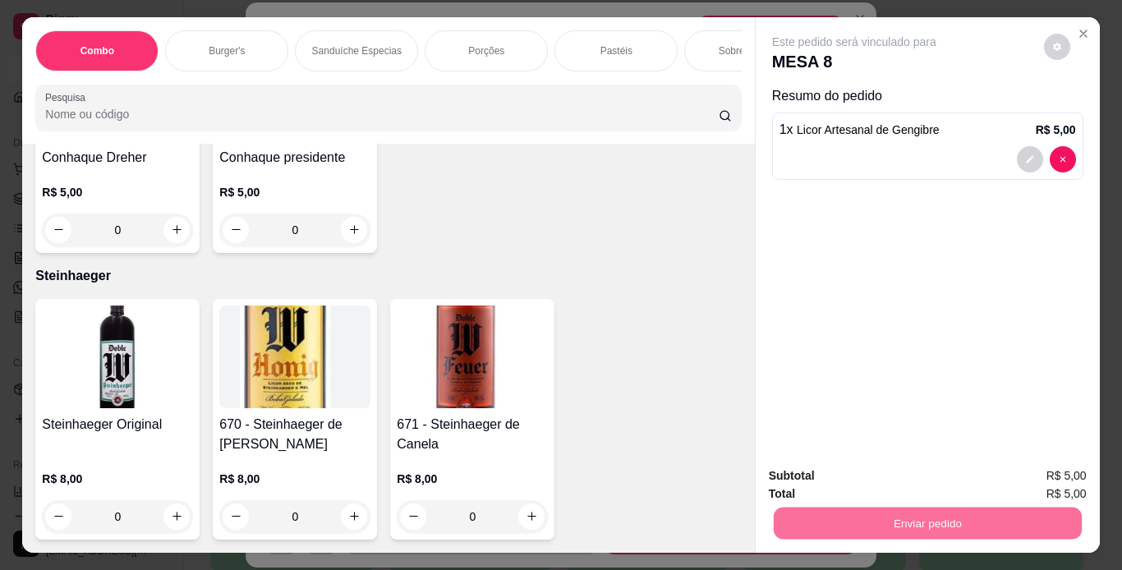
click at [1035, 472] on button "Enviar pedido" at bounding box center [1043, 477] width 93 height 31
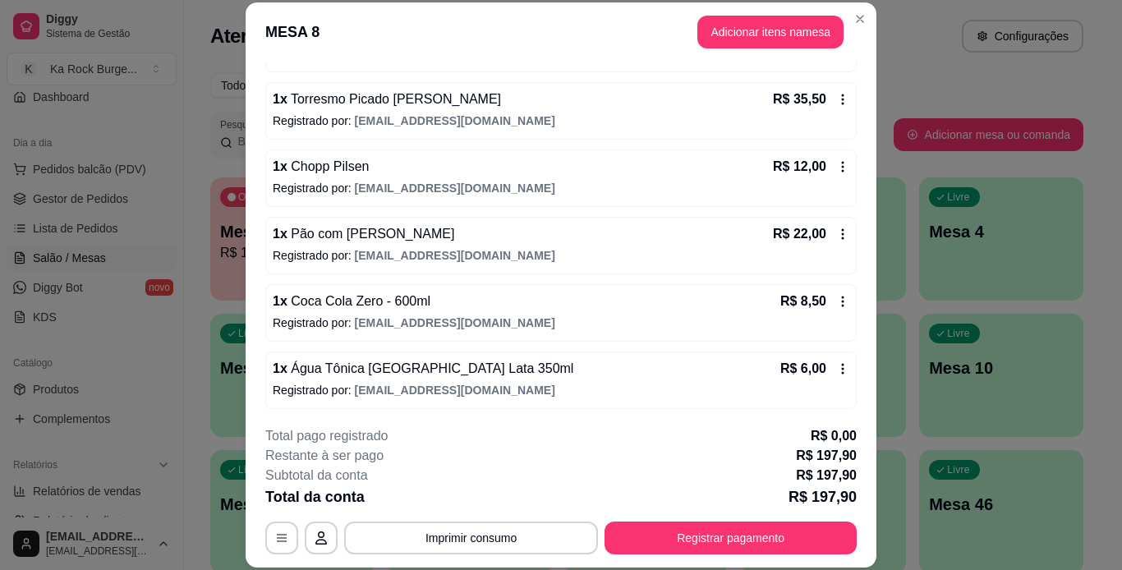
click at [113, 205] on span "Gestor de Pedidos" at bounding box center [80, 199] width 95 height 16
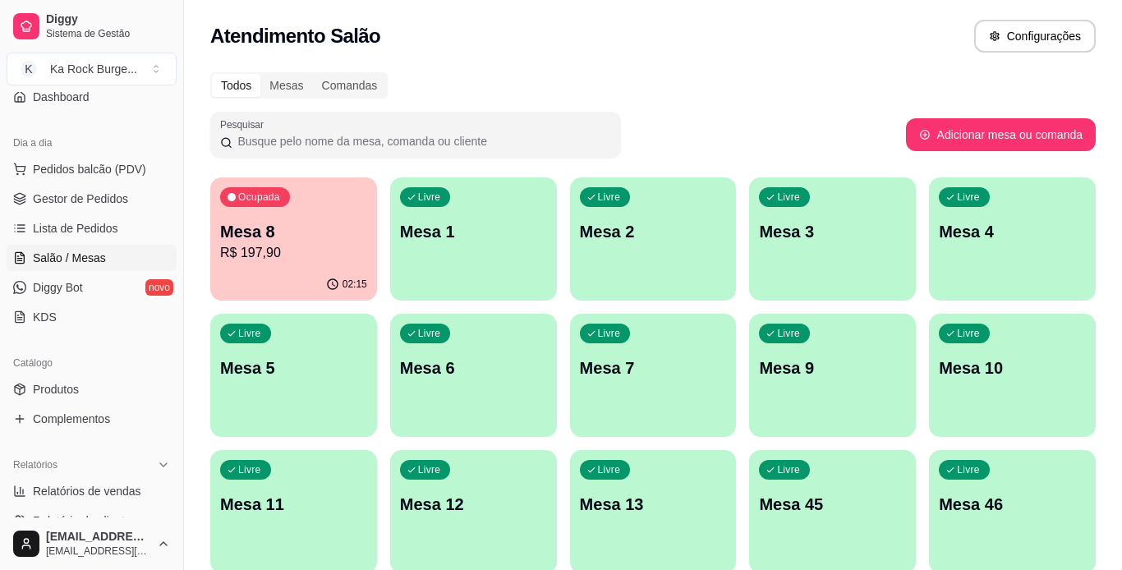
click at [119, 214] on ul "Pedidos balcão (PDV) Gestor de Pedidos Lista de Pedidos Salão / Mesas Diggy Bot…" at bounding box center [92, 243] width 170 height 174
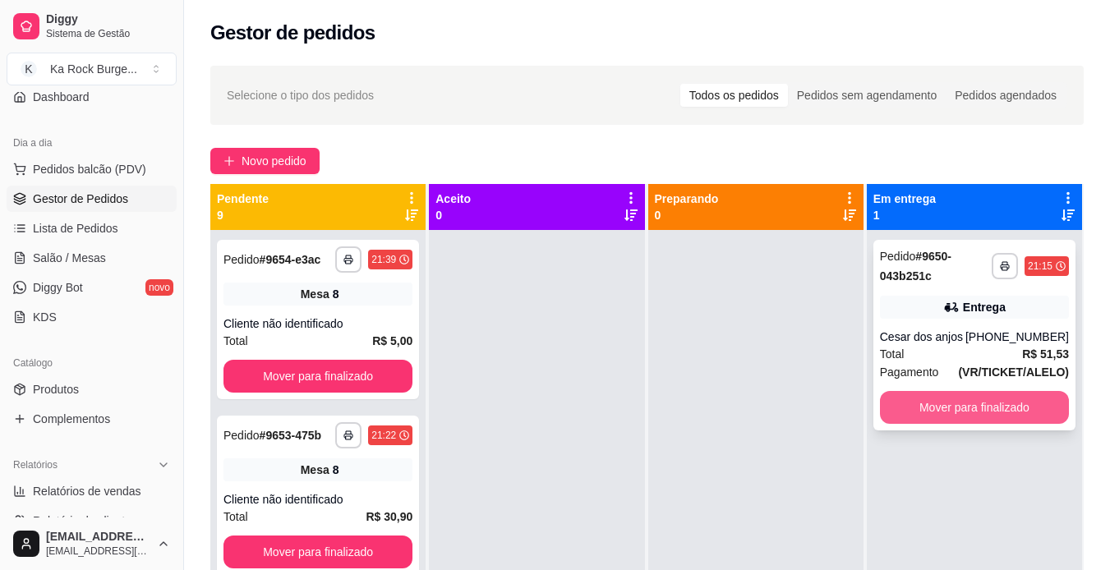
click at [963, 417] on button "Mover para finalizado" at bounding box center [974, 407] width 189 height 33
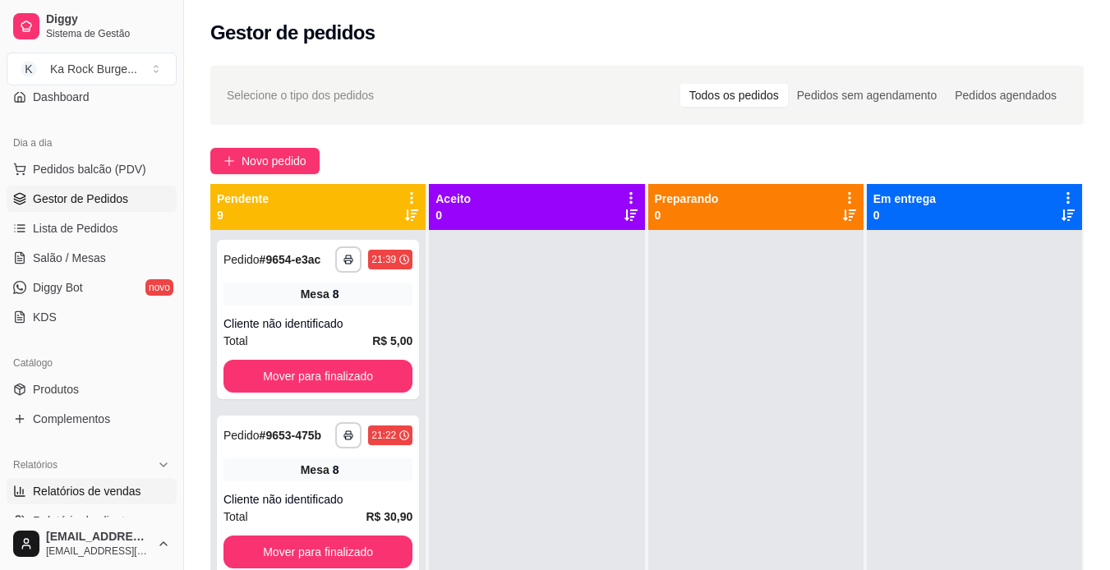
click at [92, 499] on span "Relatórios de vendas" at bounding box center [87, 491] width 108 height 16
select select "ALL"
select select "0"
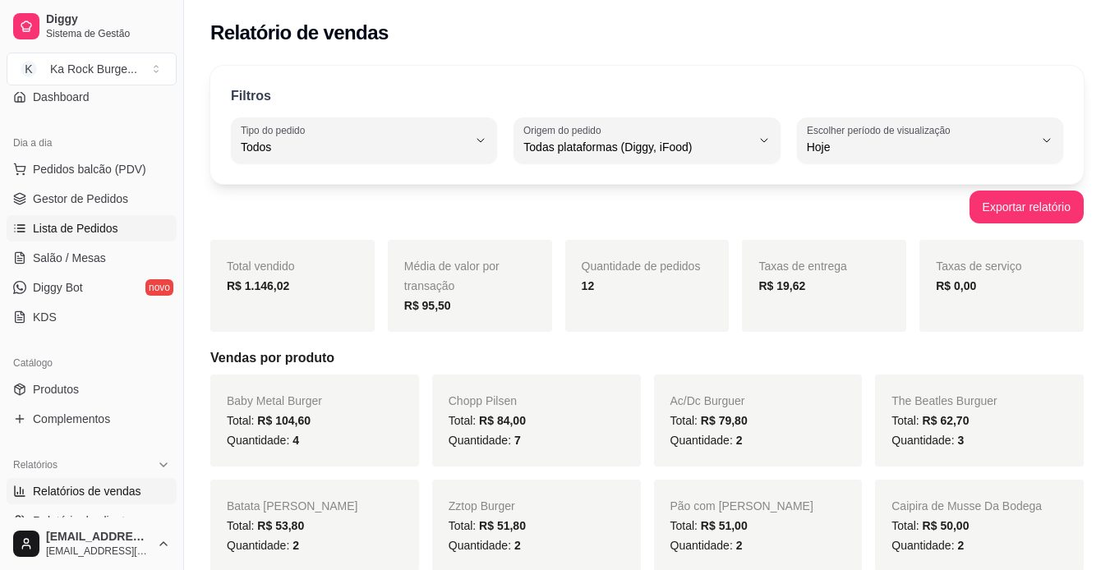
click at [125, 225] on link "Lista de Pedidos" at bounding box center [92, 228] width 170 height 26
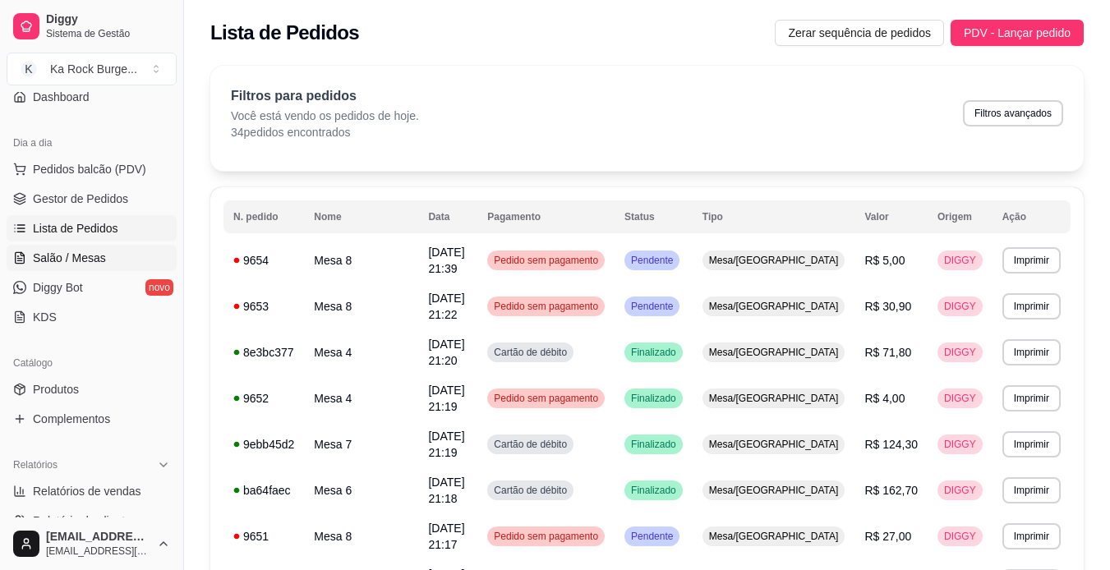
click at [104, 250] on link "Salão / Mesas" at bounding box center [92, 258] width 170 height 26
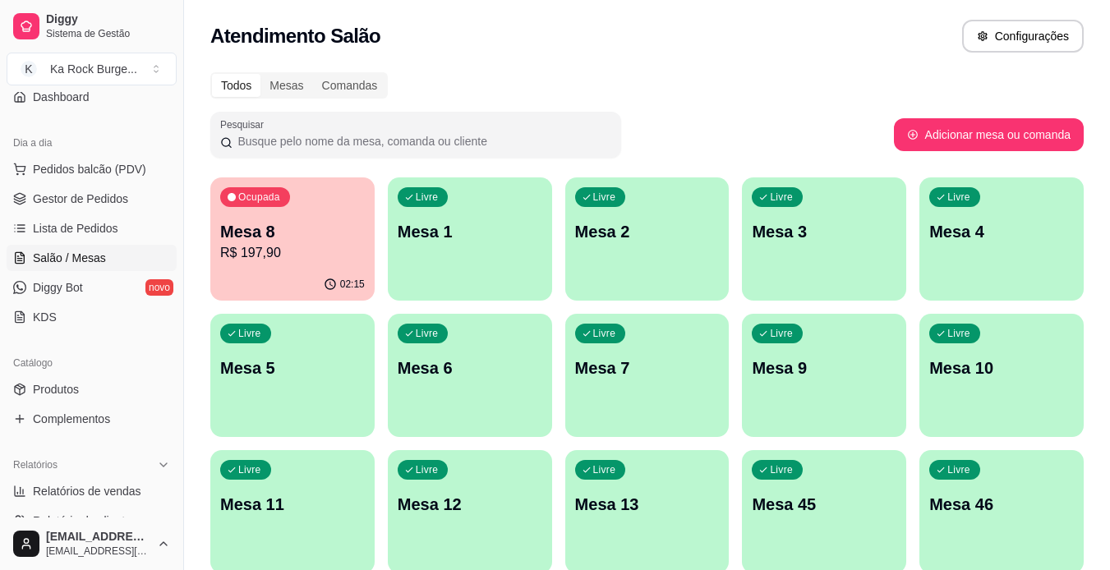
click at [948, 518] on div "Livre Mesa 46" at bounding box center [1001, 502] width 164 height 104
click at [460, 268] on div "Livre Mesa 1" at bounding box center [470, 229] width 164 height 104
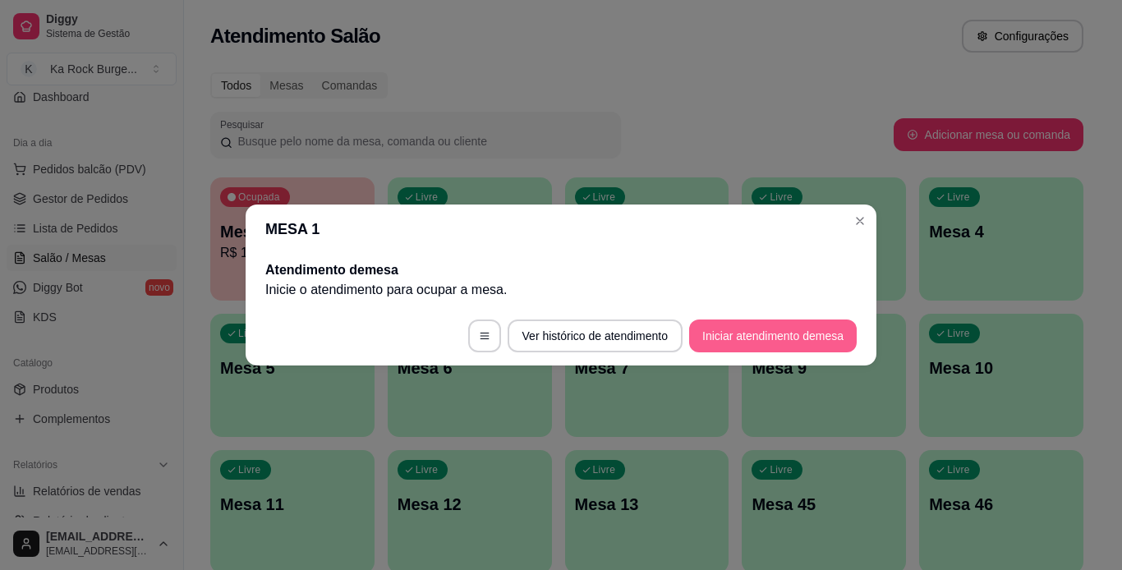
click at [790, 328] on button "Iniciar atendimento de mesa" at bounding box center [773, 336] width 168 height 33
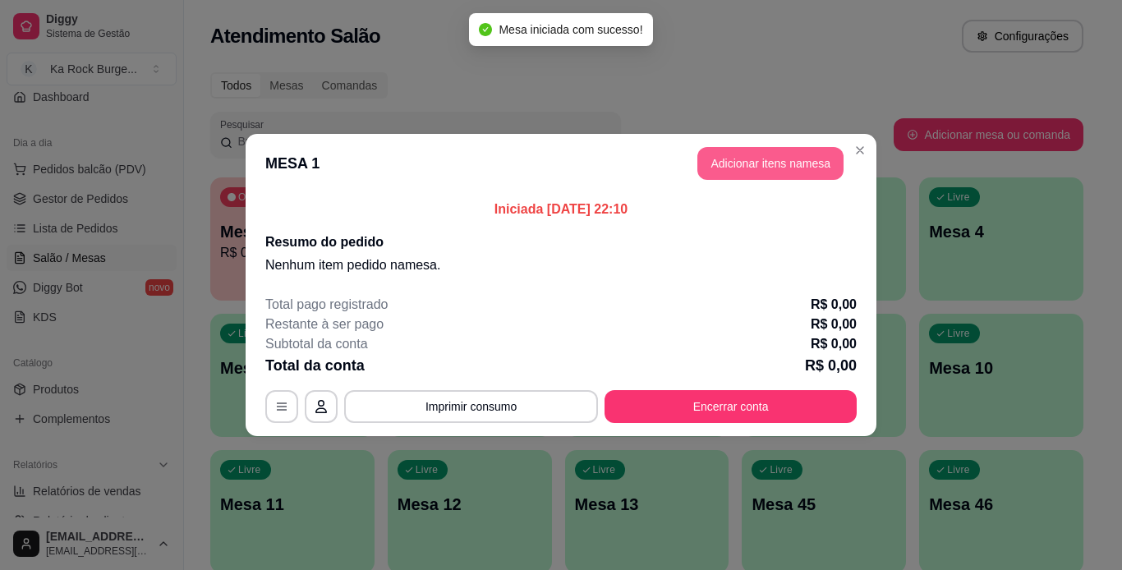
click at [725, 165] on button "Adicionar itens na mesa" at bounding box center [771, 163] width 146 height 33
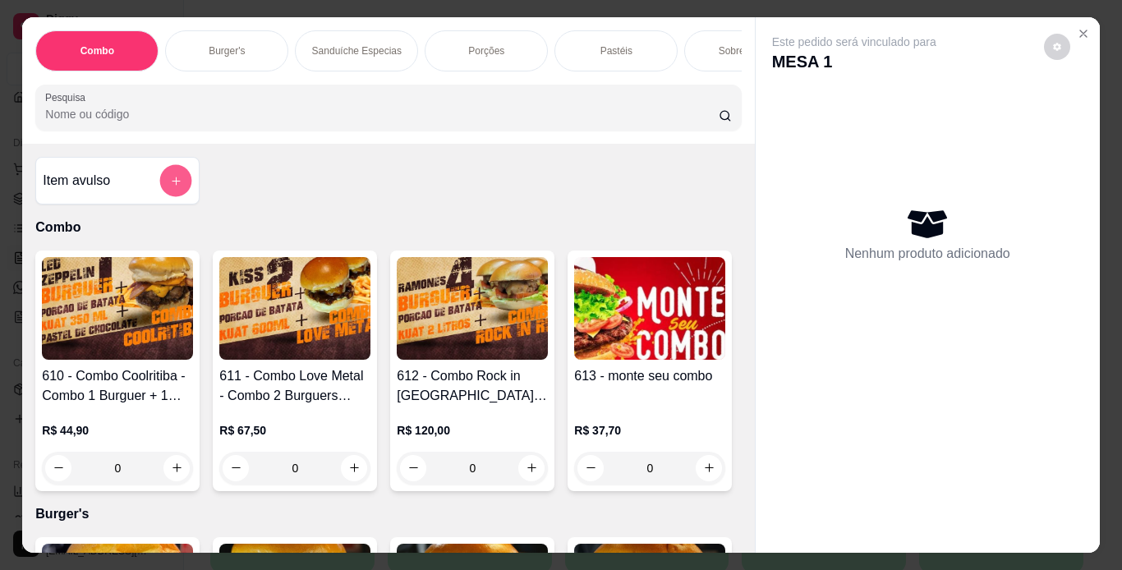
click at [170, 187] on icon "add-separate-item" at bounding box center [176, 181] width 12 height 12
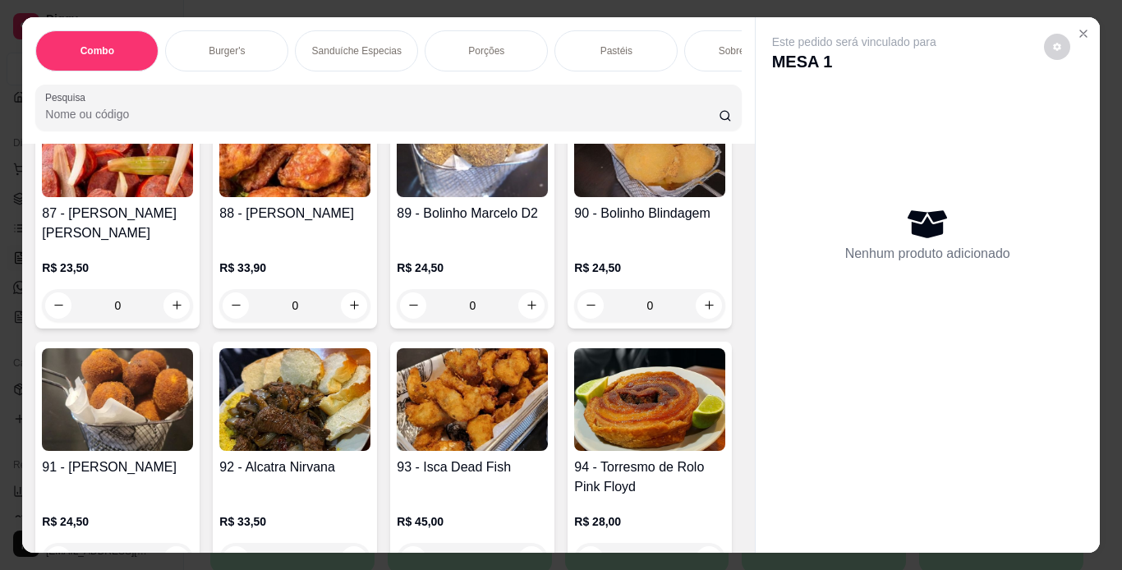
scroll to position [3323, 0]
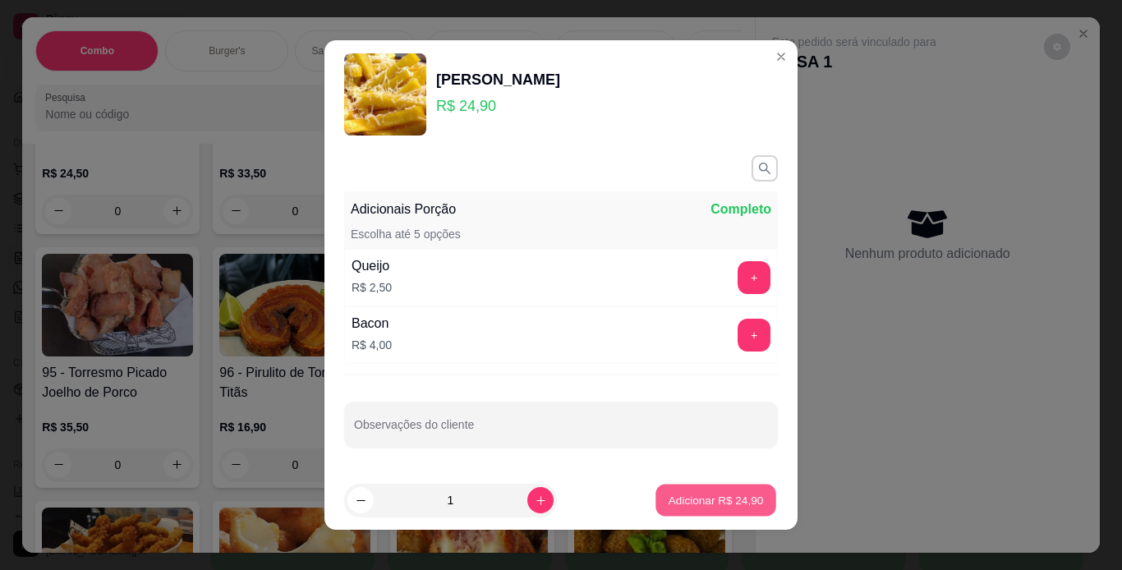
click at [730, 500] on p "Adicionar R$ 24,90" at bounding box center [716, 500] width 95 height 16
type input "1"
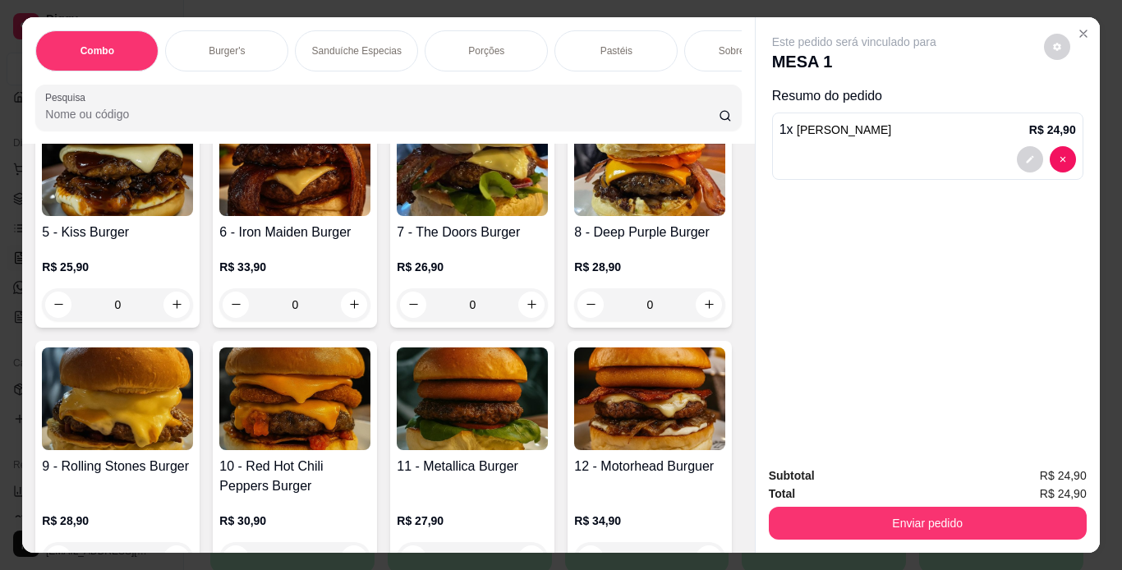
scroll to position [540, 0]
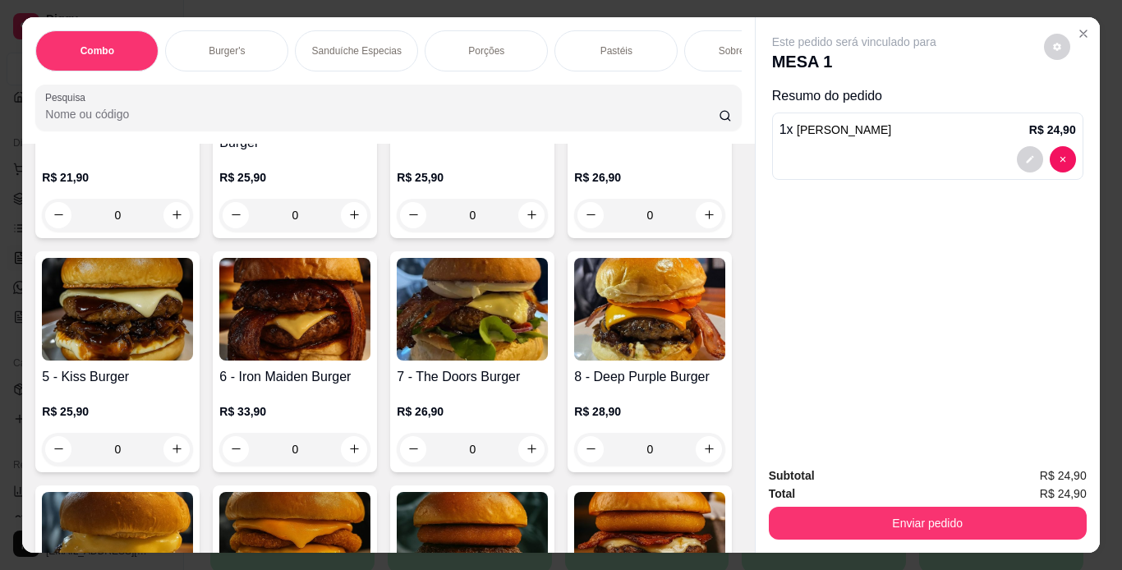
click at [99, 107] on img at bounding box center [117, 55] width 151 height 103
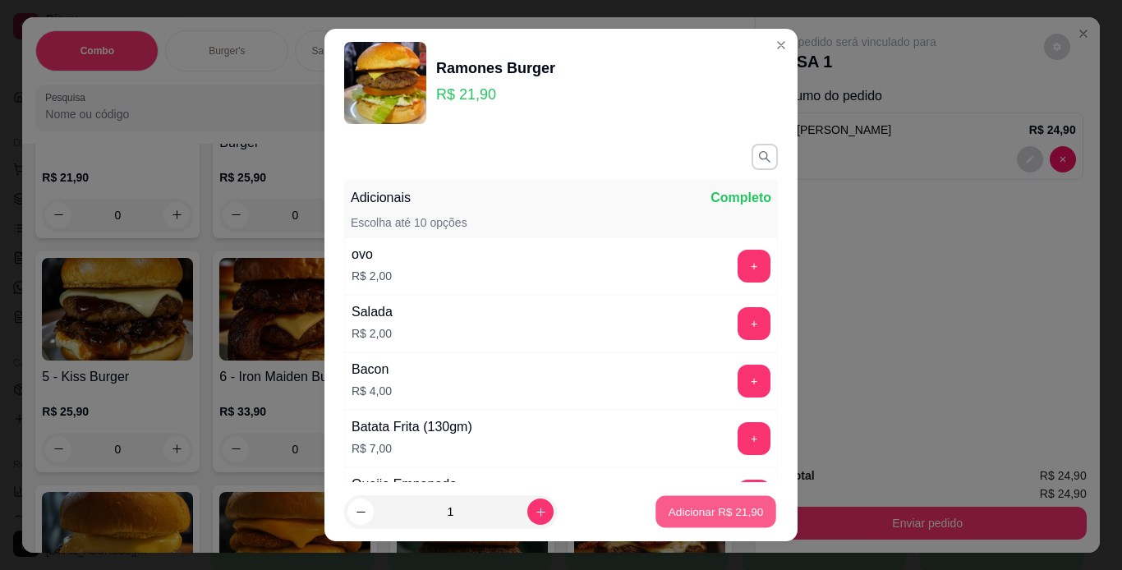
click at [694, 514] on p "Adicionar R$ 21,90" at bounding box center [716, 512] width 95 height 16
type input "1"
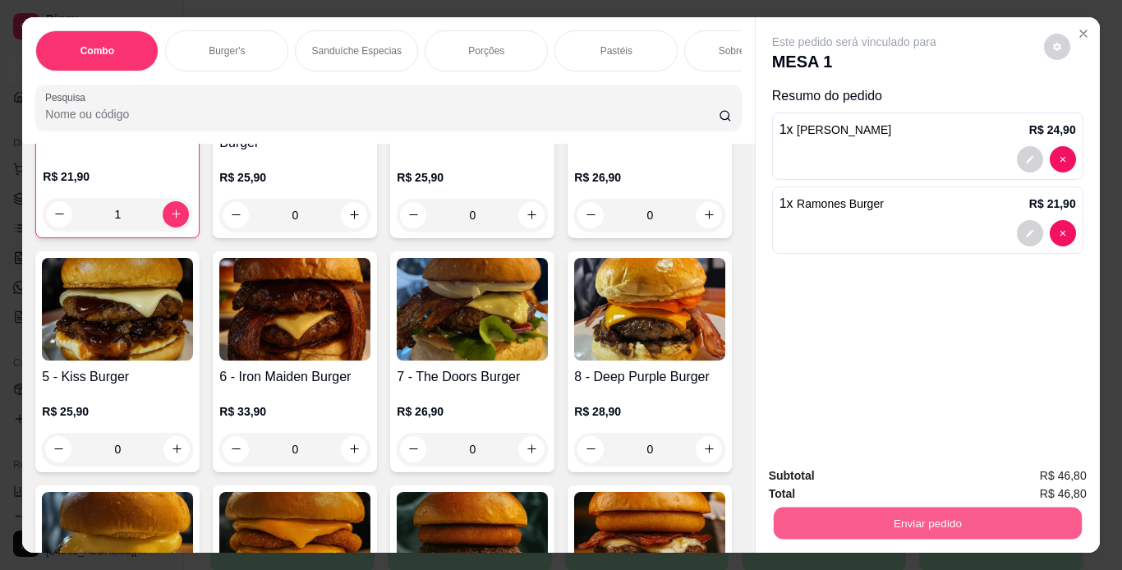
click at [796, 514] on button "Enviar pedido" at bounding box center [927, 524] width 308 height 32
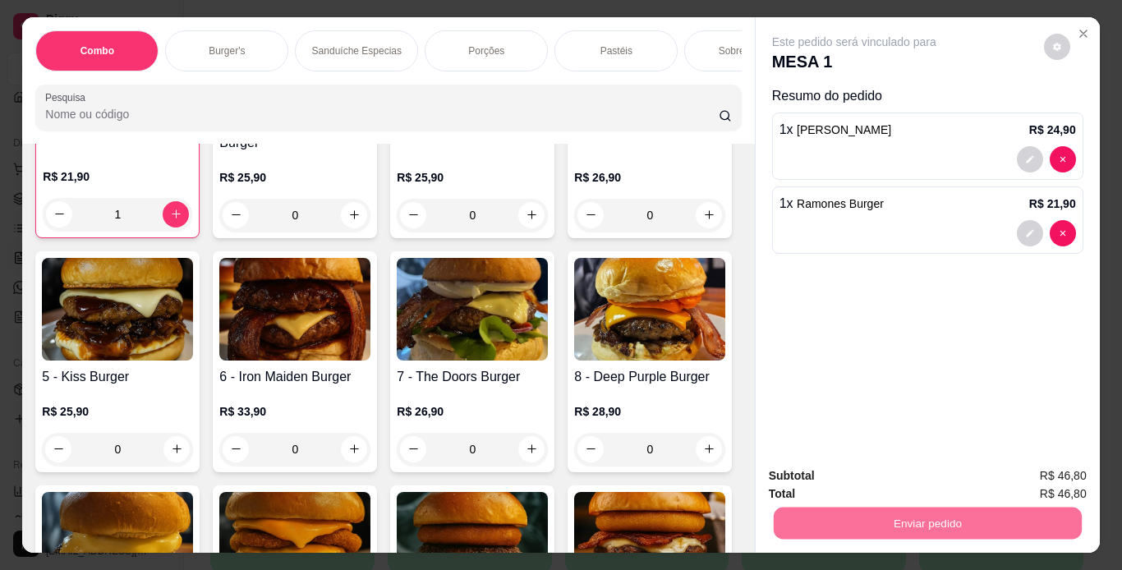
click at [1035, 477] on button "Enviar pedido" at bounding box center [1044, 477] width 90 height 30
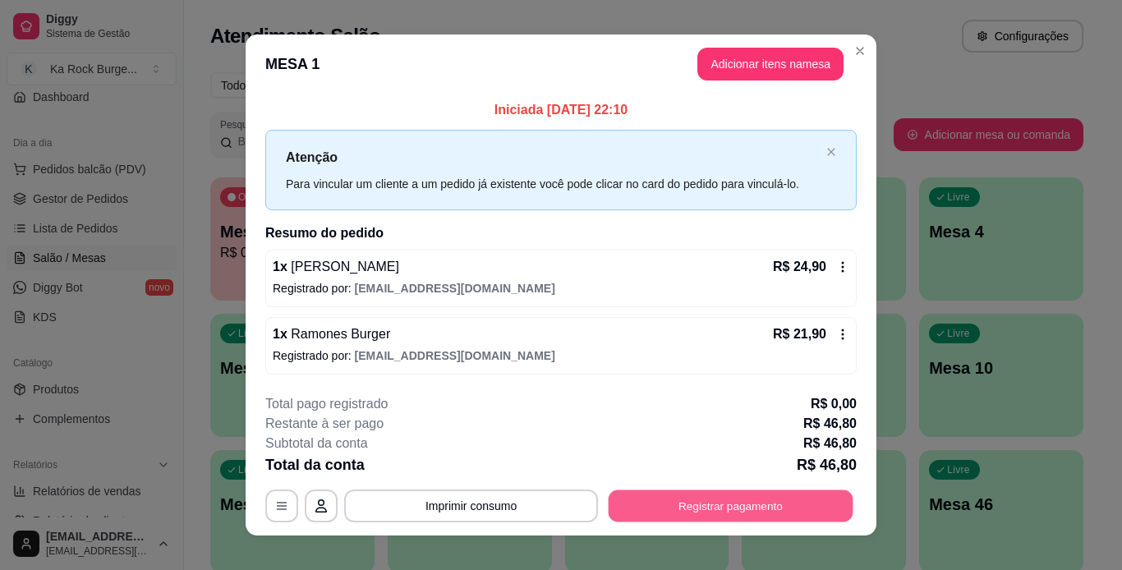
click at [702, 500] on button "Registrar pagamento" at bounding box center [731, 506] width 245 height 32
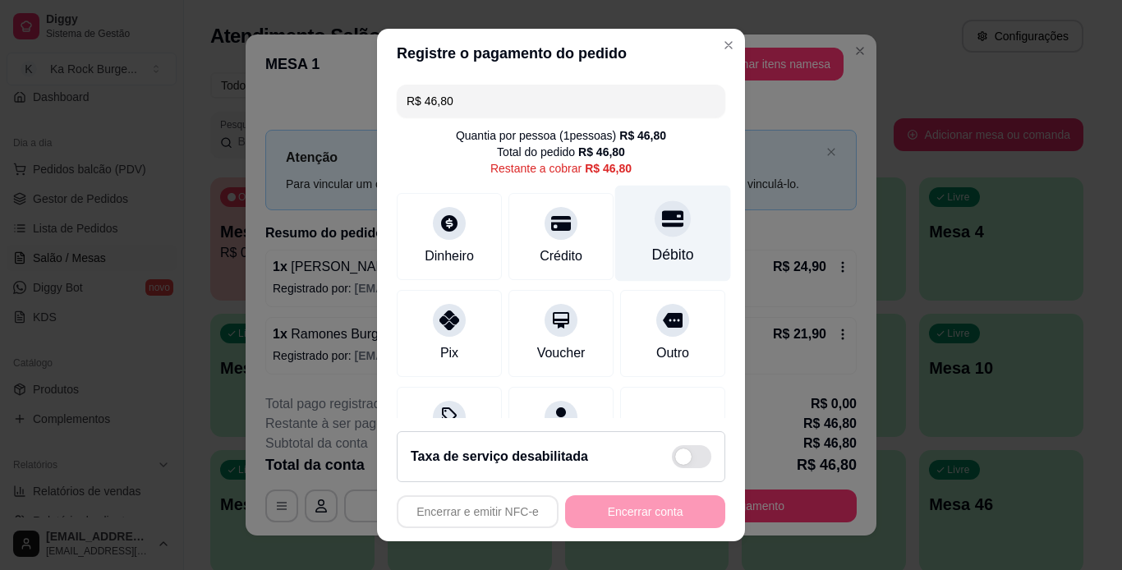
click at [652, 262] on div "Débito" at bounding box center [673, 254] width 42 height 21
type input "R$ 0,00"
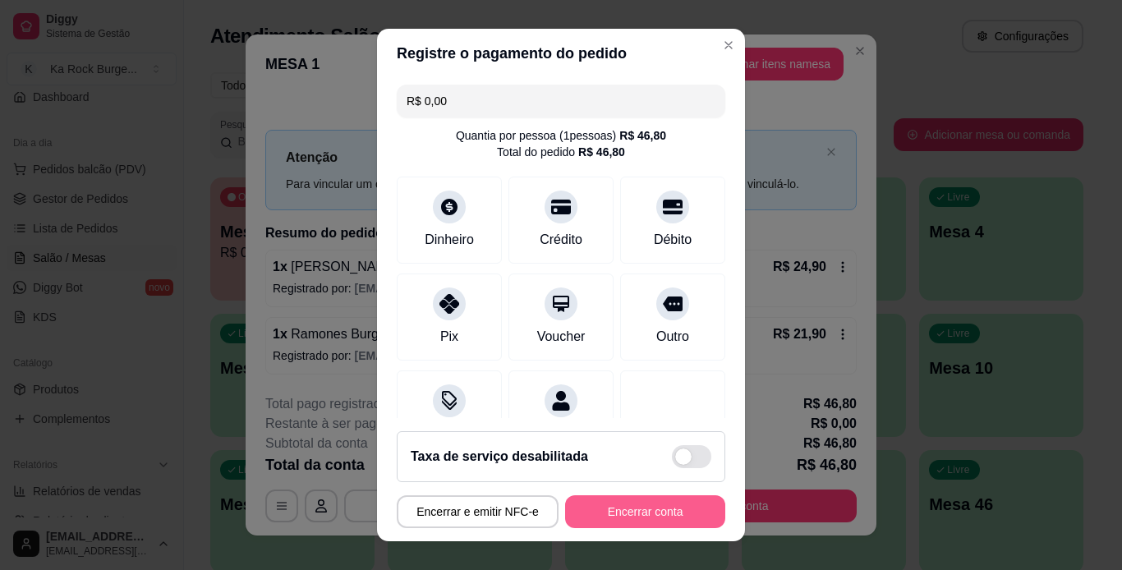
click at [651, 514] on button "Encerrar conta" at bounding box center [645, 511] width 160 height 33
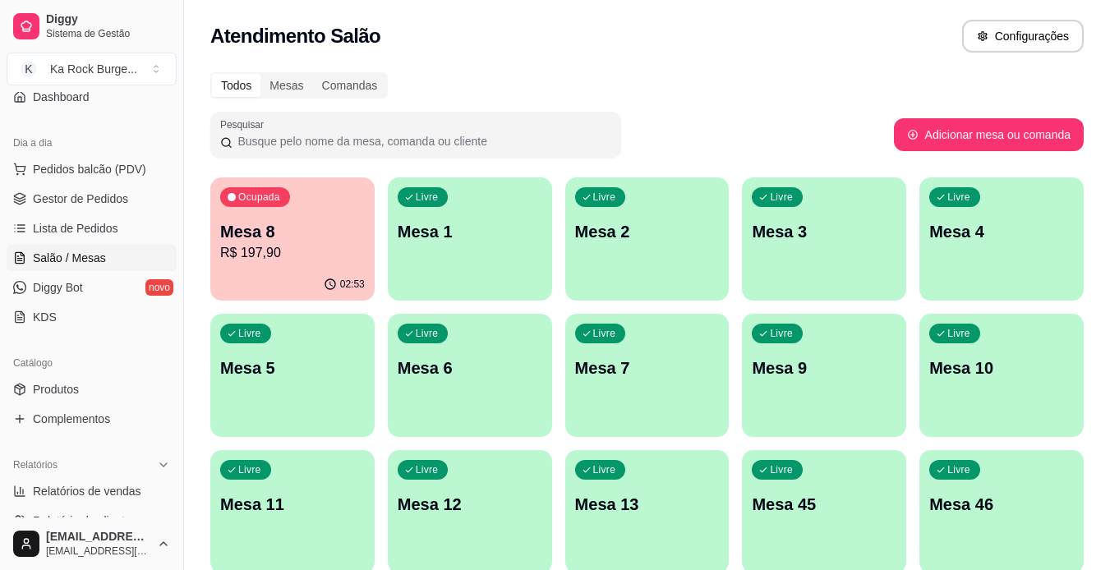
click at [292, 266] on div "Ocupada Mesa 8 R$ 197,90" at bounding box center [292, 222] width 164 height 91
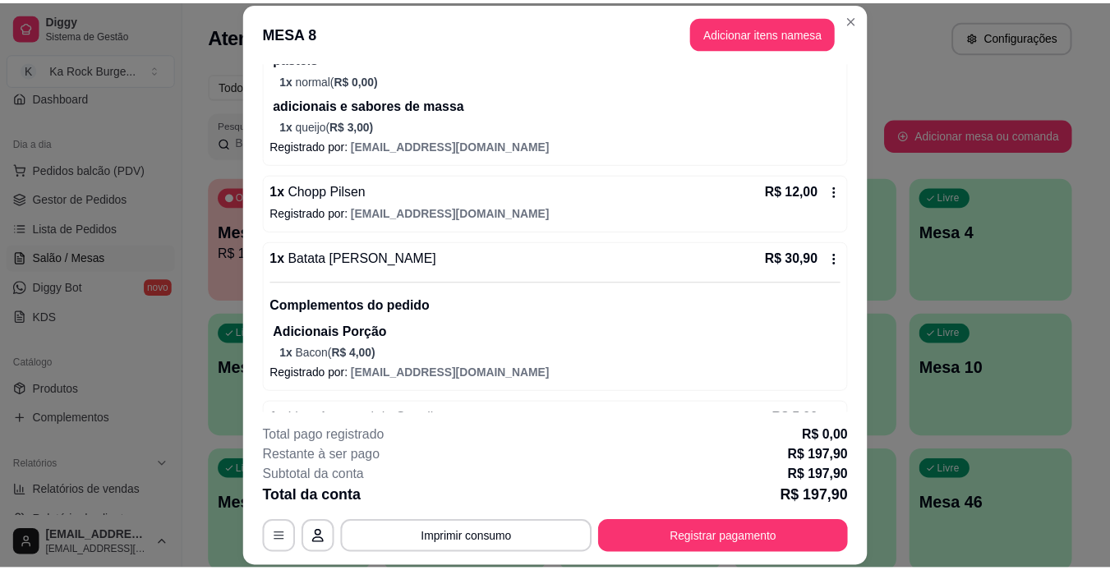
scroll to position [1233, 0]
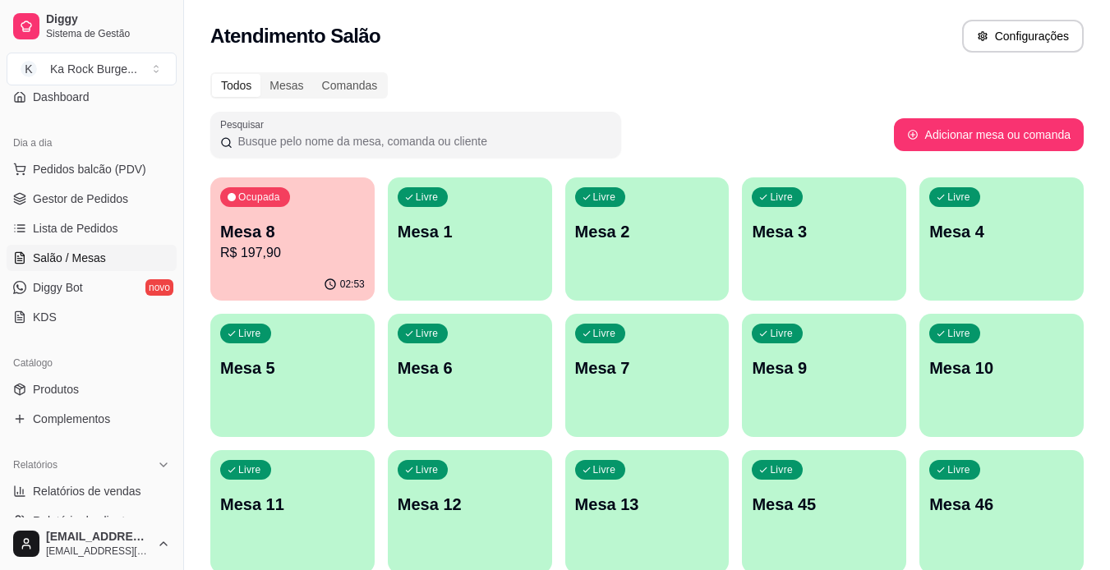
click at [72, 184] on ul "Pedidos balcão (PDV) Gestor de Pedidos Lista de Pedidos Salão / Mesas Diggy Bot…" at bounding box center [92, 243] width 170 height 174
click at [99, 204] on span "Gestor de Pedidos" at bounding box center [80, 199] width 95 height 16
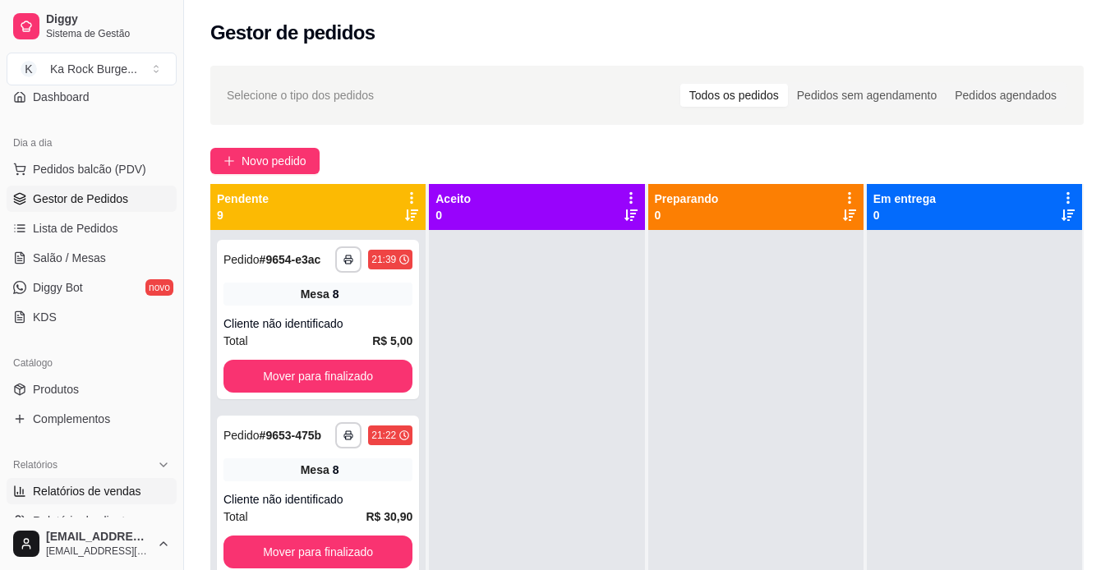
click at [85, 498] on span "Relatórios de vendas" at bounding box center [87, 491] width 108 height 16
select select "ALL"
select select "0"
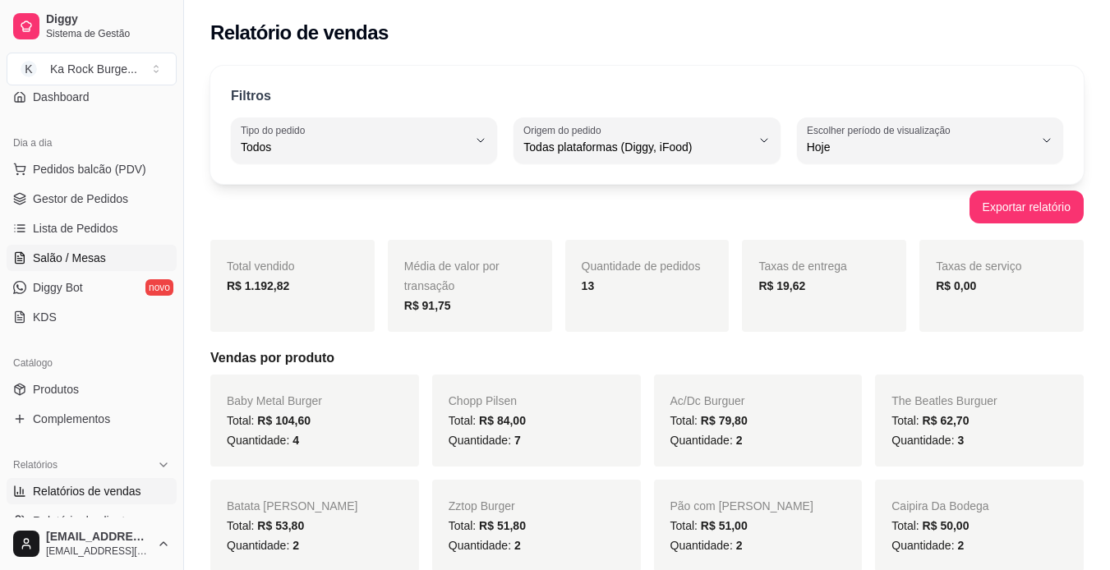
click at [44, 256] on span "Salão / Mesas" at bounding box center [69, 258] width 73 height 16
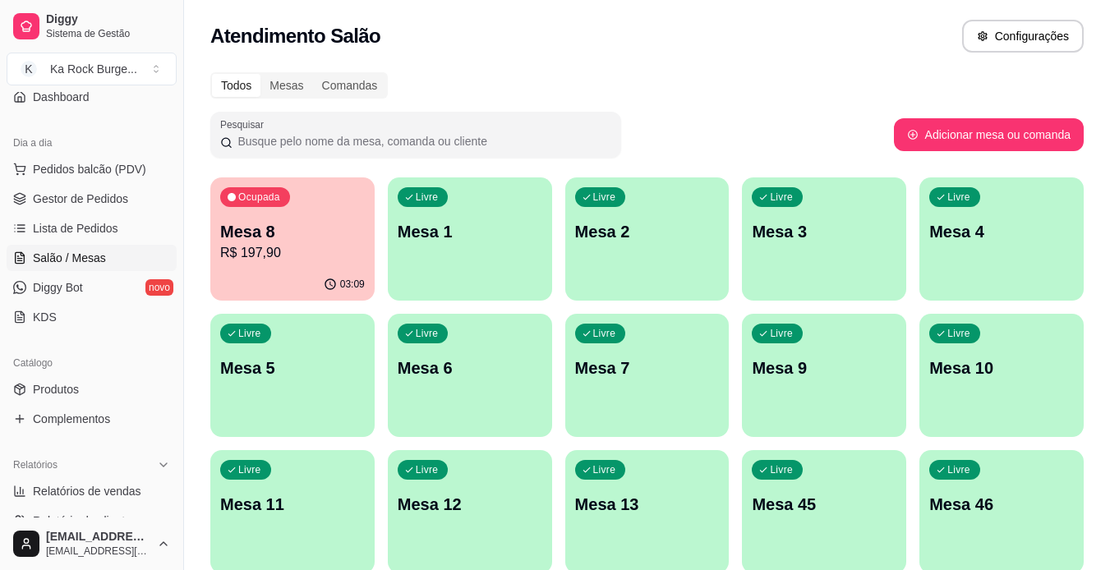
click at [306, 260] on p "R$ 197,90" at bounding box center [292, 253] width 145 height 20
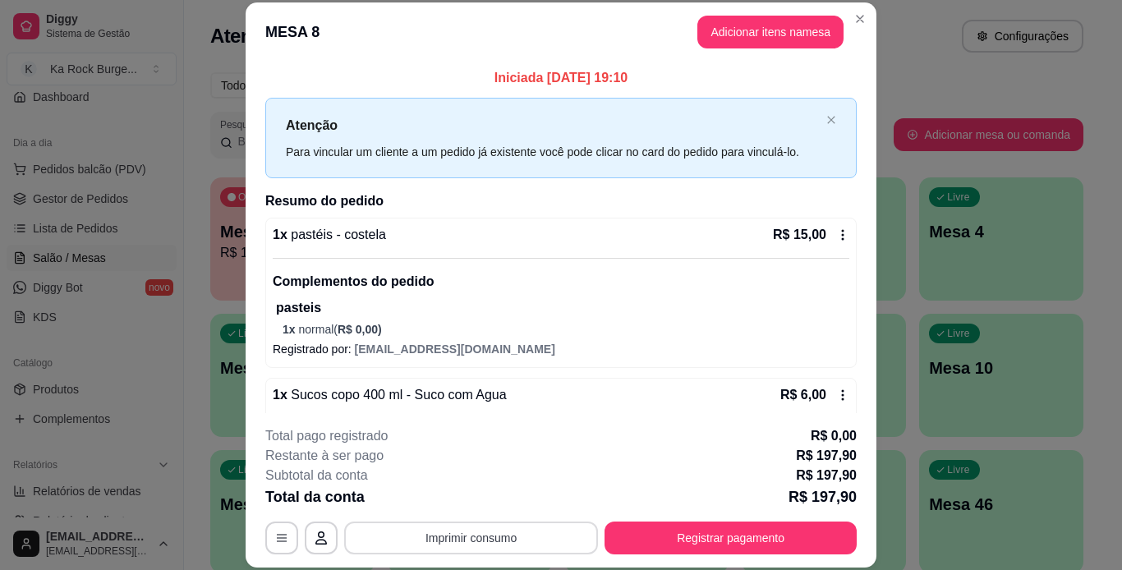
click at [481, 543] on button "Imprimir consumo" at bounding box center [471, 538] width 254 height 33
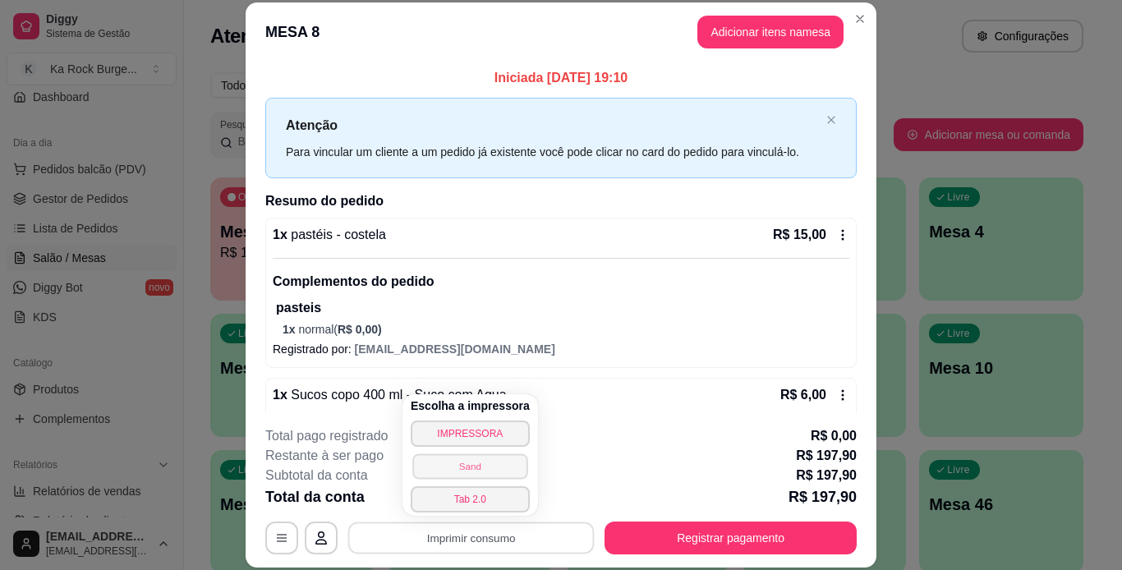
click at [458, 470] on button "Sand" at bounding box center [469, 466] width 115 height 25
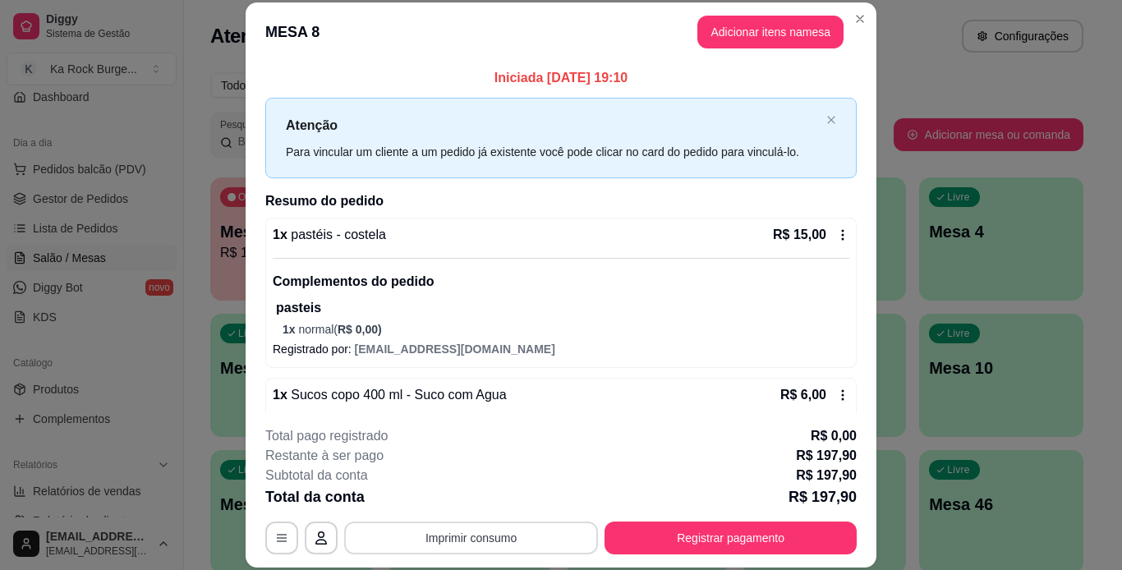
click at [503, 545] on button "Imprimir consumo" at bounding box center [471, 538] width 254 height 33
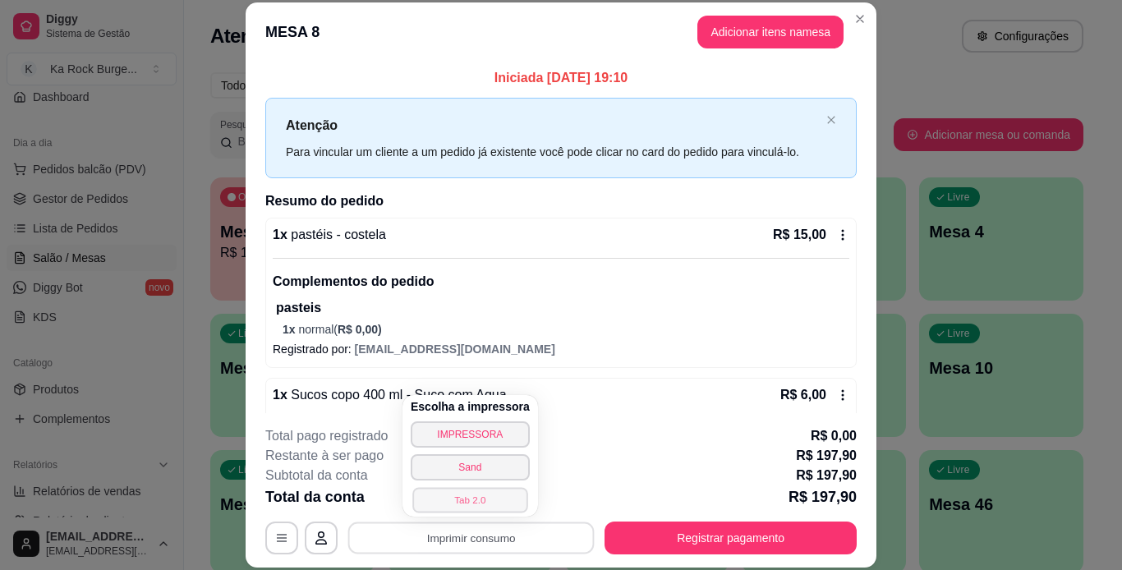
click at [475, 495] on button "Tab 2.0" at bounding box center [469, 499] width 115 height 25
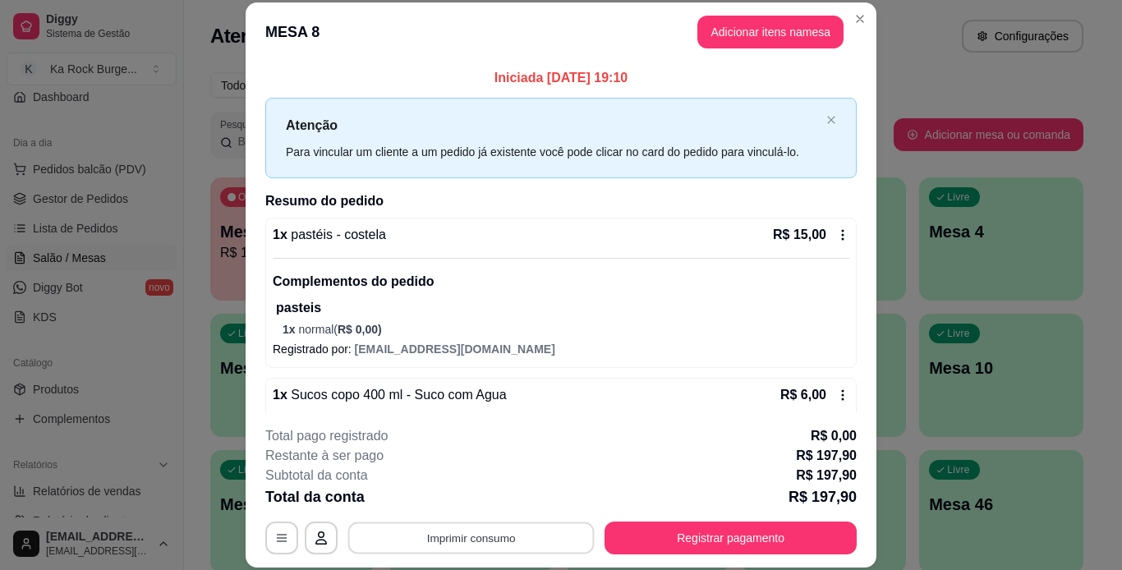
click at [491, 547] on button "Imprimir consumo" at bounding box center [471, 538] width 246 height 32
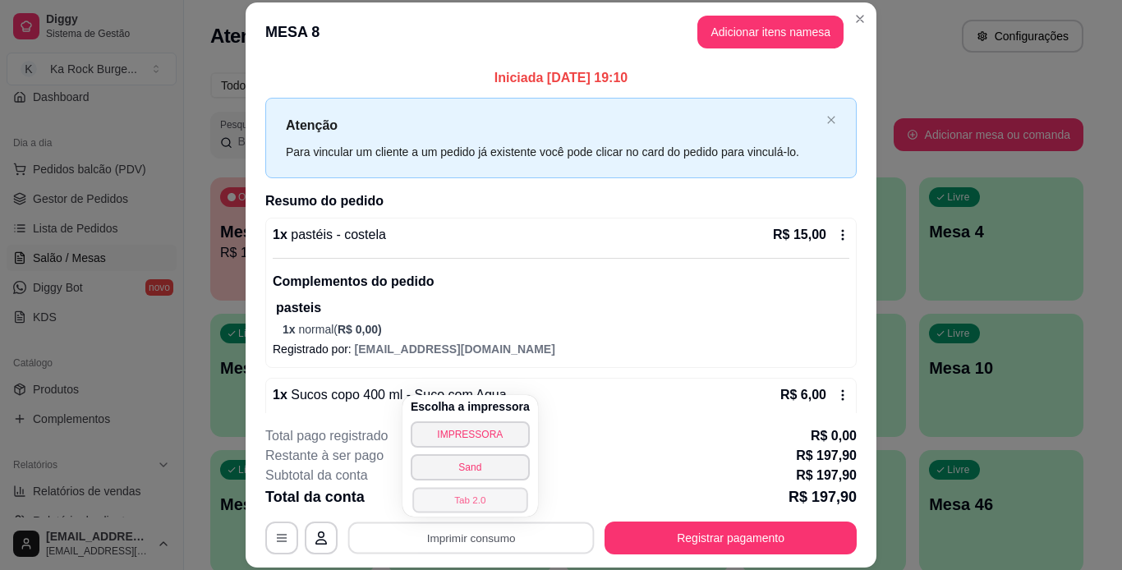
click at [491, 506] on button "Tab 2.0" at bounding box center [469, 499] width 115 height 25
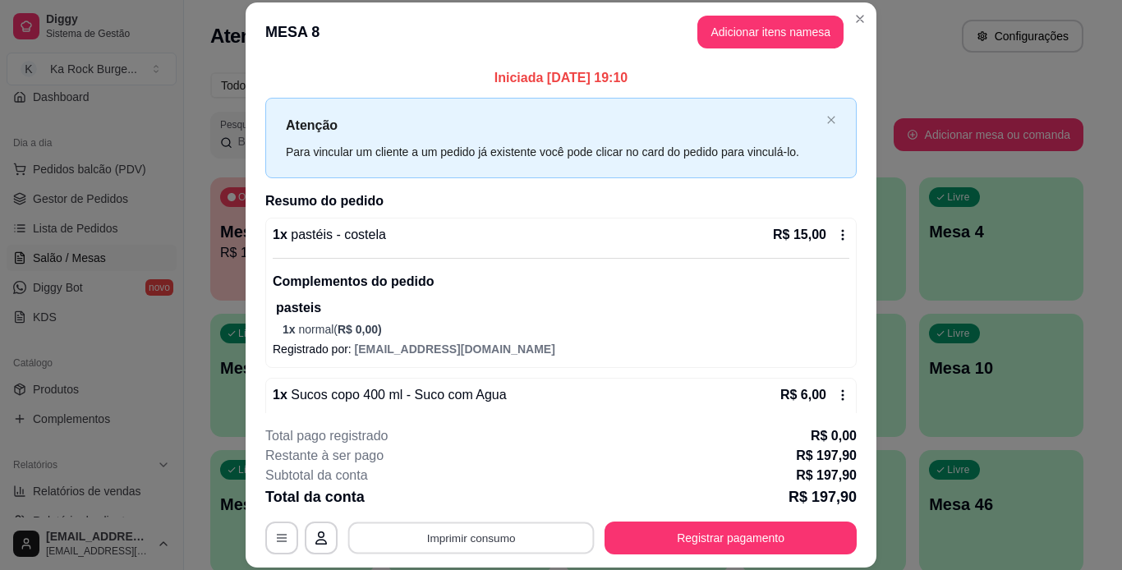
click at [486, 536] on button "Imprimir consumo" at bounding box center [471, 538] width 246 height 32
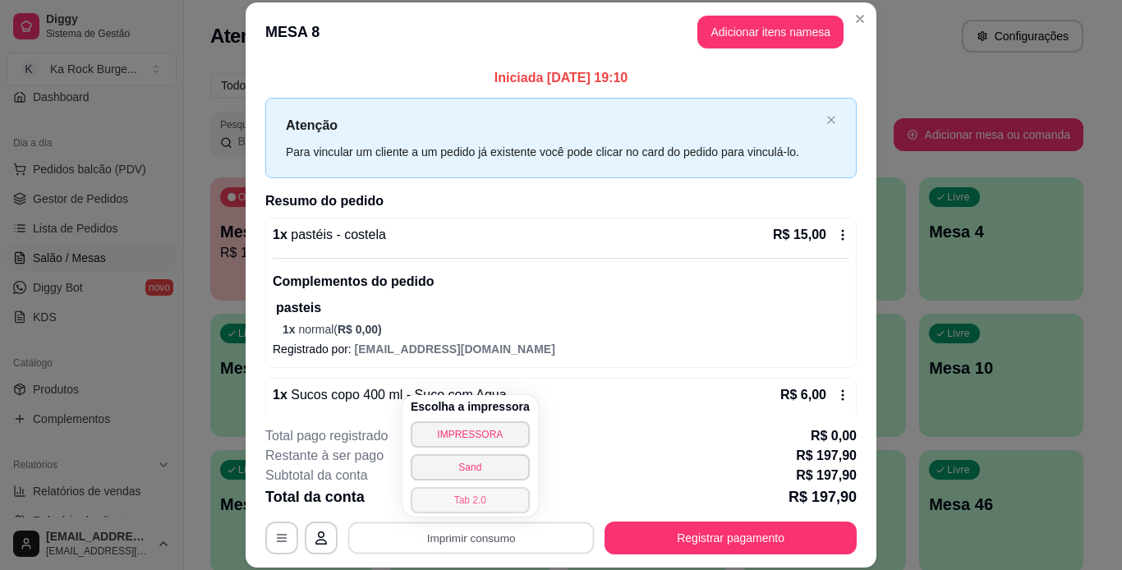
click at [490, 506] on button "Tab 2.0" at bounding box center [470, 500] width 119 height 26
click at [490, 505] on div "Escolha a impressora IMPRESSORA Sand Tab 2.0" at bounding box center [471, 456] width 136 height 122
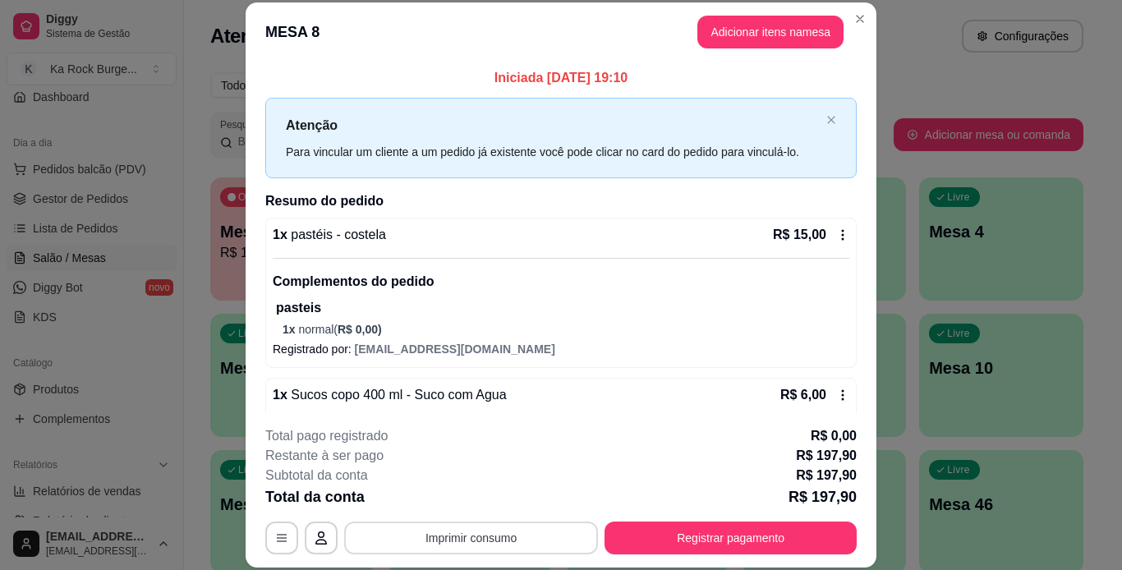
click at [534, 545] on button "Imprimir consumo" at bounding box center [471, 538] width 254 height 33
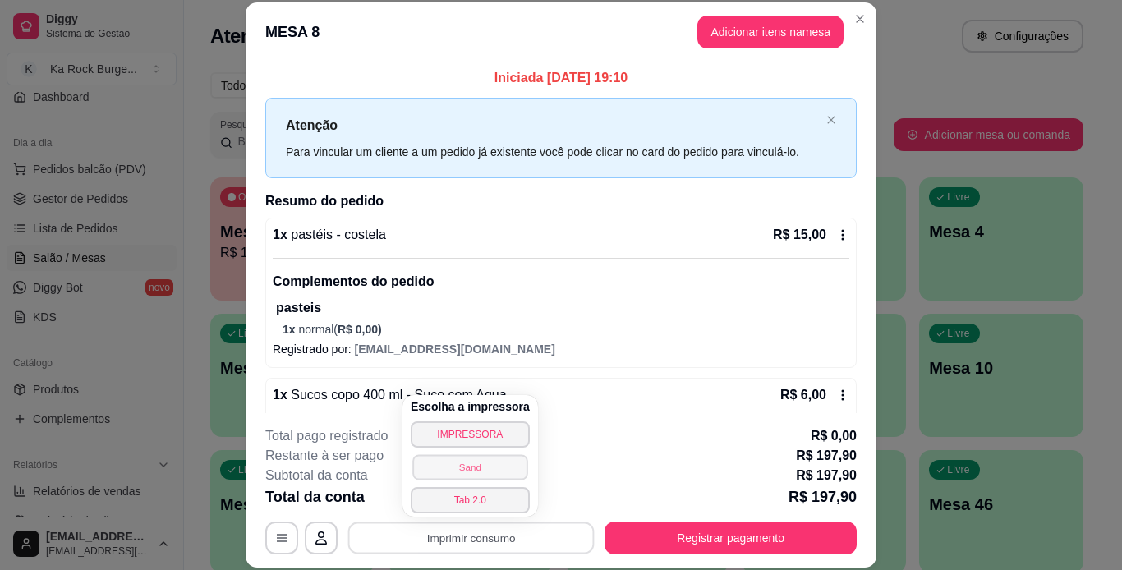
click at [489, 467] on button "Sand" at bounding box center [469, 466] width 115 height 25
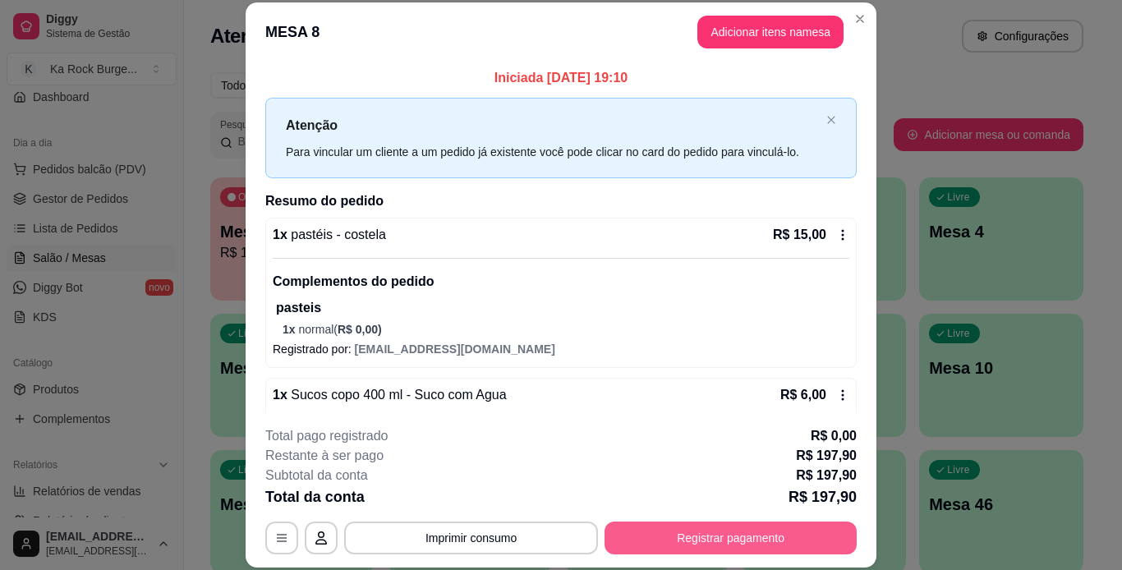
click at [760, 541] on button "Registrar pagamento" at bounding box center [731, 538] width 252 height 33
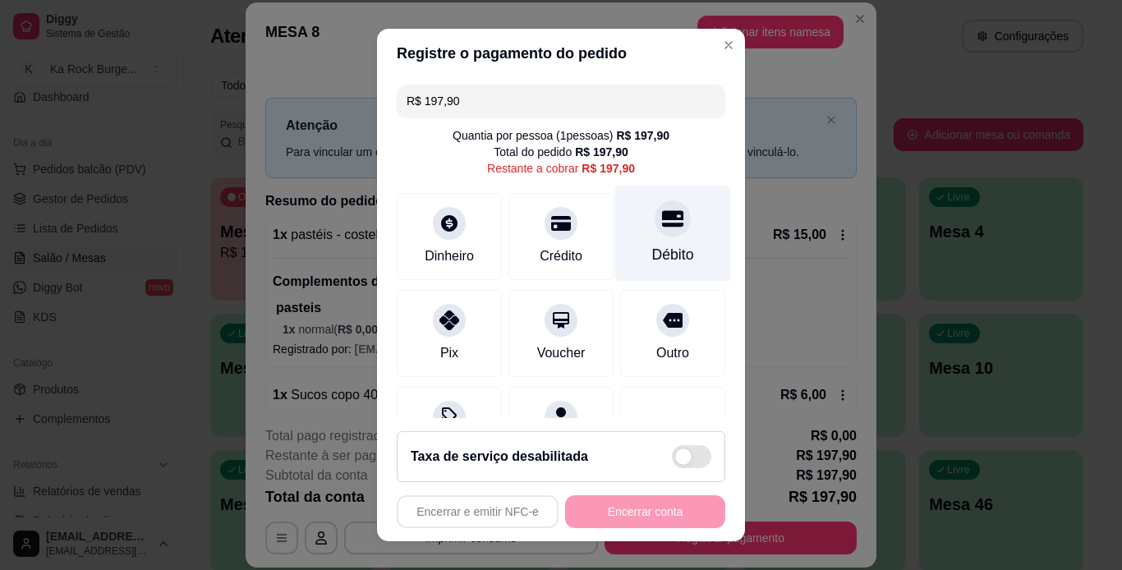
click at [663, 246] on div "Débito" at bounding box center [673, 254] width 42 height 21
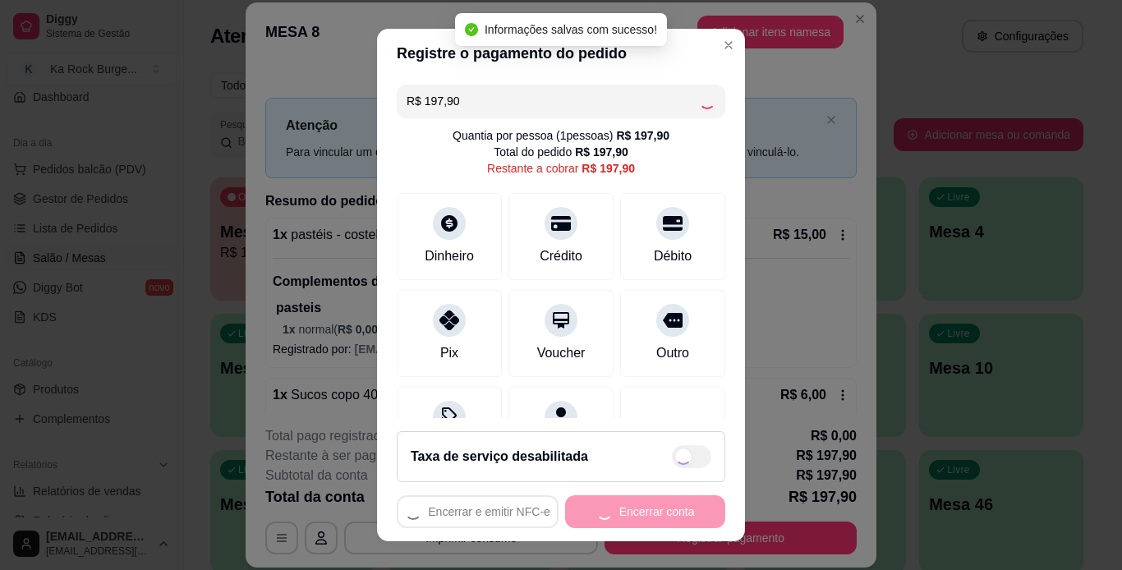
type input "R$ 0,00"
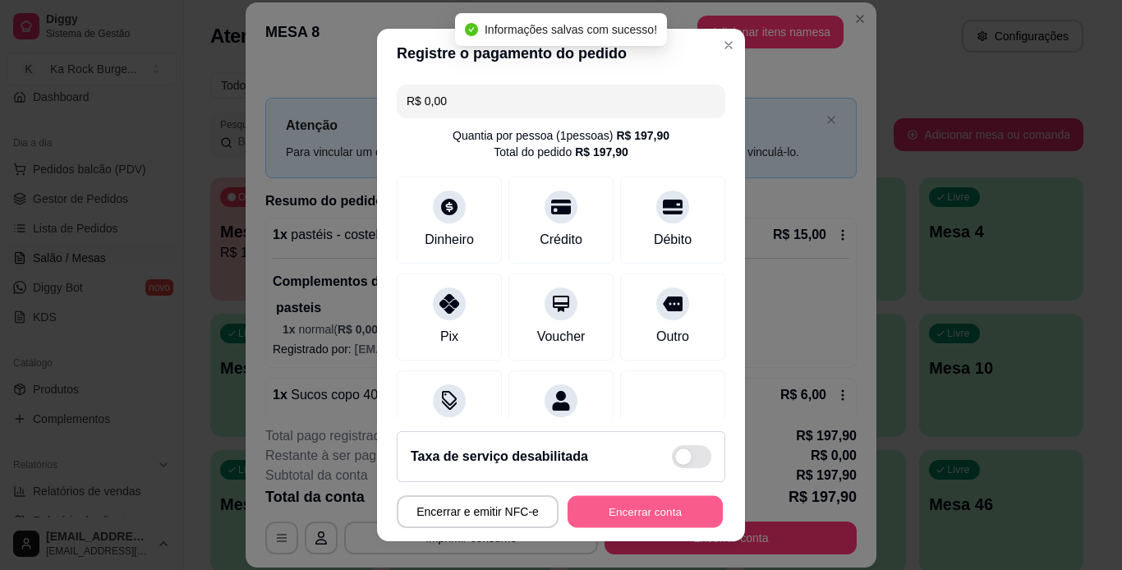
click at [666, 512] on button "Encerrar conta" at bounding box center [645, 512] width 155 height 32
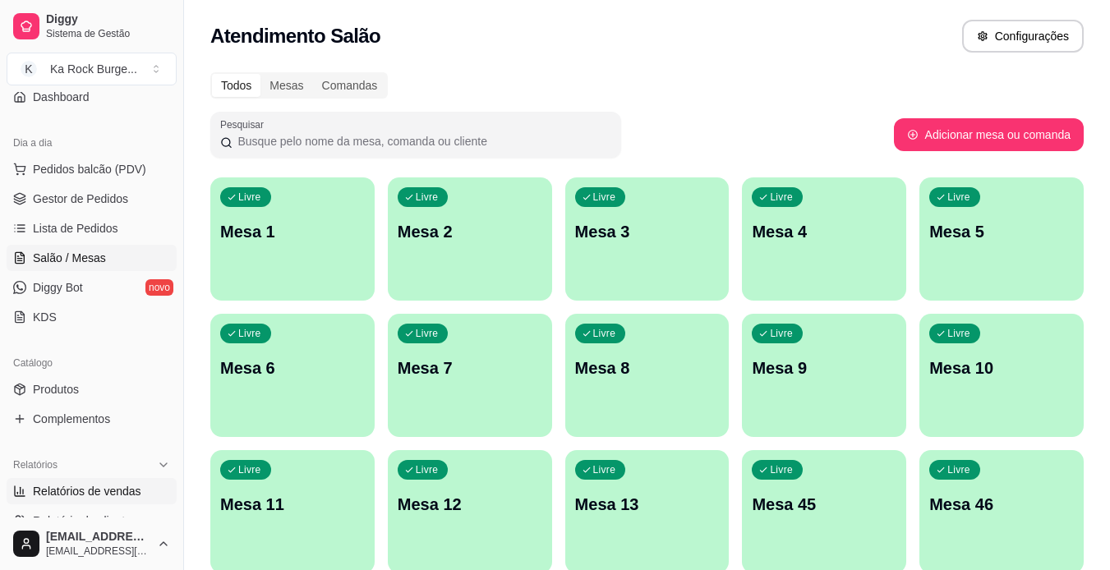
click at [67, 485] on span "Relatórios de vendas" at bounding box center [87, 491] width 108 height 16
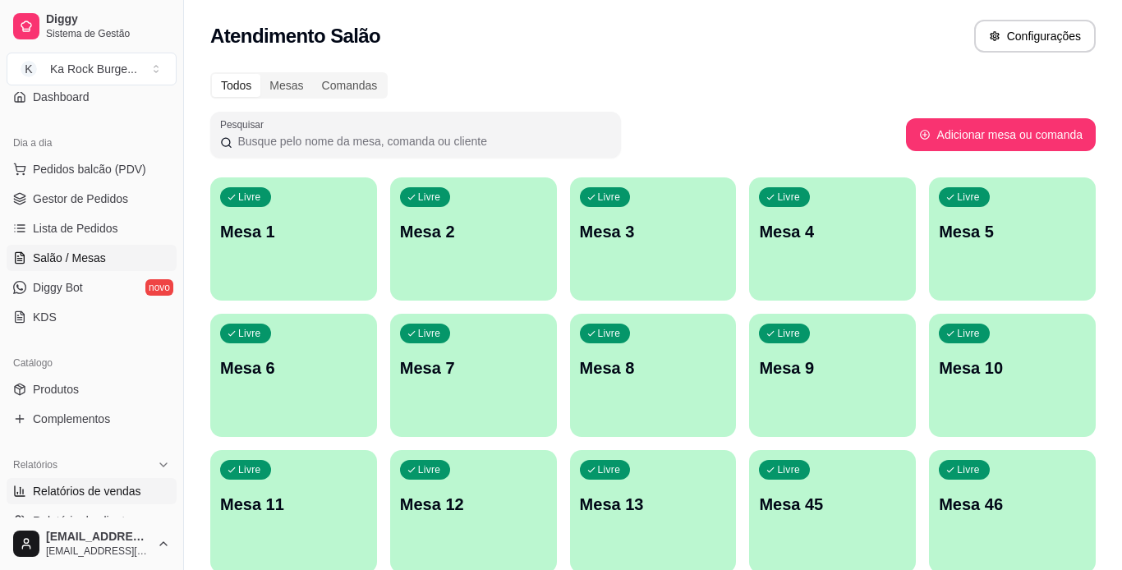
select select "ALL"
select select "0"
